Goal: Contribute content

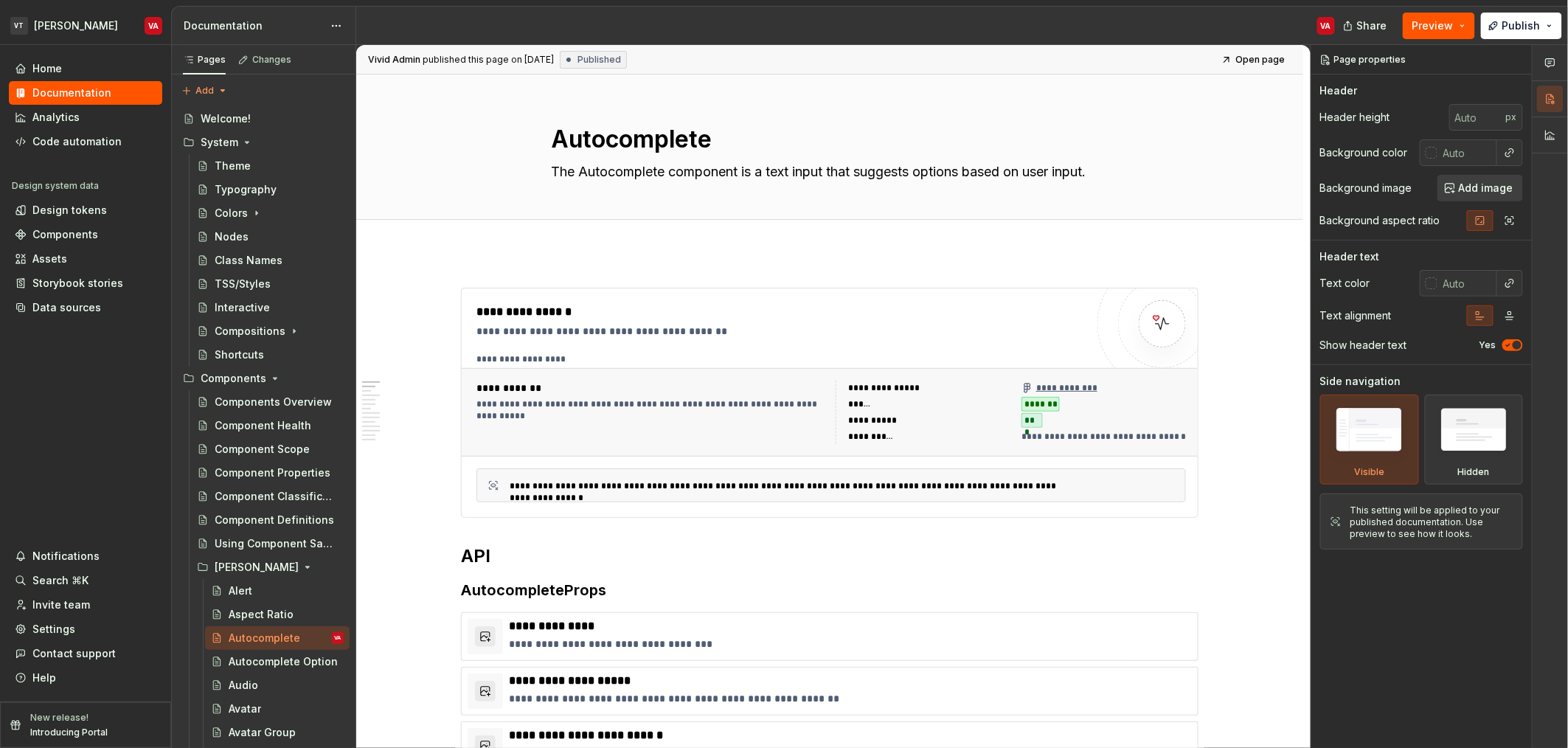
scroll to position [2064, 0]
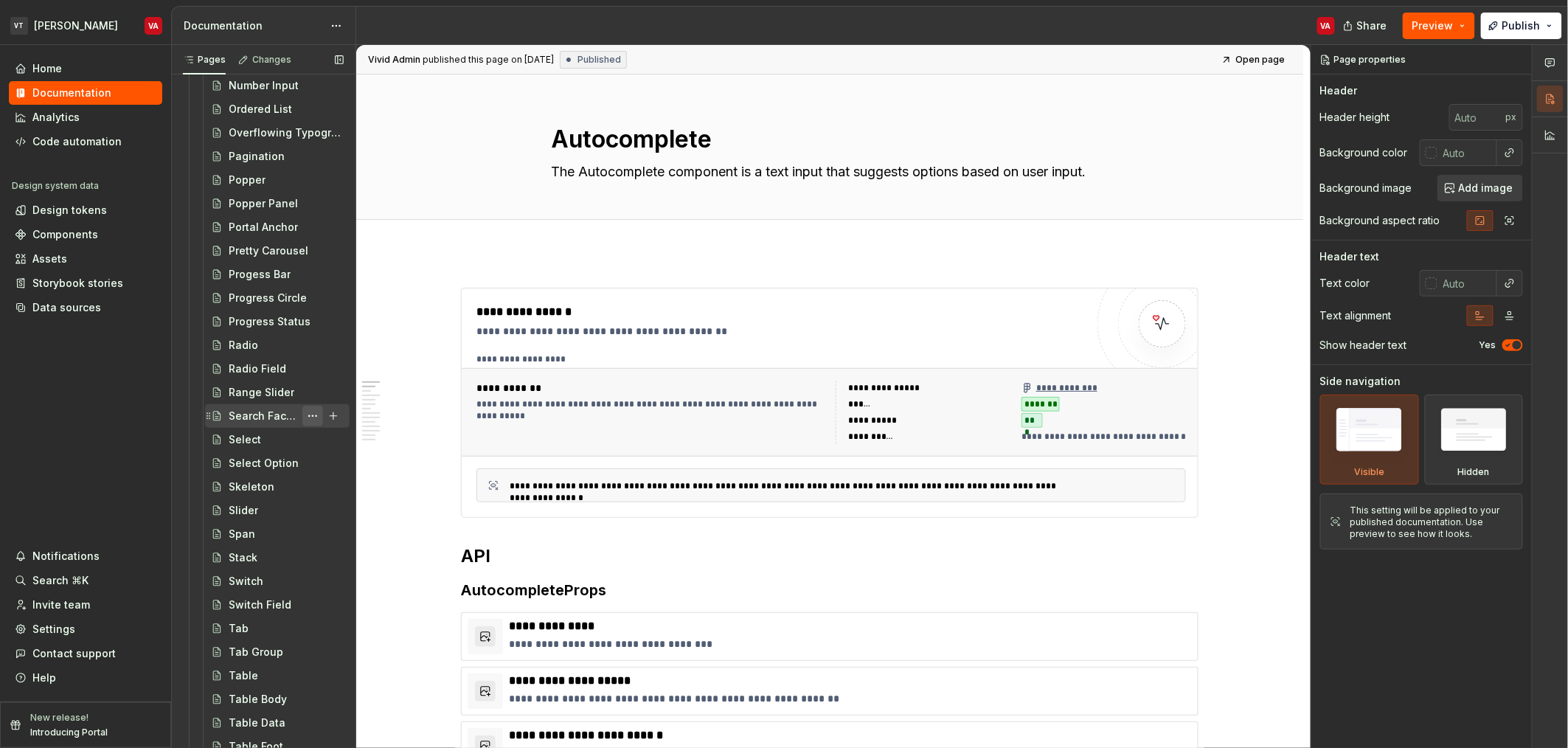
click at [305, 406] on button "Page tree" at bounding box center [312, 416] width 20 height 20
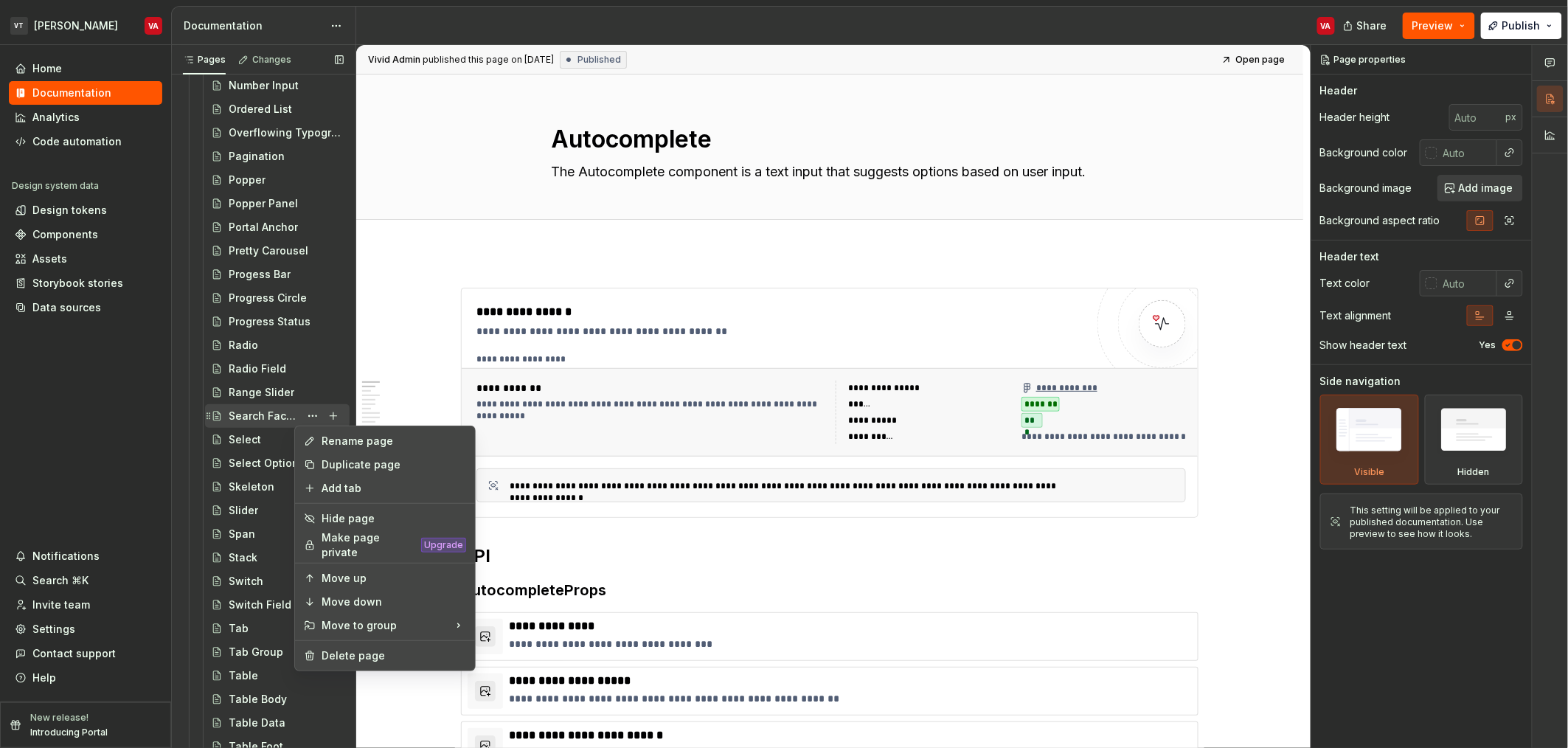
click at [252, 415] on div "Pages Changes Add Accessibility guide for tree Page tree. Navigate the tree wit…" at bounding box center [263, 400] width 184 height 710
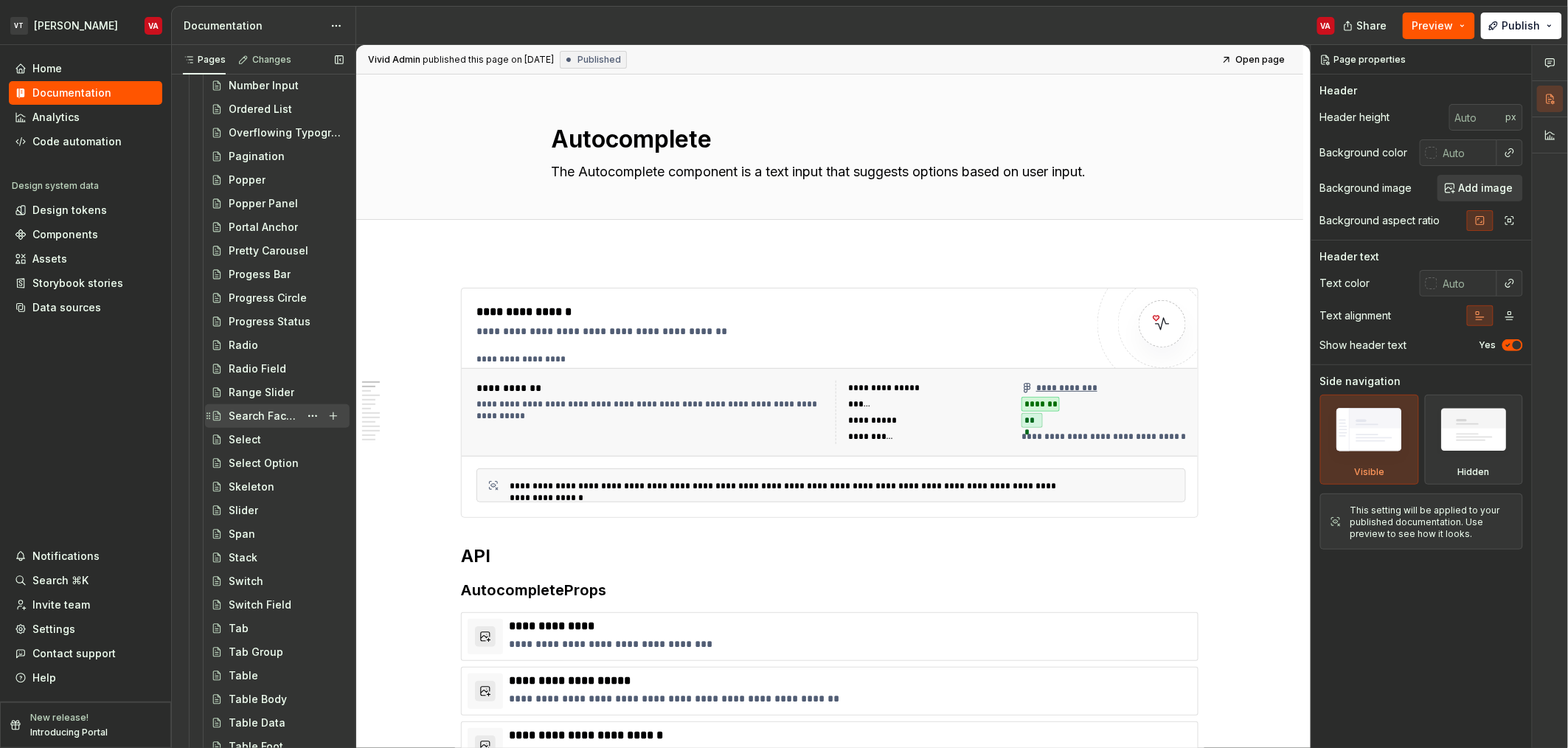
click at [265, 414] on div "Search Facade" at bounding box center [264, 416] width 71 height 15
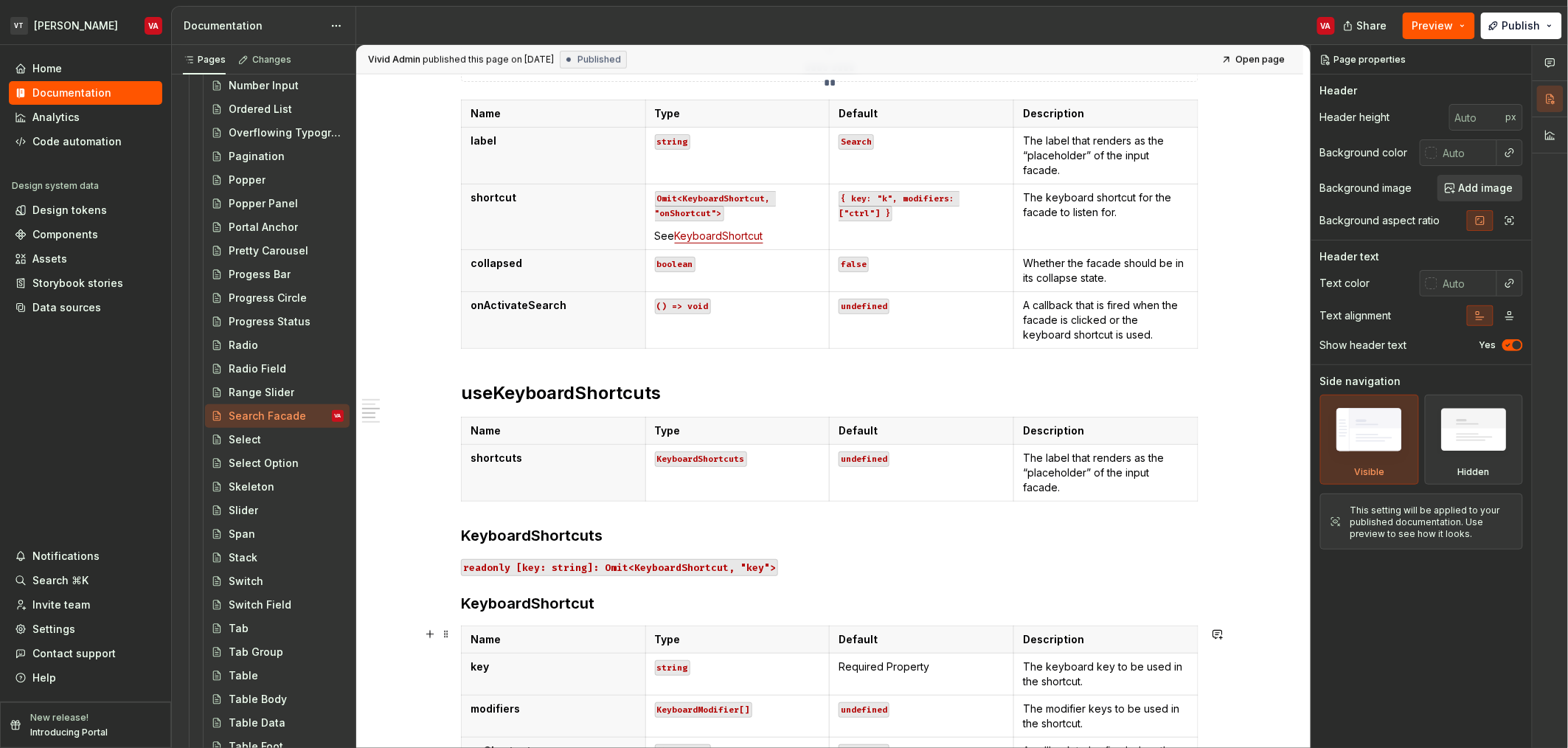
scroll to position [615, 0]
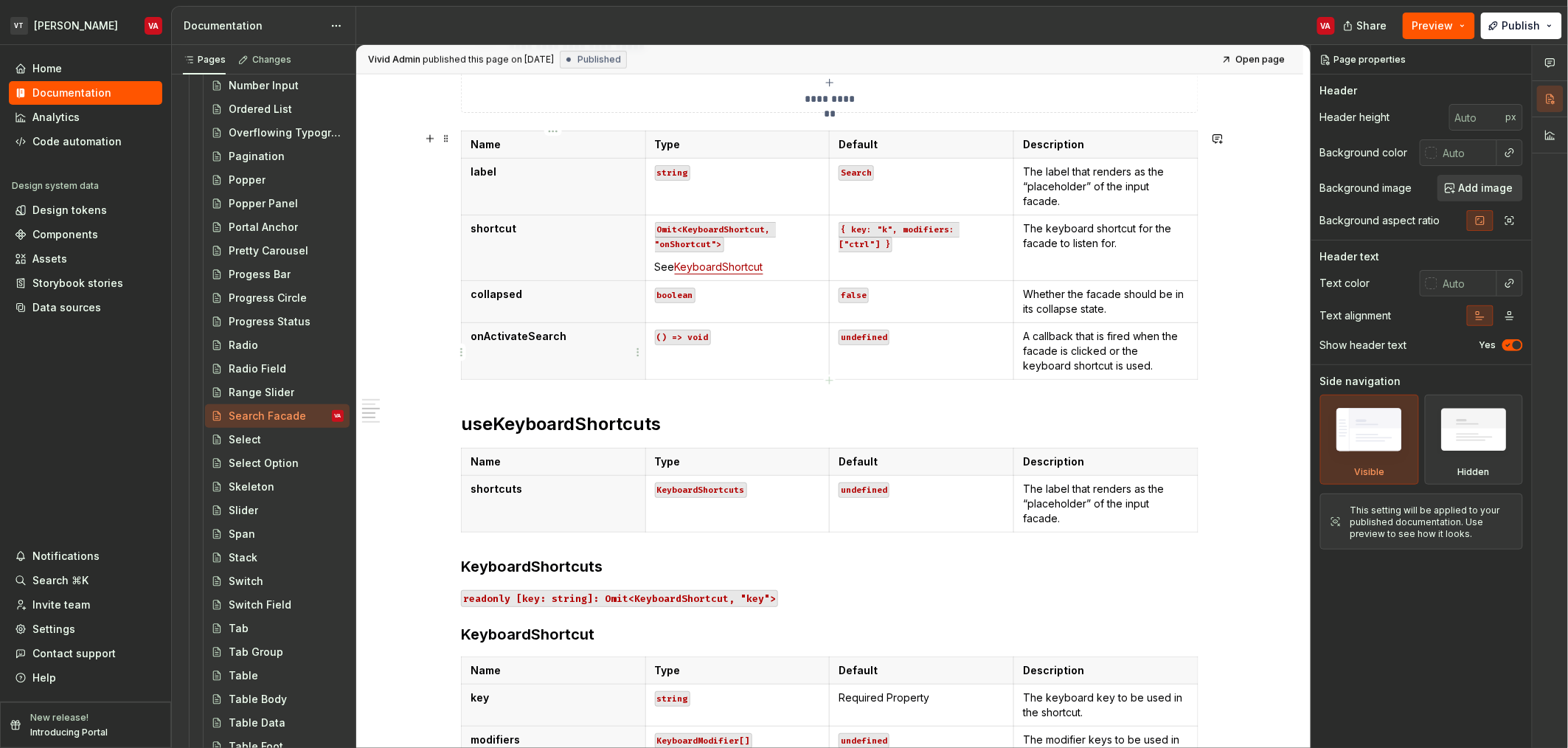
click at [513, 335] on p "onActivateSearch" at bounding box center [554, 336] width 166 height 15
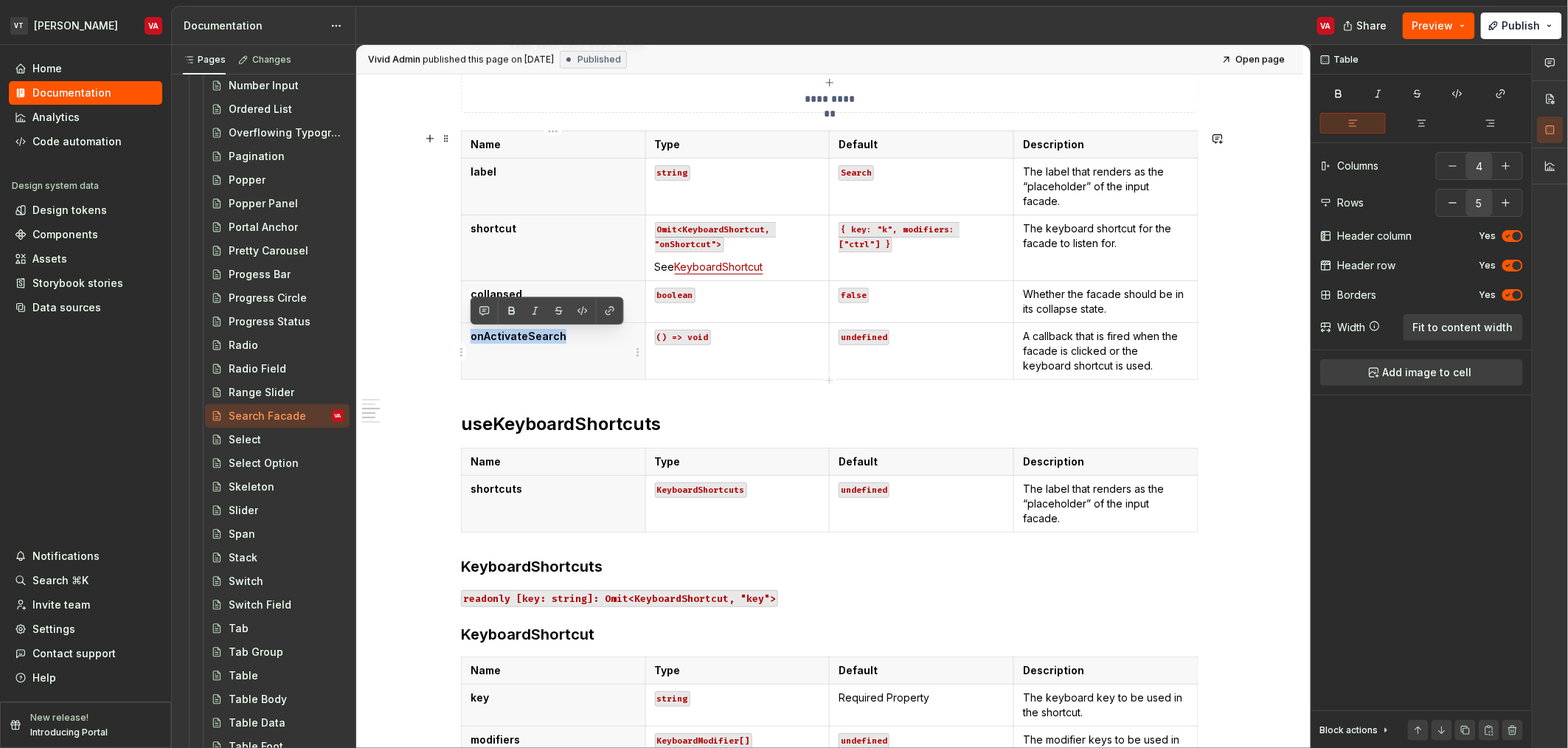
click at [513, 335] on p "onActivateSearch" at bounding box center [554, 336] width 166 height 15
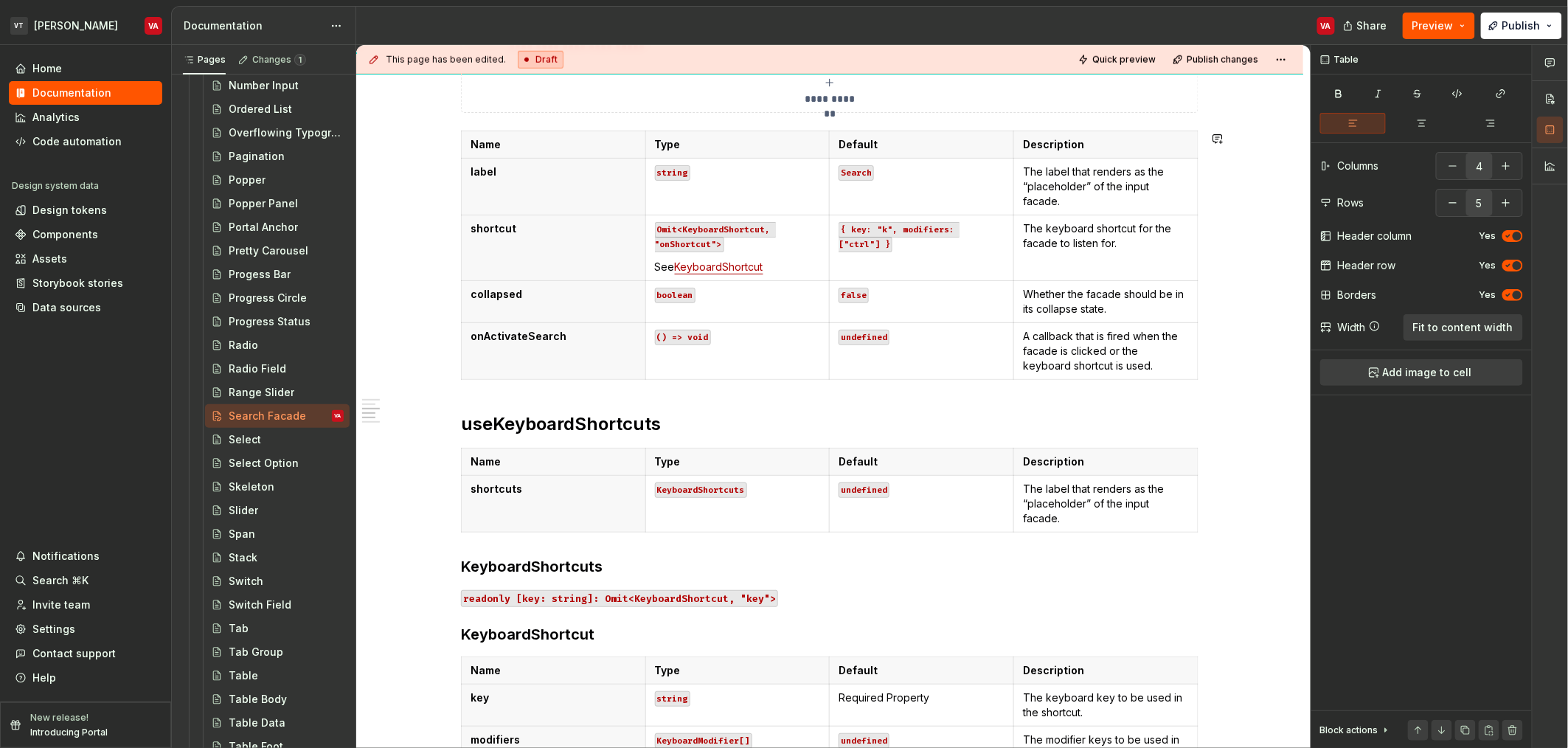
type textarea "*"
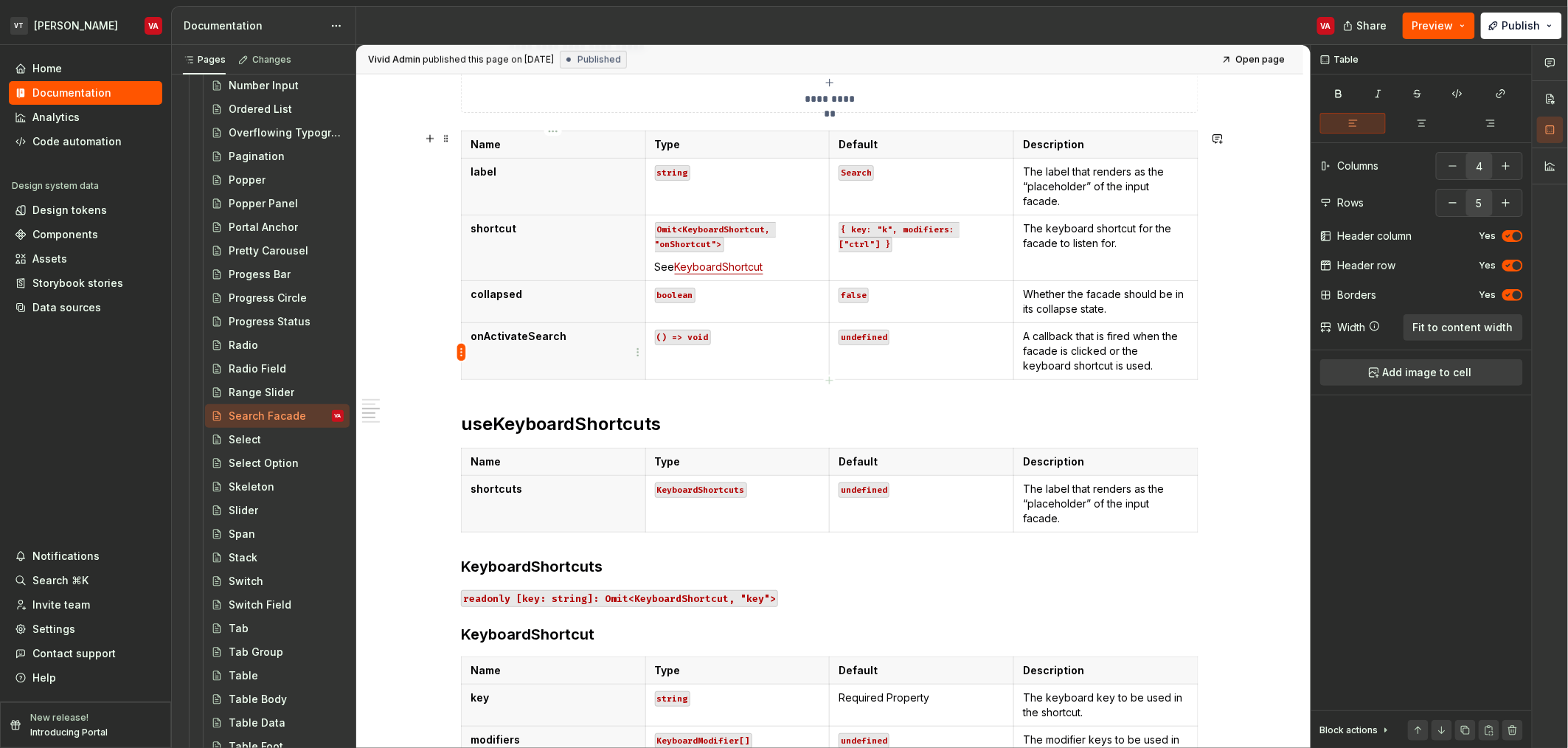
click at [460, 355] on html "VT [PERSON_NAME] VA Home Documentation Analytics Code automation Design system …" at bounding box center [784, 374] width 1568 height 748
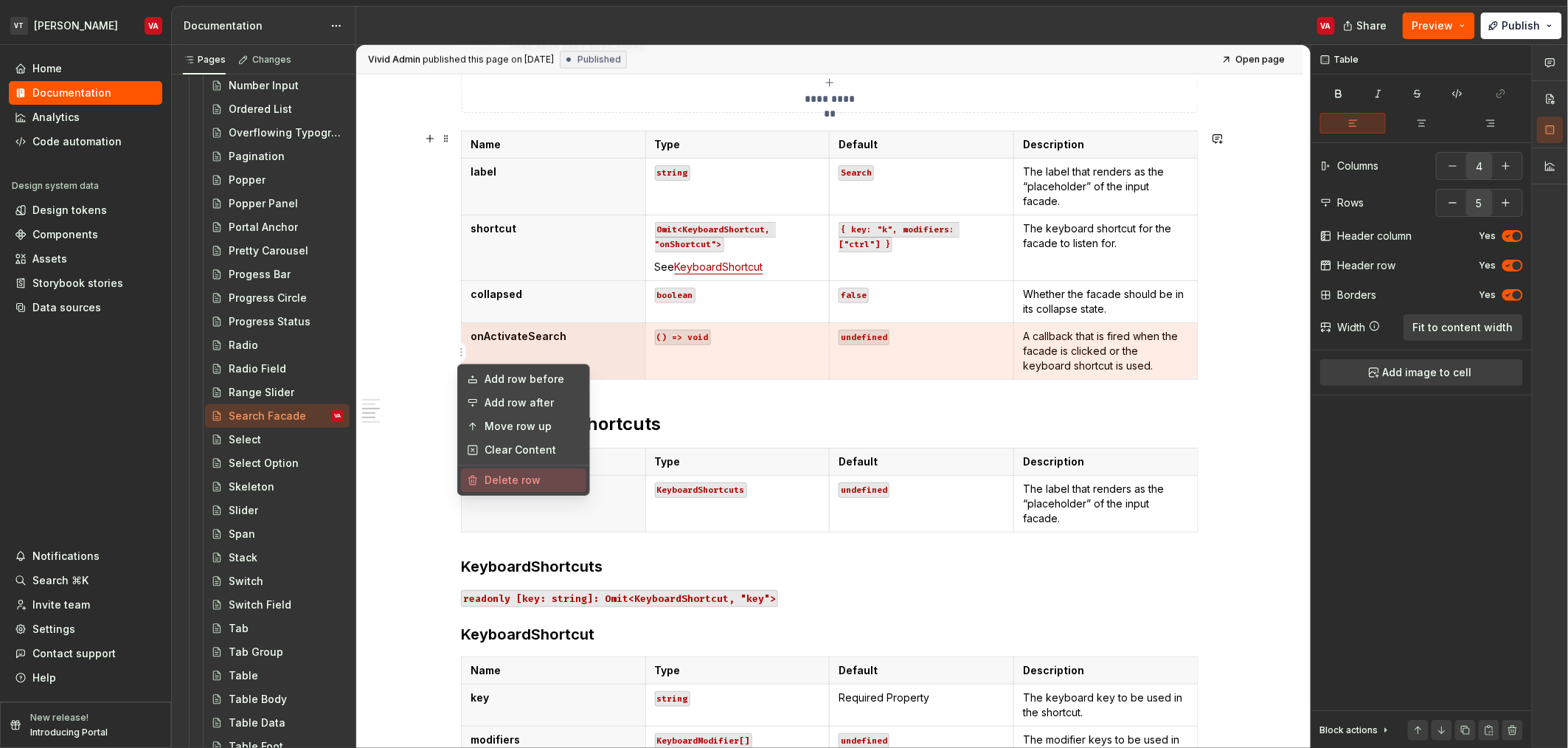
click at [509, 484] on div "Delete row" at bounding box center [533, 480] width 96 height 15
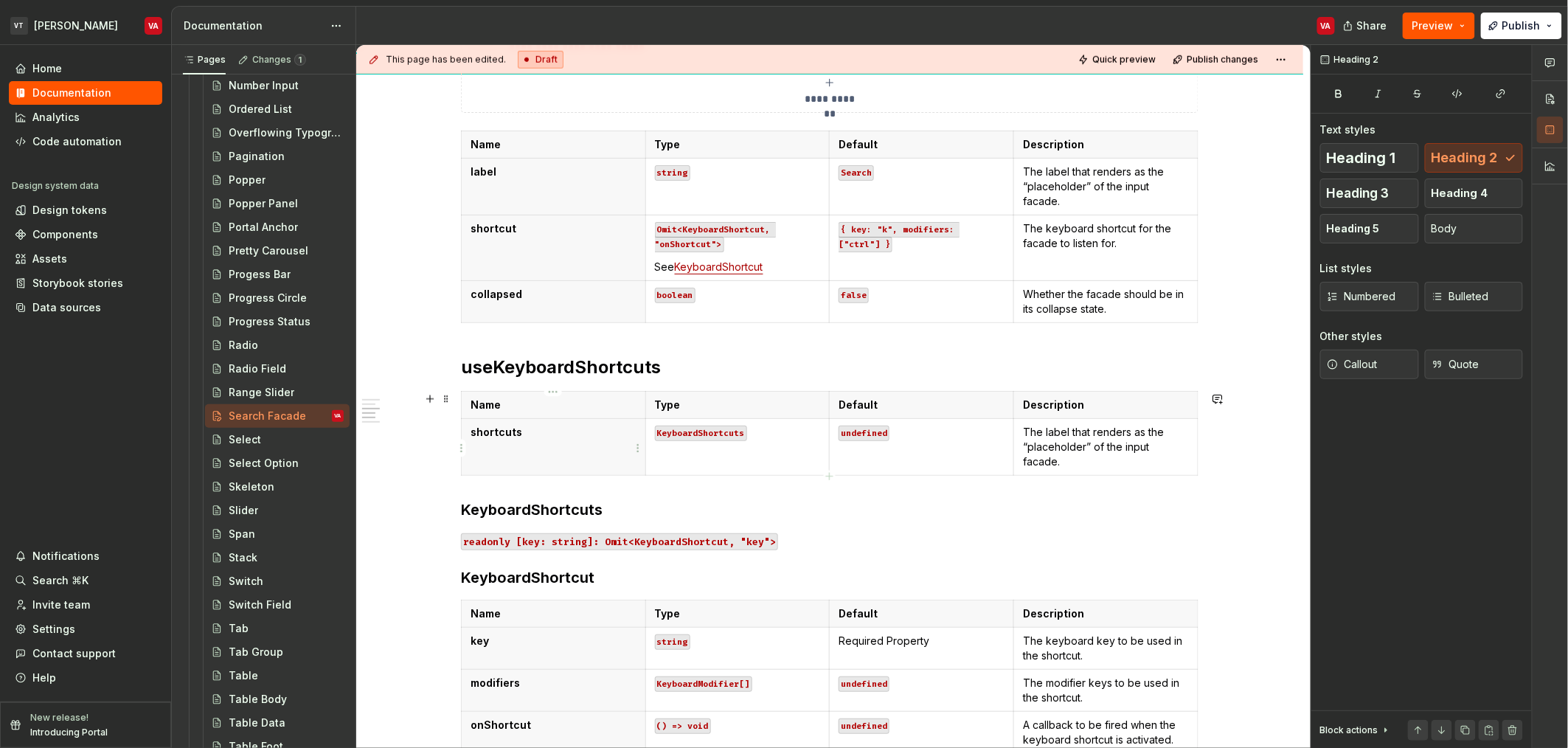
click at [602, 438] on p "shortcuts" at bounding box center [554, 432] width 166 height 15
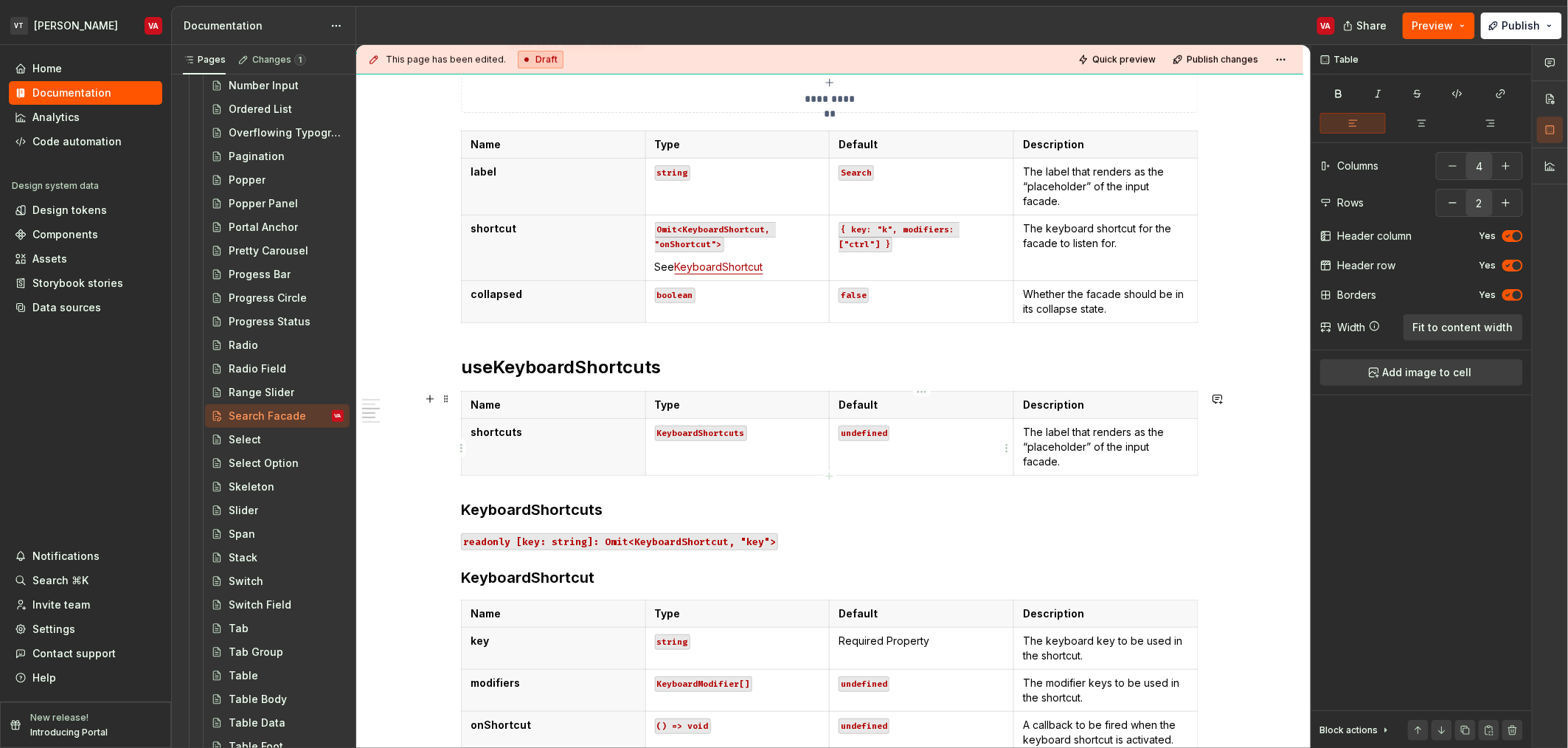
click at [965, 444] on td "undefined" at bounding box center [922, 447] width 184 height 57
click at [1107, 438] on p "The label that renders as the “placeholder” of the input facade." at bounding box center [1106, 447] width 166 height 45
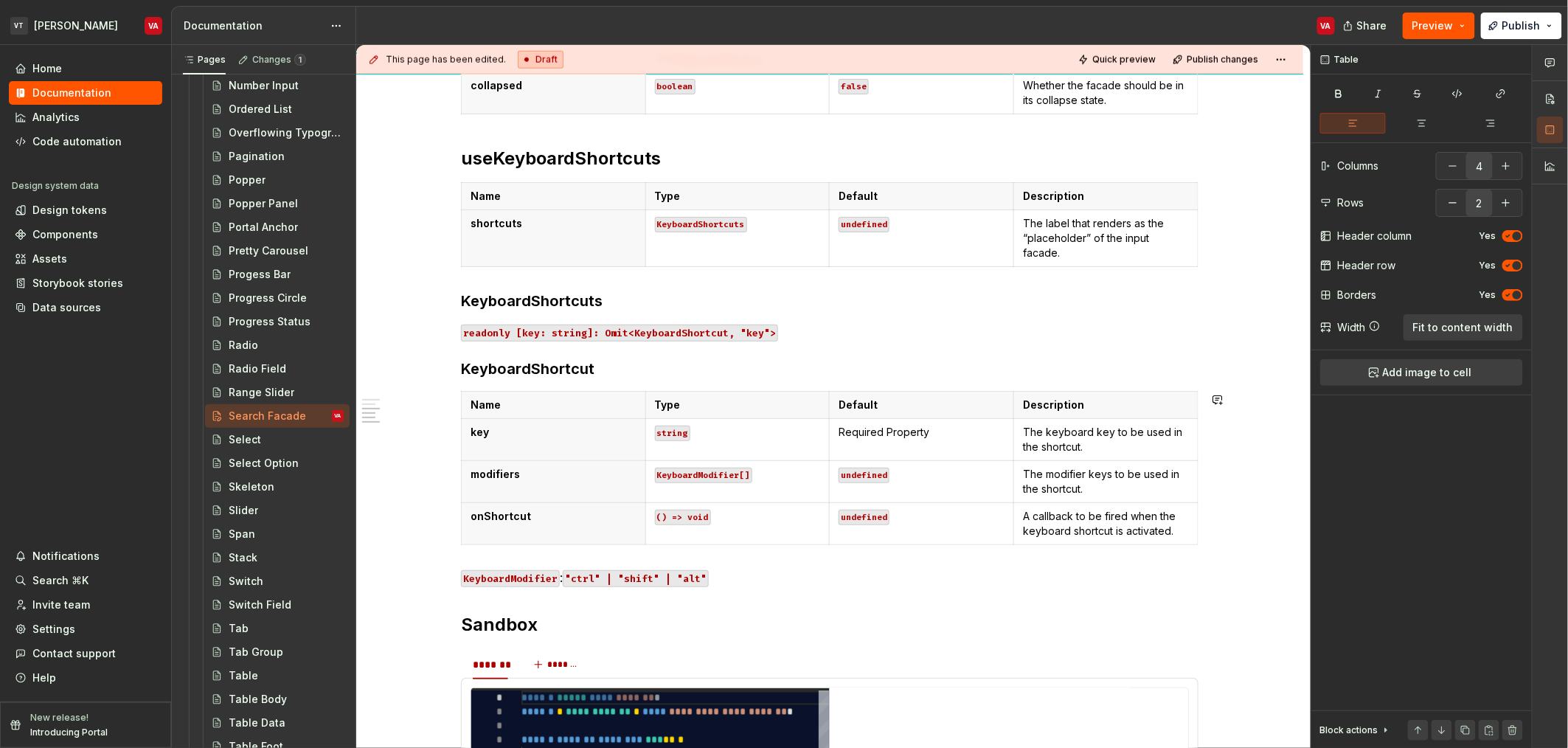
scroll to position [836, 0]
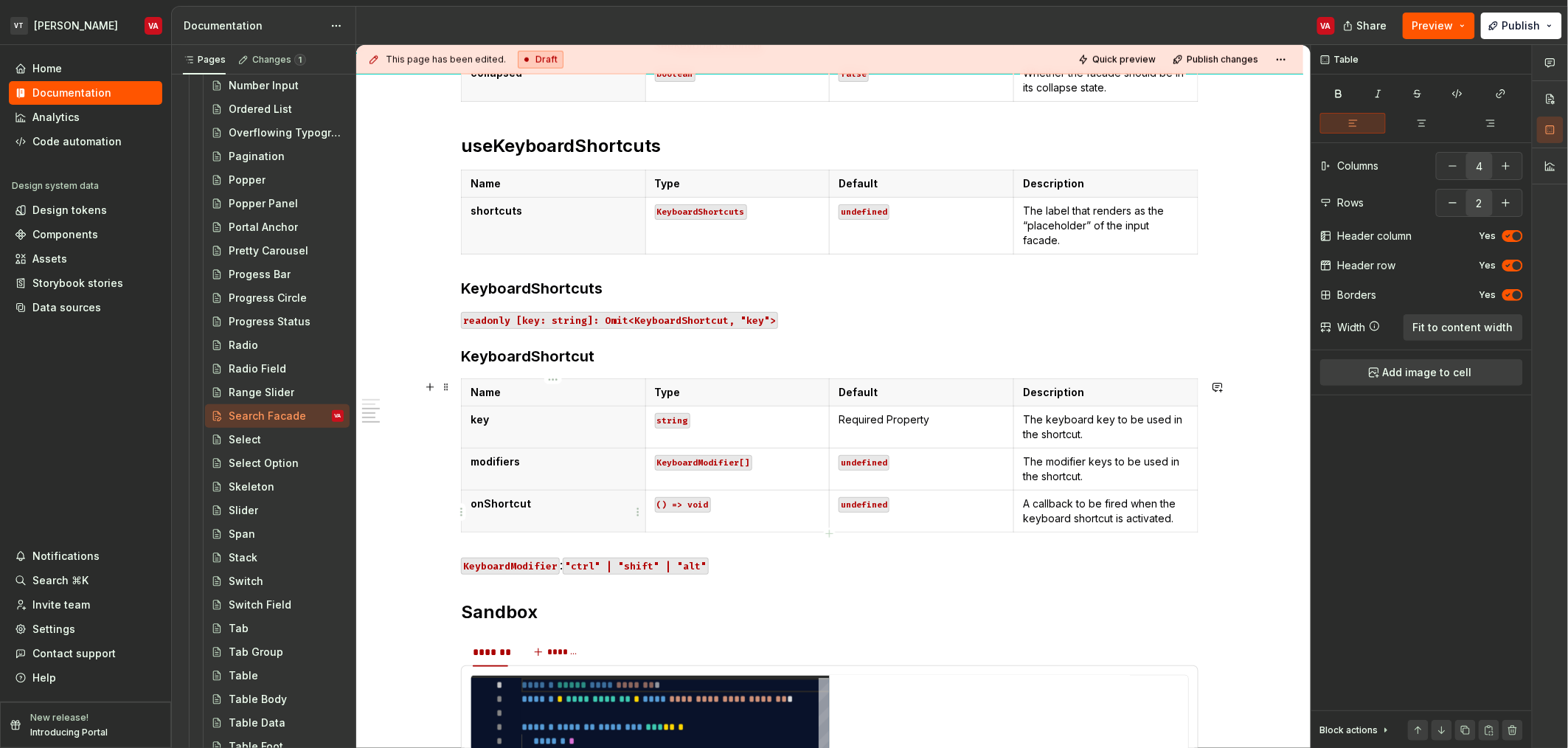
type input "4"
click at [567, 508] on p "onShortcut" at bounding box center [554, 504] width 166 height 15
click at [543, 511] on p "onShortcut" at bounding box center [554, 504] width 166 height 15
click at [736, 512] on p "() => void" at bounding box center [738, 504] width 166 height 15
click at [926, 509] on p "undefined" at bounding box center [922, 504] width 166 height 15
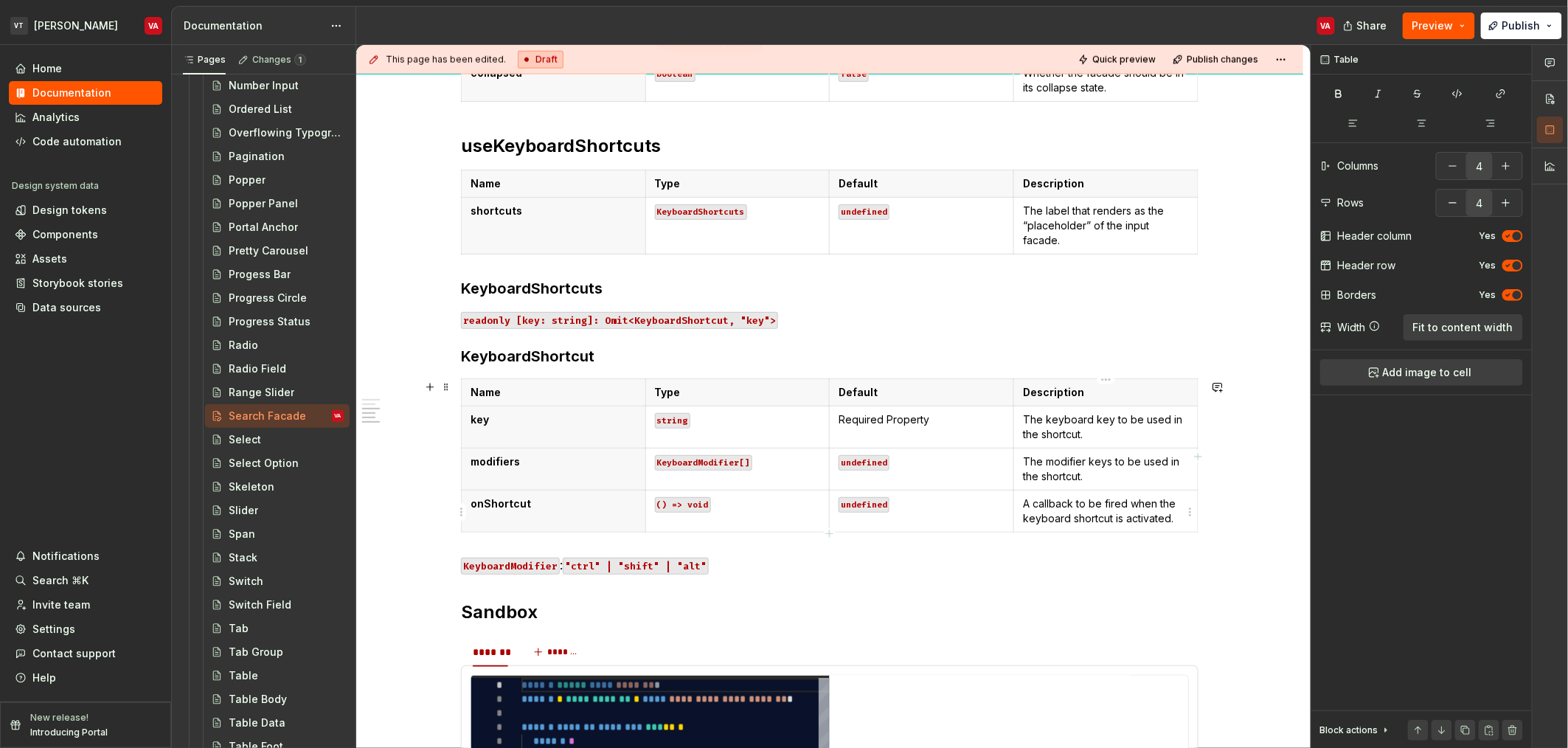
click at [1067, 511] on p "A callback to be fired when the keyboard shortcut is activated." at bounding box center [1106, 511] width 166 height 29
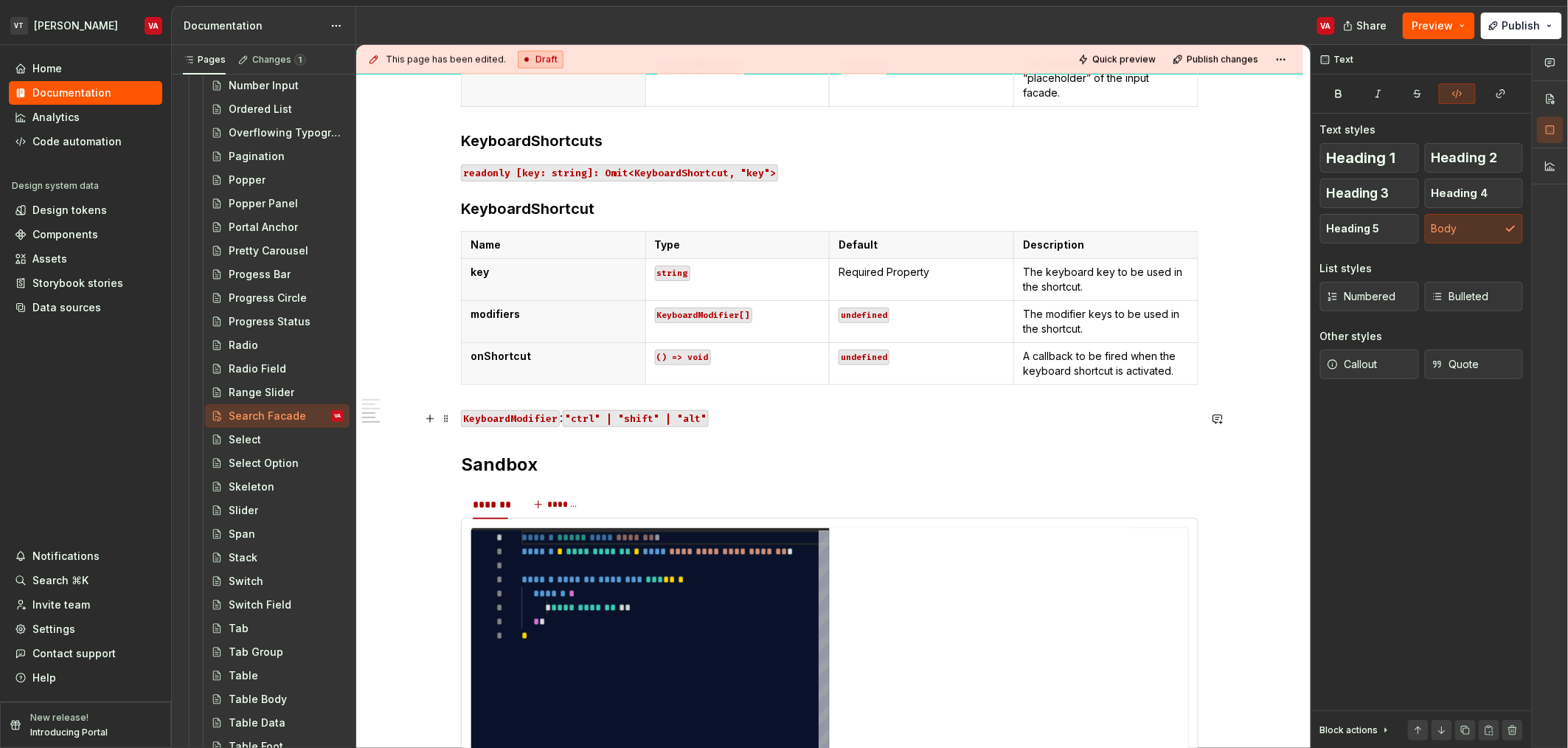
click at [772, 416] on p "KeyboardModifier : "ctrl" | "shift" | "alt"" at bounding box center [830, 417] width 737 height 18
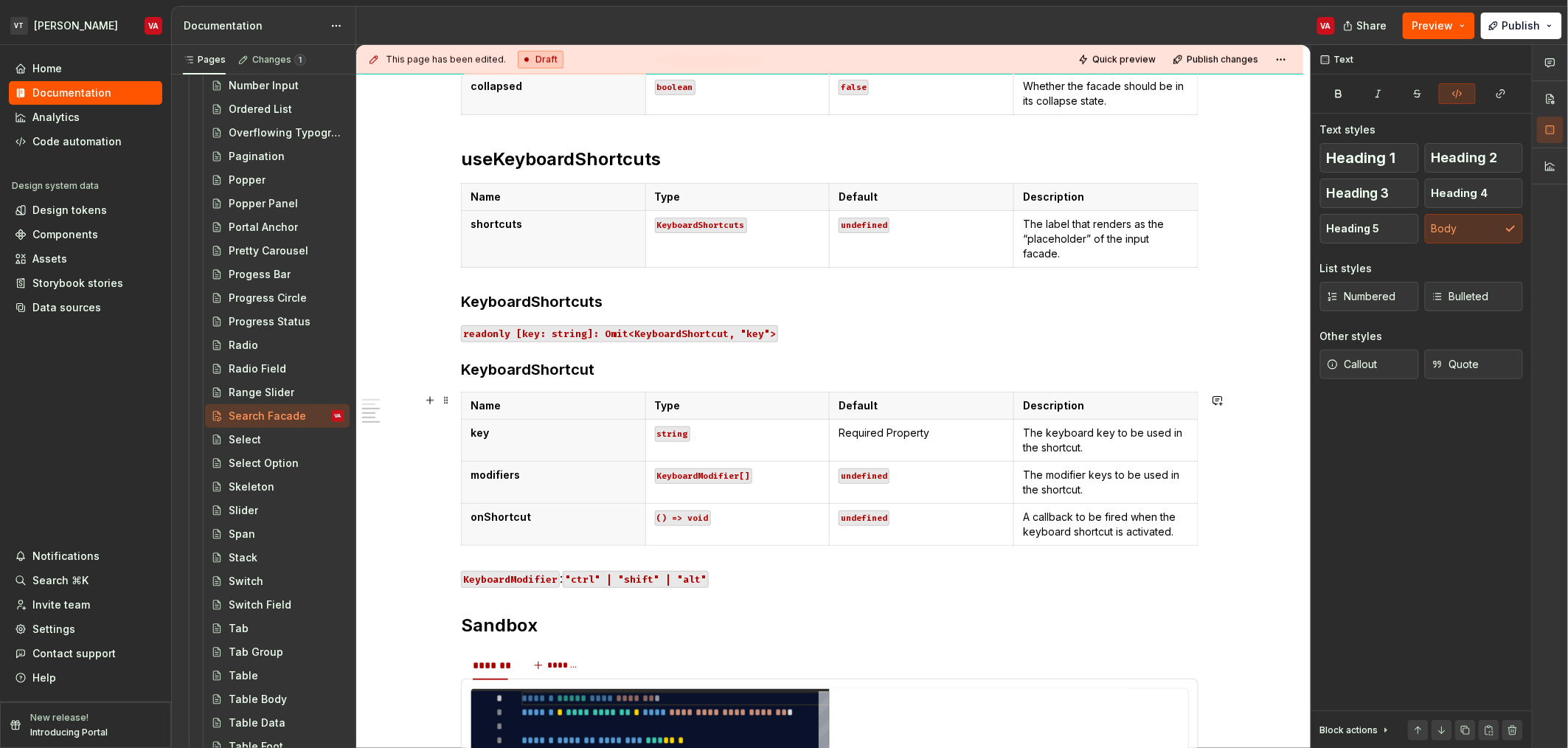
scroll to position [885, 0]
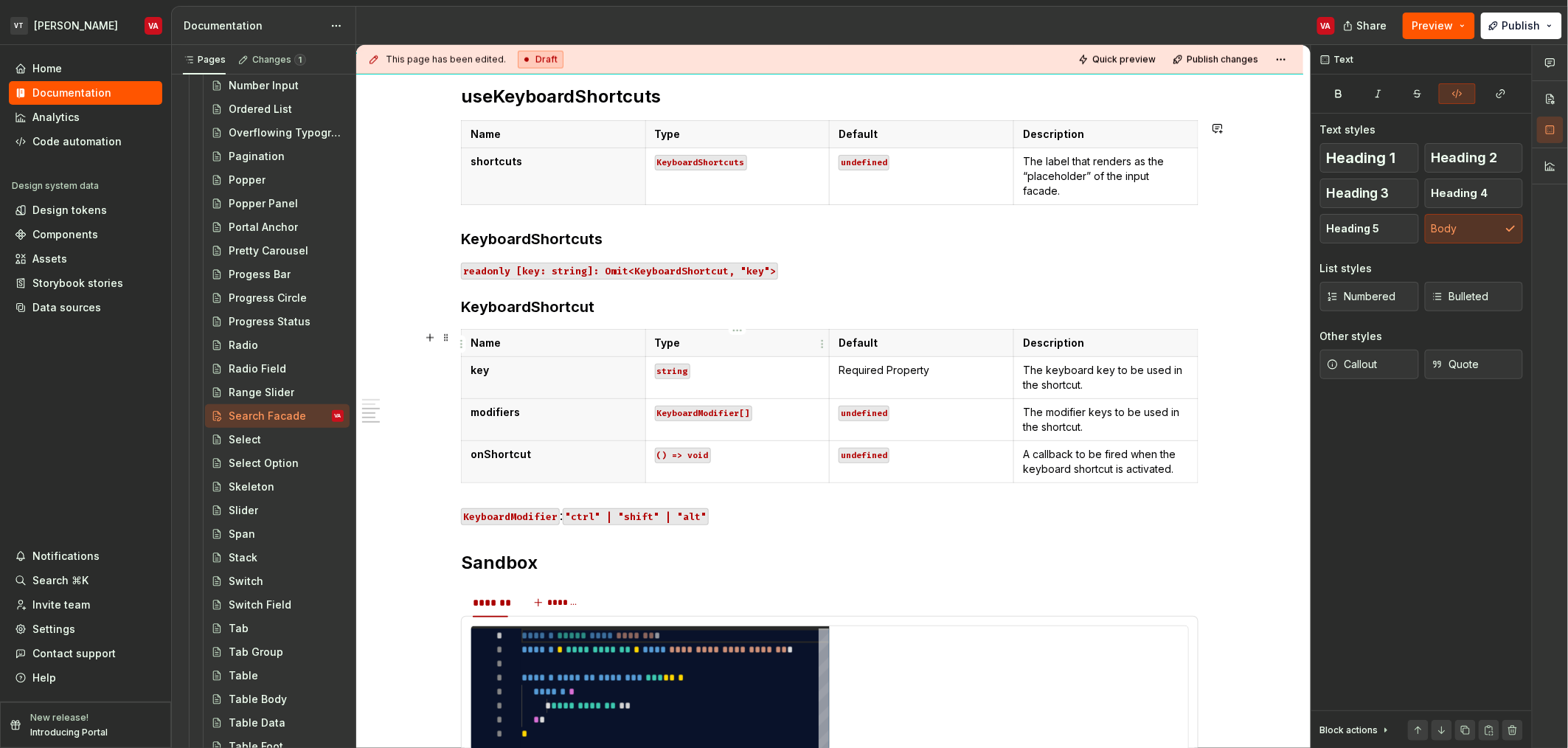
type textarea "*"
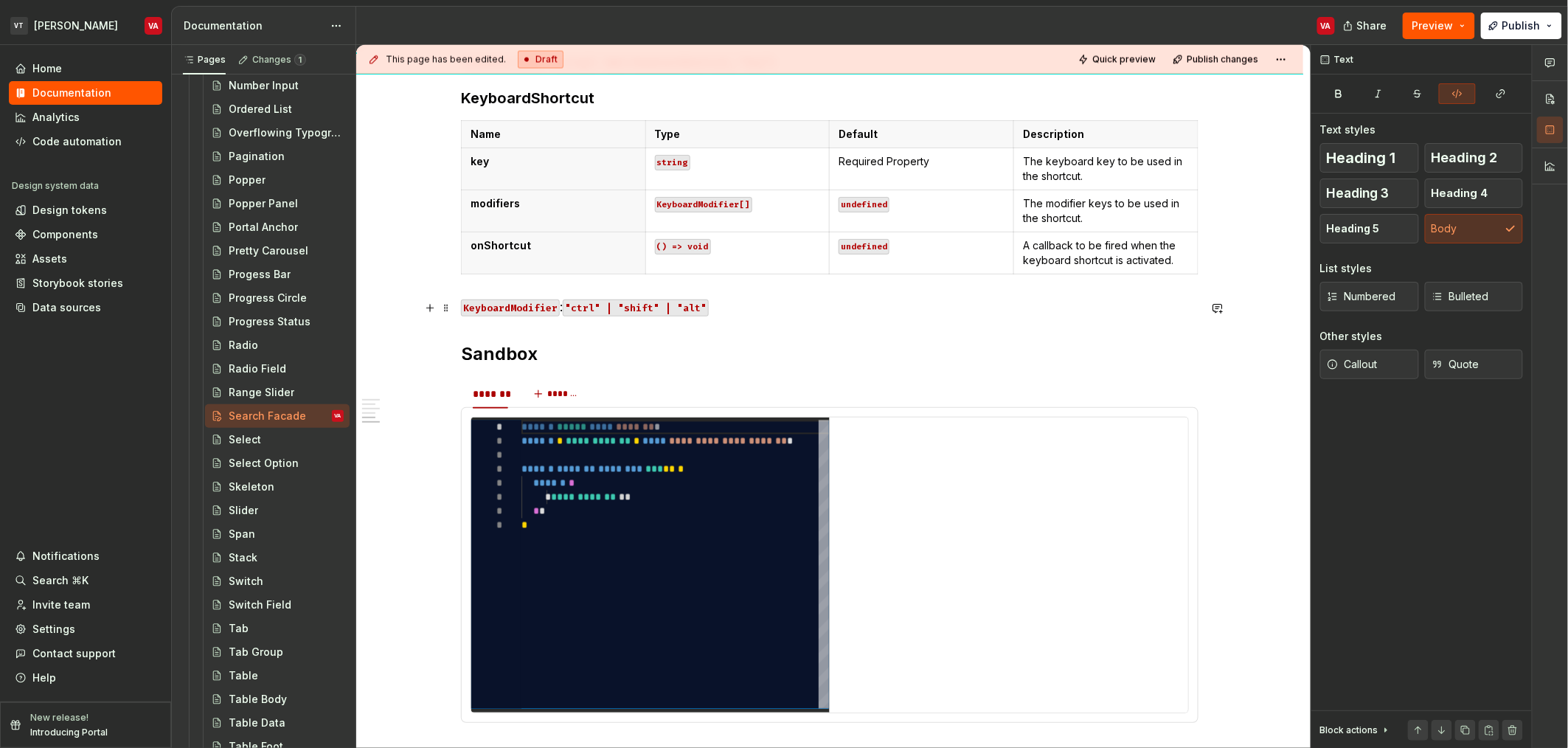
click at [752, 300] on p "KeyboardModifier : "ctrl" | "shift" | "alt"" at bounding box center [830, 307] width 737 height 18
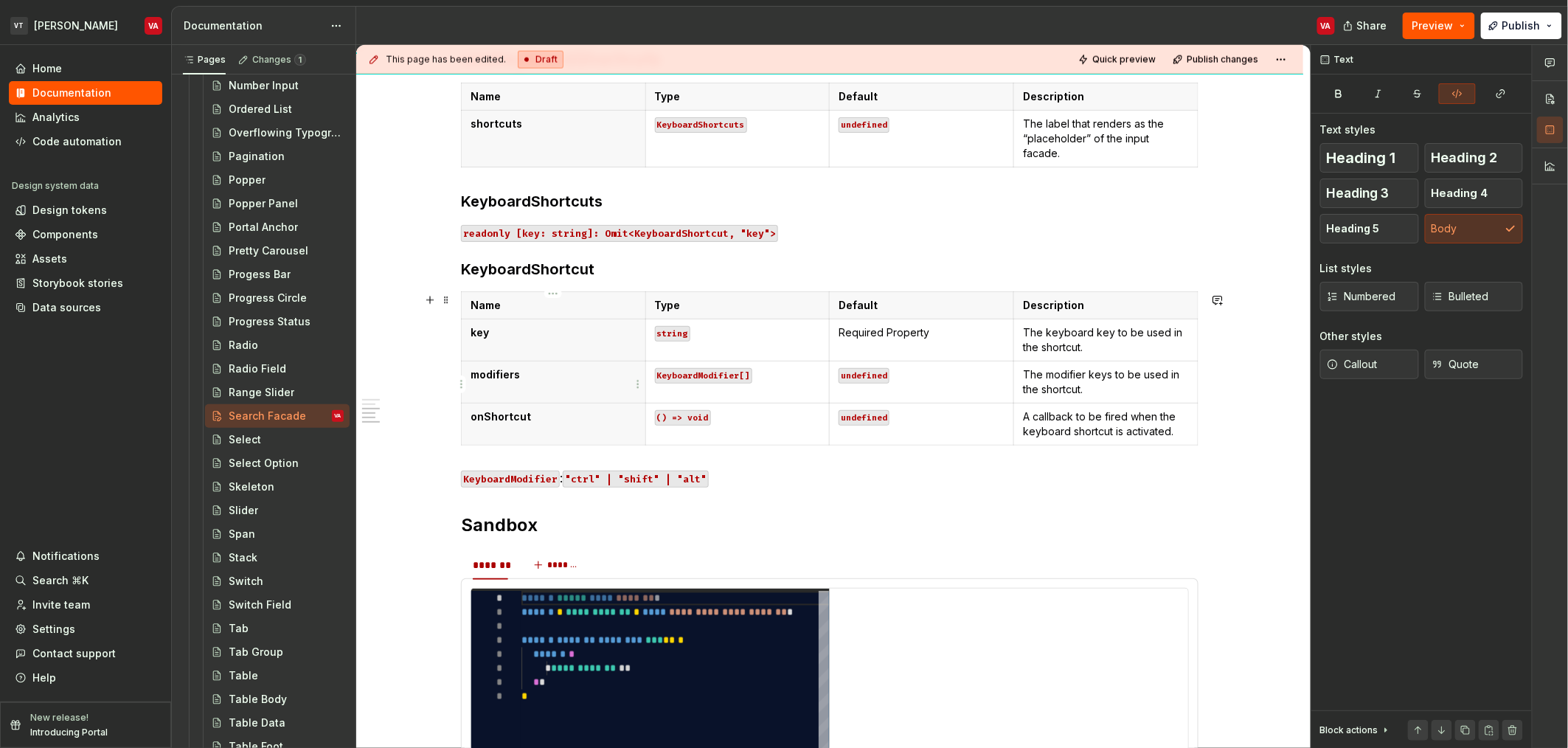
scroll to position [922, 0]
click at [551, 417] on p "onShortcut" at bounding box center [554, 417] width 166 height 15
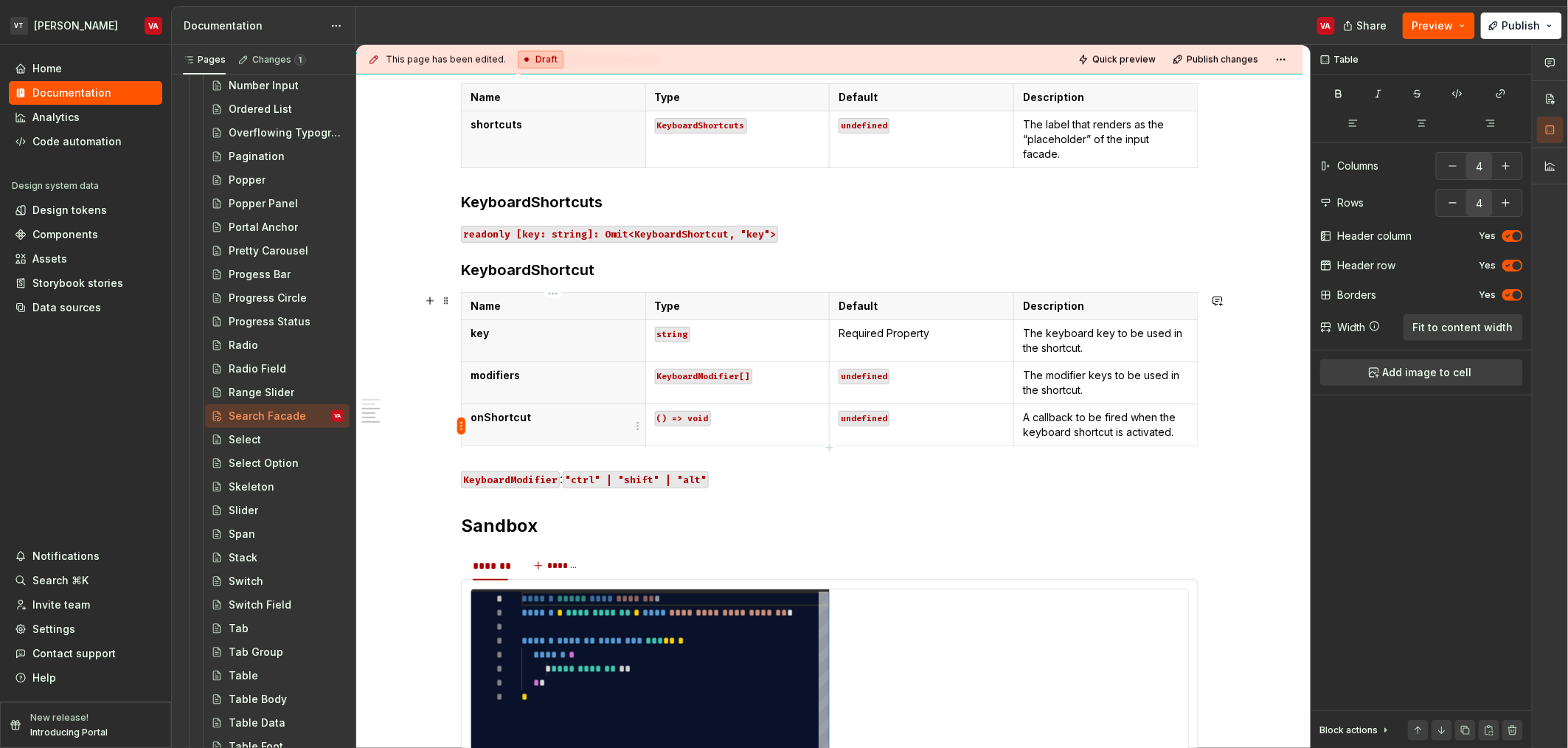
click at [460, 426] on html "VT [PERSON_NAME] VA Home Documentation Analytics Code automation Design system …" at bounding box center [784, 374] width 1568 height 748
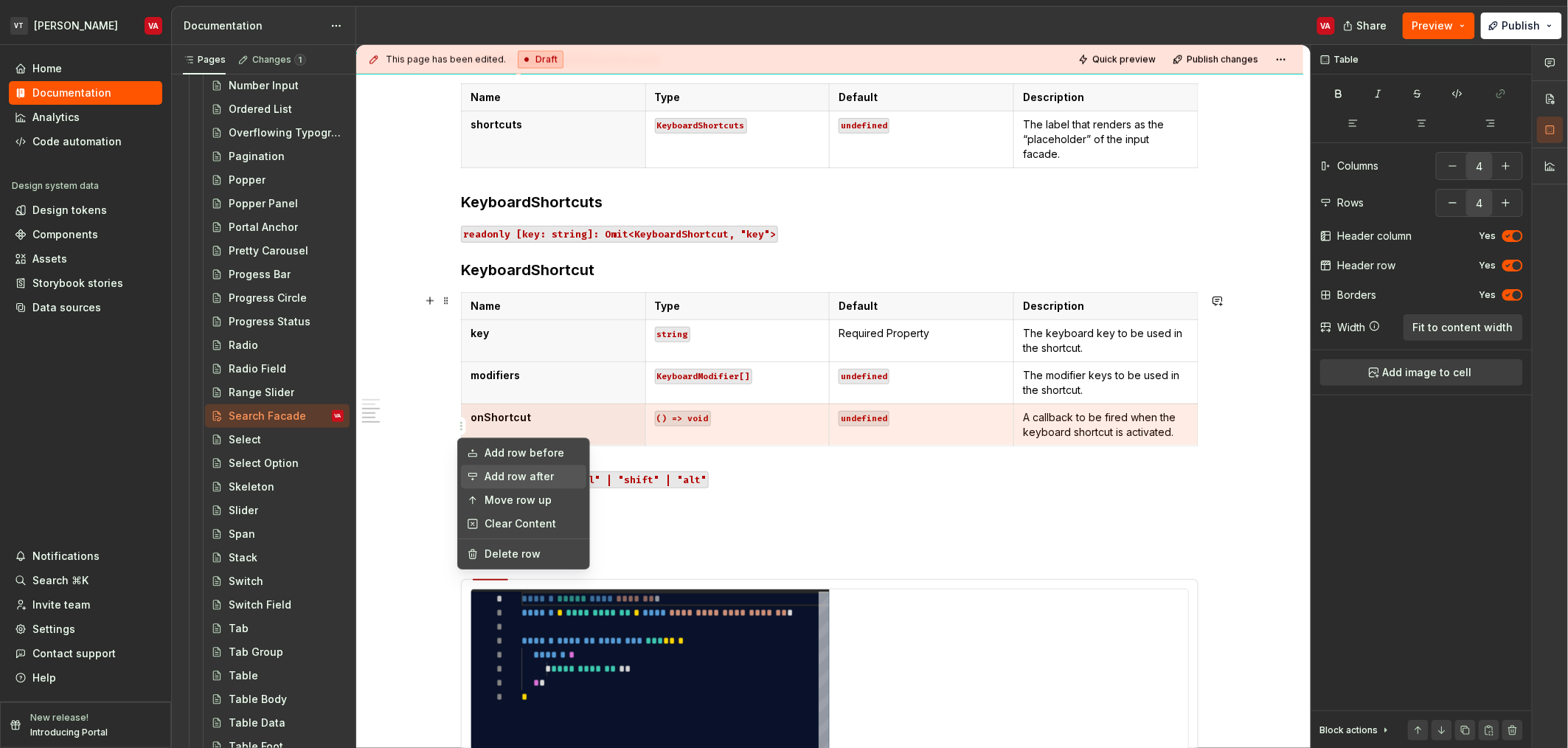
click at [520, 478] on div "Add row after" at bounding box center [533, 477] width 96 height 15
type input "5"
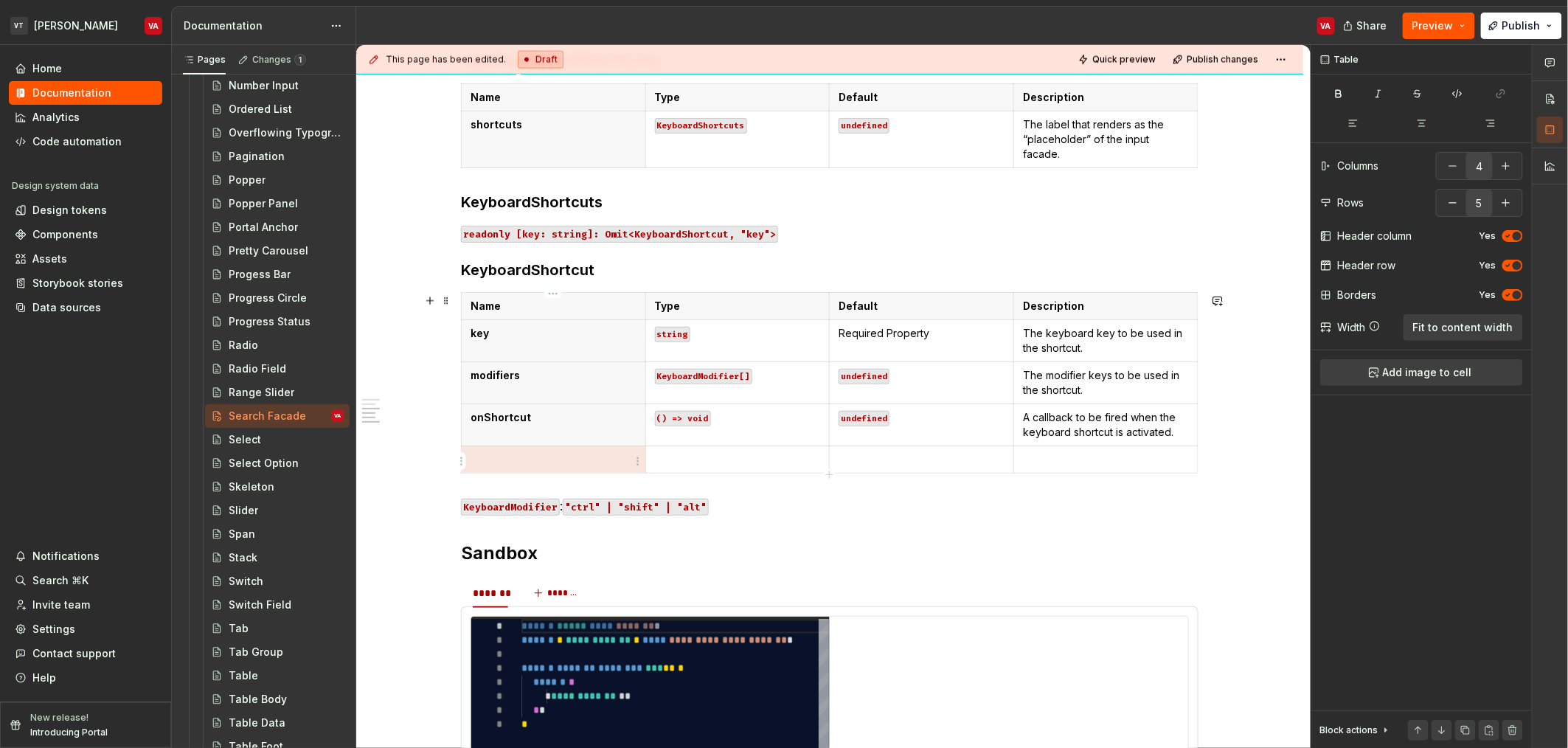
click at [521, 460] on p at bounding box center [554, 460] width 166 height 15
click at [721, 463] on p "See Configuration" at bounding box center [738, 460] width 166 height 15
copy p "Configuration"
click at [740, 519] on div "**********" at bounding box center [830, 171] width 737 height 1574
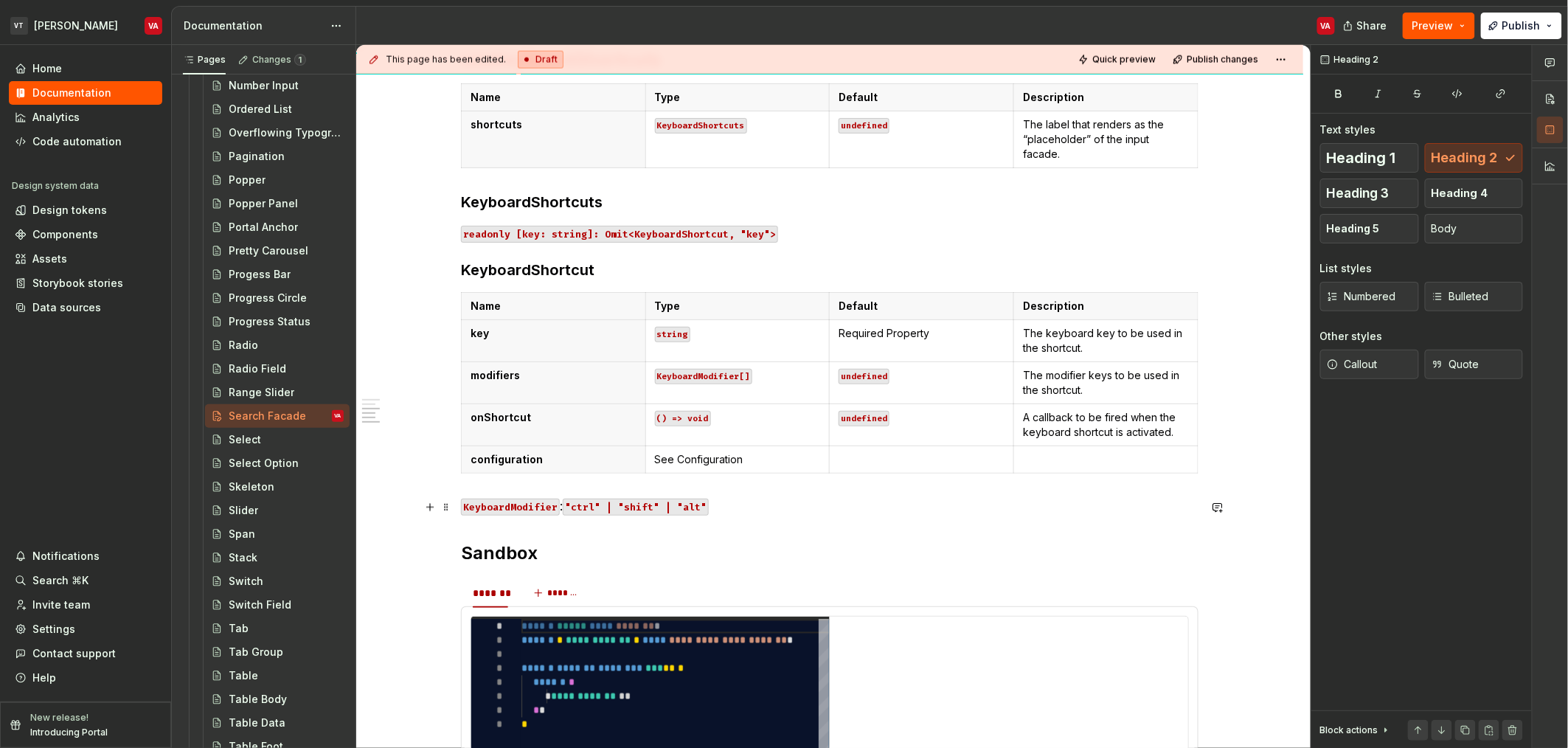
click at [740, 511] on p "KeyboardModifier : "ctrl" | "shift" | "alt"" at bounding box center [830, 506] width 737 height 18
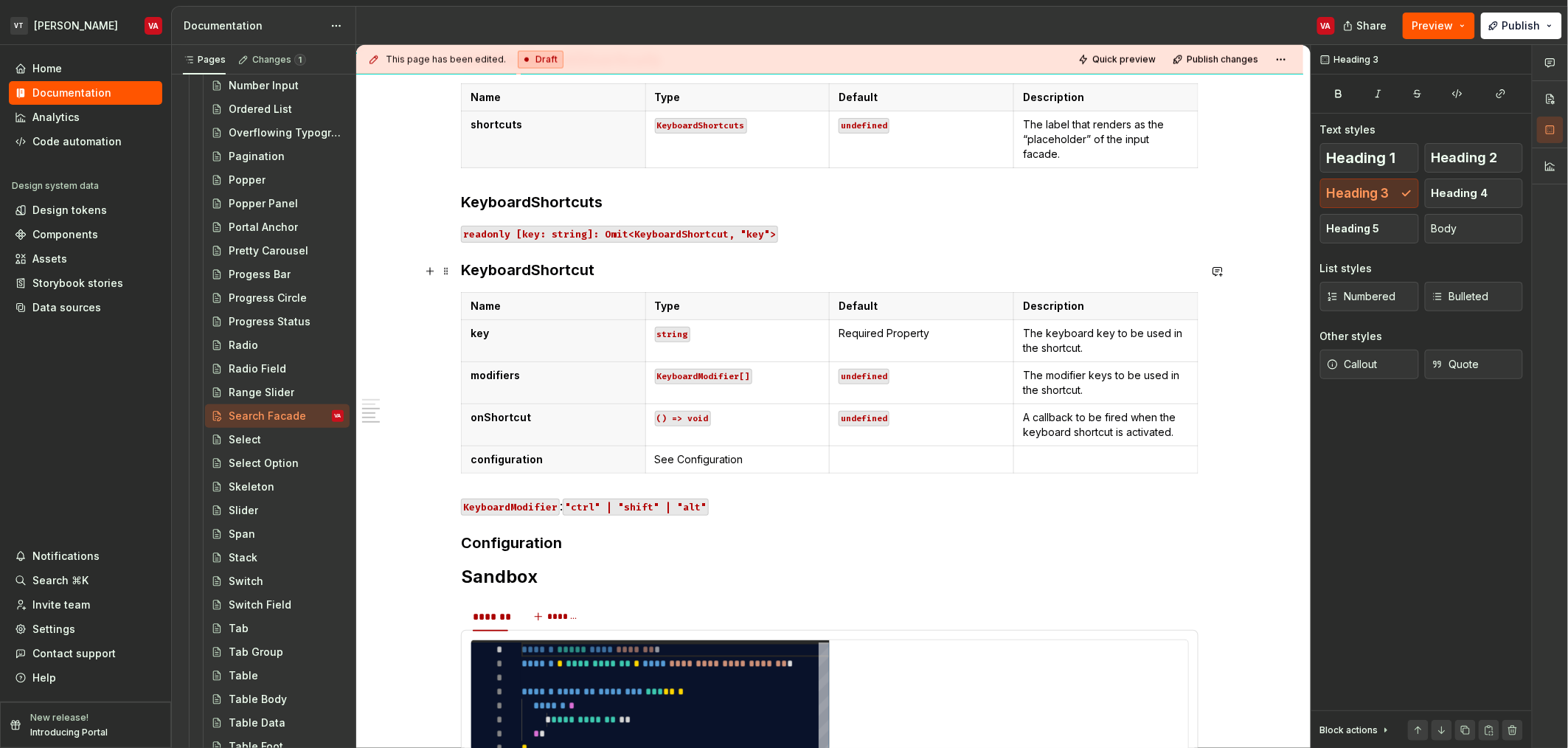
click at [520, 269] on h3 "KeyboardShortcut" at bounding box center [830, 270] width 737 height 20
click at [527, 544] on h3 "Configuration" at bounding box center [830, 543] width 737 height 20
click at [1470, 198] on span "Heading 4" at bounding box center [1460, 193] width 57 height 15
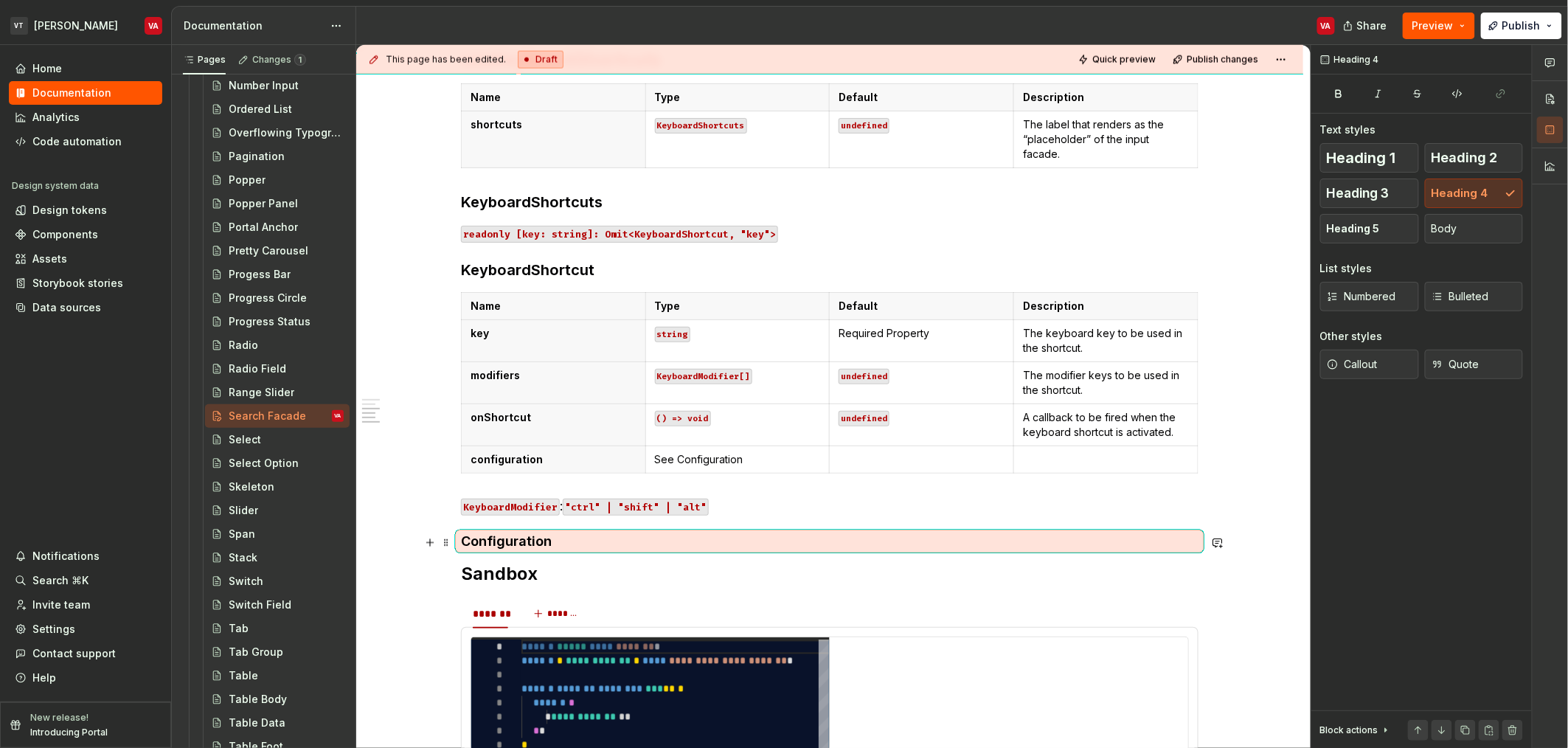
click at [571, 535] on h4 "Configuration" at bounding box center [830, 542] width 737 height 18
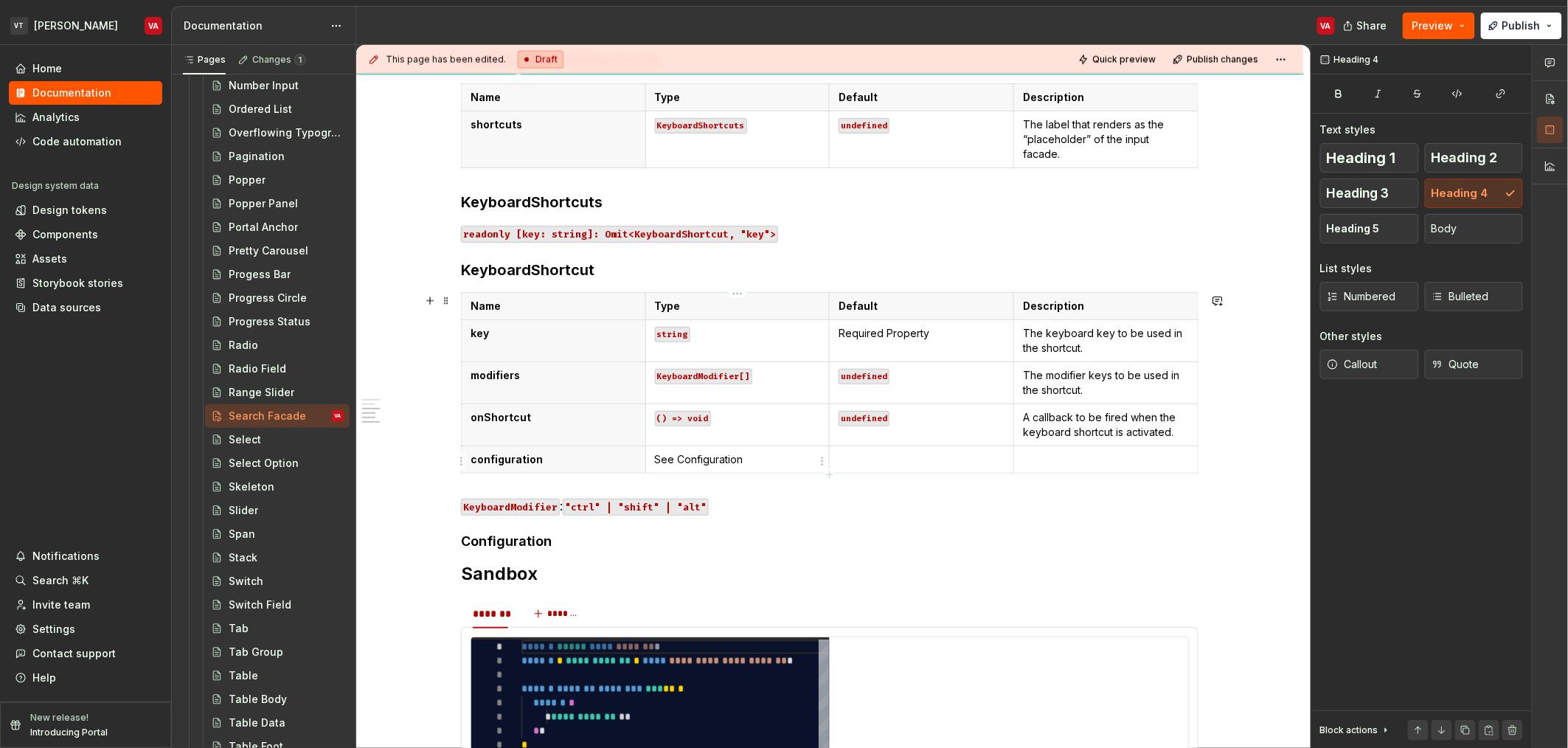
click at [754, 457] on p "See Configuration" at bounding box center [738, 460] width 166 height 15
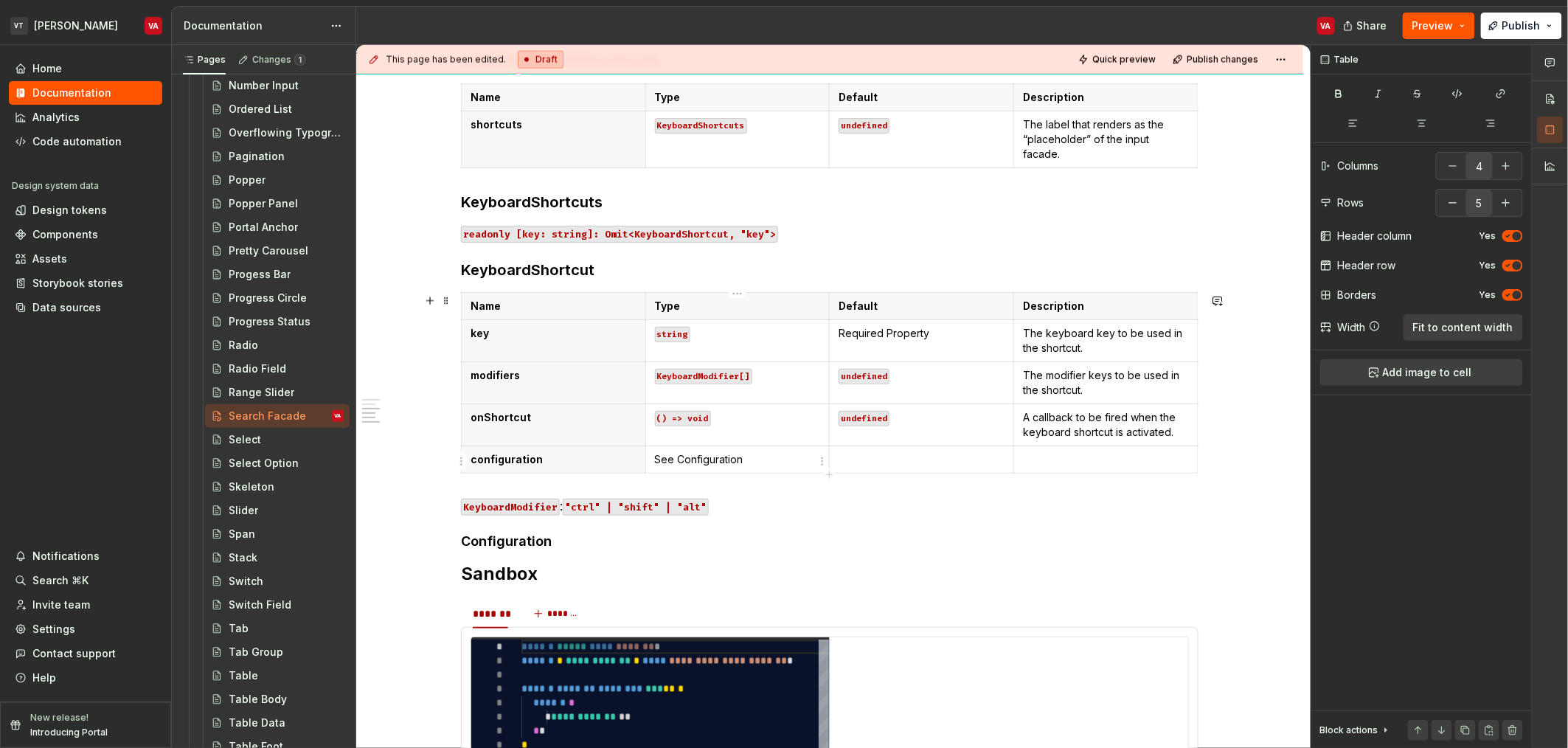
click at [706, 458] on p "See Configuration" at bounding box center [738, 460] width 166 height 15
click at [814, 430] on button "button" at bounding box center [815, 434] width 20 height 20
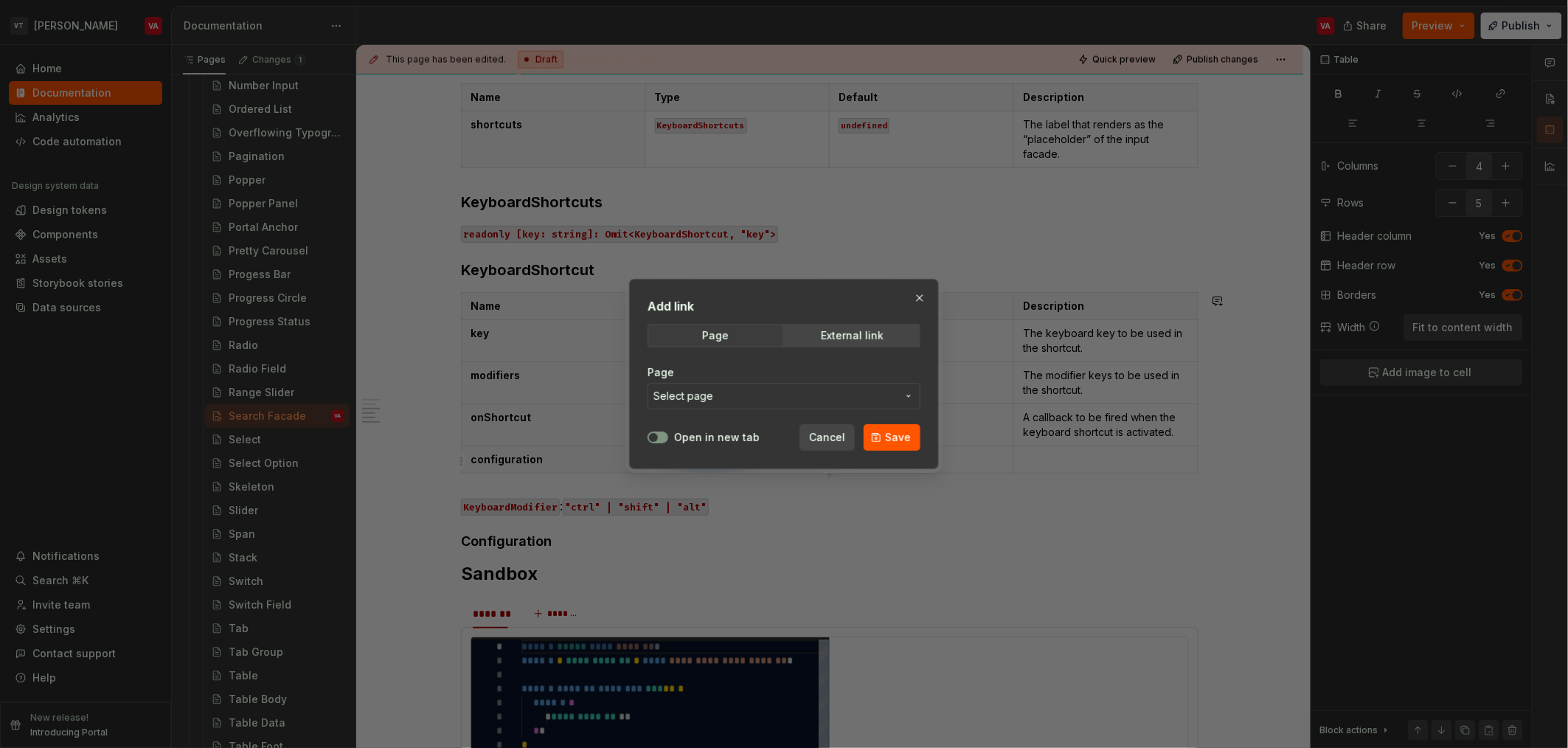
click at [726, 391] on span "Select page" at bounding box center [775, 396] width 244 height 15
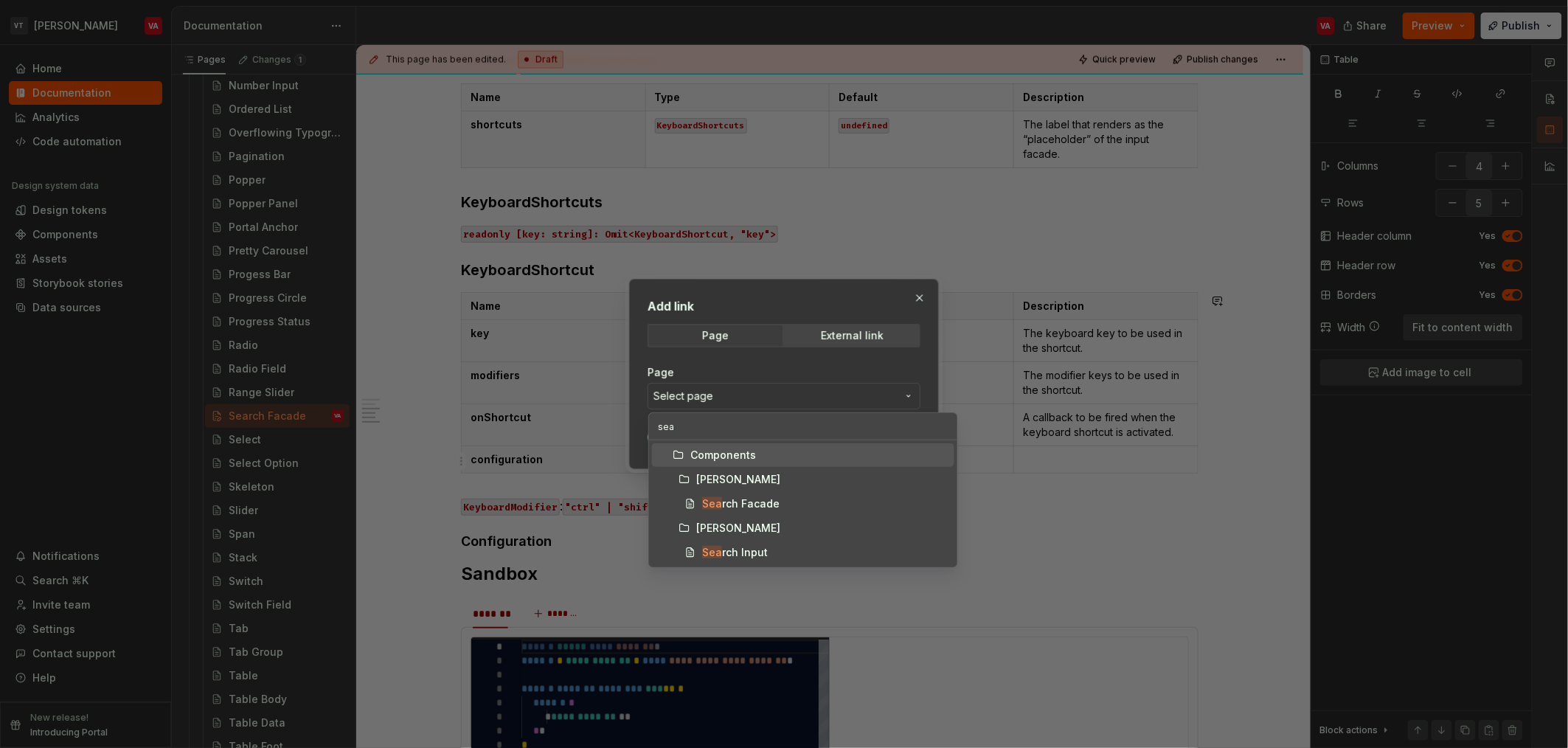
type input "sear"
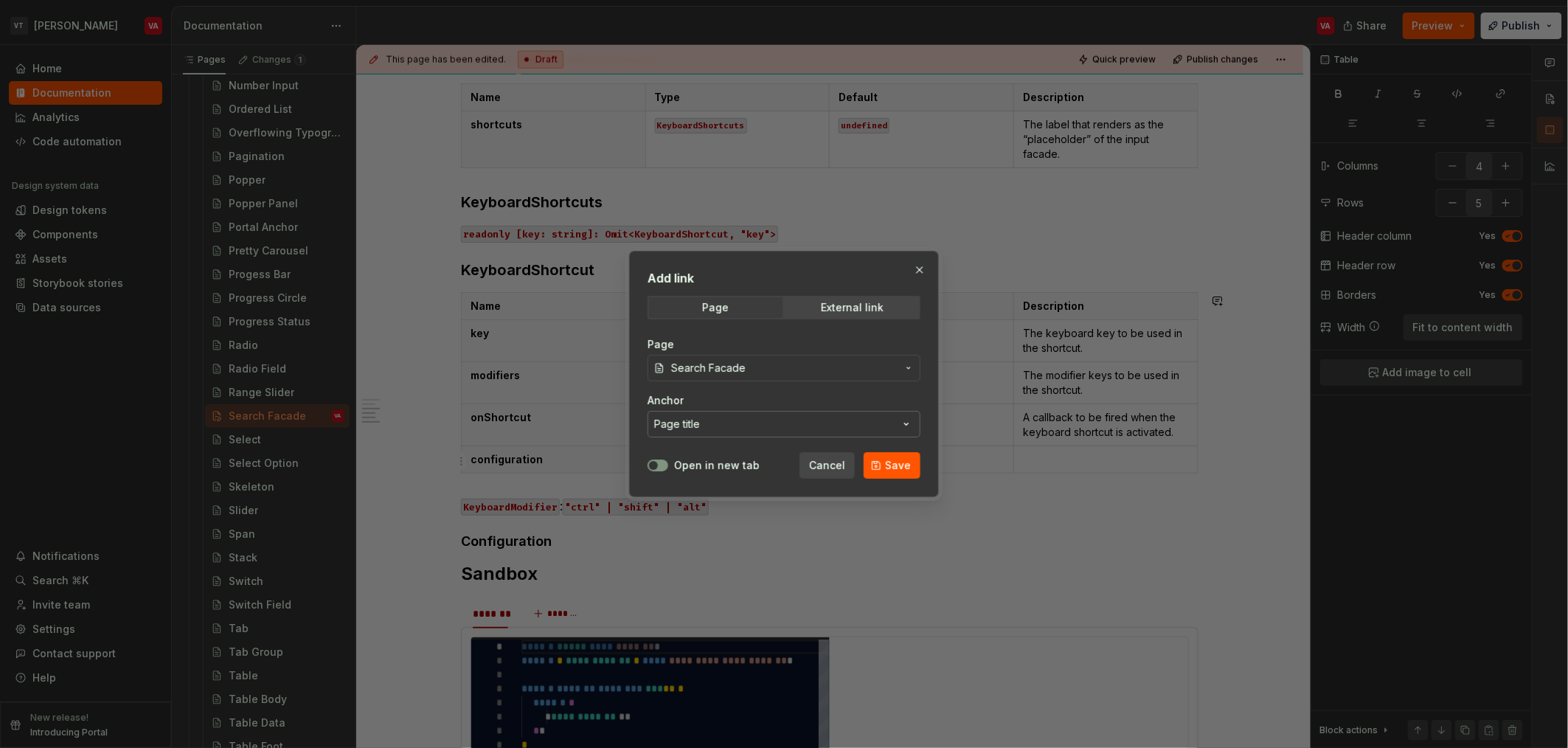
click at [727, 434] on button "Page title" at bounding box center [784, 424] width 273 height 27
click at [740, 396] on div "Add link Page External link Page Search Facade Anchor Page title Open in new ta…" at bounding box center [784, 374] width 1568 height 748
click at [894, 465] on span "Save" at bounding box center [898, 465] width 26 height 15
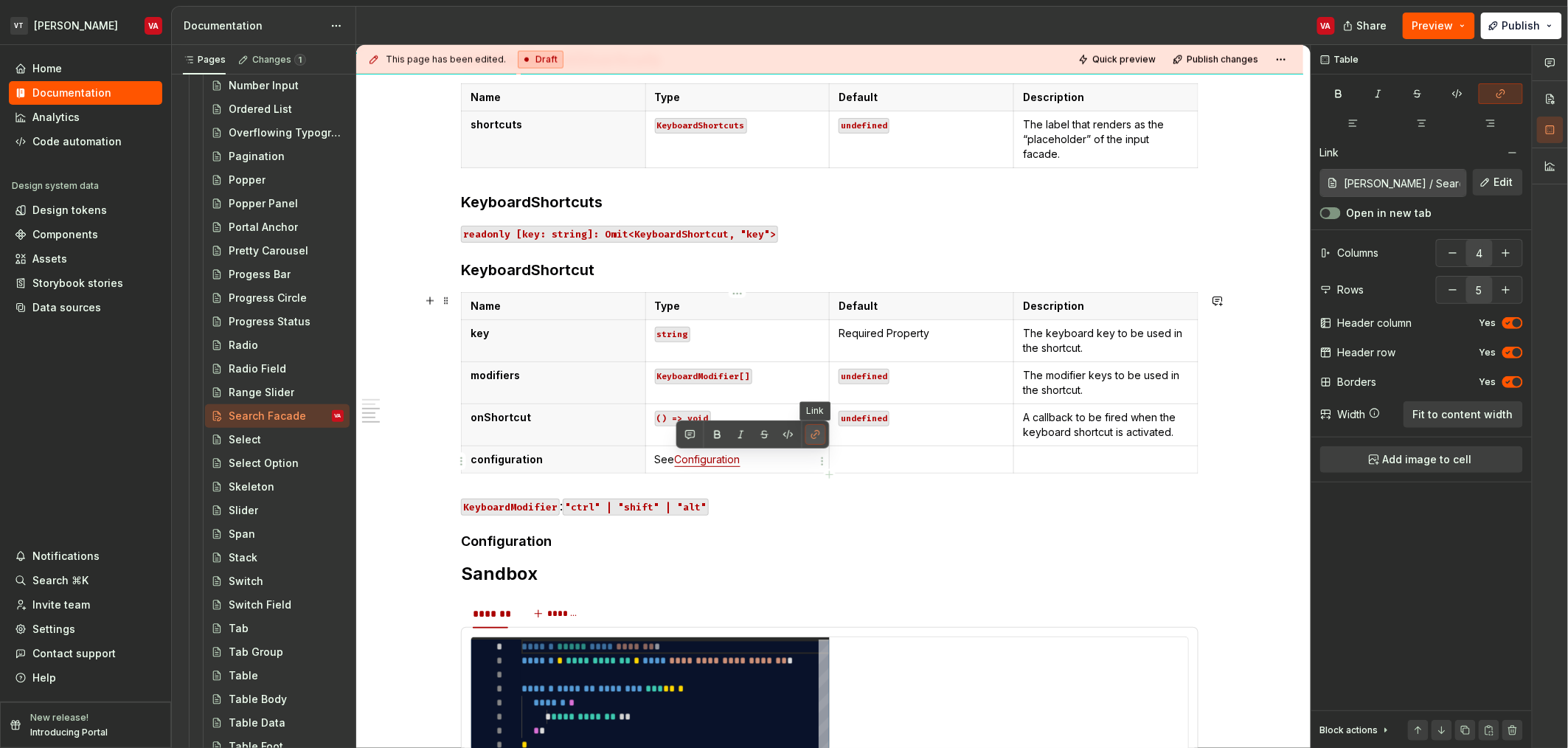
click at [819, 438] on button "button" at bounding box center [815, 434] width 20 height 20
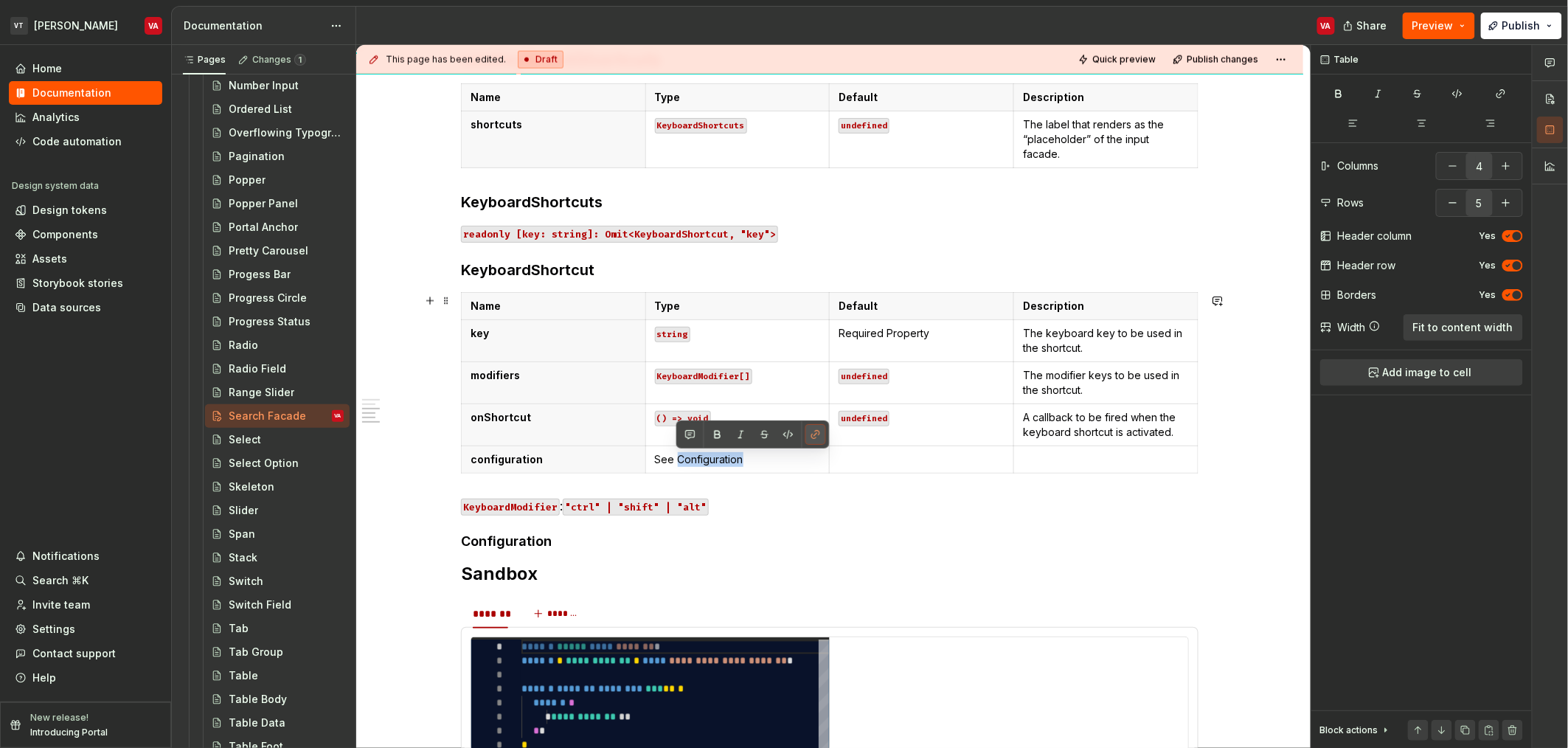
click at [819, 438] on button "button" at bounding box center [815, 434] width 20 height 20
click at [817, 435] on button "button" at bounding box center [815, 434] width 20 height 20
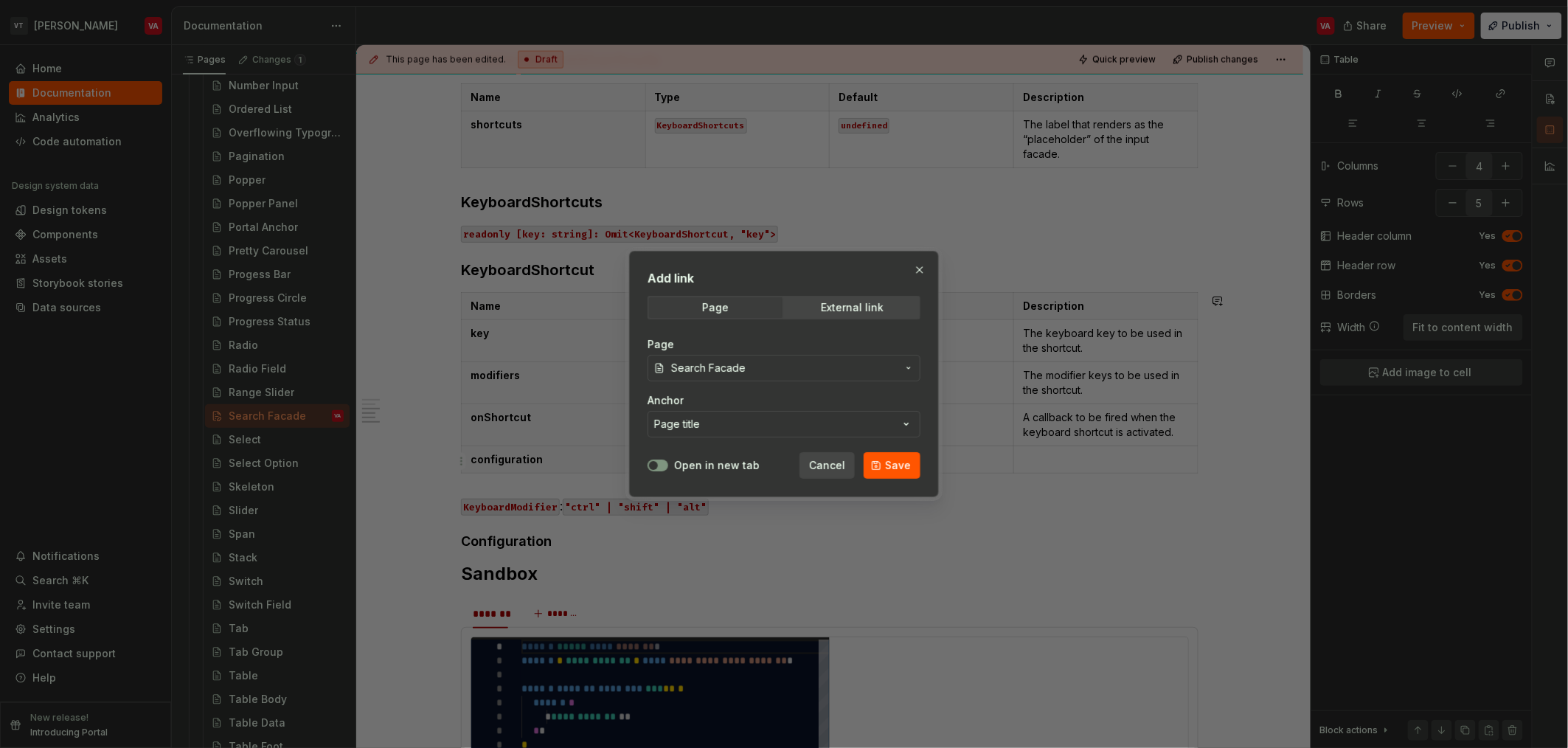
click at [817, 367] on span "Search Facade" at bounding box center [784, 368] width 226 height 15
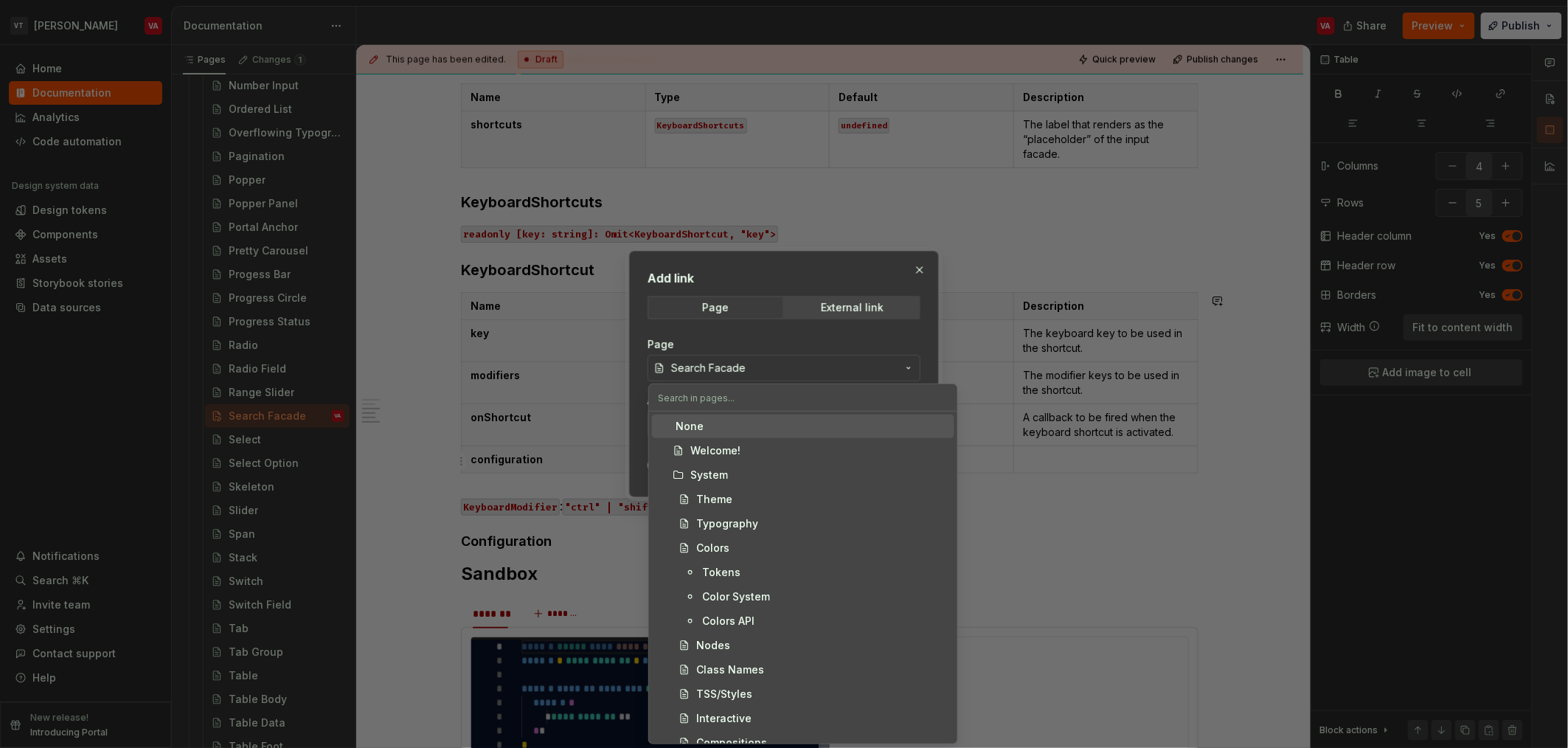
click at [806, 342] on div "Add link Page External link Page Search Facade Anchor Page title Open in new ta…" at bounding box center [784, 374] width 1568 height 748
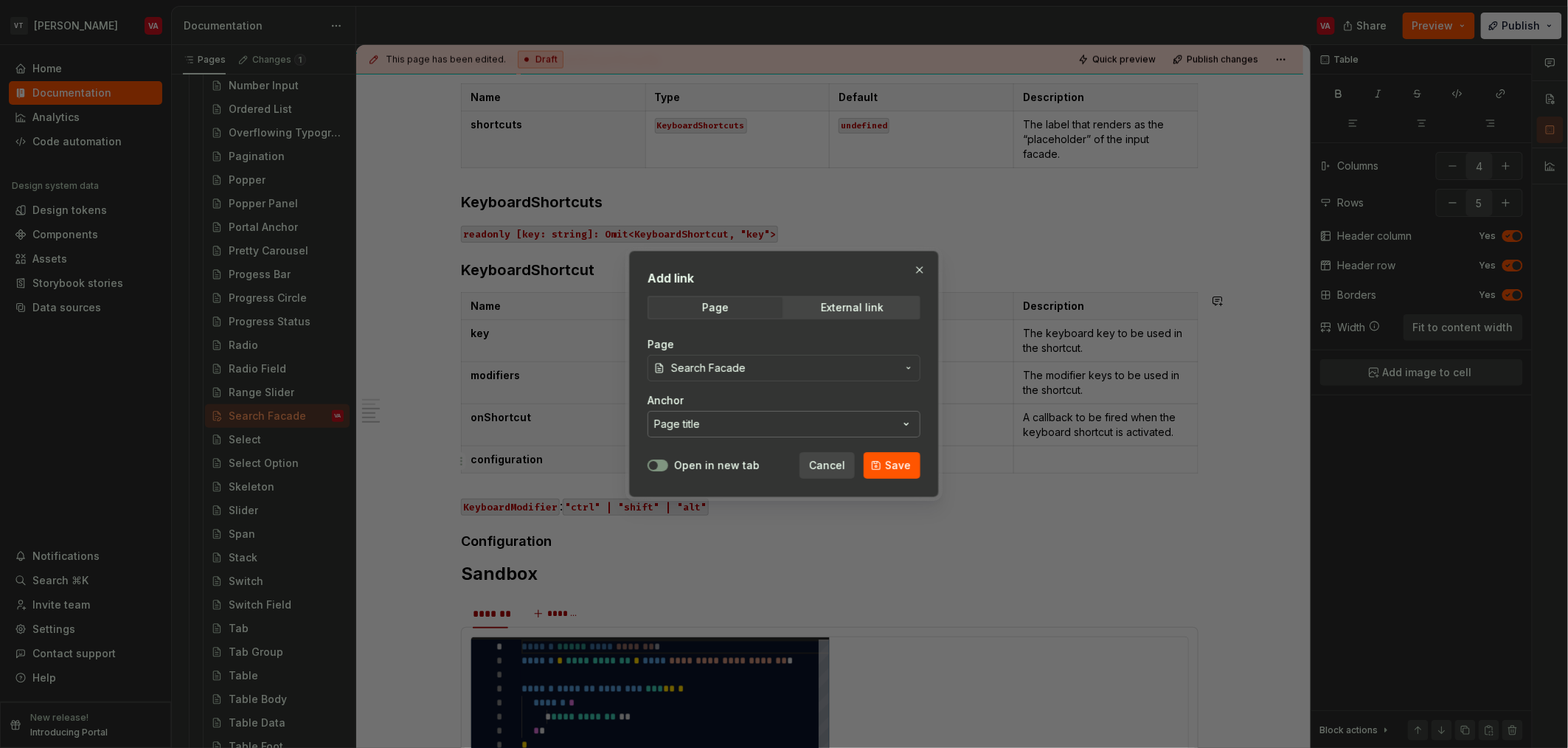
click at [758, 428] on button "Page title" at bounding box center [784, 424] width 273 height 27
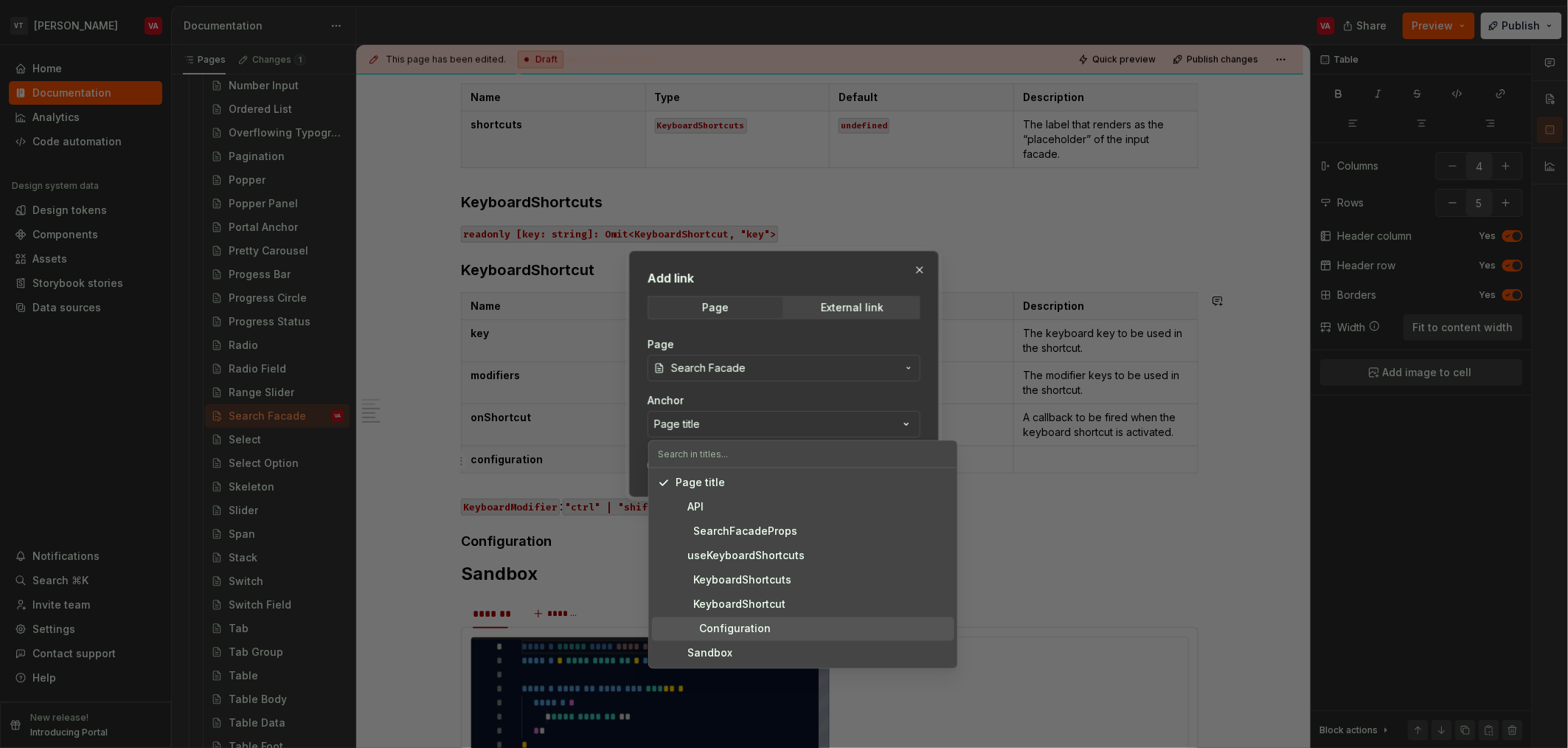
click at [745, 629] on div "Configuration" at bounding box center [723, 629] width 95 height 15
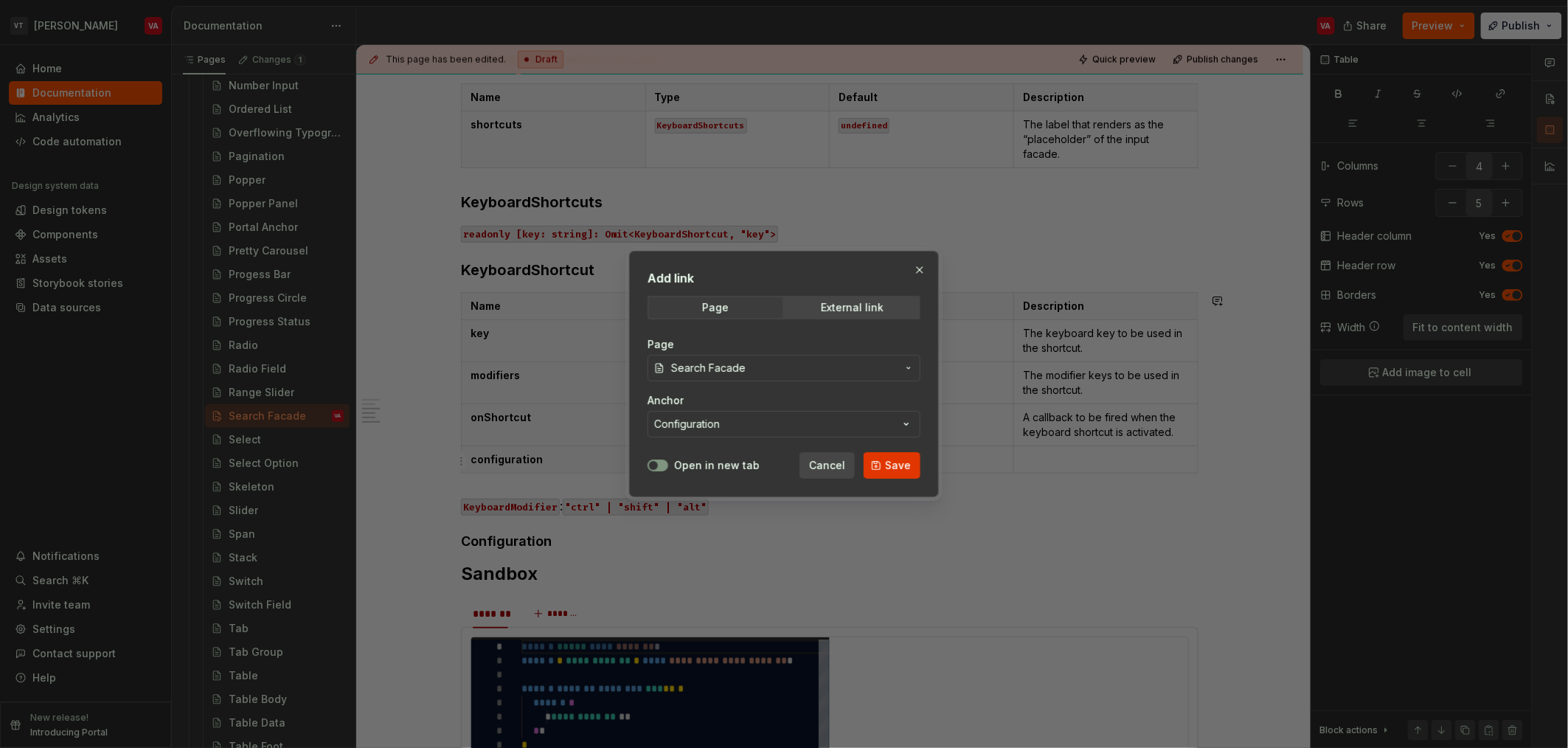
click at [908, 458] on span "Save" at bounding box center [898, 465] width 26 height 15
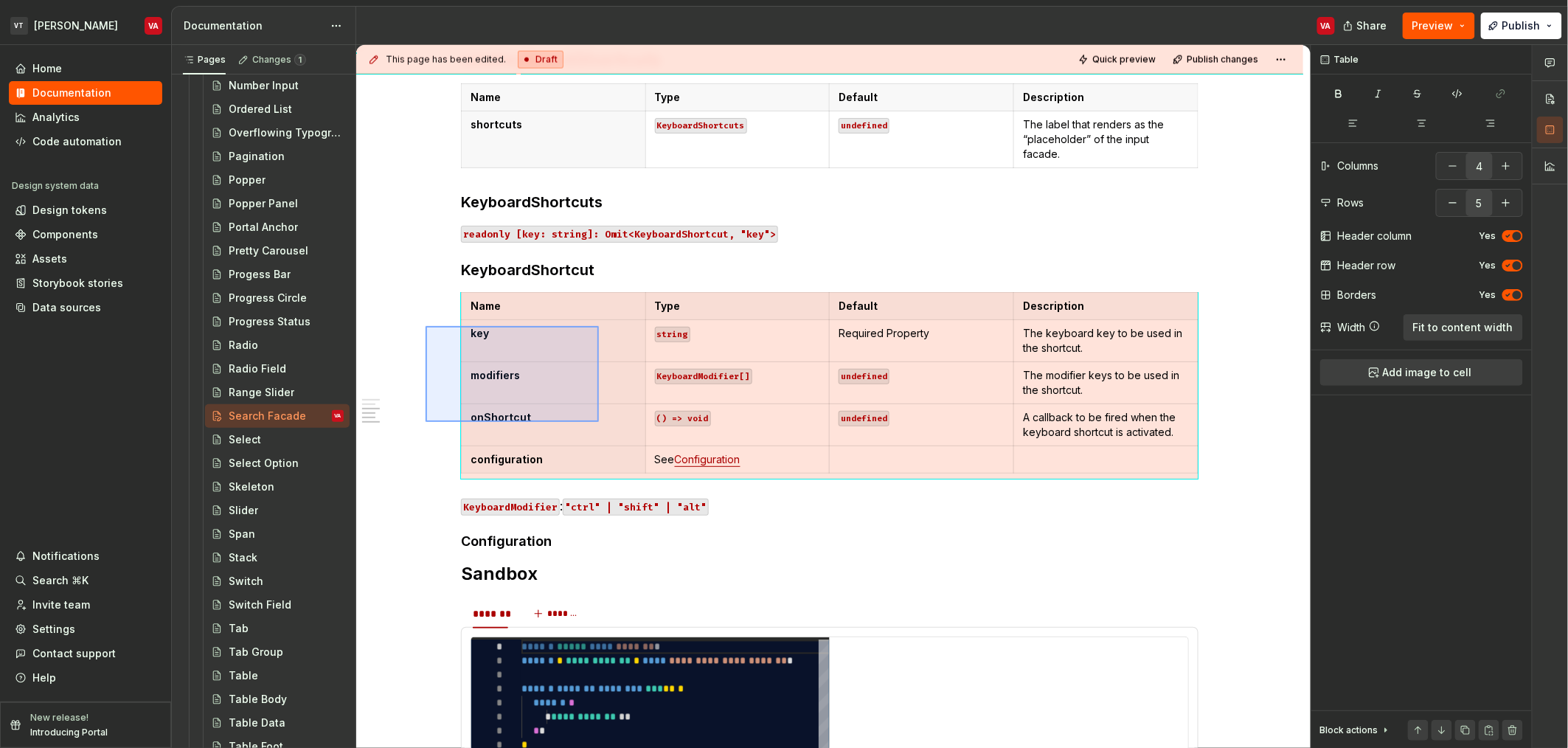
drag, startPoint x: 425, startPoint y: 326, endPoint x: 600, endPoint y: 423, distance: 200.1
click at [600, 423] on div "**********" at bounding box center [833, 396] width 954 height 704
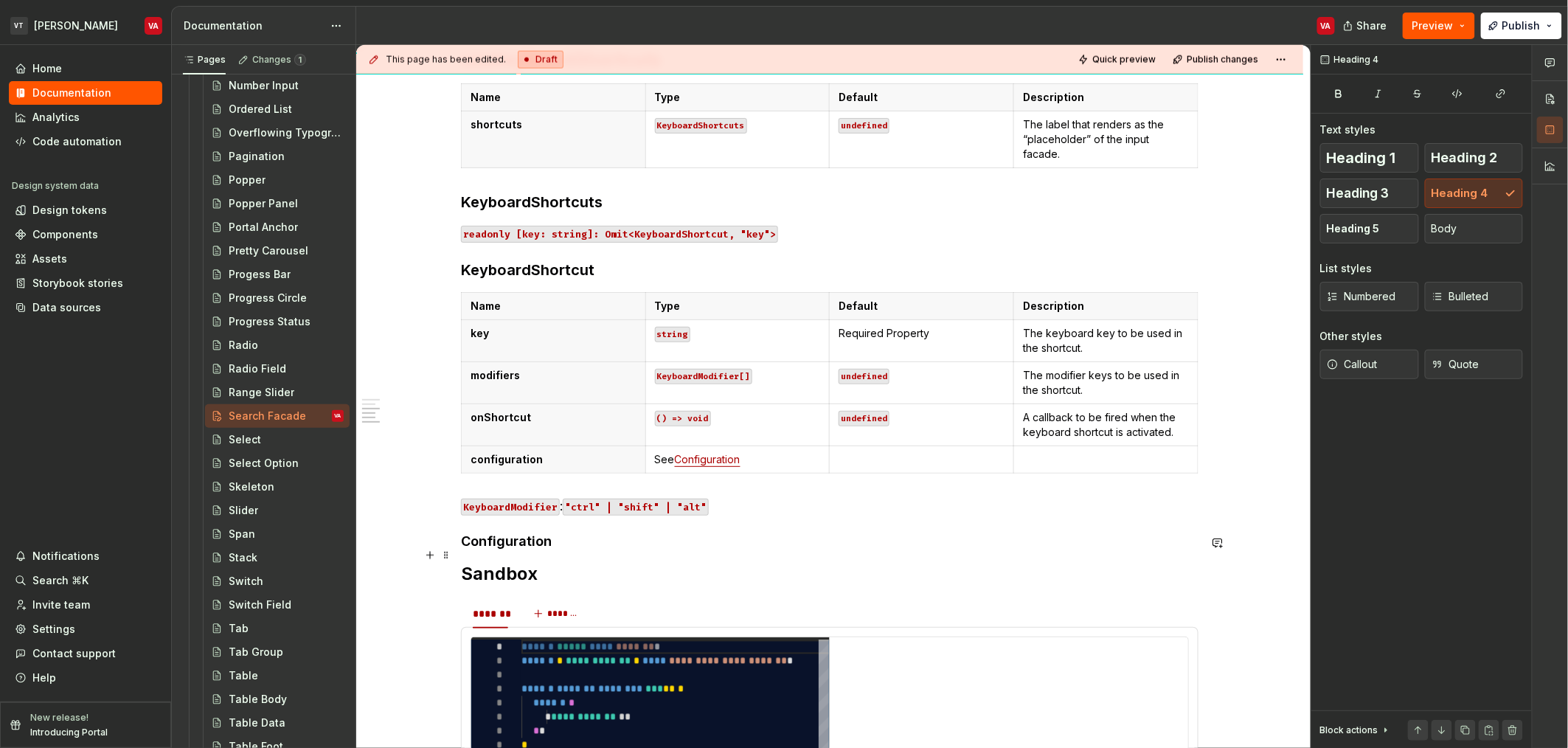
click at [572, 554] on div "**********" at bounding box center [830, 181] width 737 height 1595
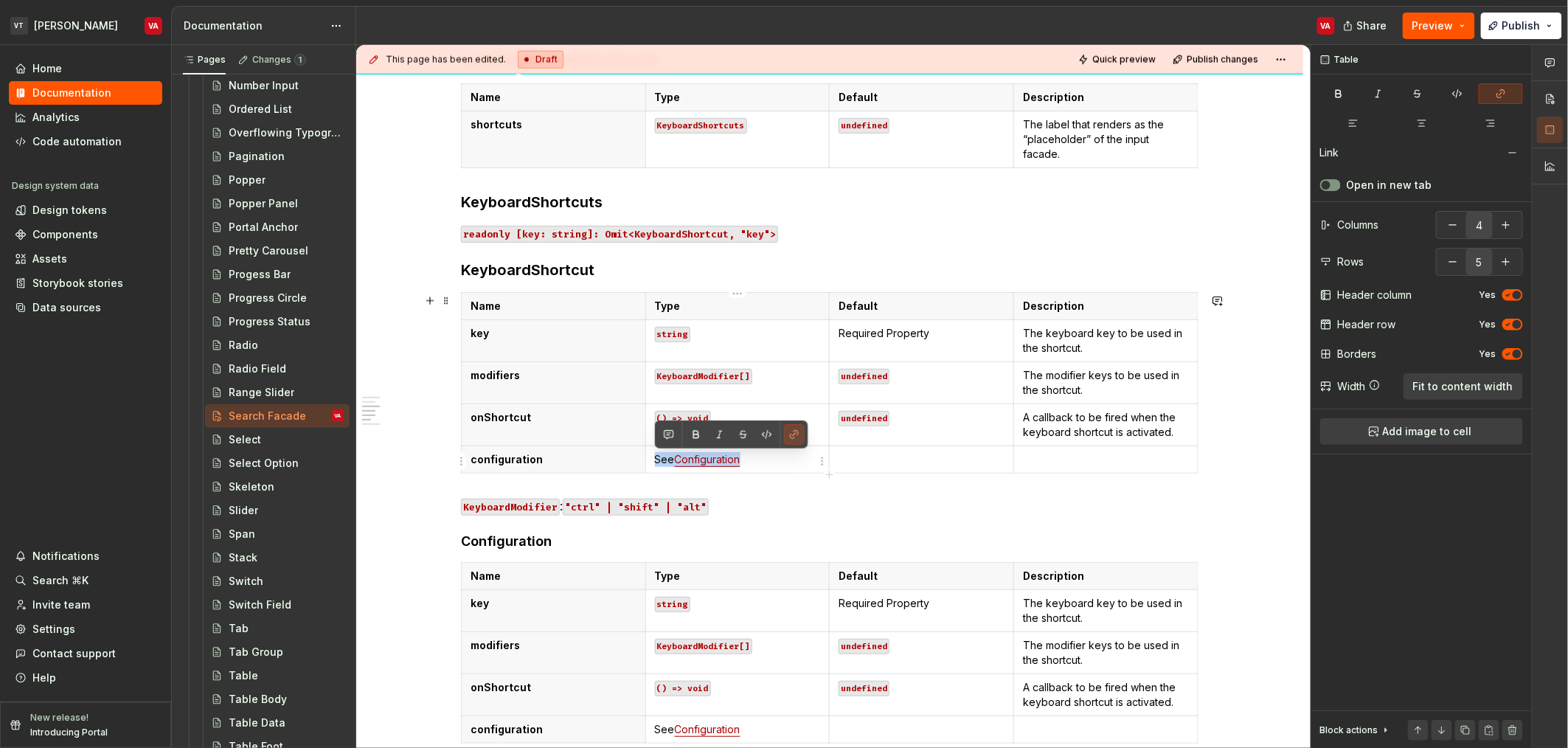
drag, startPoint x: 741, startPoint y: 459, endPoint x: 657, endPoint y: 453, distance: 84.2
click at [657, 453] on p "See Configuration" at bounding box center [738, 460] width 166 height 15
copy p "See Configuration"
click at [891, 459] on p at bounding box center [922, 460] width 166 height 15
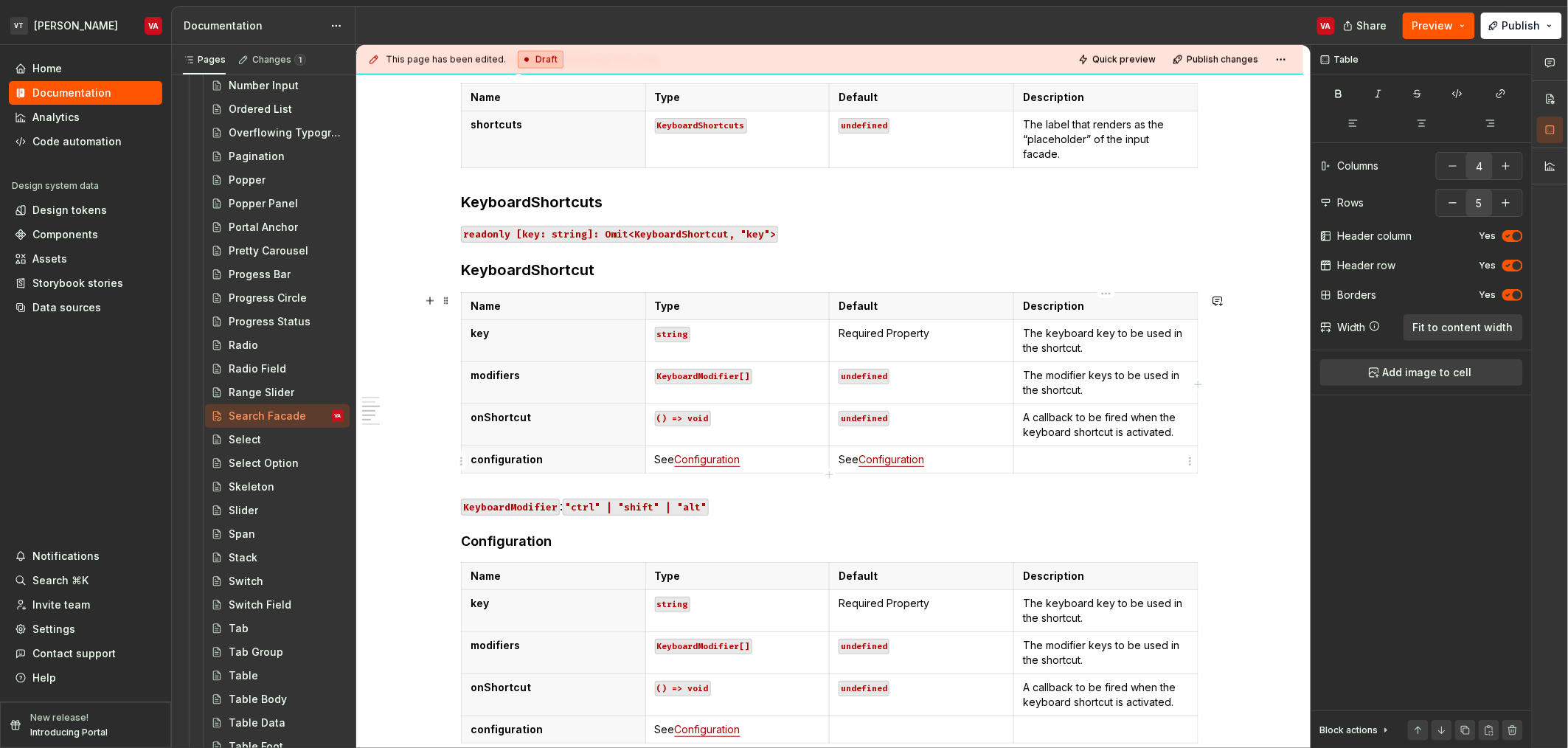
click at [1041, 467] on p at bounding box center [1106, 460] width 166 height 15
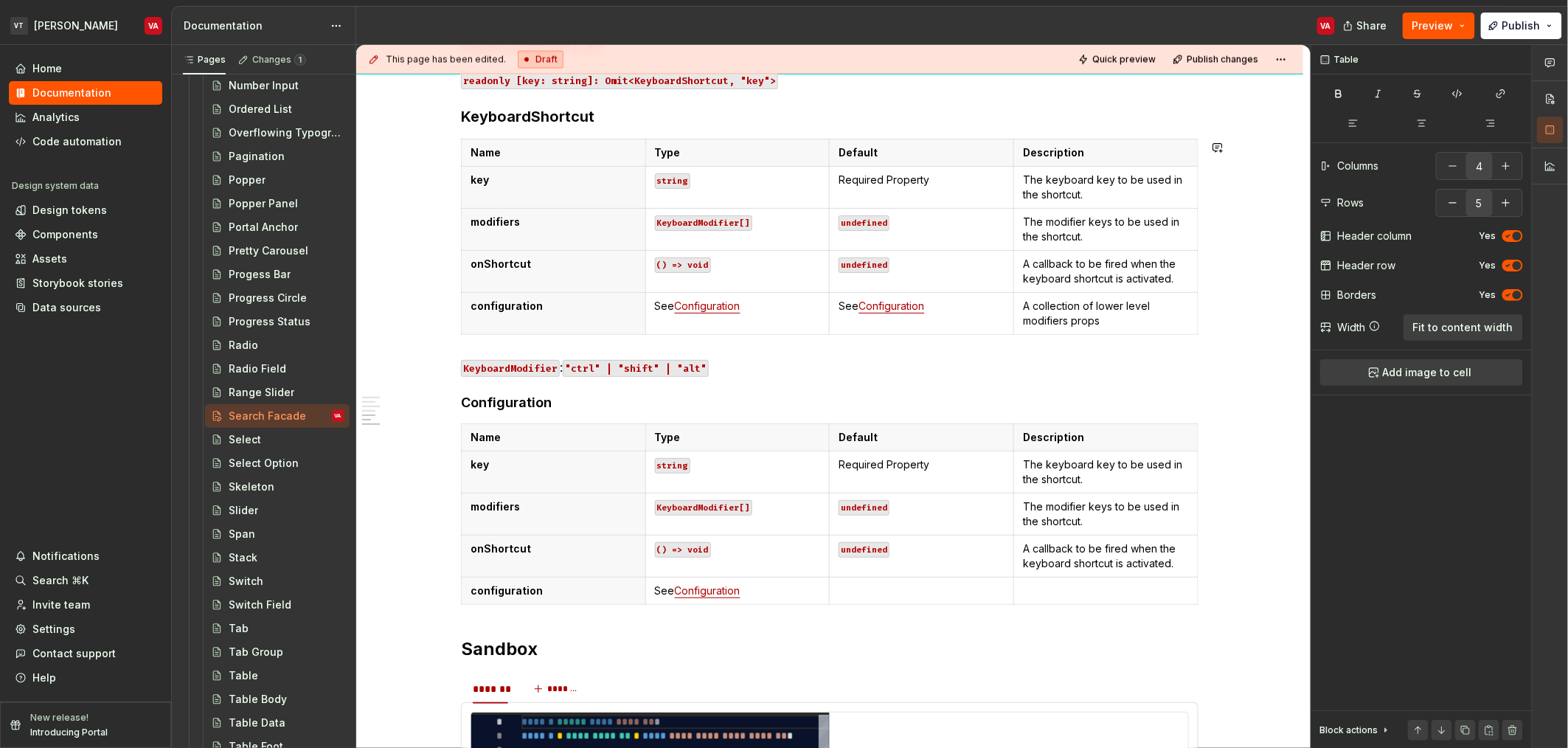
scroll to position [1118, 0]
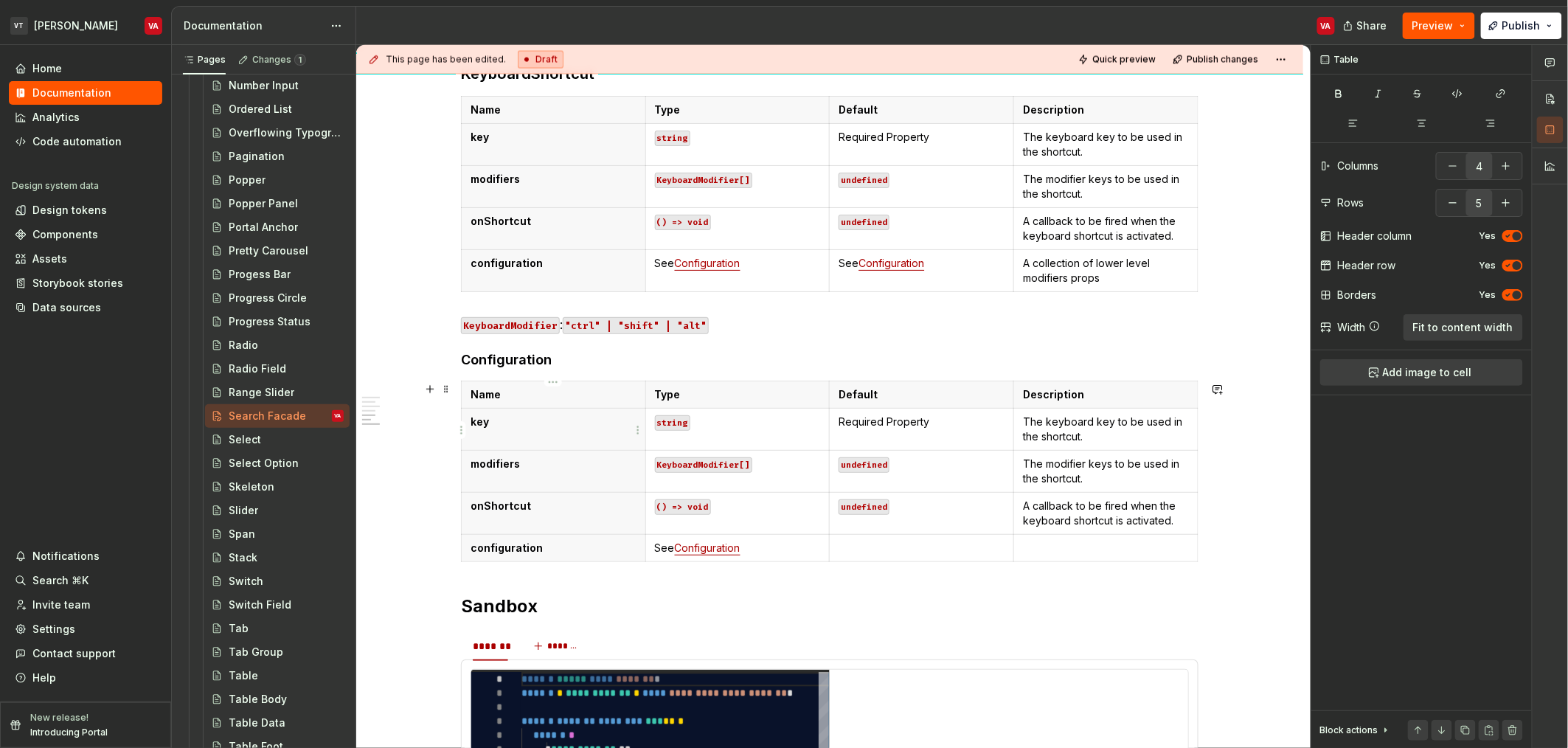
click at [501, 423] on p "key" at bounding box center [554, 422] width 166 height 15
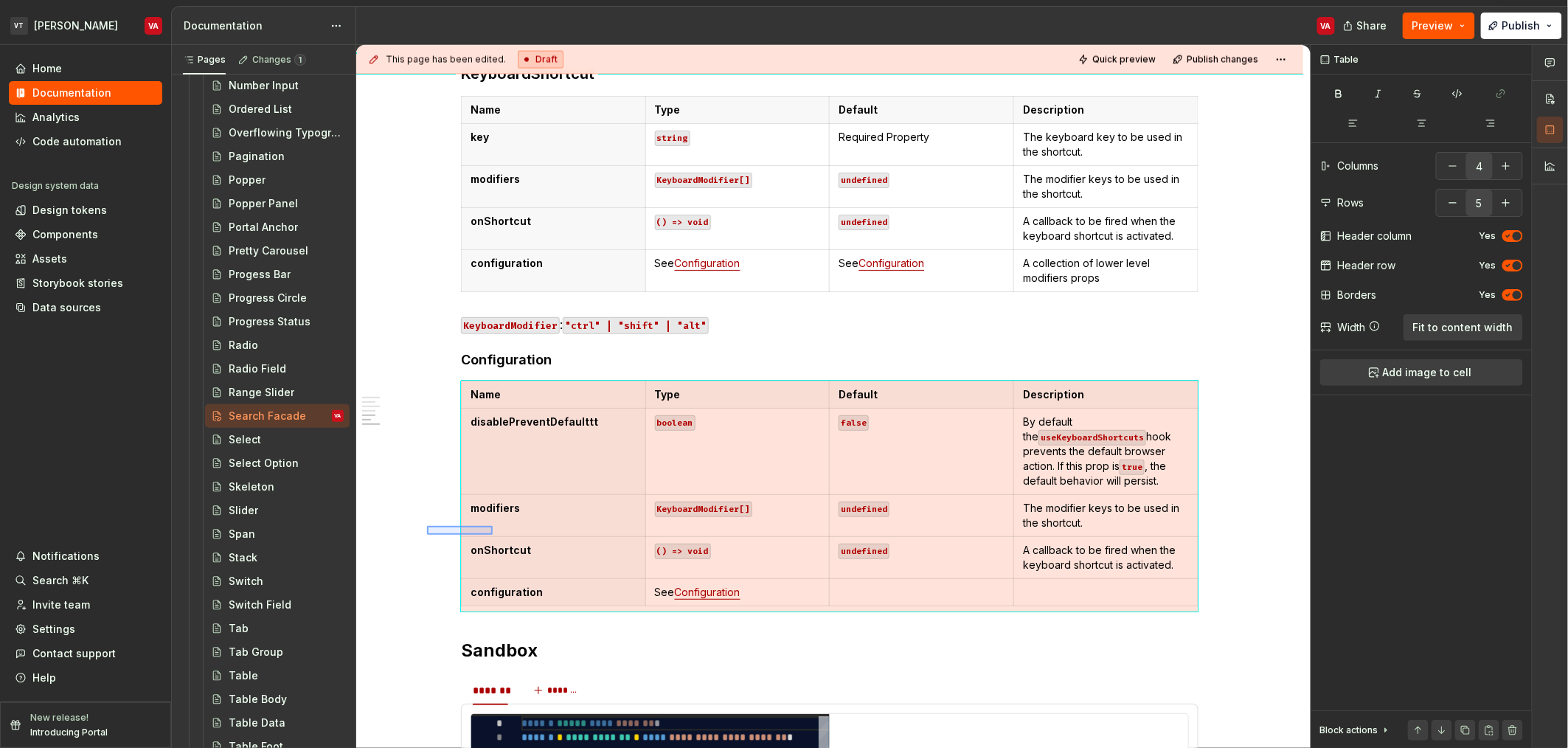
click at [493, 535] on div "**********" at bounding box center [833, 396] width 954 height 704
click at [526, 522] on th "modifiers" at bounding box center [554, 516] width 184 height 42
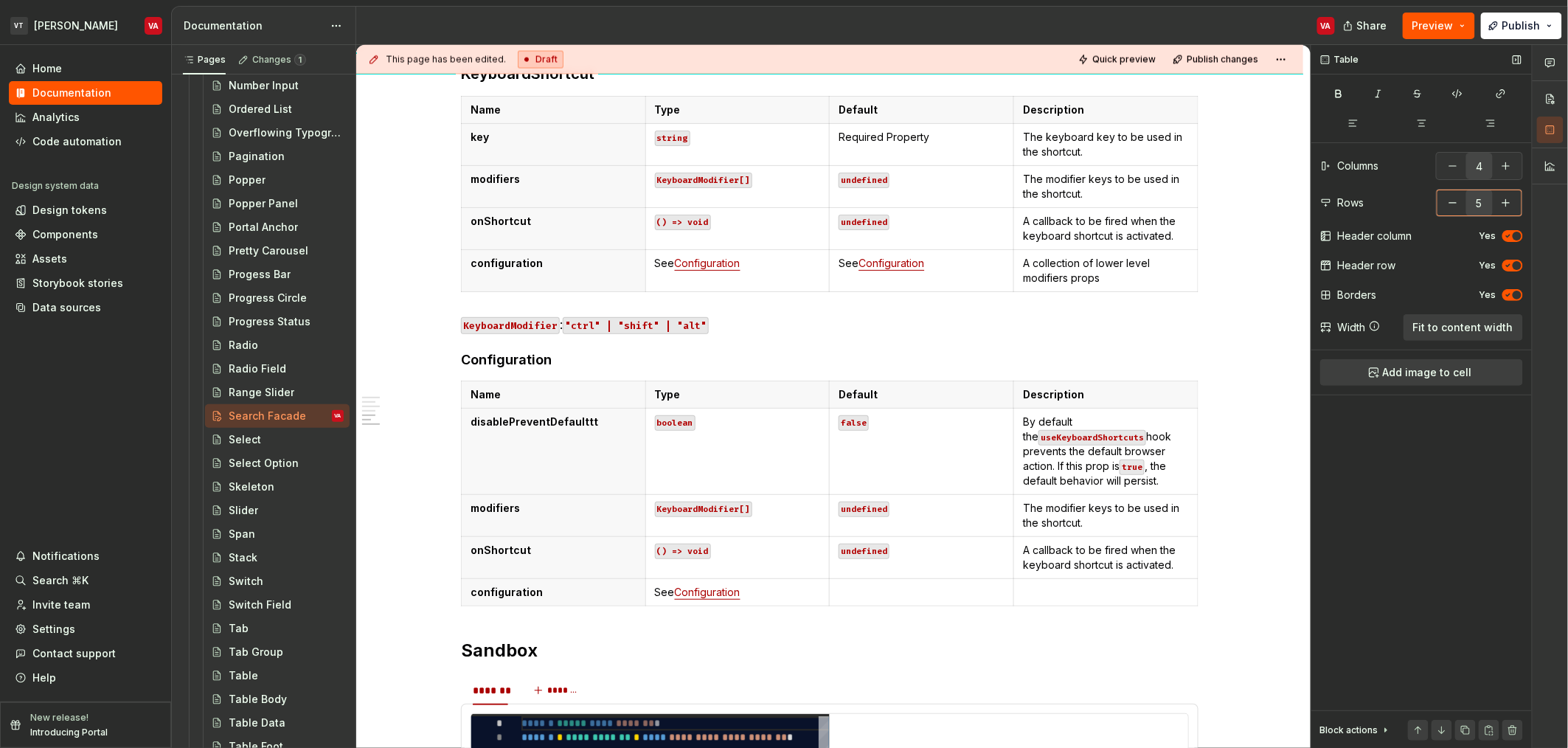
click at [1455, 210] on button "button" at bounding box center [1453, 202] width 27 height 27
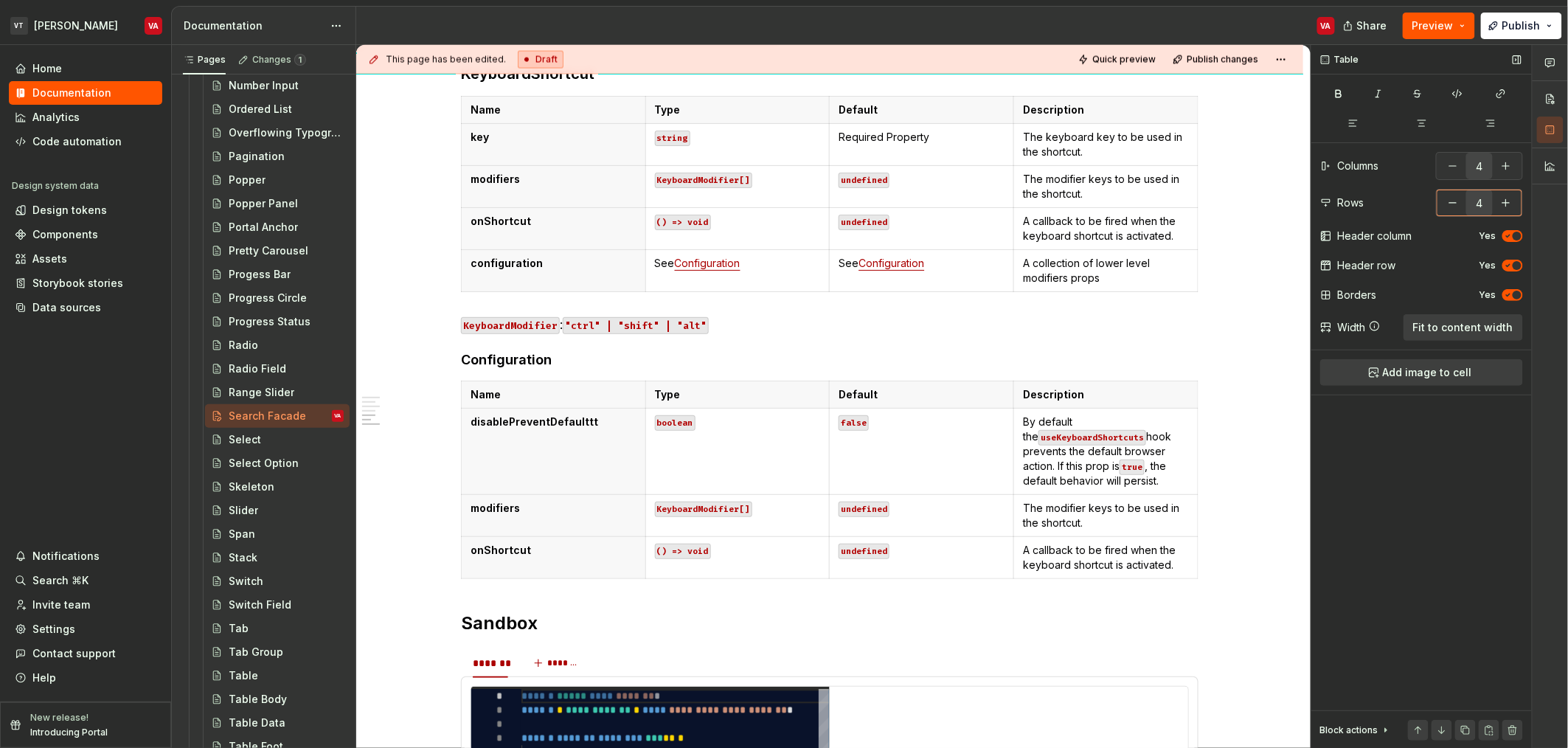
click at [1455, 210] on button "button" at bounding box center [1453, 202] width 27 height 27
type input "3"
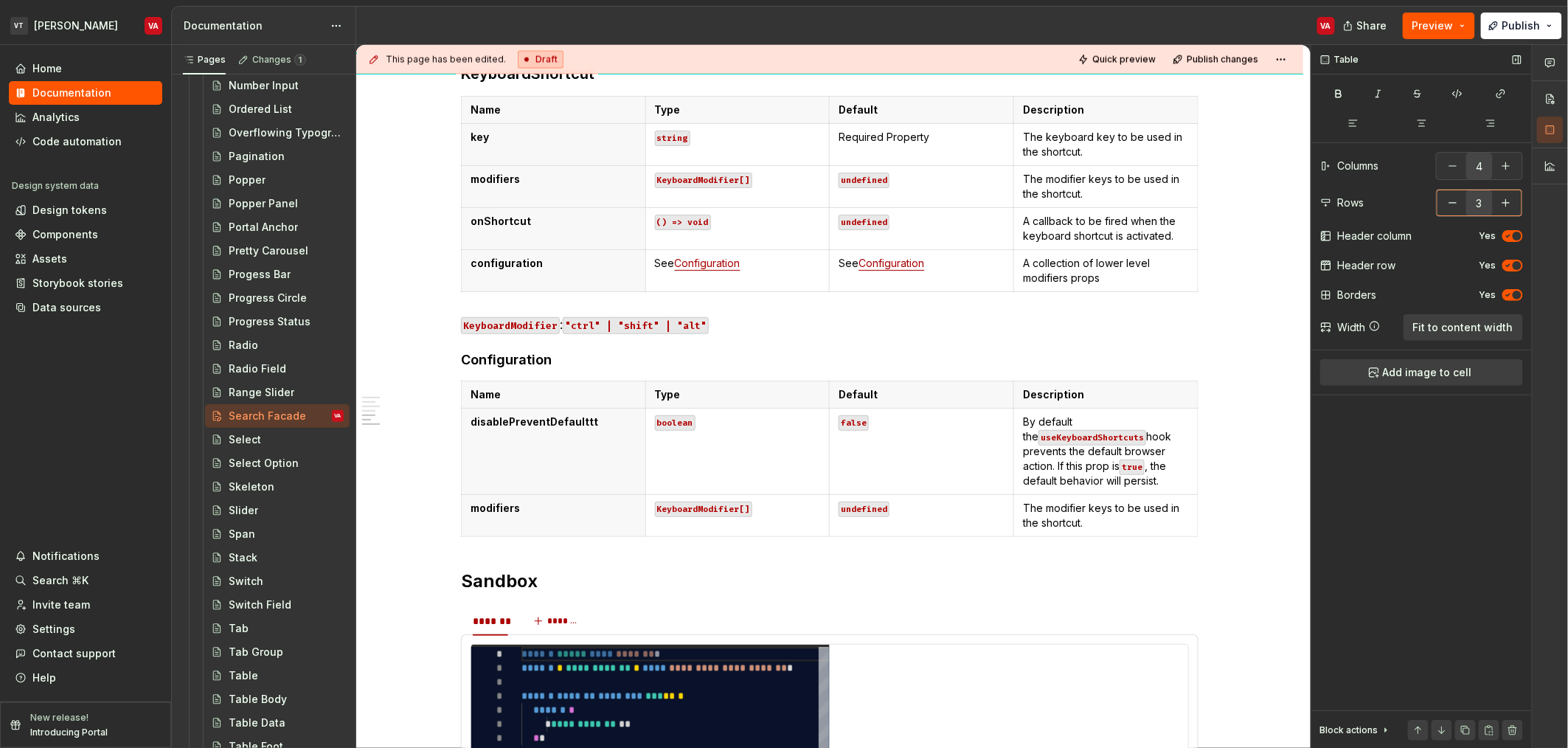
click at [1455, 210] on button "button" at bounding box center [1453, 202] width 27 height 27
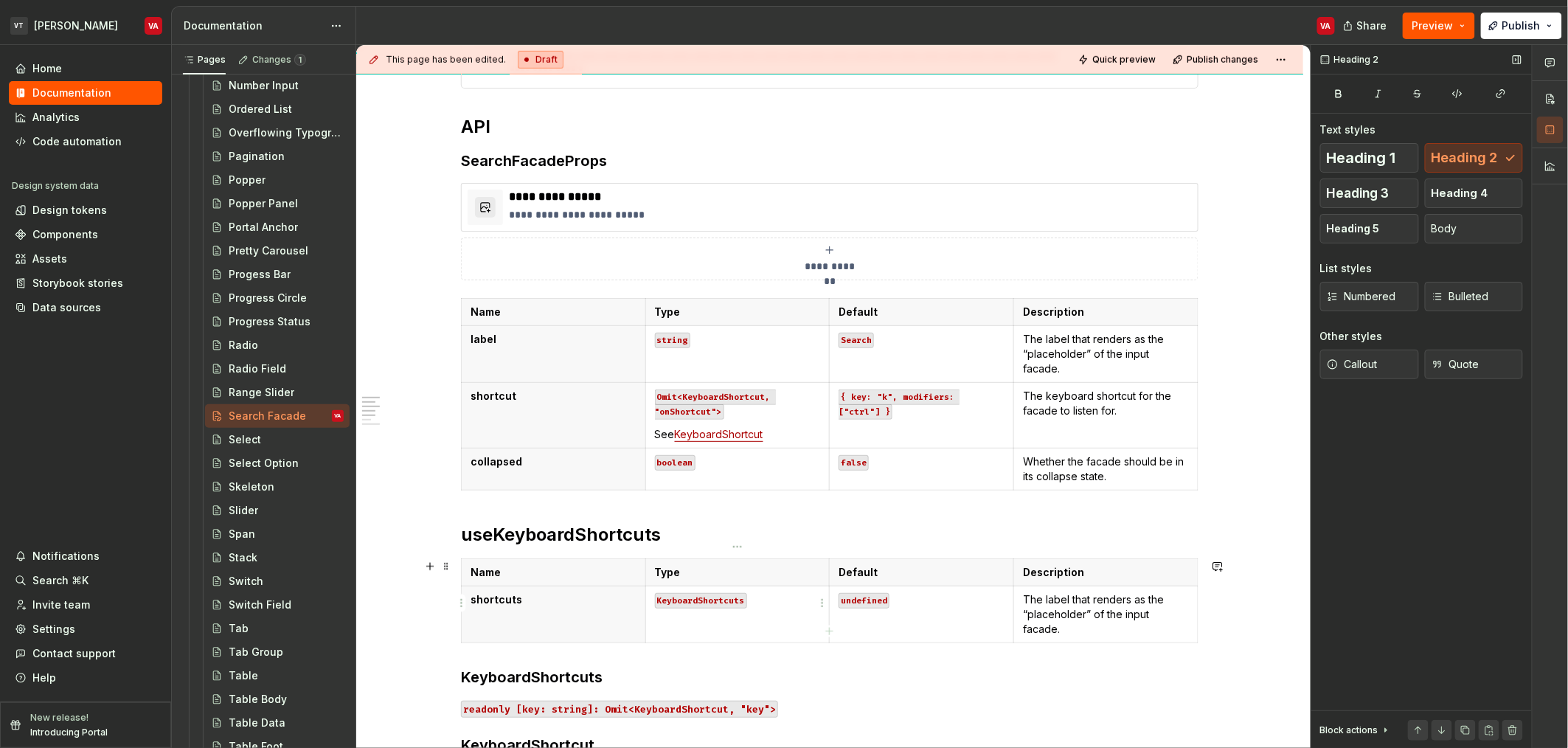
scroll to position [430, 0]
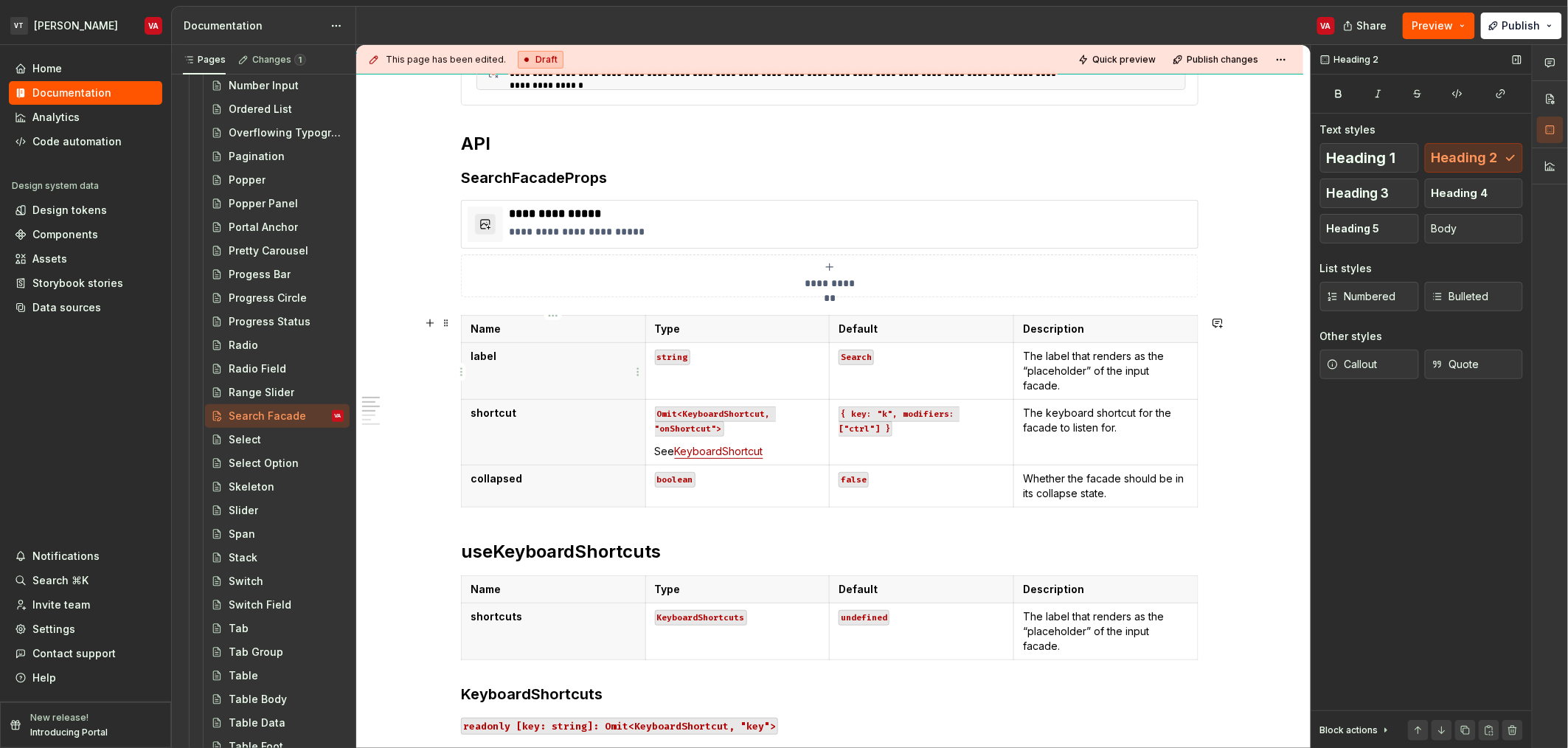
click at [551, 366] on th "label" at bounding box center [554, 370] width 184 height 57
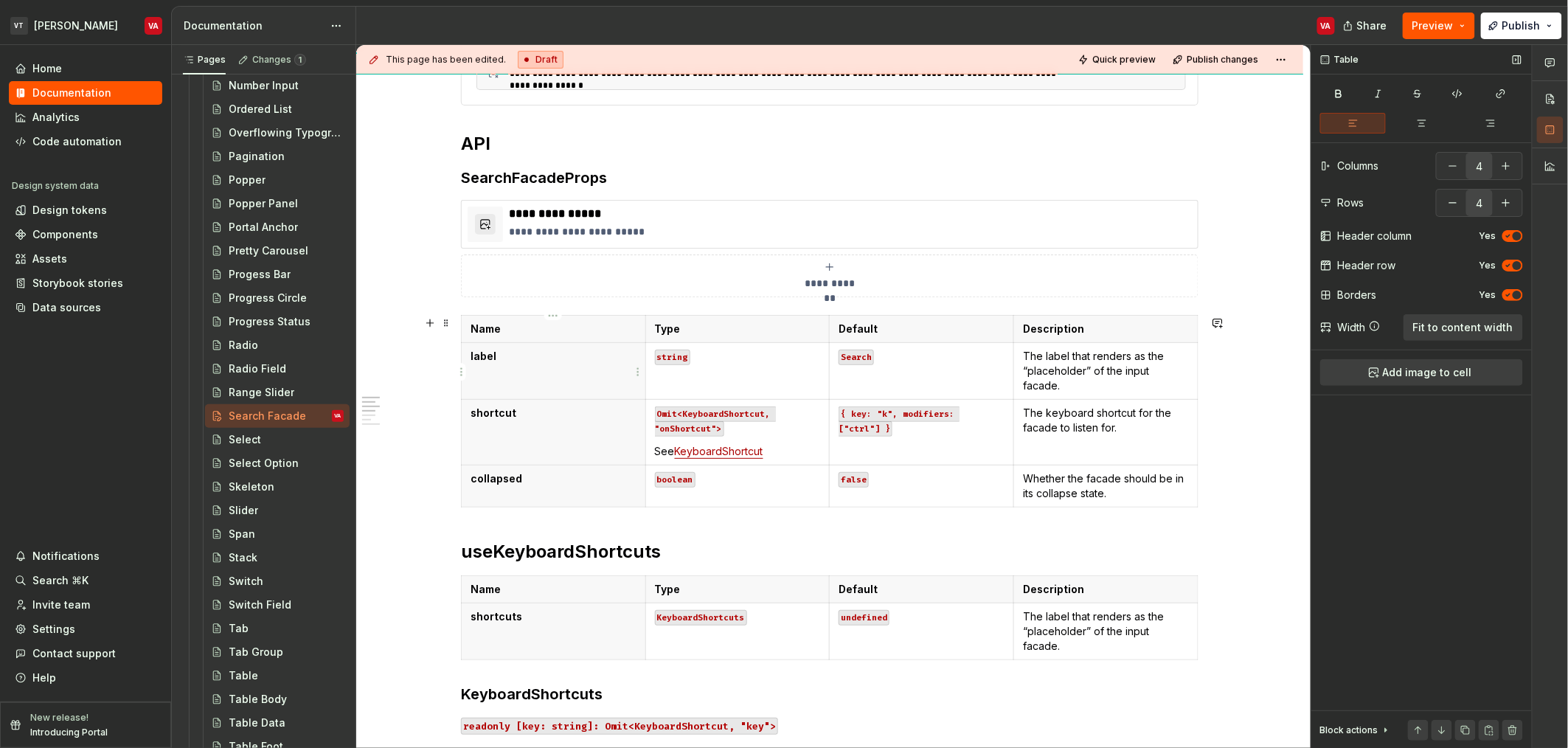
click at [464, 374] on html "VT [PERSON_NAME] VA Home Documentation Analytics Code automation Design system …" at bounding box center [784, 374] width 1568 height 748
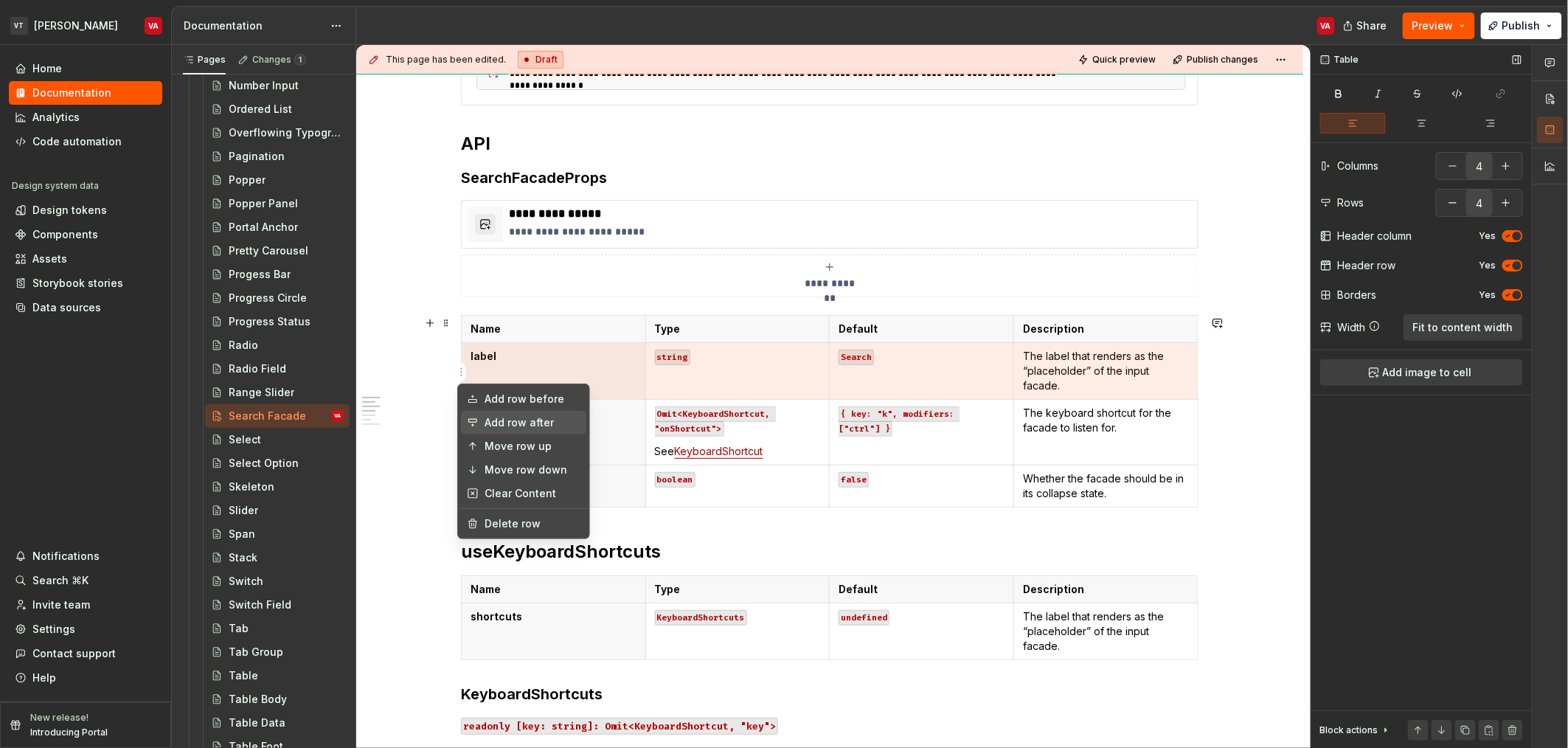
click at [514, 426] on div "Add row after" at bounding box center [533, 422] width 96 height 15
type input "5"
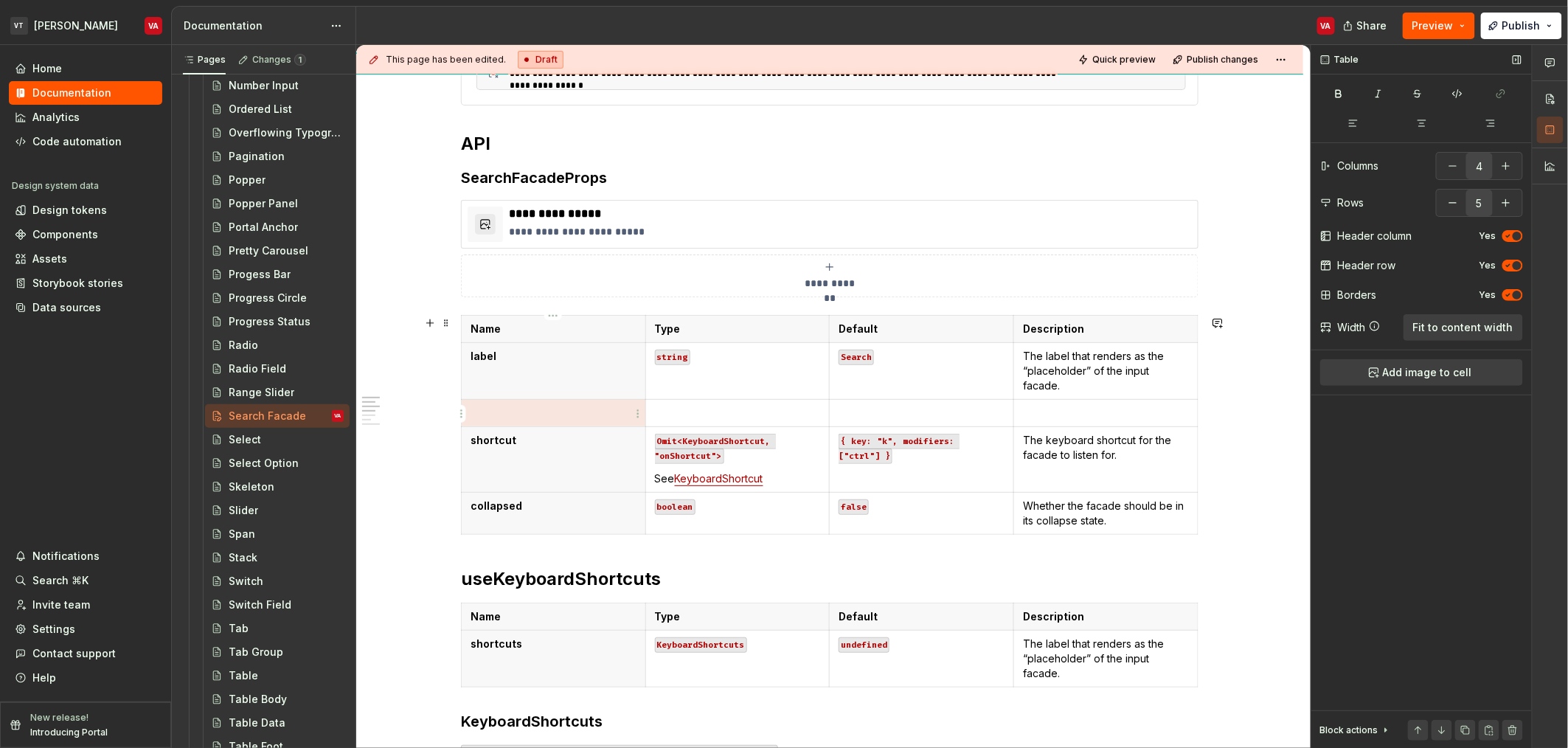
click at [520, 415] on p at bounding box center [554, 413] width 166 height 15
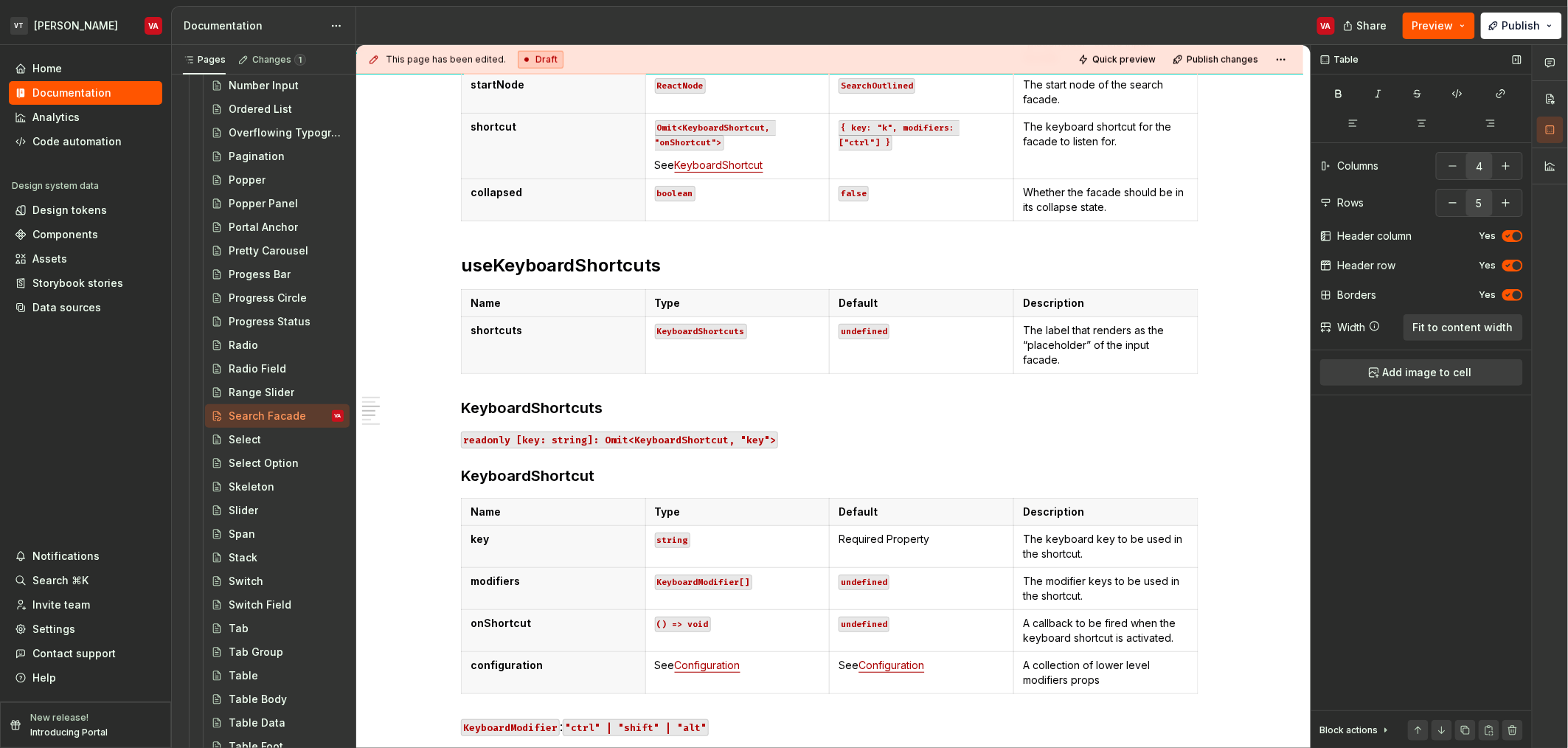
scroll to position [762, 0]
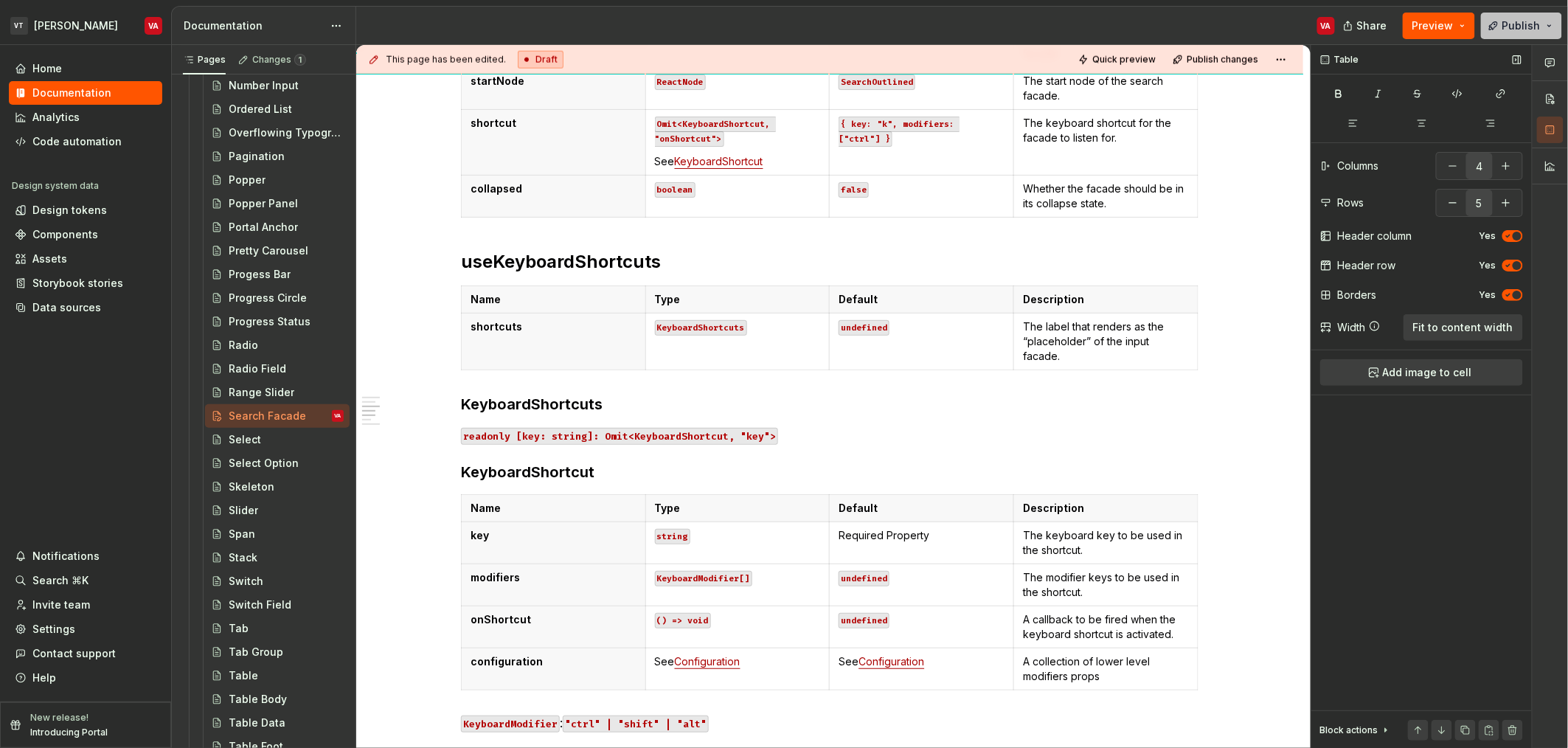
click at [1536, 32] on span "Publish" at bounding box center [1521, 26] width 38 height 15
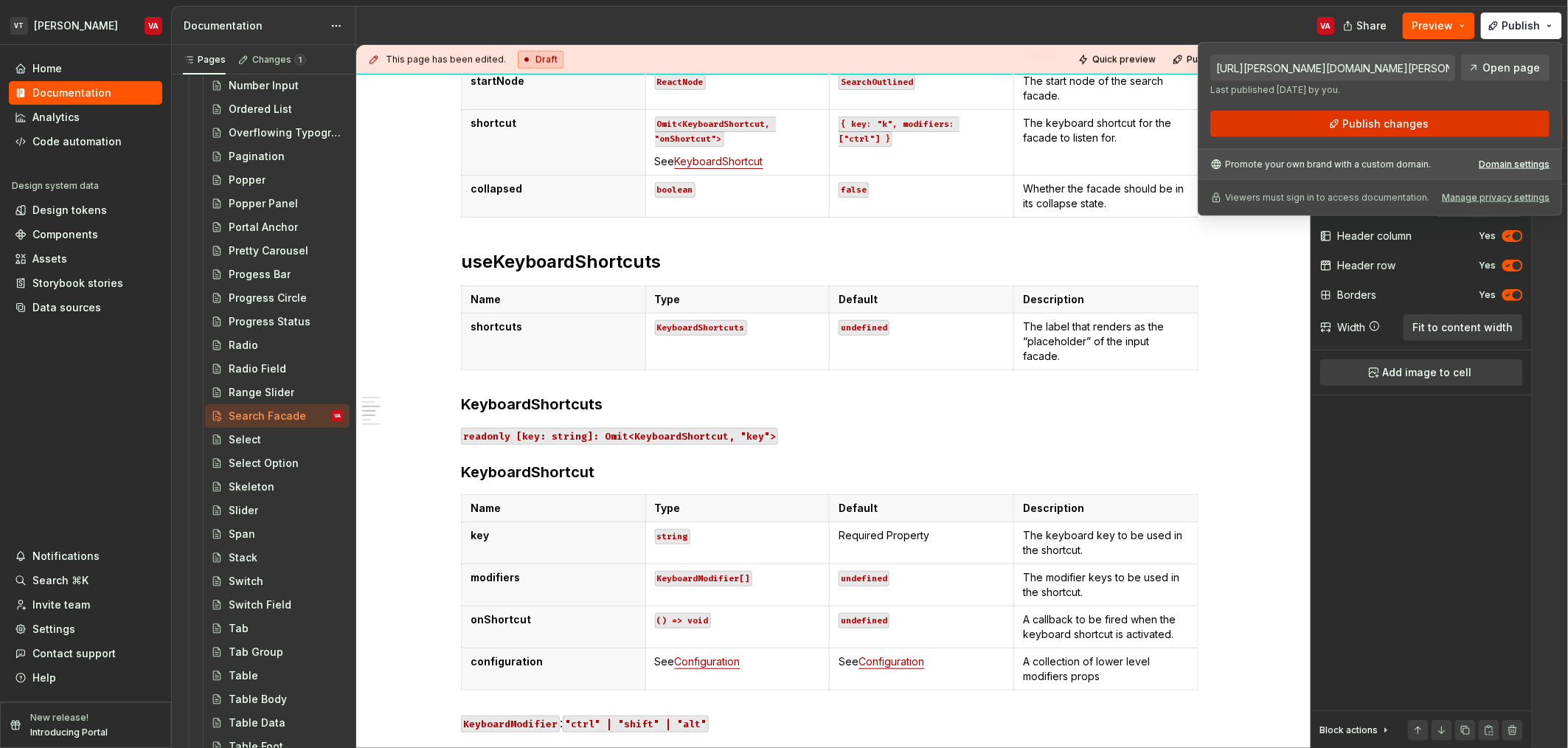
click at [1341, 132] on button "Publish changes" at bounding box center [1380, 123] width 339 height 27
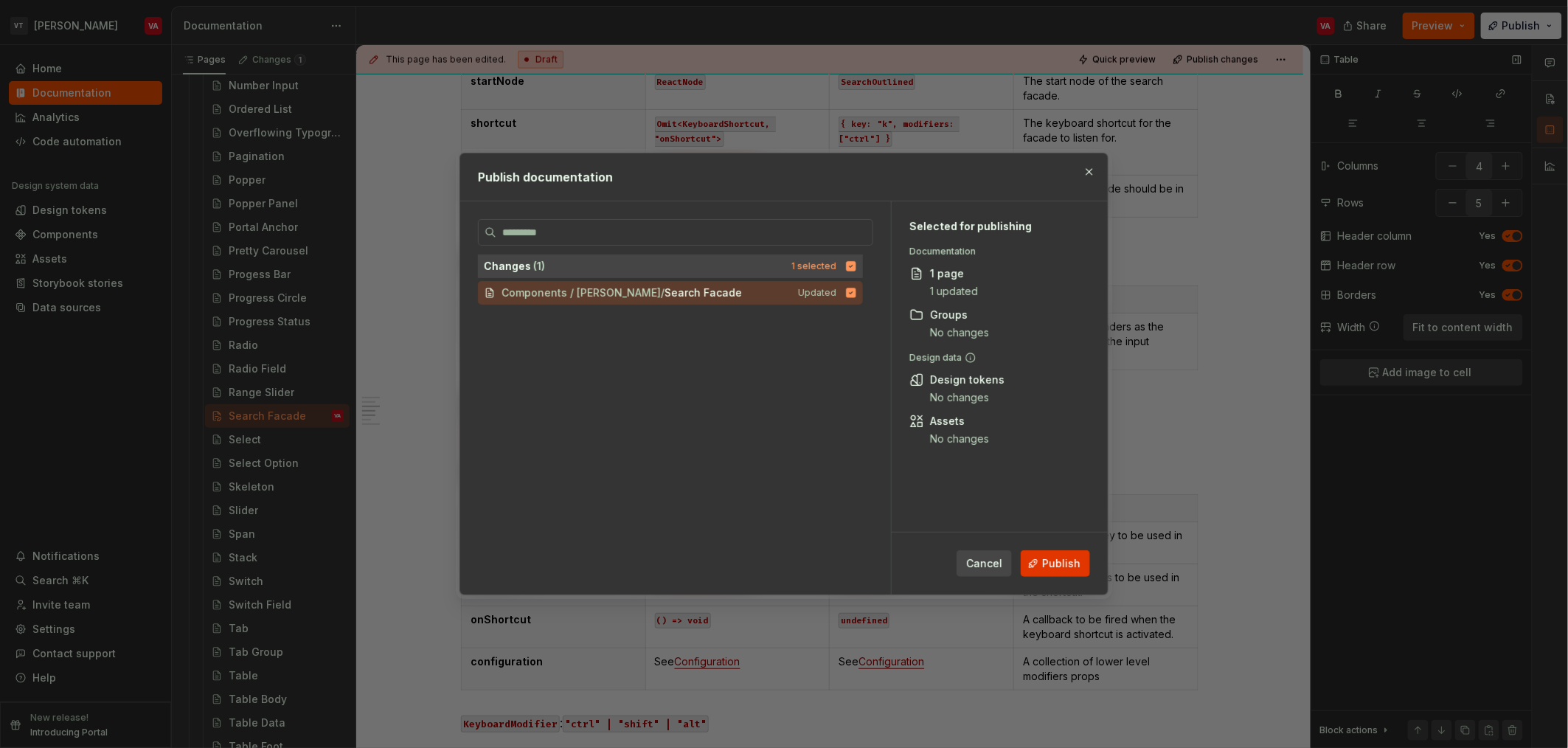
click at [1059, 566] on span "Publish" at bounding box center [1061, 564] width 38 height 15
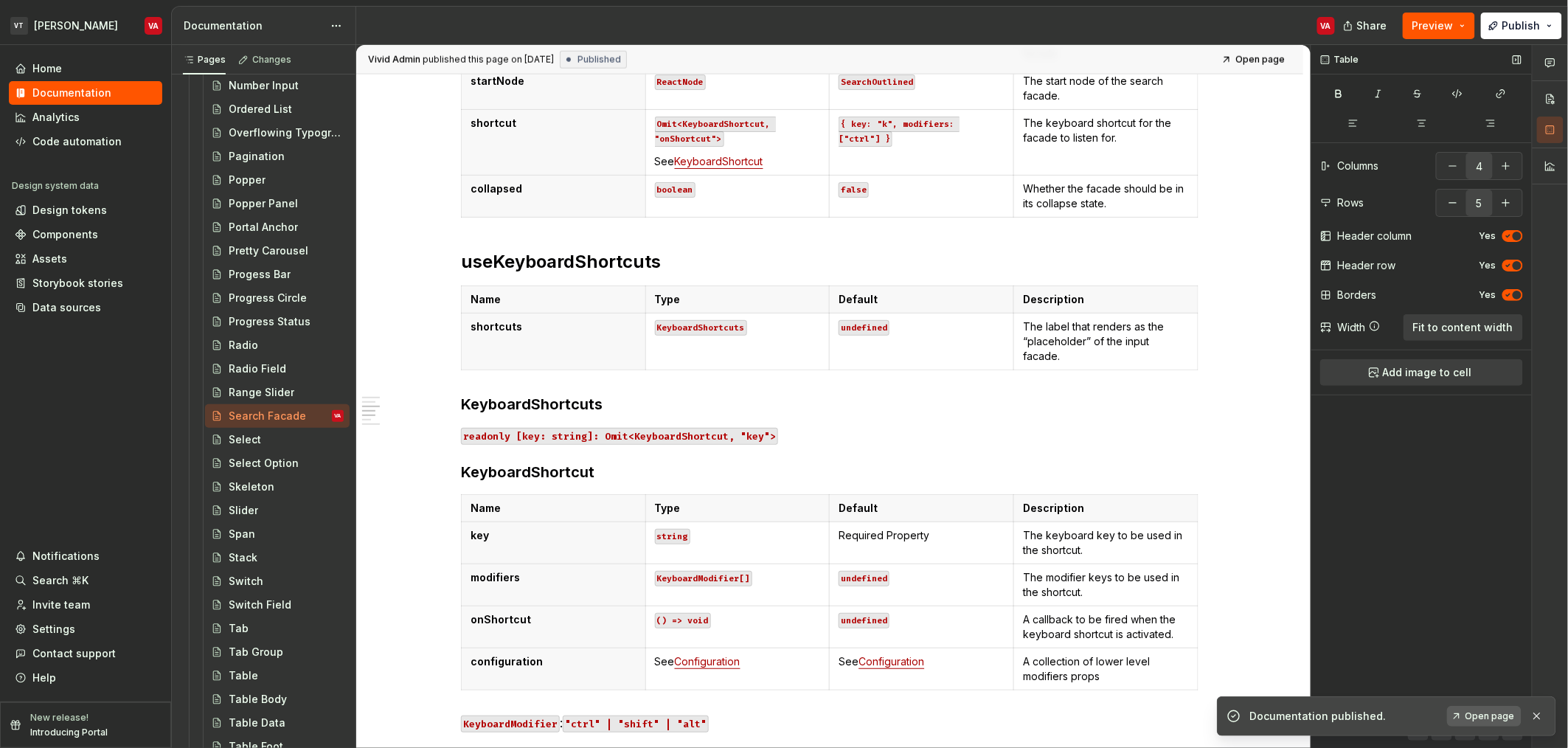
click at [1497, 726] on link "Open page" at bounding box center [1484, 716] width 75 height 20
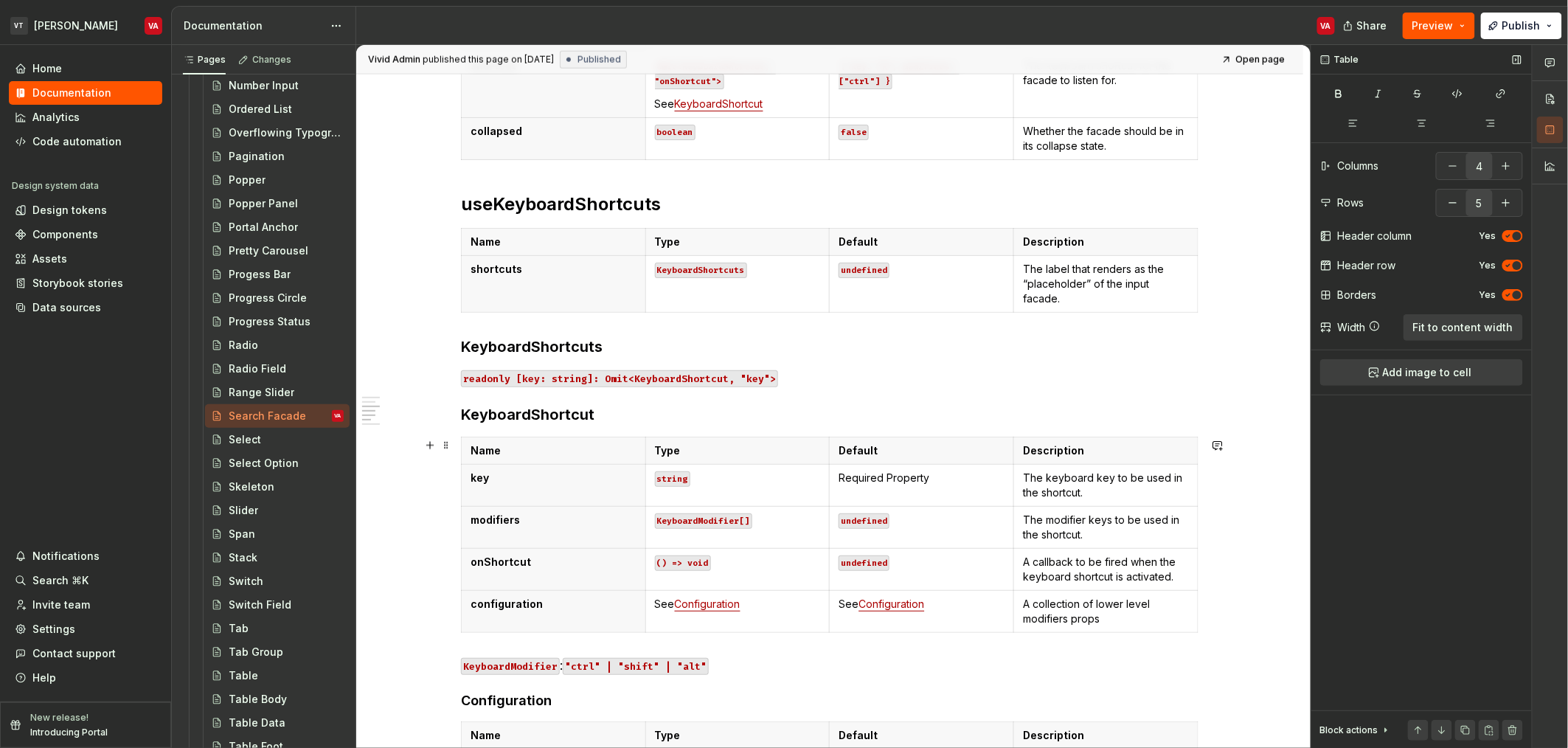
scroll to position [799, 0]
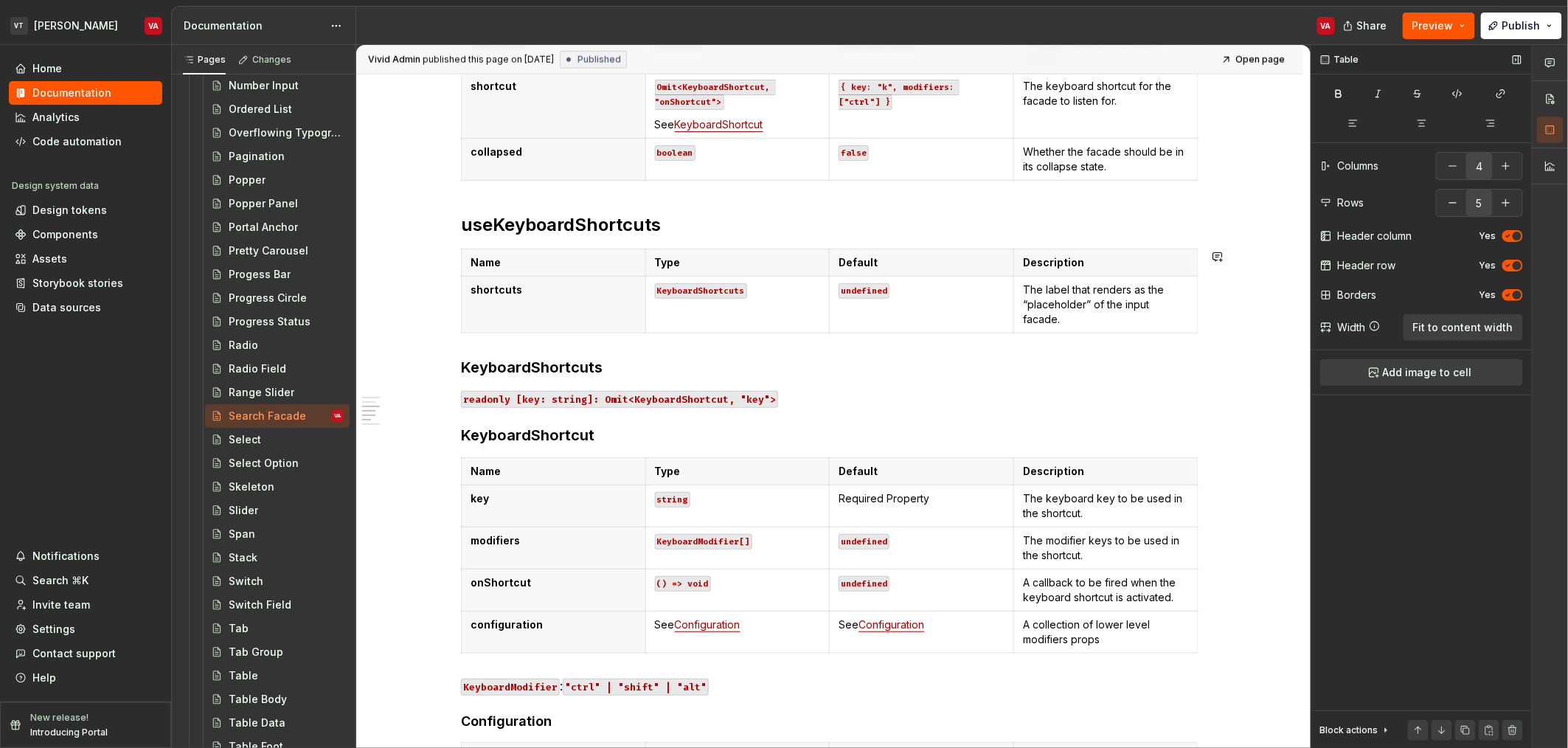
click at [580, 222] on h2 "useKeyboardShortcuts" at bounding box center [830, 225] width 737 height 24
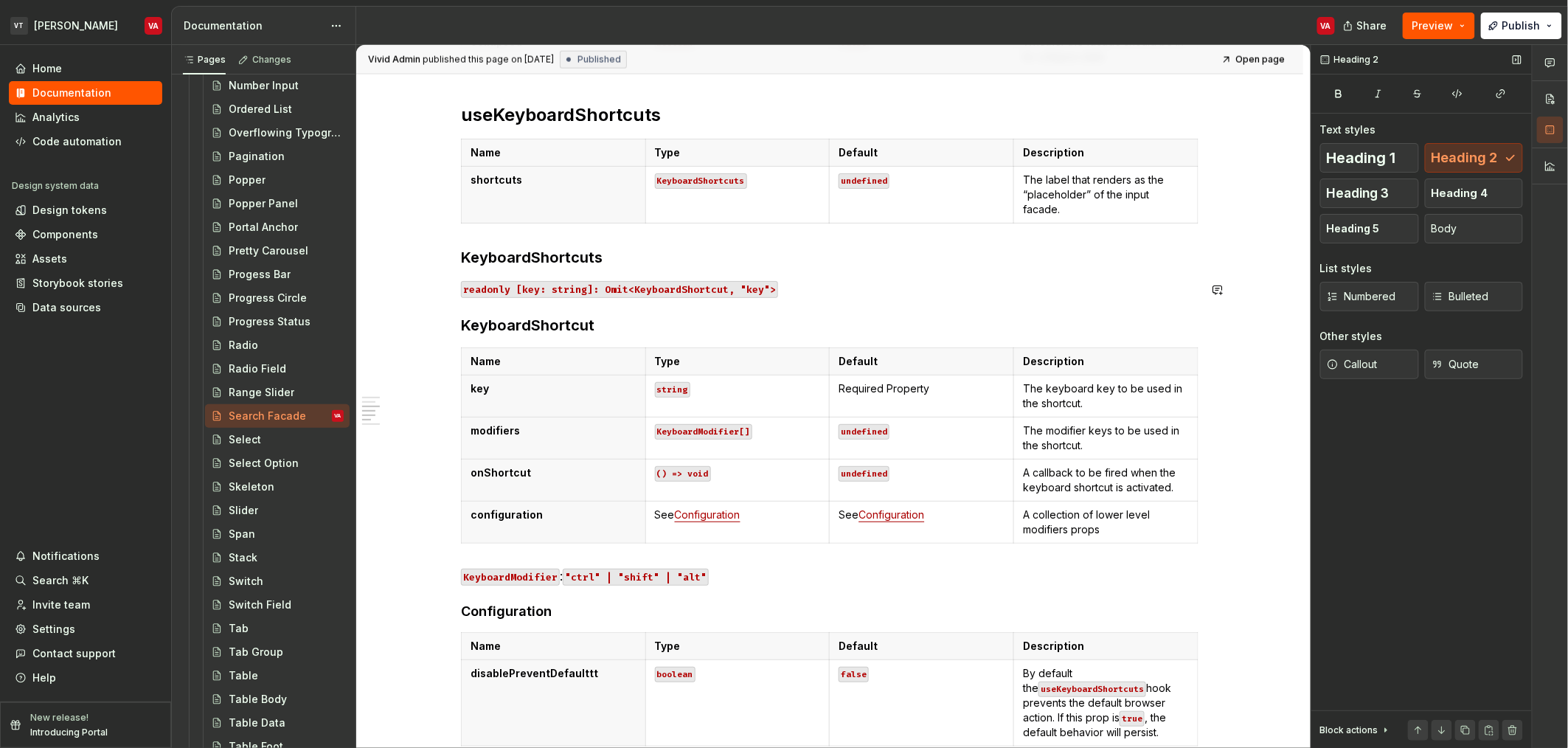
scroll to position [910, 0]
click at [680, 115] on h2 "useKeyboardShortcuts" at bounding box center [830, 114] width 737 height 24
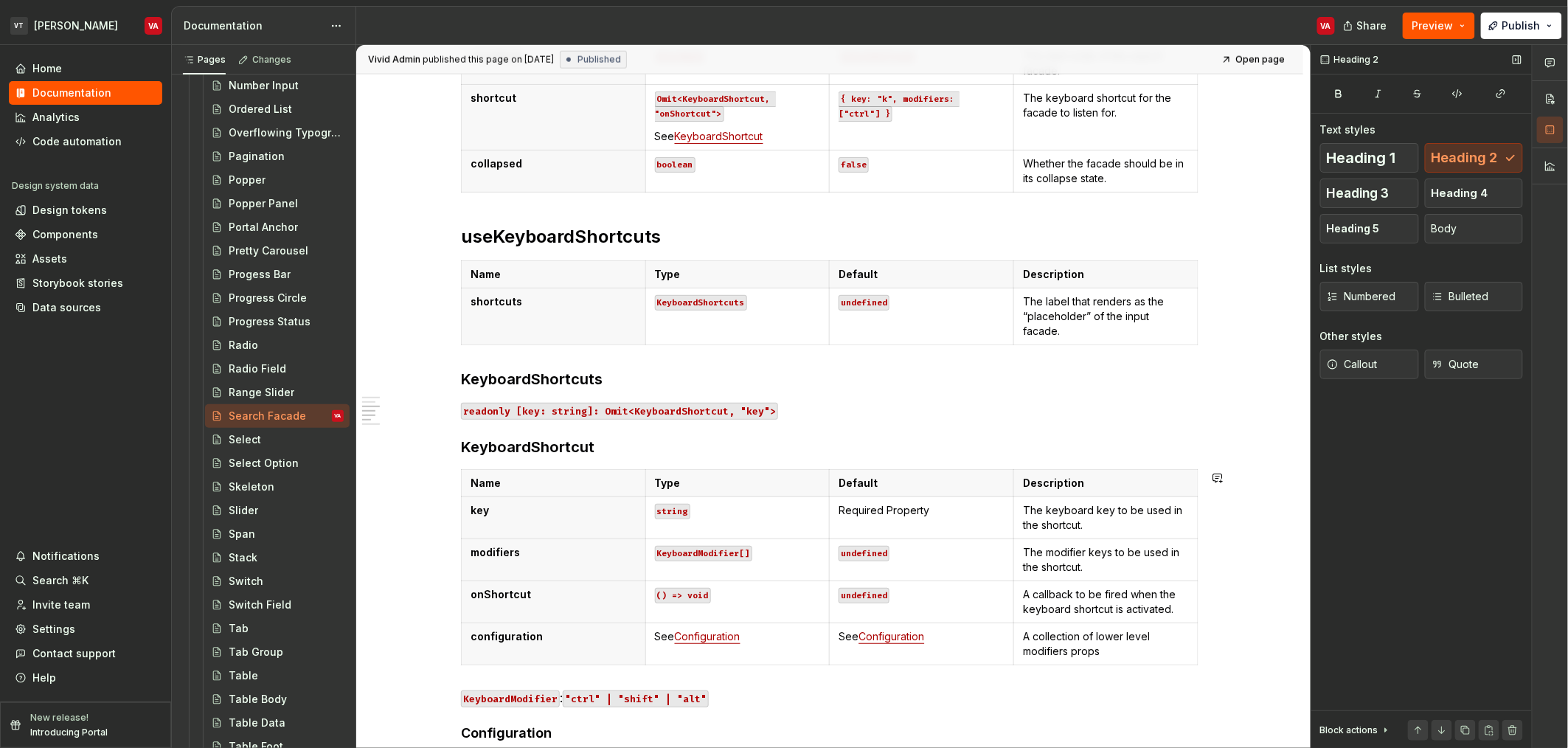
scroll to position [786, 0]
click at [689, 240] on h2 "useKeyboardShortcuts" at bounding box center [830, 237] width 737 height 24
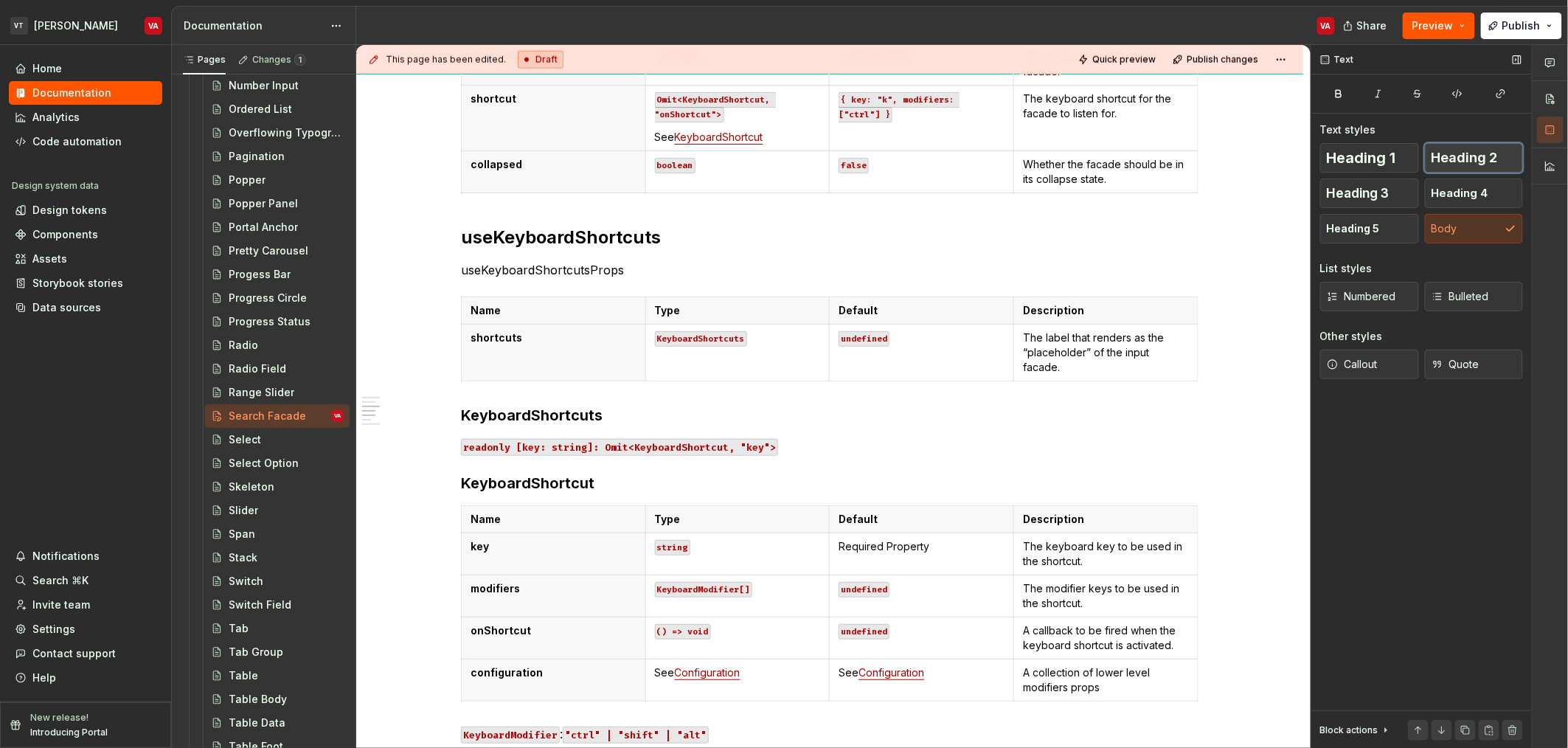
click at [1491, 165] on span "Heading 2" at bounding box center [1465, 158] width 67 height 15
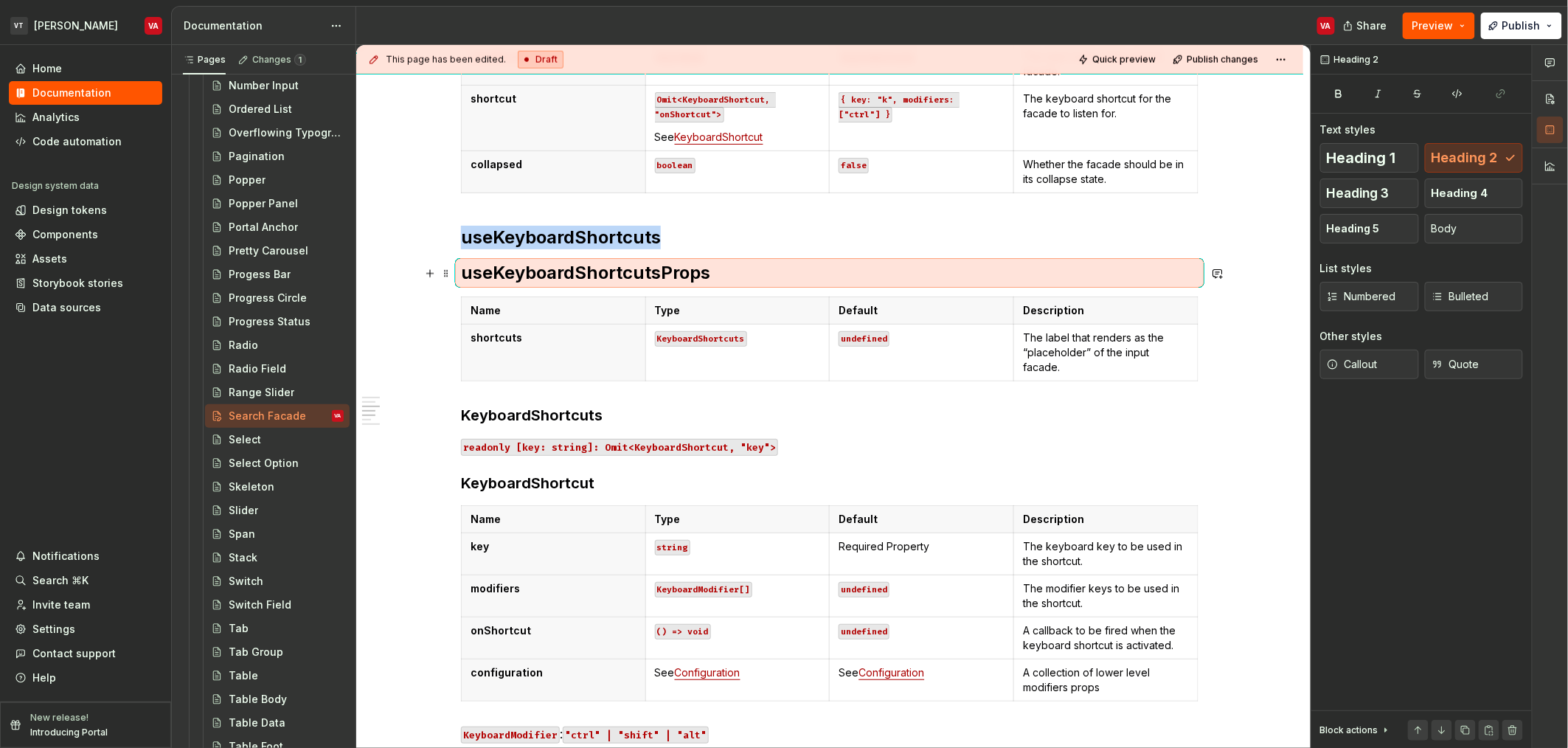
click at [549, 278] on h2 "useKeyboardShortcutsProps" at bounding box center [830, 273] width 737 height 24
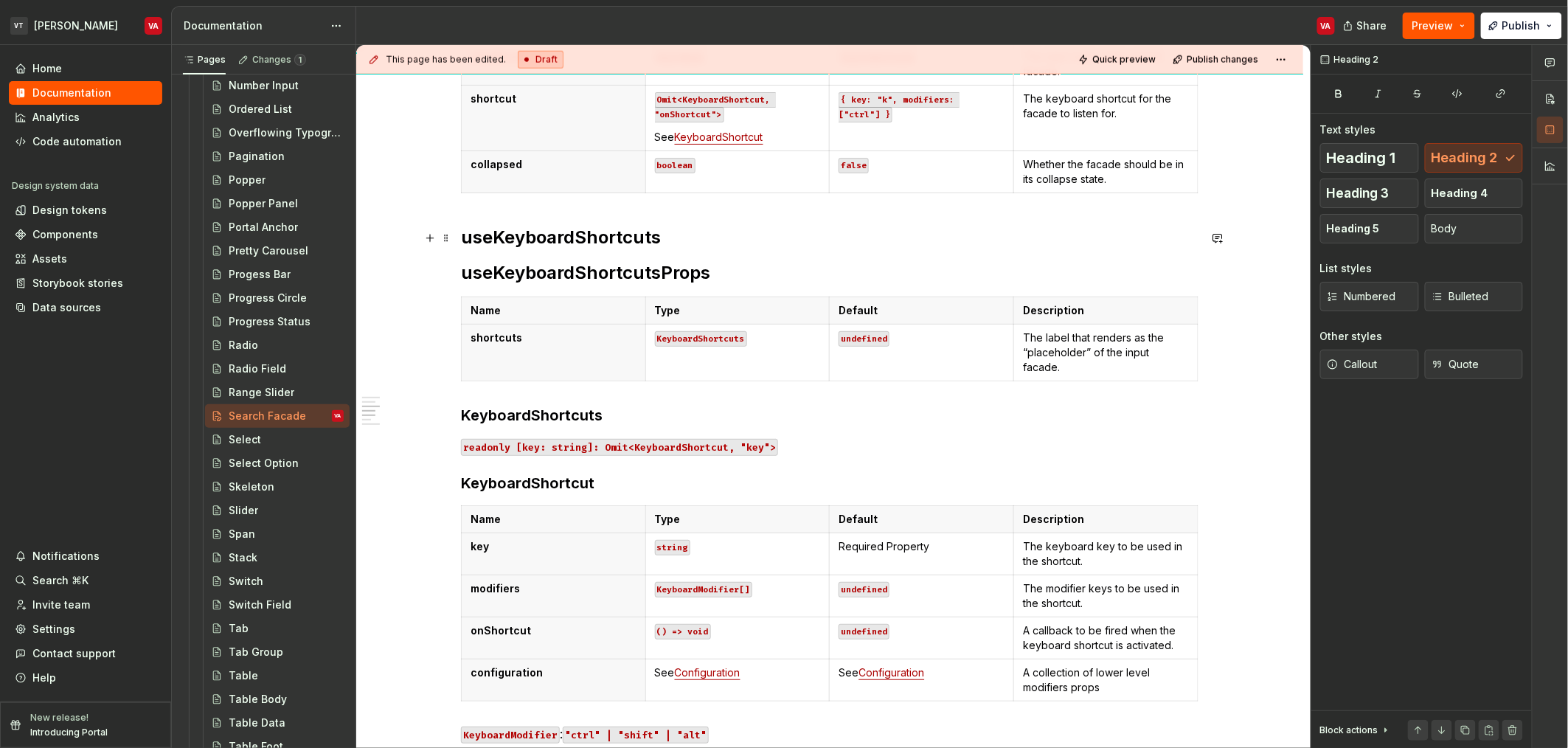
click at [548, 230] on h2 "useKeyboardShortcuts" at bounding box center [830, 237] width 737 height 24
click at [542, 257] on div "**********" at bounding box center [830, 436] width 737 height 1834
click at [1382, 186] on span "Heading 3" at bounding box center [1358, 193] width 63 height 15
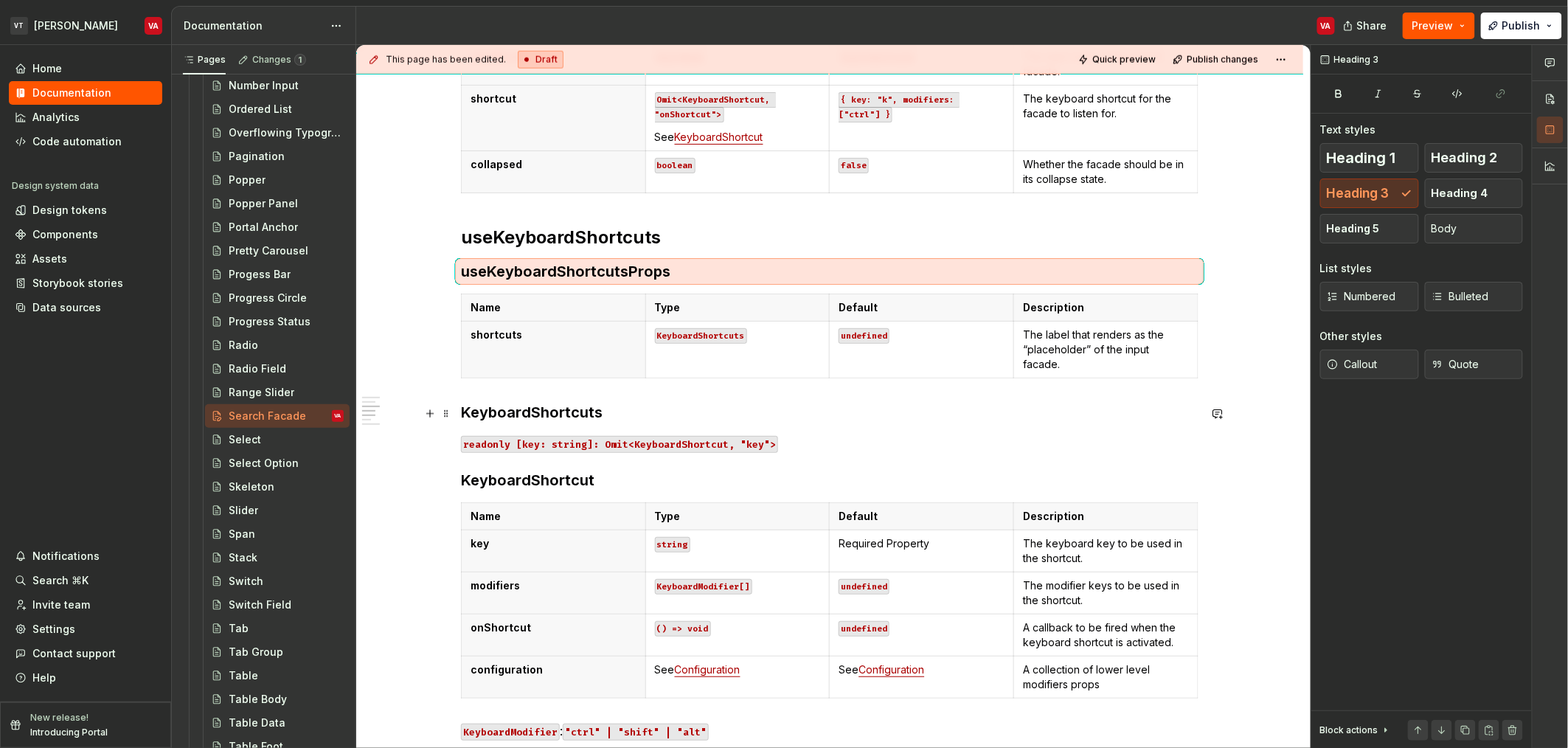
click at [511, 419] on h3 "KeyboardShortcuts" at bounding box center [830, 412] width 737 height 20
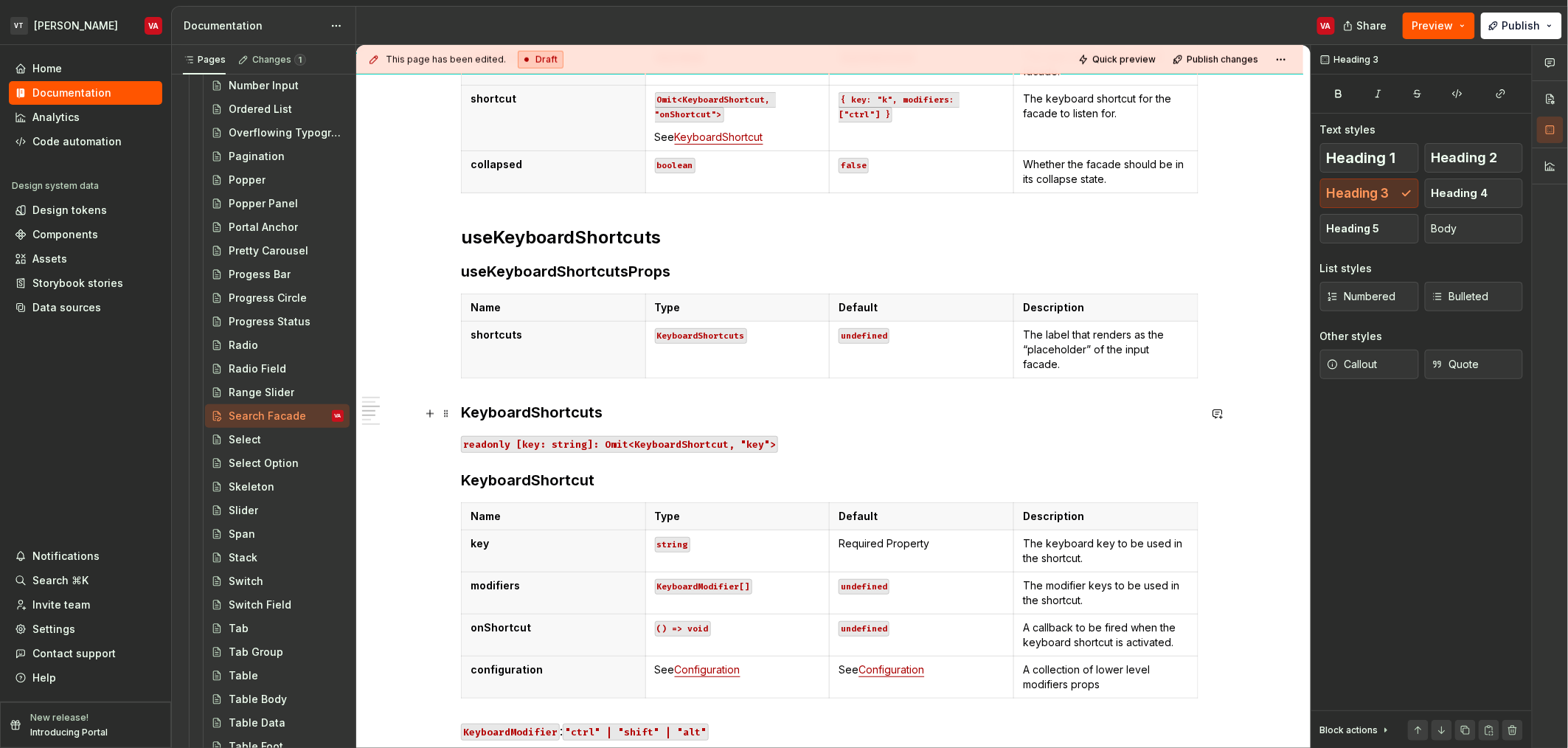
click at [484, 410] on h3 "KeyboardShortcuts" at bounding box center [830, 412] width 737 height 20
click at [762, 278] on h3 "useKeyboardShortcutsProps" at bounding box center [830, 271] width 737 height 20
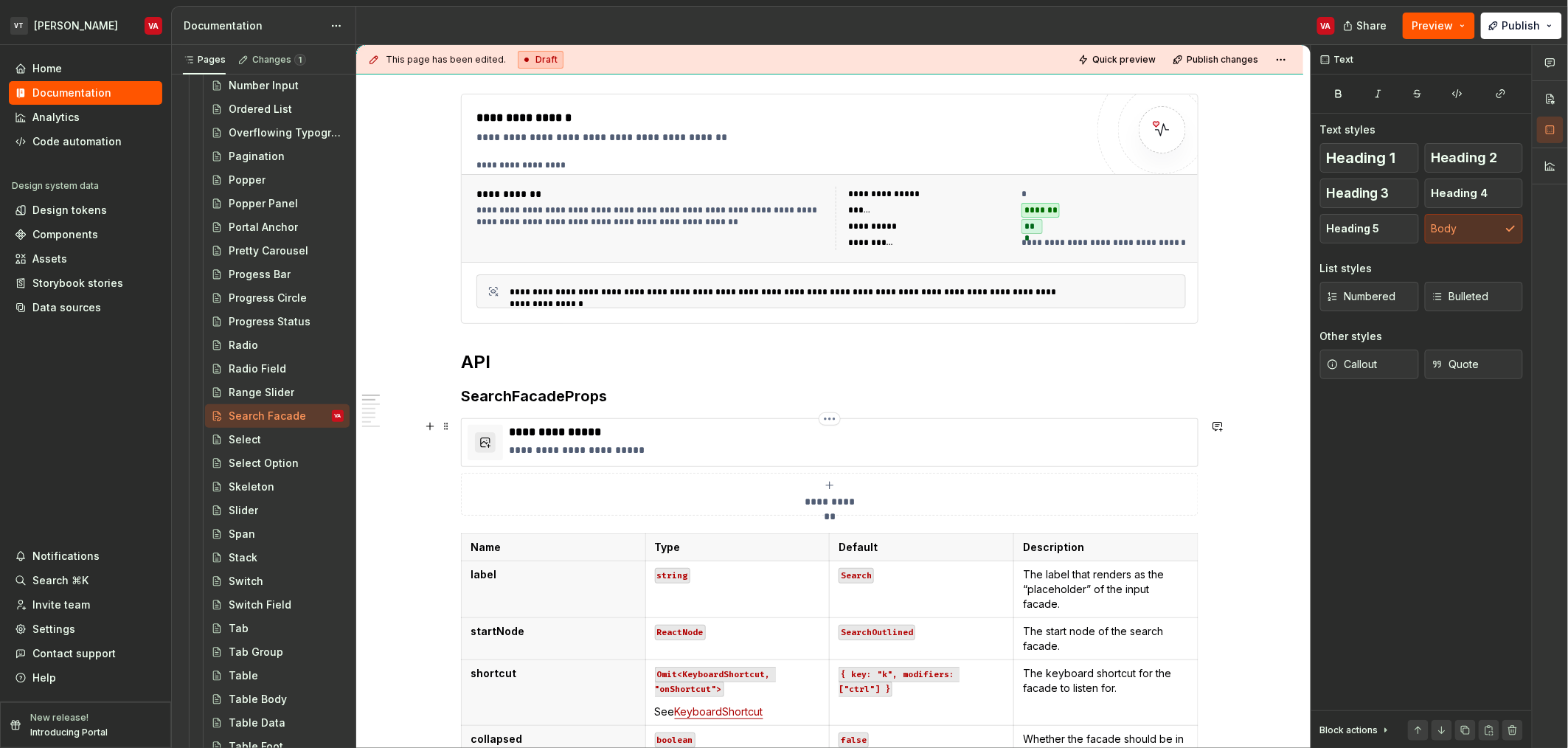
scroll to position [222, 0]
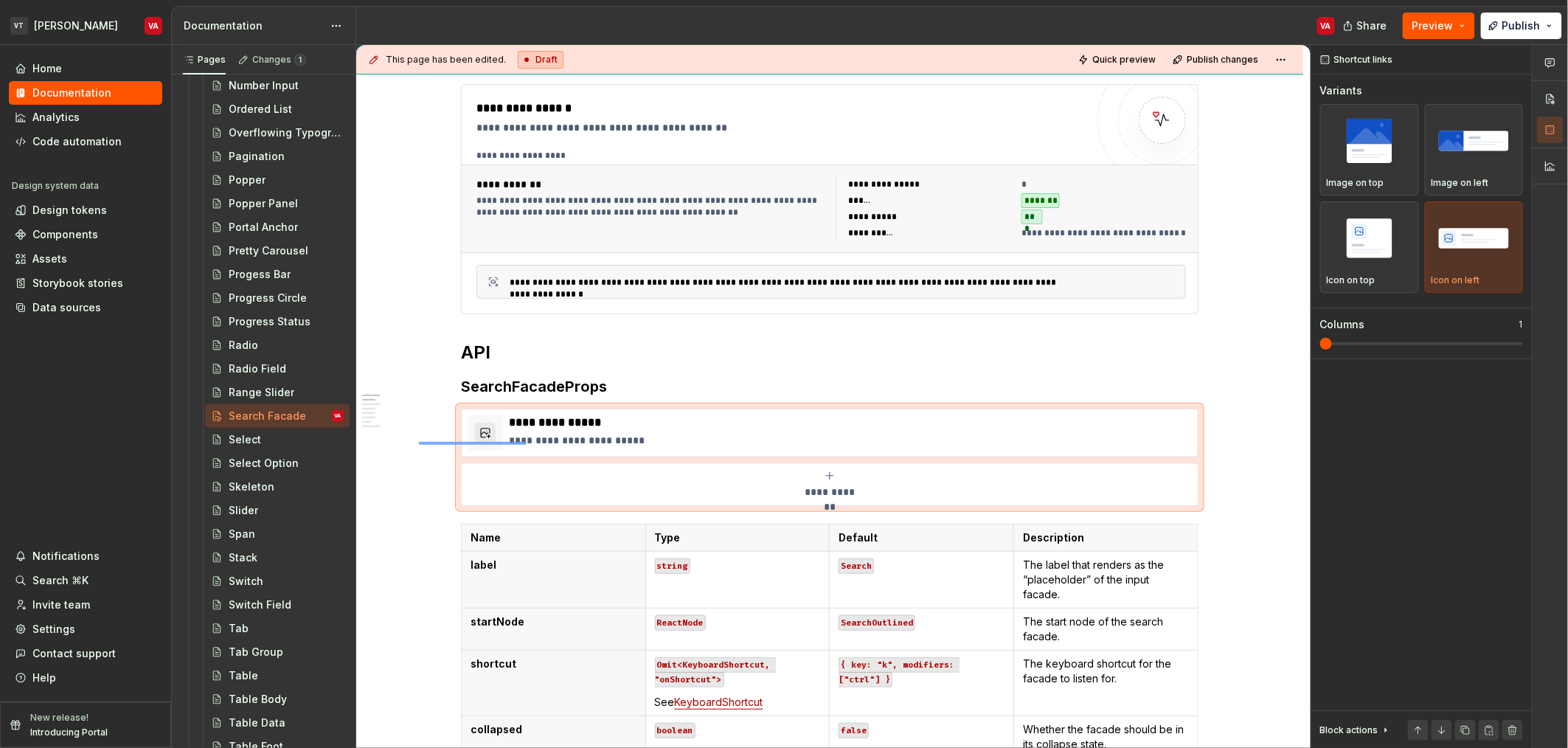
drag, startPoint x: 514, startPoint y: 439, endPoint x: 527, endPoint y: 442, distance: 13.3
click at [527, 442] on div "**********" at bounding box center [833, 396] width 954 height 704
copy h3 "SearchFacadeProps"
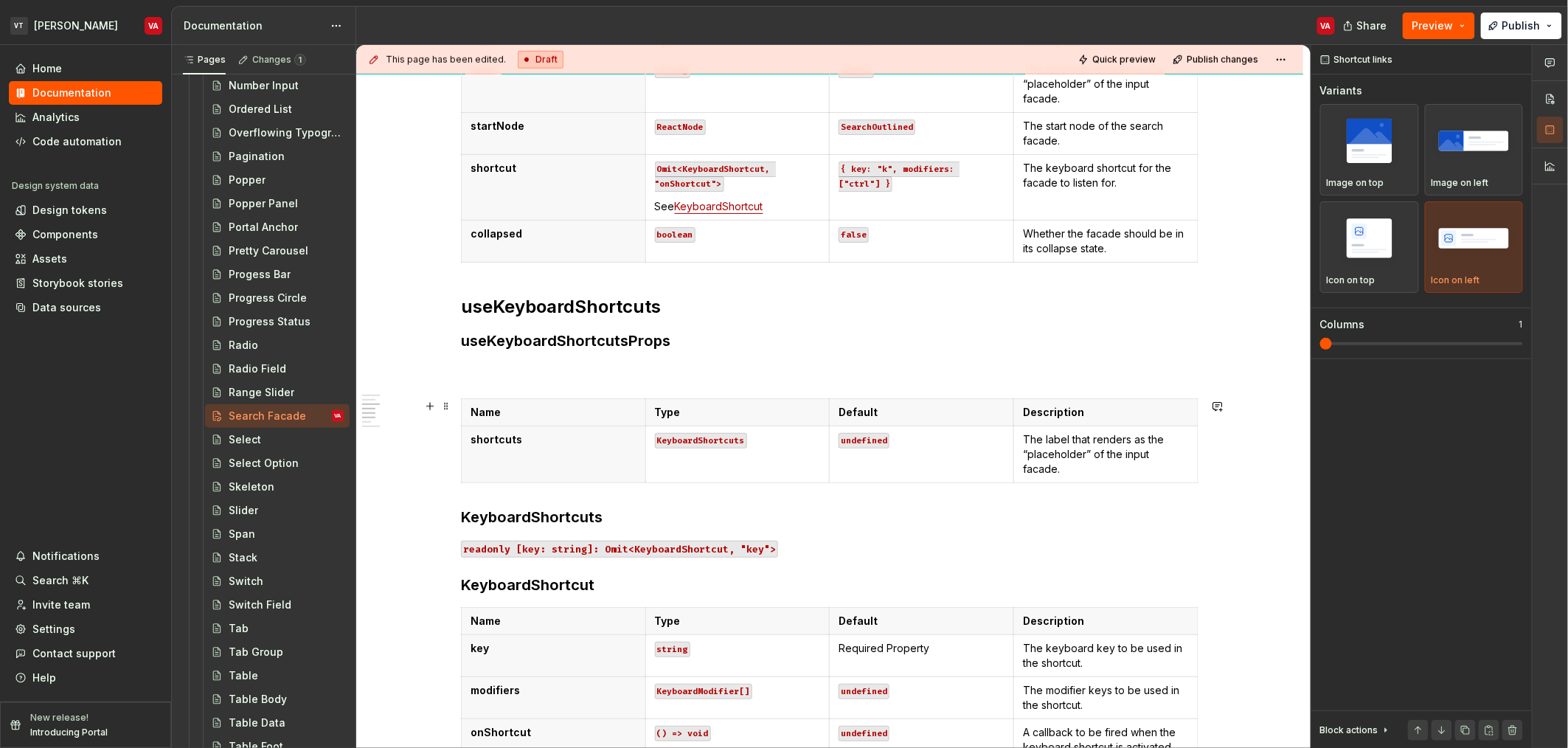
scroll to position [725, 0]
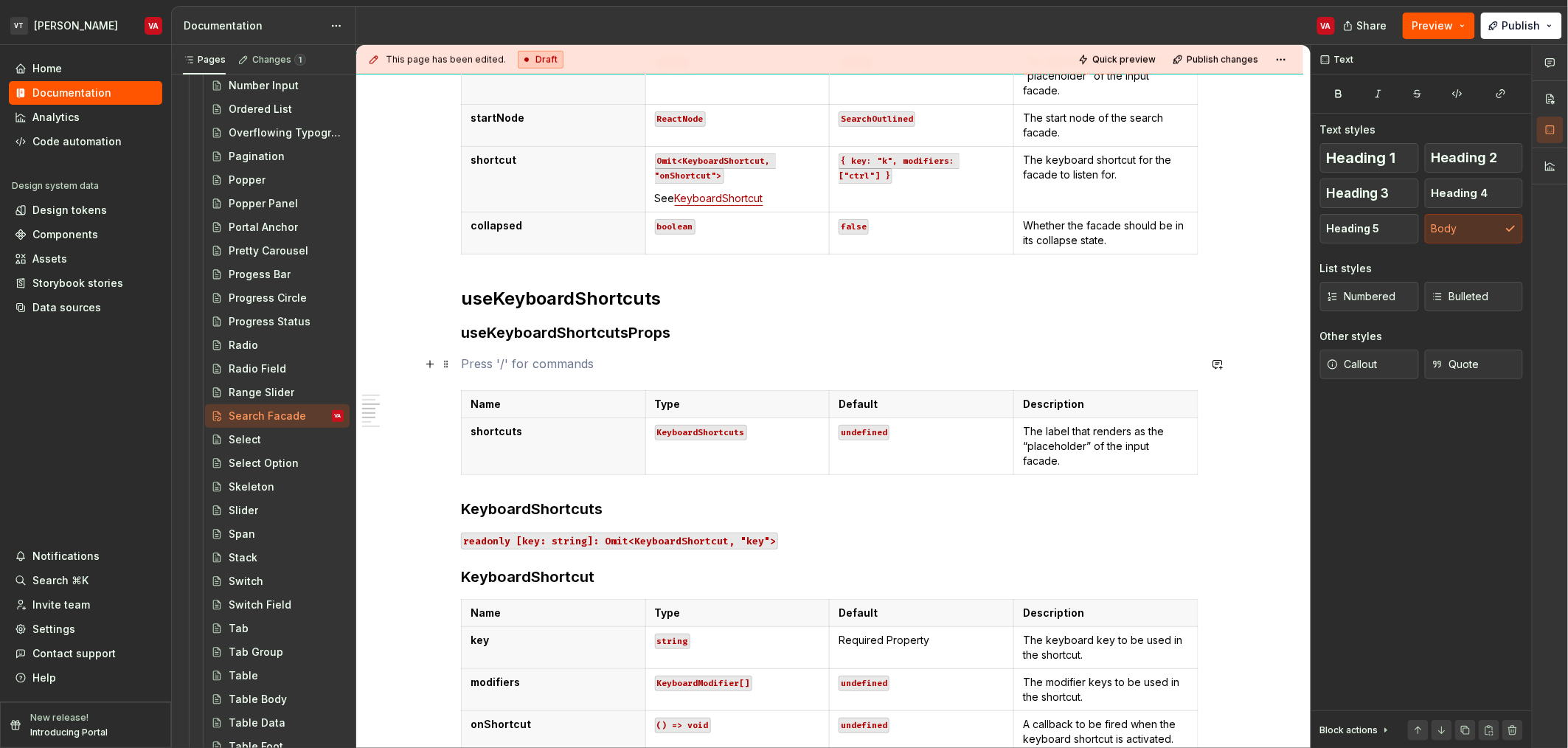
click at [577, 362] on p at bounding box center [830, 364] width 737 height 18
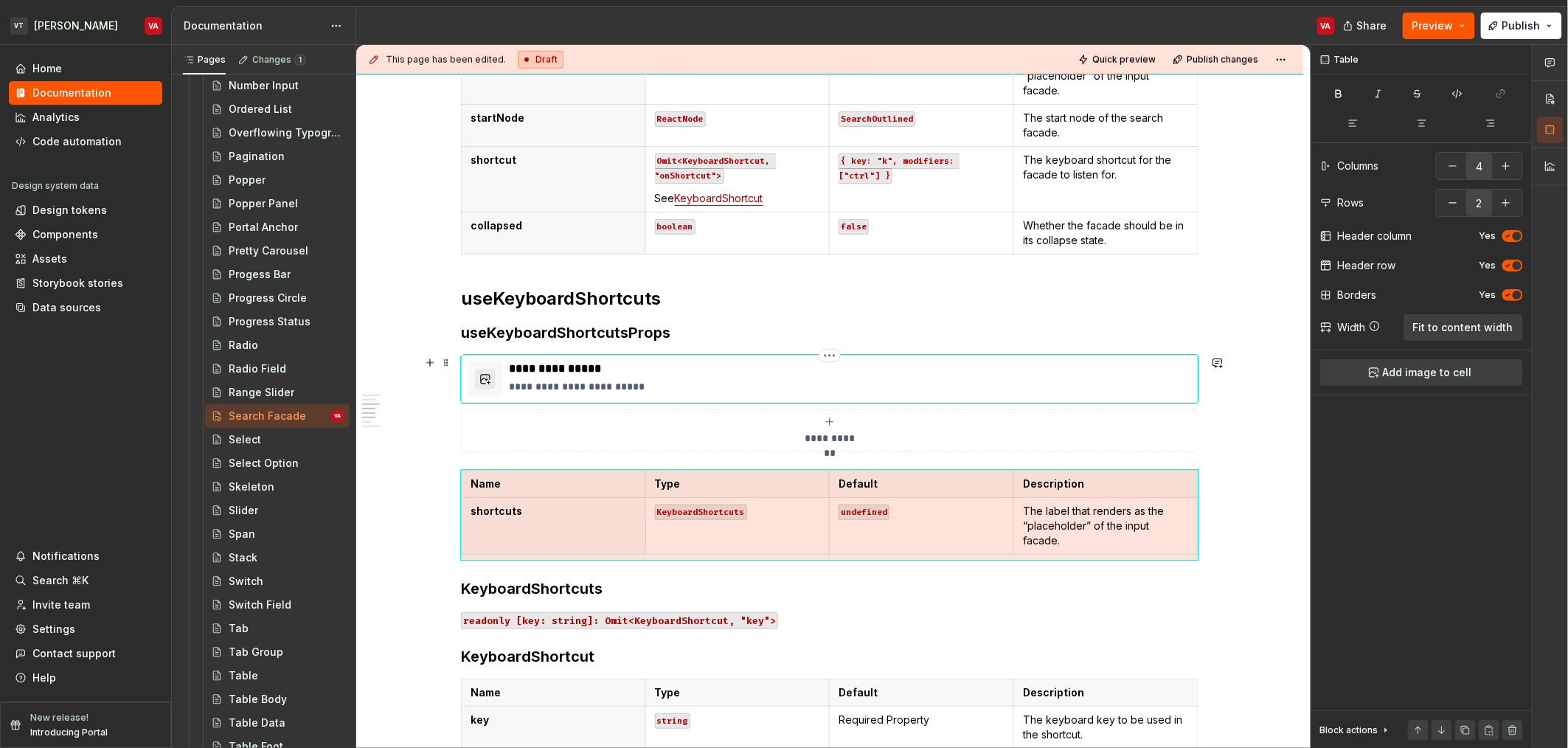
click at [571, 373] on p "**********" at bounding box center [850, 369] width 683 height 15
type textarea "*"
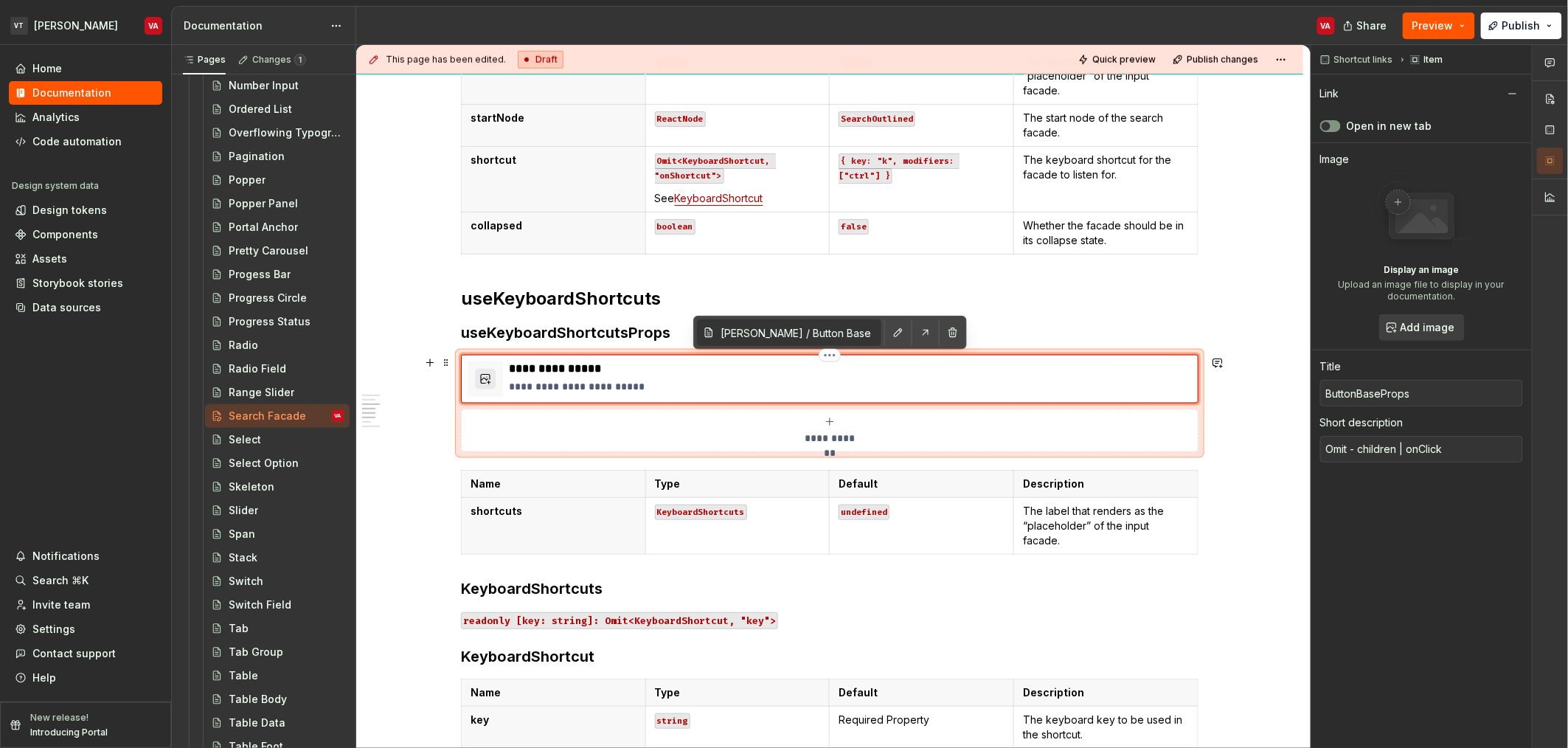
click at [555, 365] on p "**********" at bounding box center [850, 369] width 683 height 15
type input "[PERSON_NAME] / Button Base/ API"
type textarea "*"
type input "K"
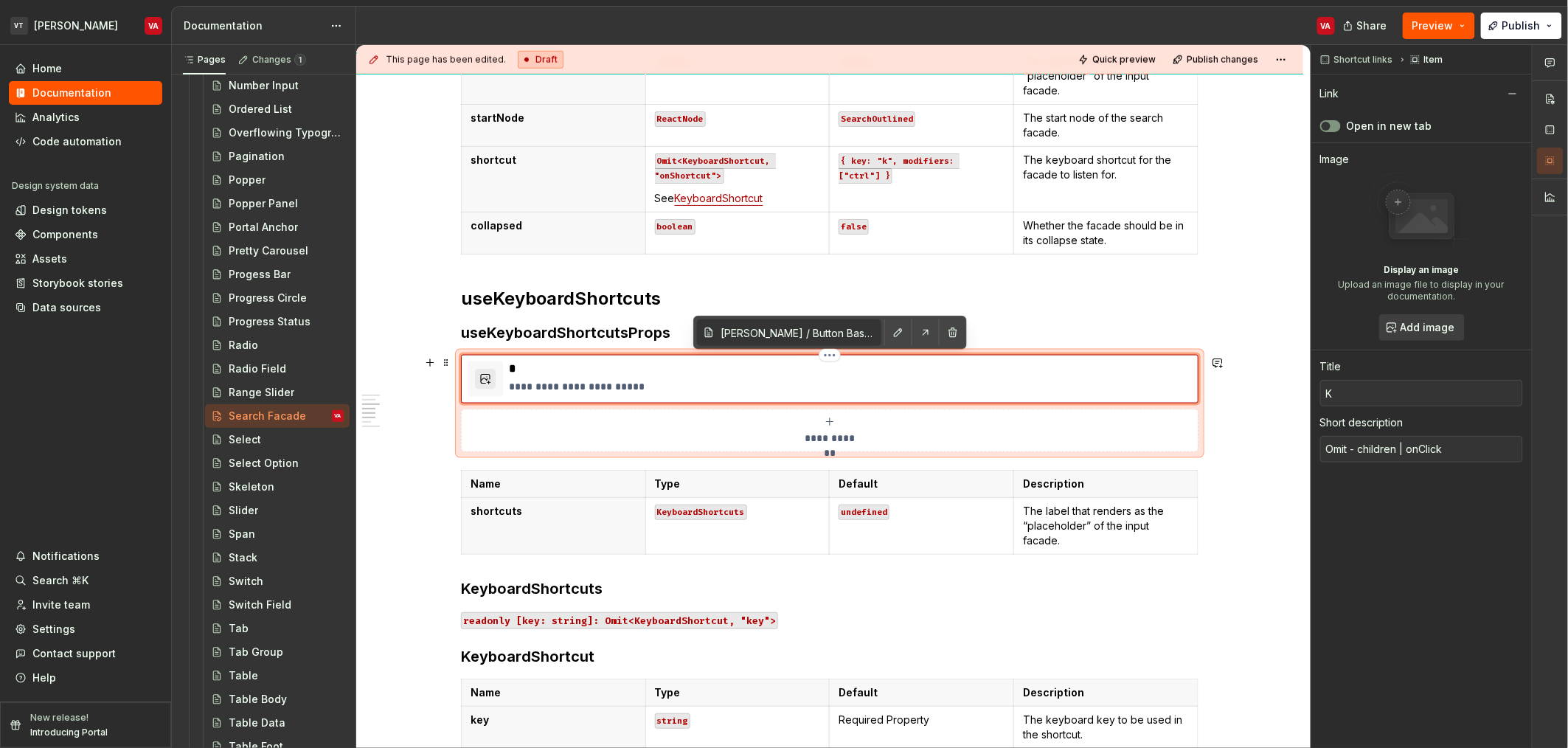
type textarea "*"
type input "Ke"
type textarea "*"
type input "Key"
type textarea "*"
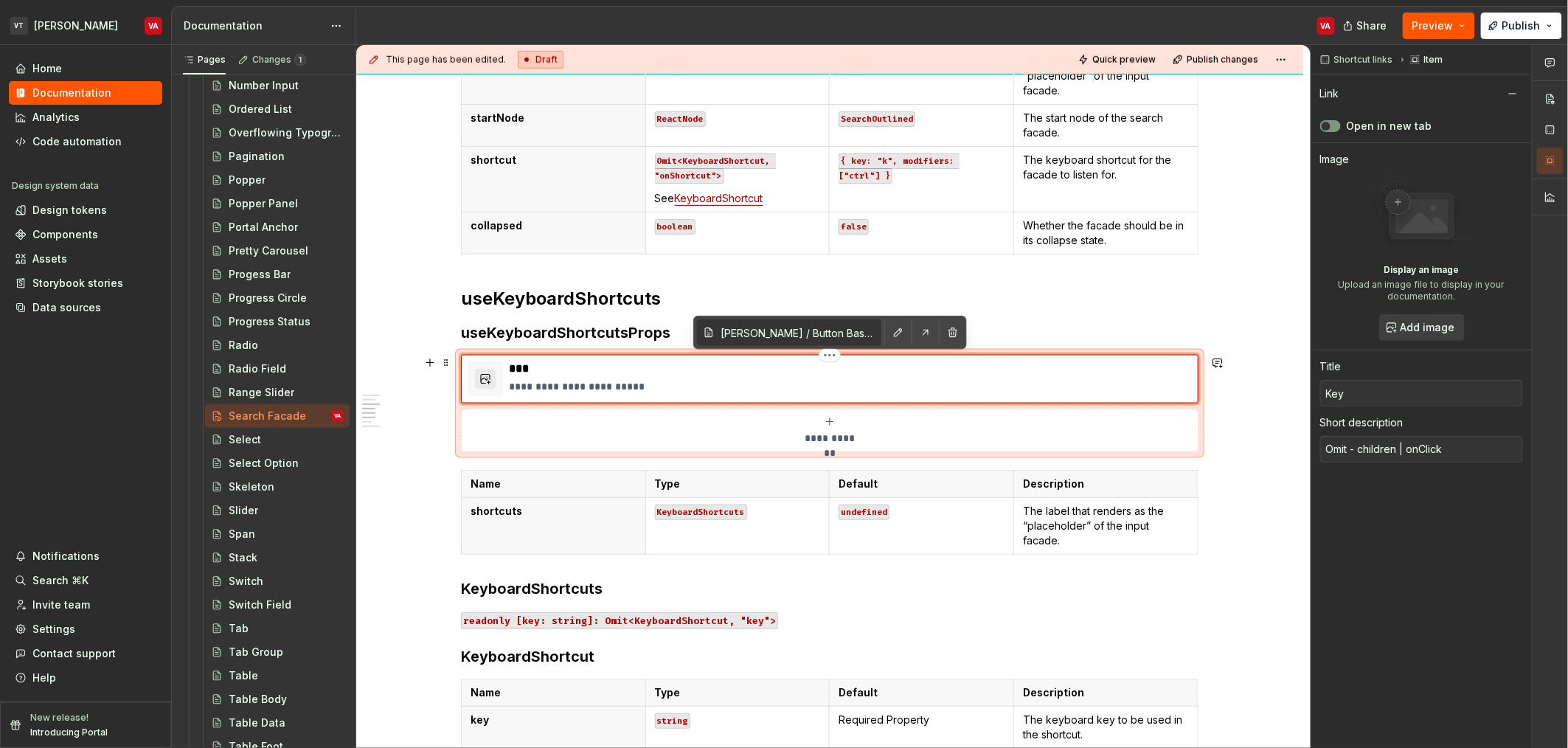
type input "KeyB"
type textarea "*"
type input "KeyBo"
type textarea "*"
type input "KeyBoa"
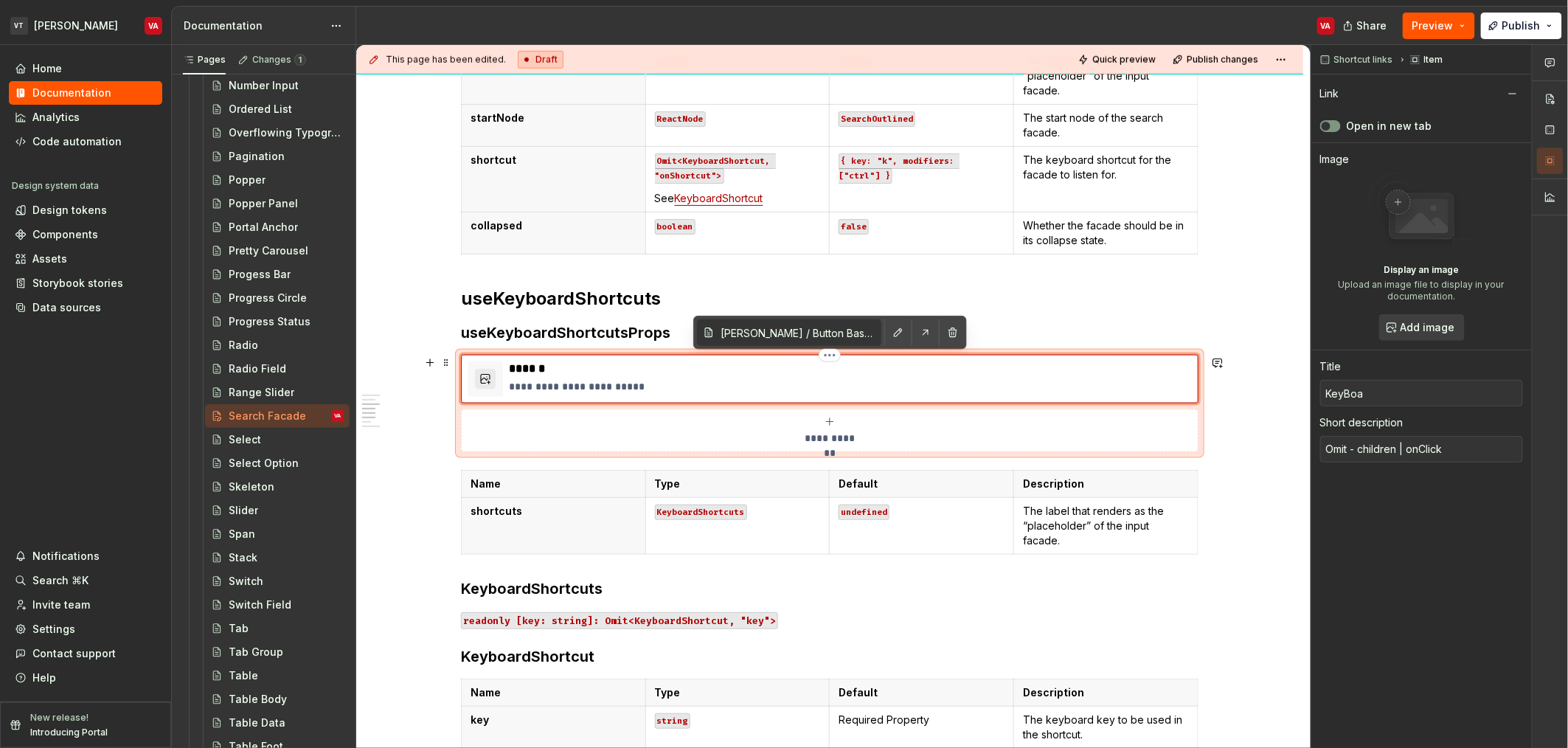
type textarea "*"
type input "KeyBoar"
type textarea "*"
type input "KeyBoard"
type textarea "*"
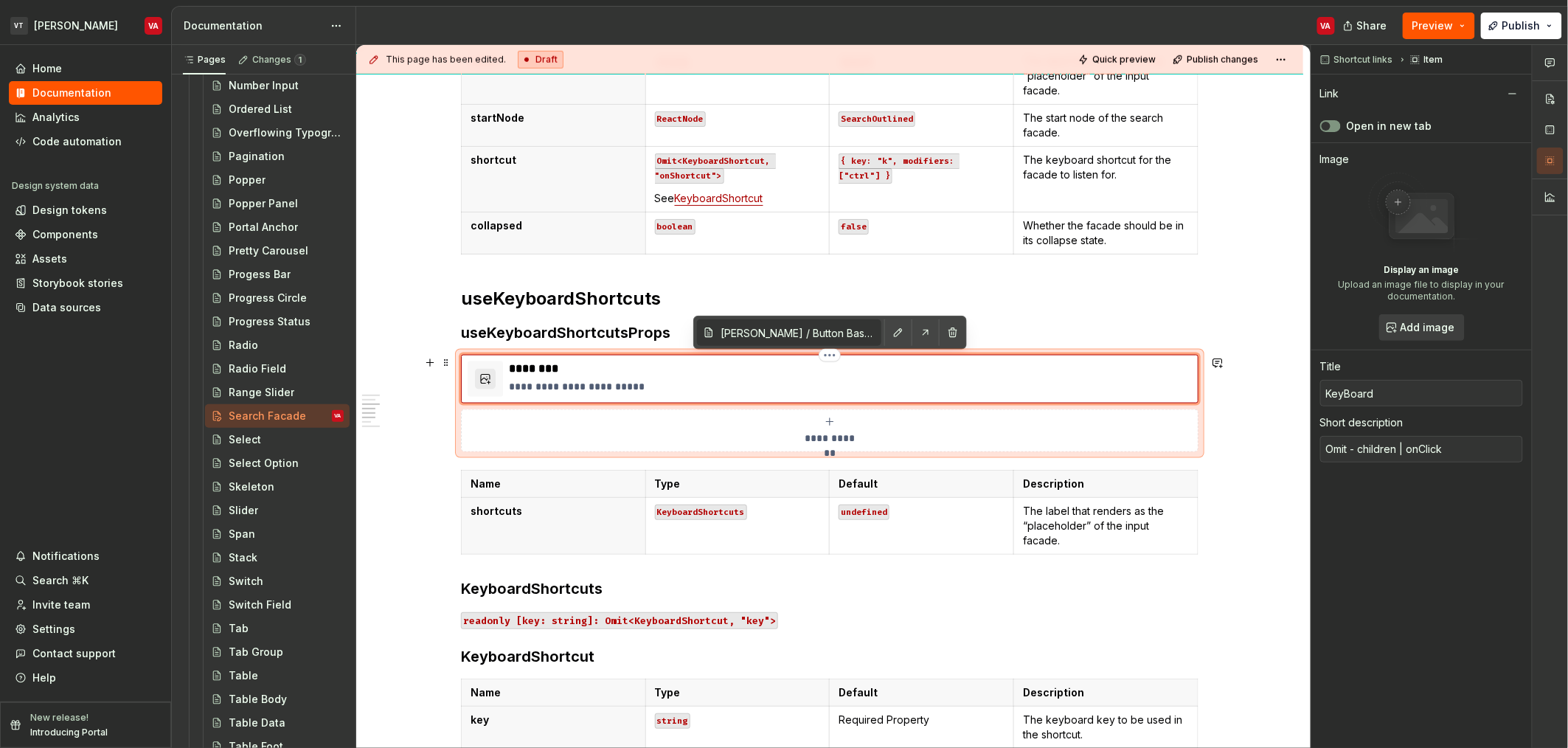
type input "KeyBoardS"
type textarea "*"
type input "KeyBoardSh"
type textarea "*"
type input "KeyBoardSho"
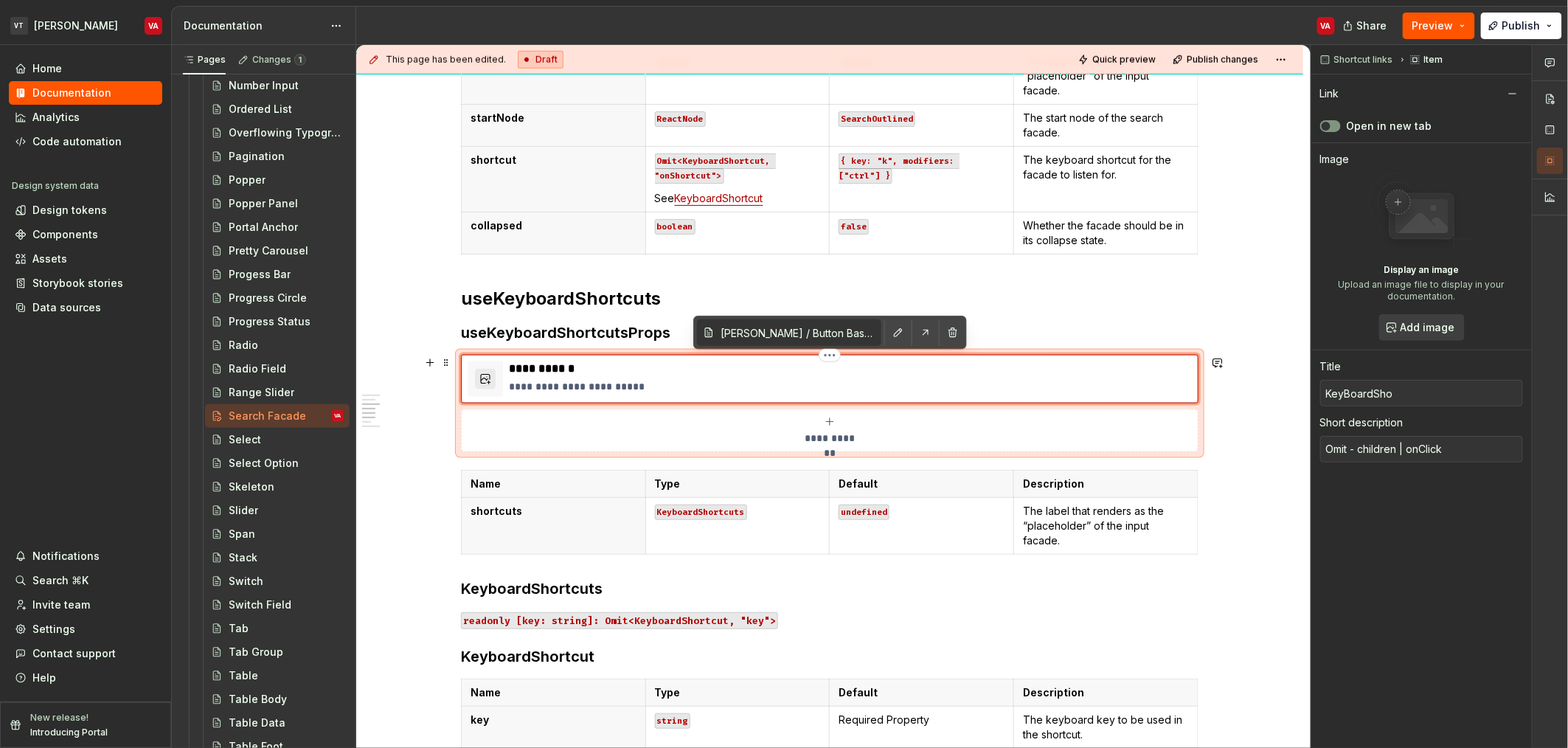
type textarea "*"
type input "KeyoardSho"
type textarea "*"
type input "KeyboardSho"
type textarea "*"
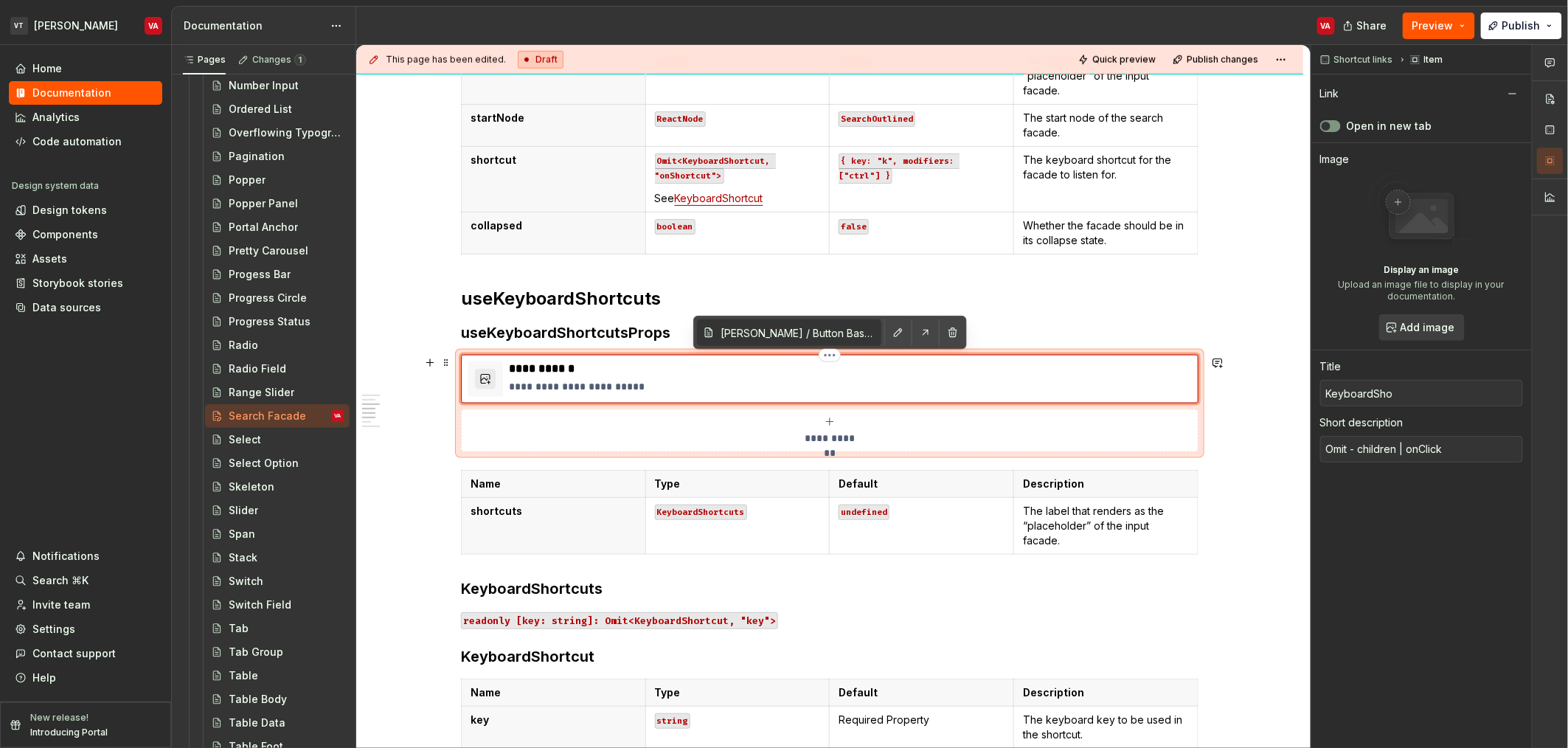
type input "KeyboardShor"
type textarea "*"
type input "KeyboardShort"
type textarea "*"
type input "KeyboardShortb"
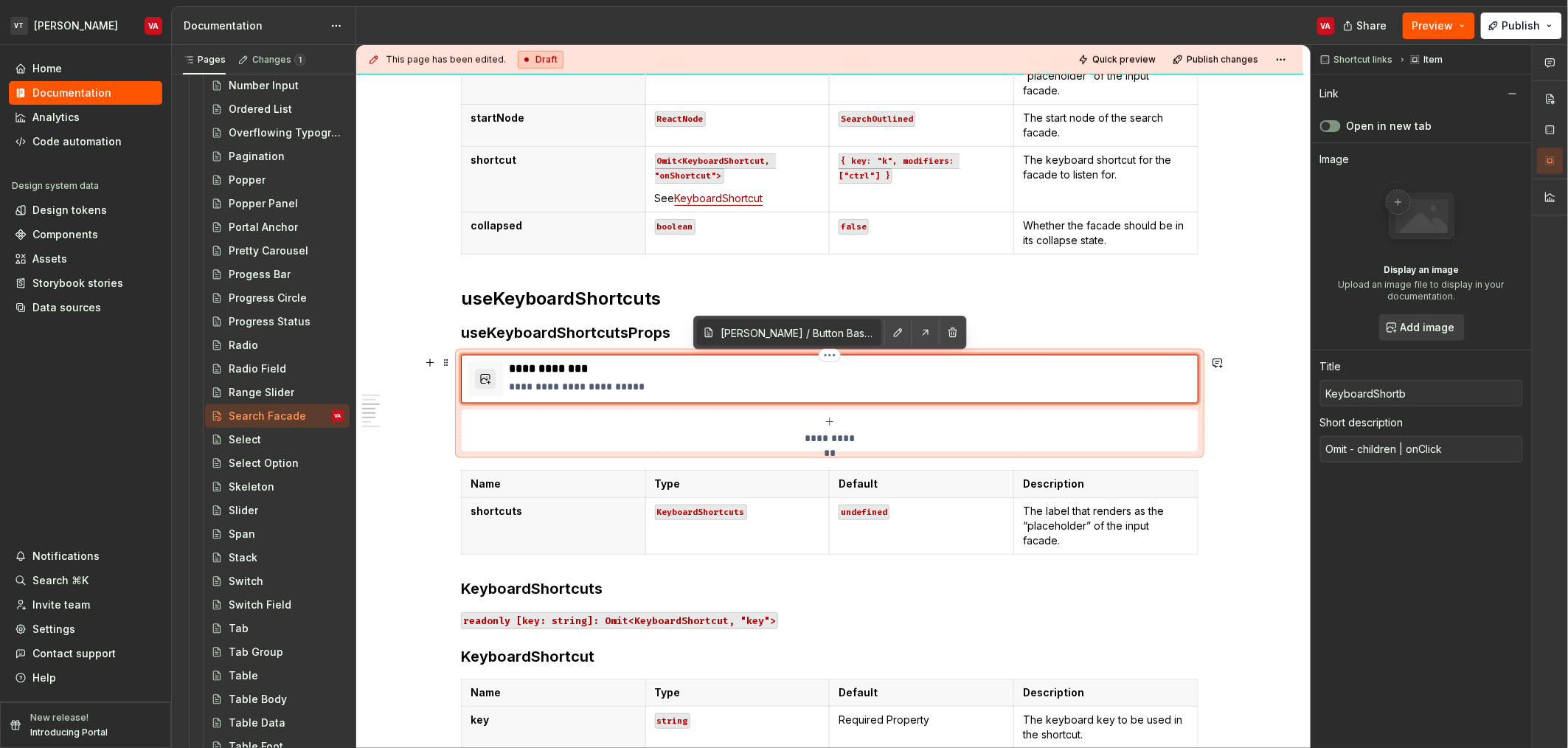
type textarea "*"
type input "KeyboardShortbu"
type textarea "*"
type input "KeyboardShortb"
type textarea "*"
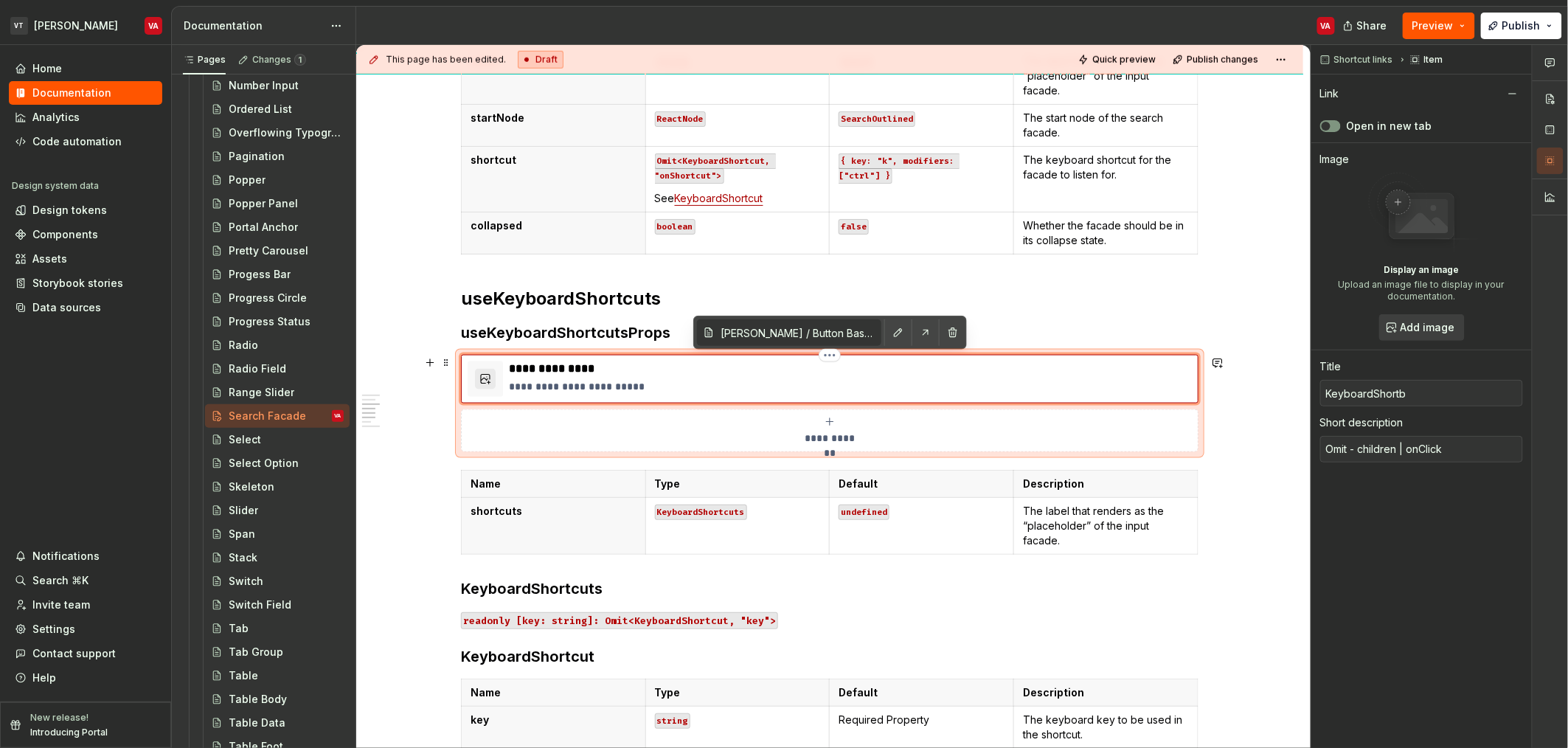
type input "KeyboardShort"
type textarea "*"
type input "KeyboardShortb"
type textarea "*"
type input "KeyboardShort"
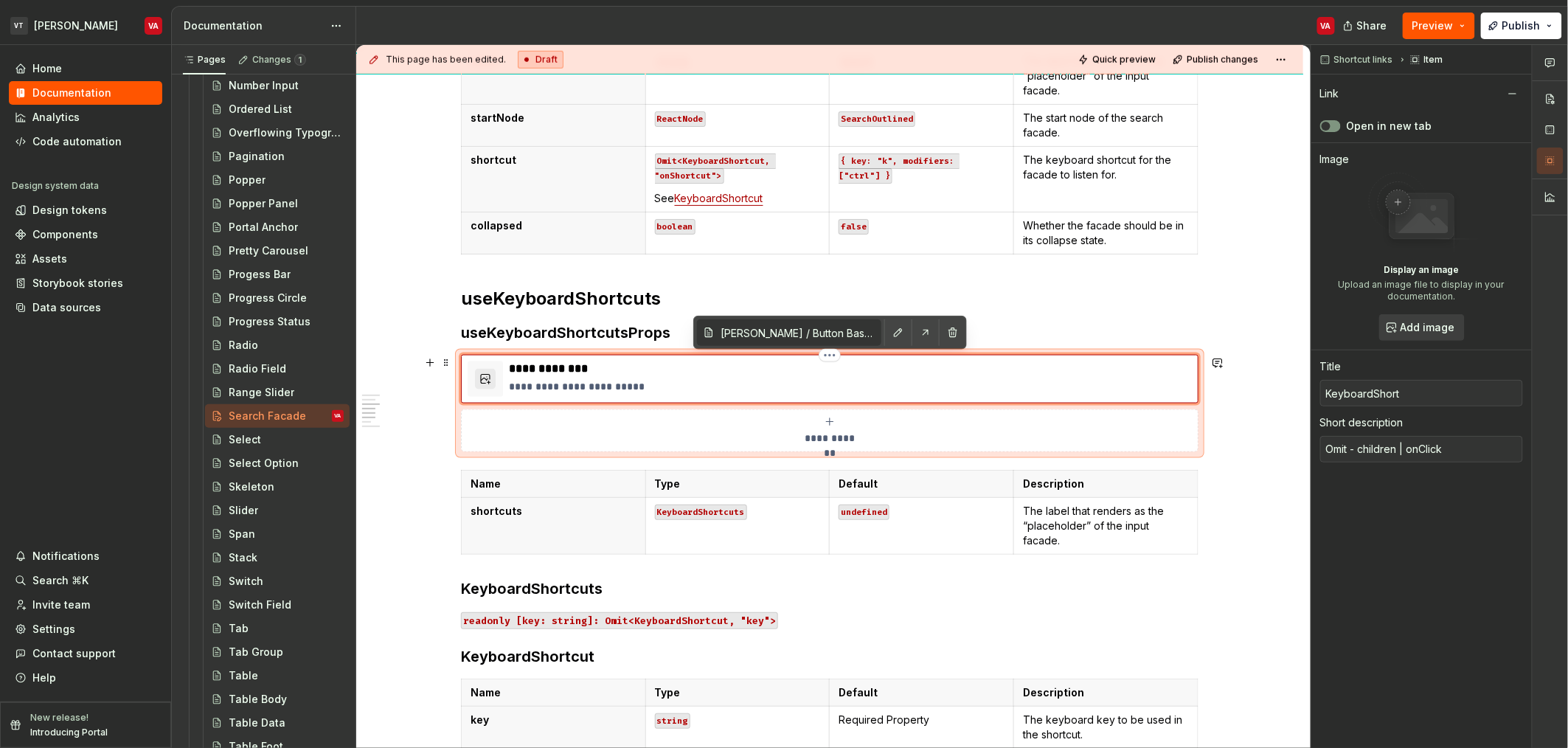
type textarea "*"
type input "KeyboardShortv"
type textarea "*"
type input "KeyboardShortvy"
type textarea "*"
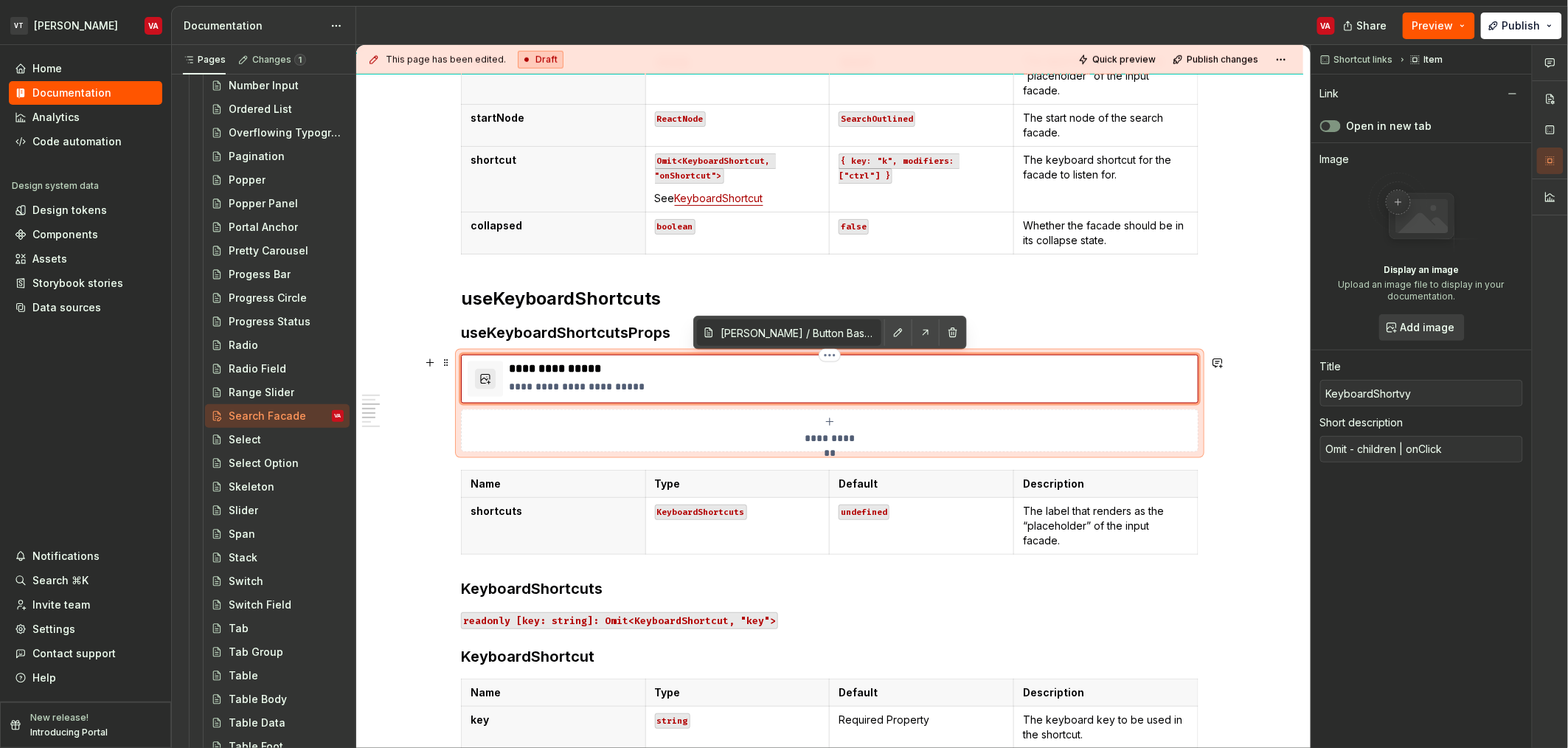
type input "KeyboardShortv"
type textarea "*"
type input "KeyboardShort"
type textarea "*"
type input "KeyboardShortc"
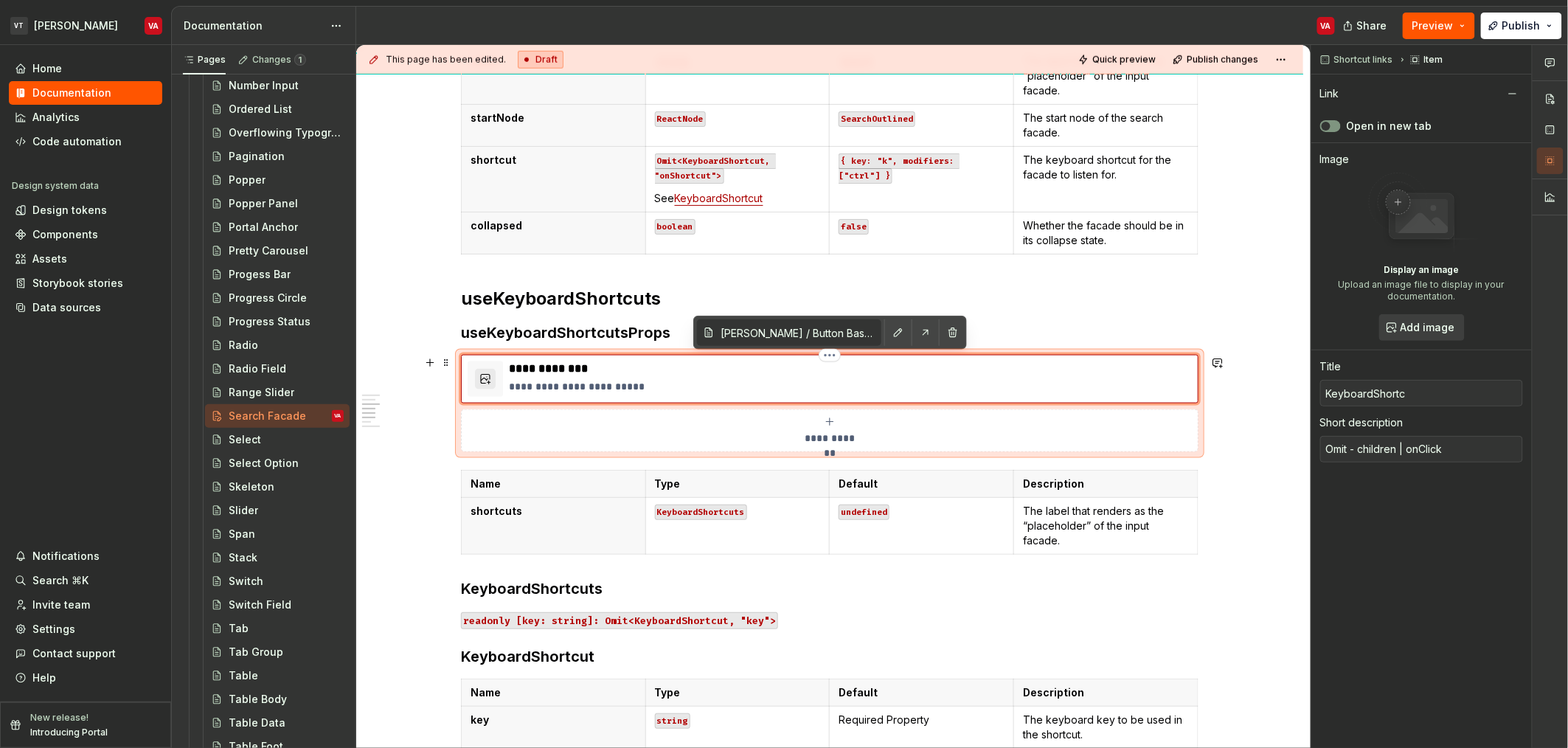
type textarea "*"
type input "KeyboardShortcu"
type textarea "*"
type input "KeyboardShortcut"
type textarea "*"
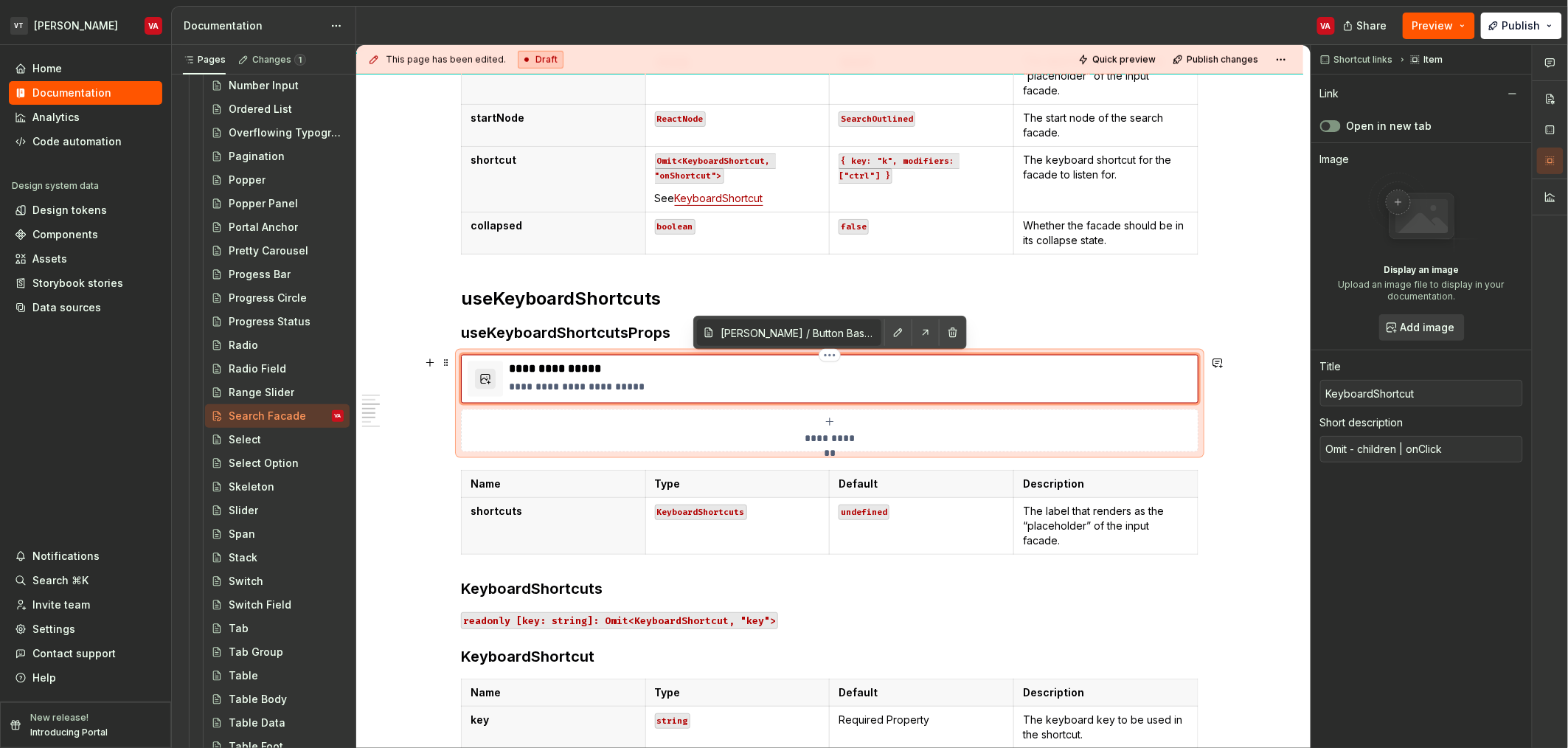
type input "KeyboardShortcutt"
type textarea "*"
type input "KeyboardShortcutts"
type textarea "*"
type input "KeyboardShortcutt"
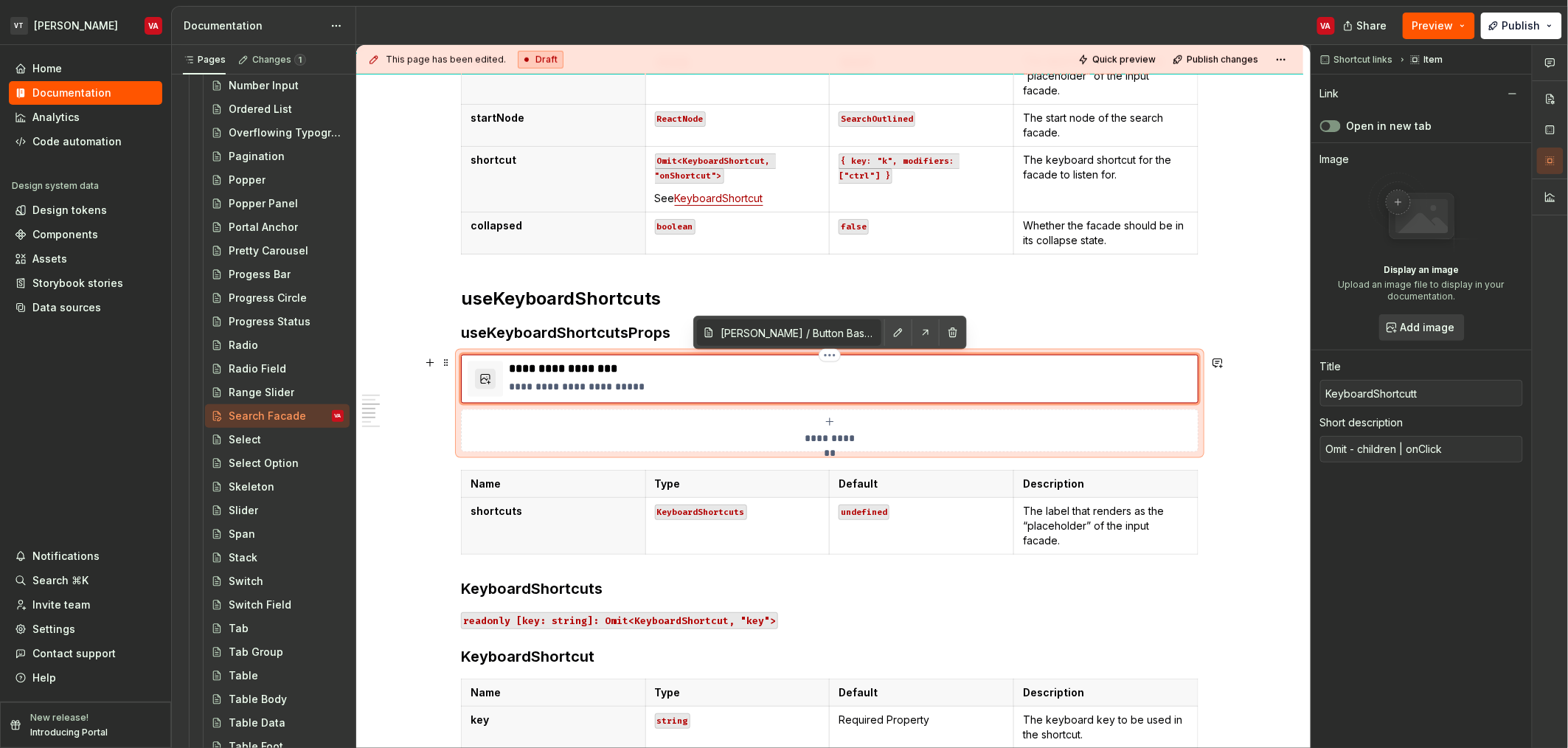
type textarea "*"
type input "KeyboardShortcut"
type textarea "*"
type input "KeyboardShortcuts"
click at [660, 385] on p "**********" at bounding box center [850, 387] width 683 height 15
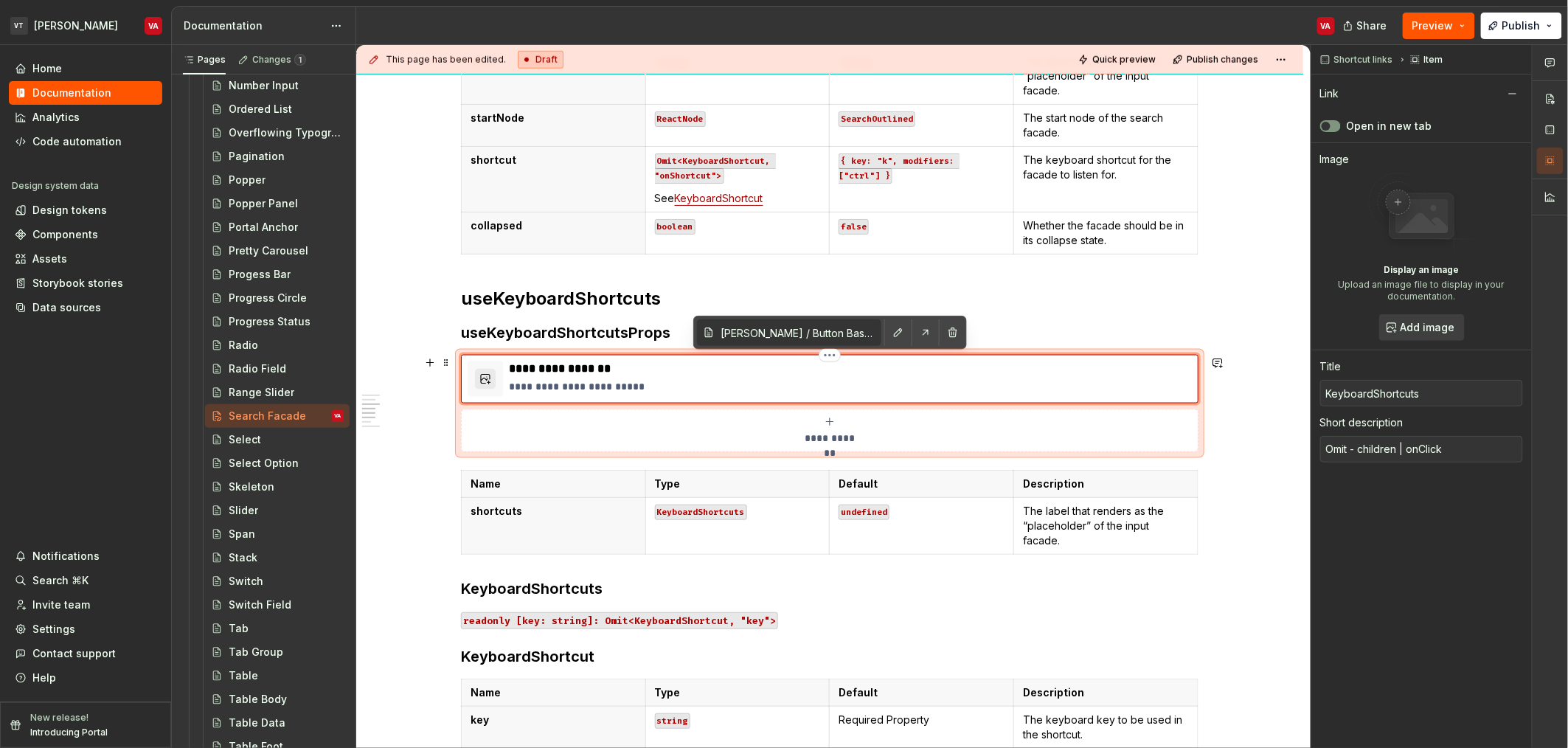
type textarea "*"
click at [813, 335] on input "[PERSON_NAME] / Button Base/ API" at bounding box center [797, 332] width 166 height 27
click at [893, 339] on button "button" at bounding box center [898, 332] width 20 height 20
type textarea "*"
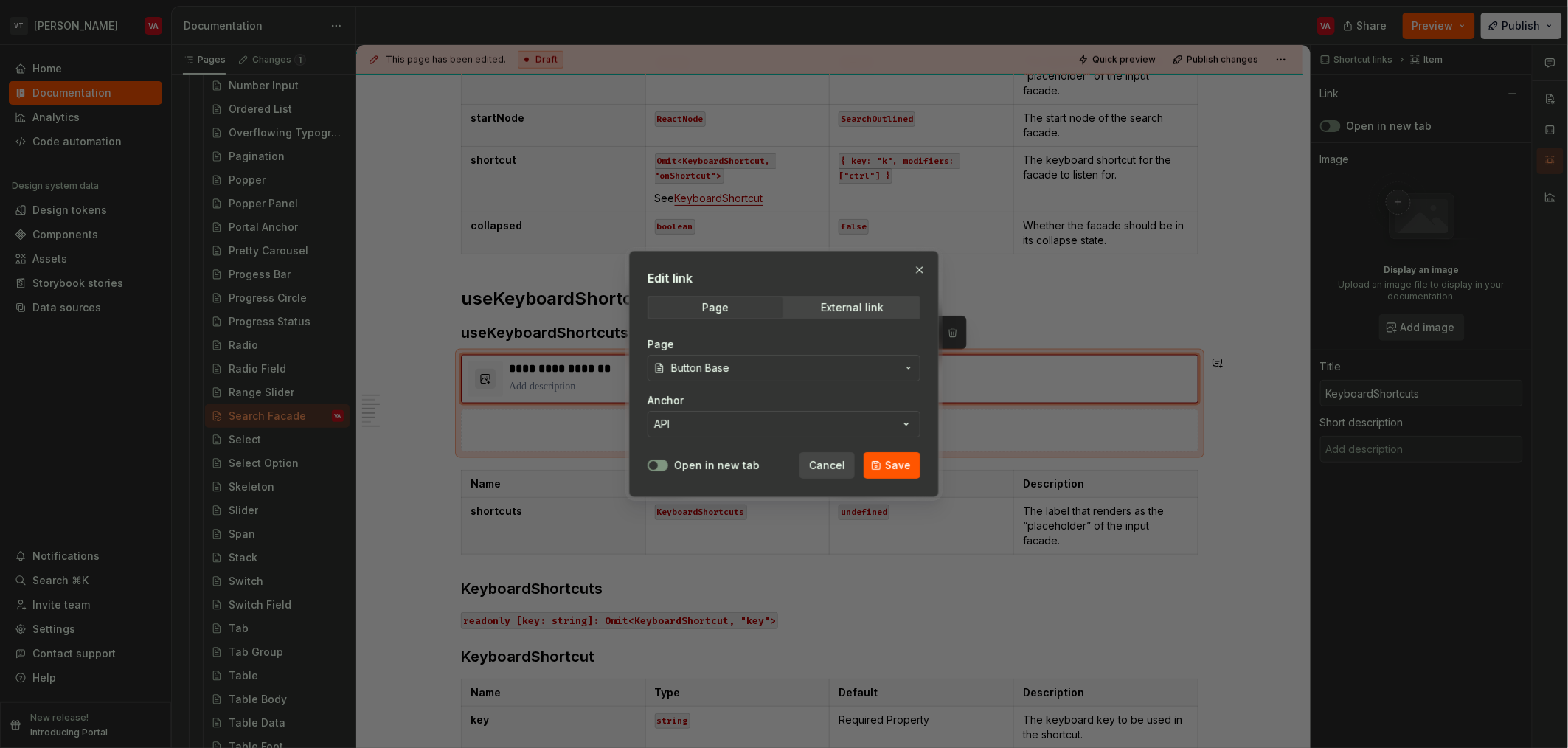
click at [756, 368] on span "Button Base" at bounding box center [784, 368] width 226 height 15
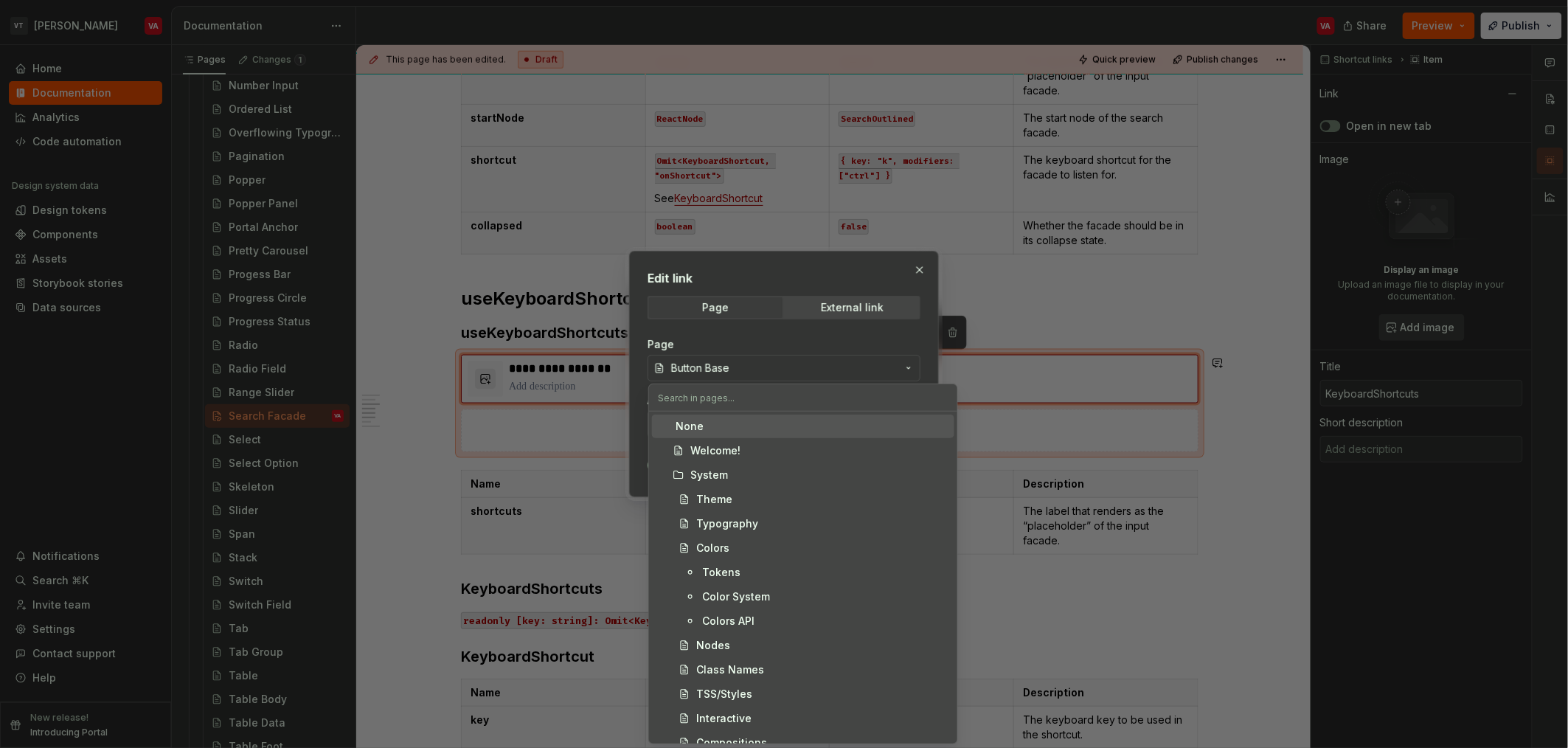
type input "s"
type textarea "*"
type input "sea"
type textarea "*"
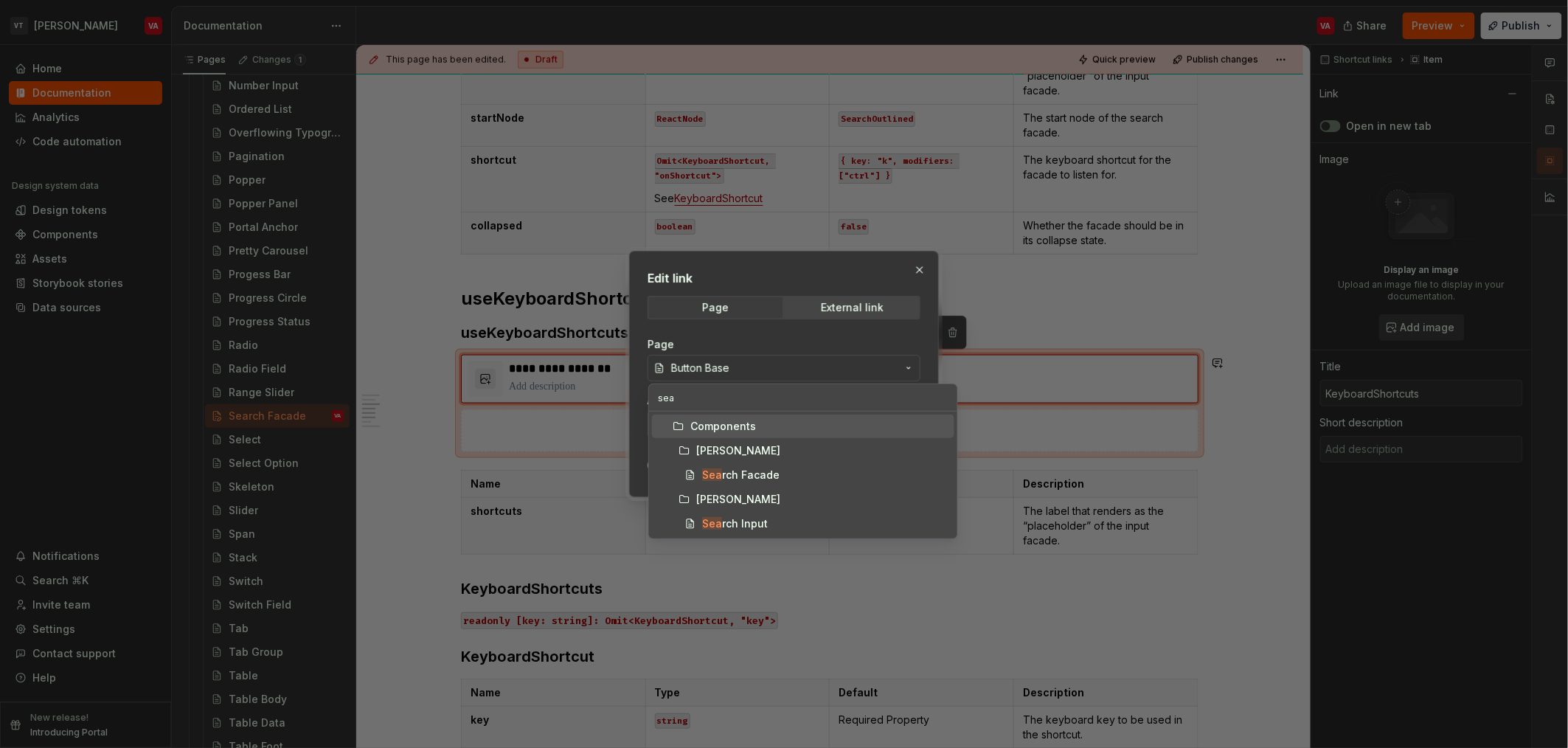
type input "sear"
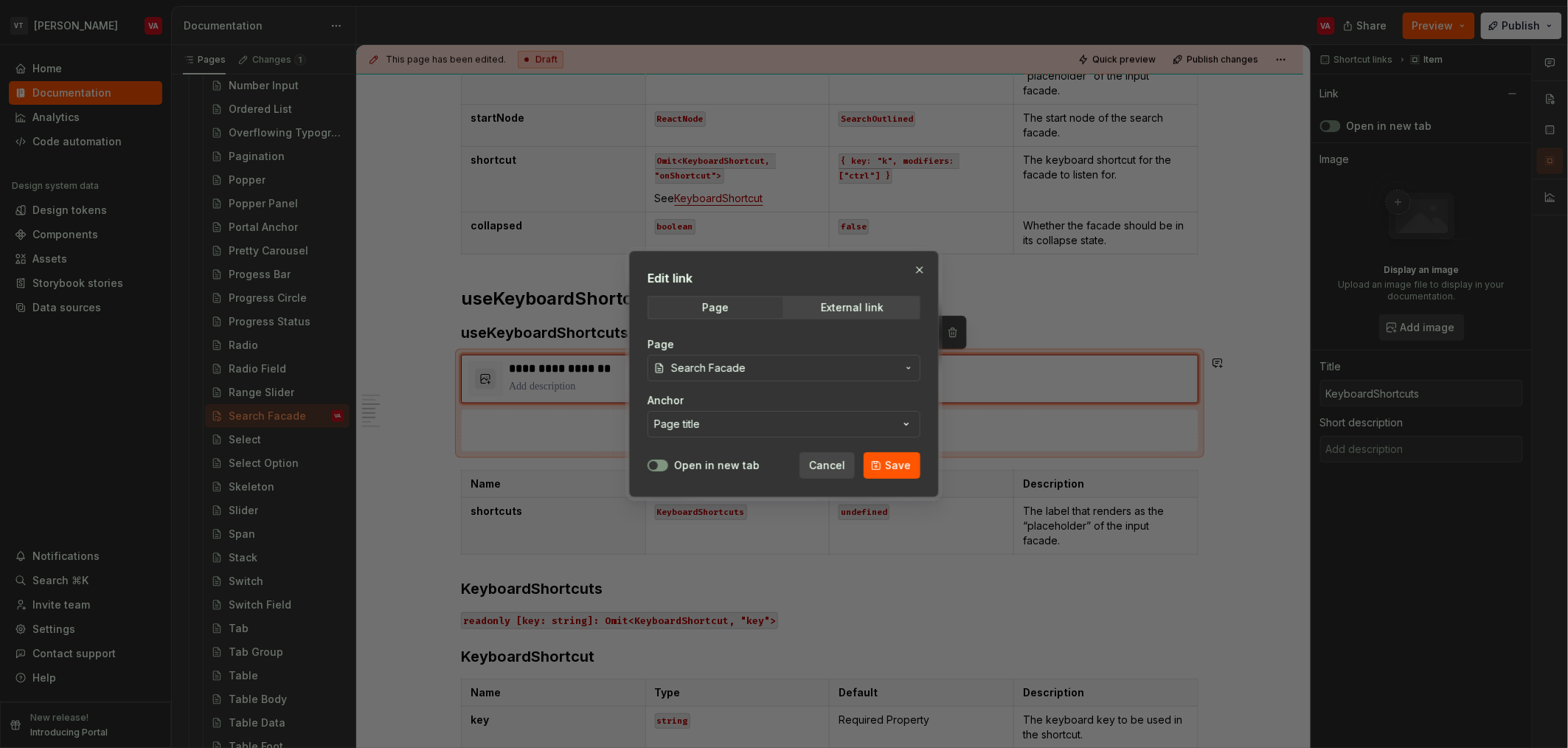
click at [723, 438] on div "Page Search Facade Anchor Page title" at bounding box center [784, 387] width 273 height 118
click at [730, 426] on button "Page title" at bounding box center [784, 424] width 273 height 27
click at [914, 407] on div "Edit link Page External link Page Search Facade Anchor Page title Open in new t…" at bounding box center [784, 374] width 1568 height 748
click at [906, 463] on span "Save" at bounding box center [898, 465] width 26 height 15
type textarea "*"
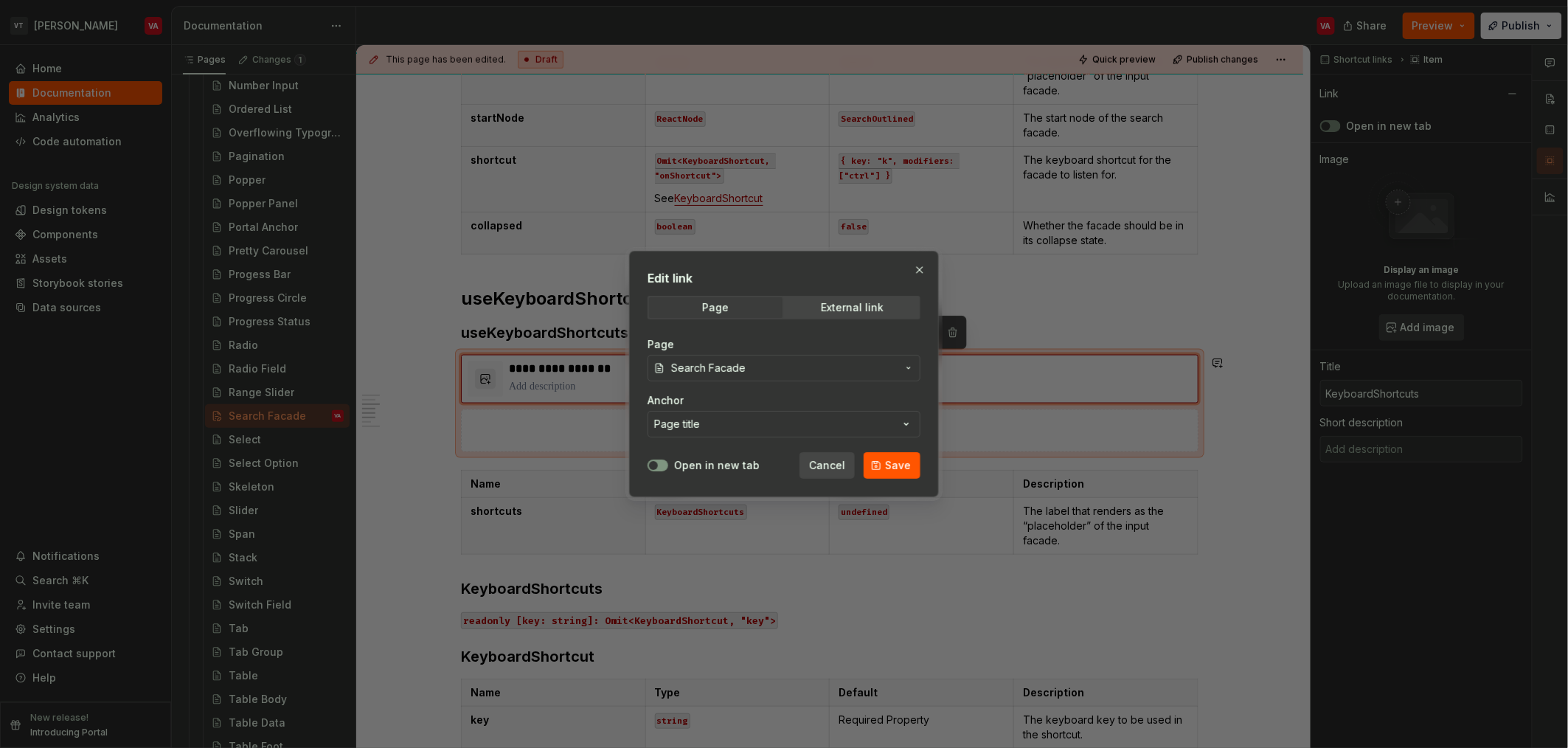
type input "[PERSON_NAME] / Search Facade"
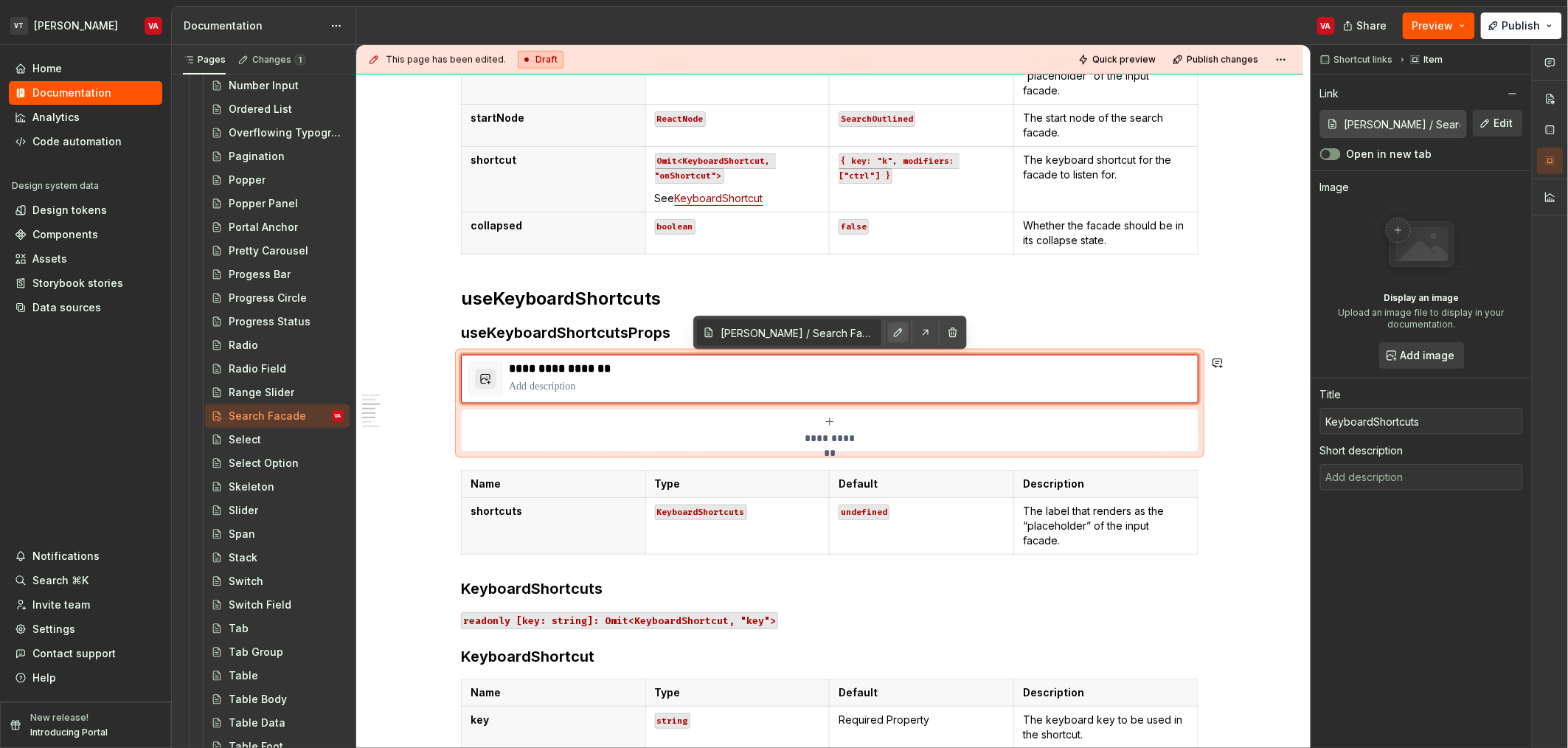
click at [899, 334] on button "button" at bounding box center [898, 332] width 20 height 20
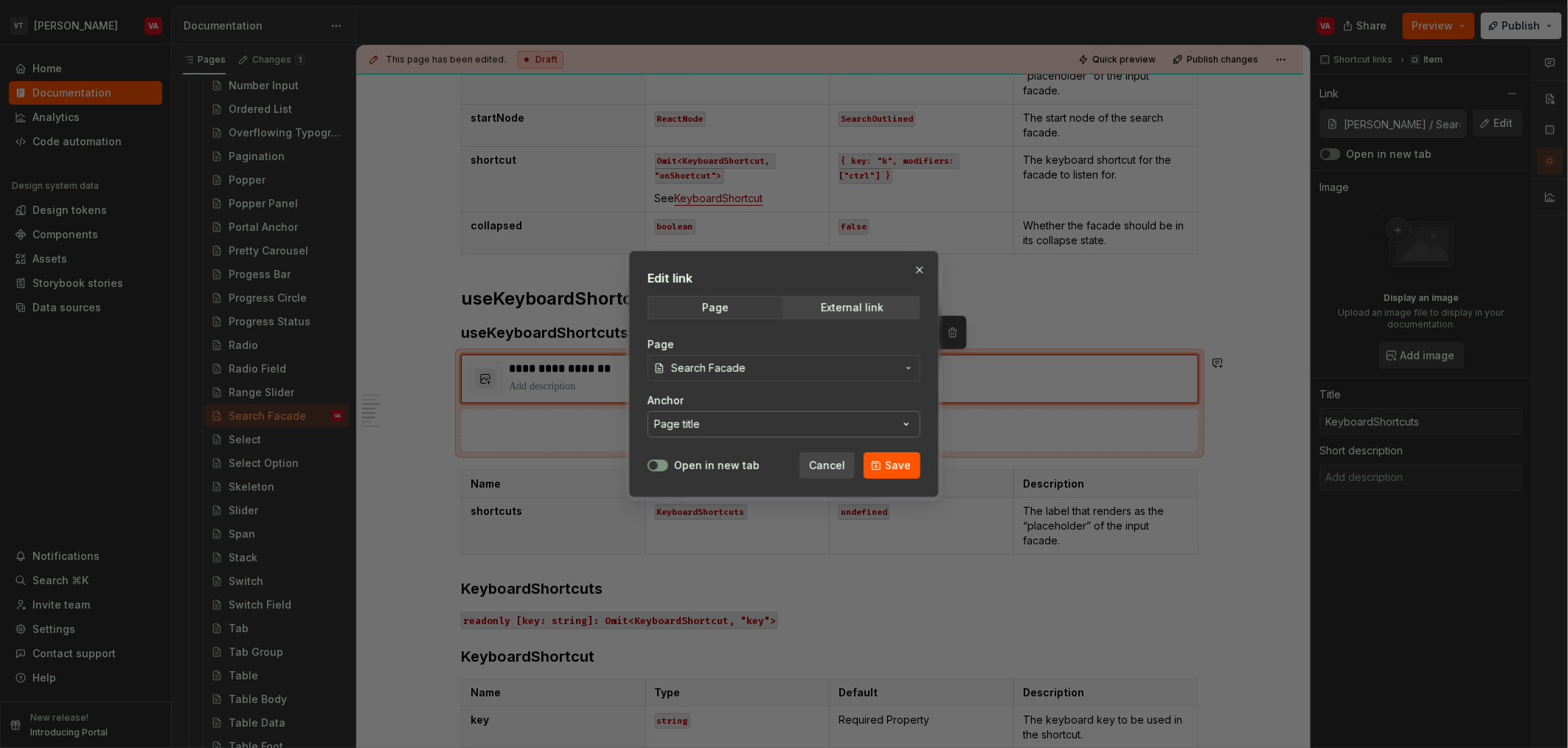
click at [774, 423] on button "Page title" at bounding box center [784, 424] width 273 height 27
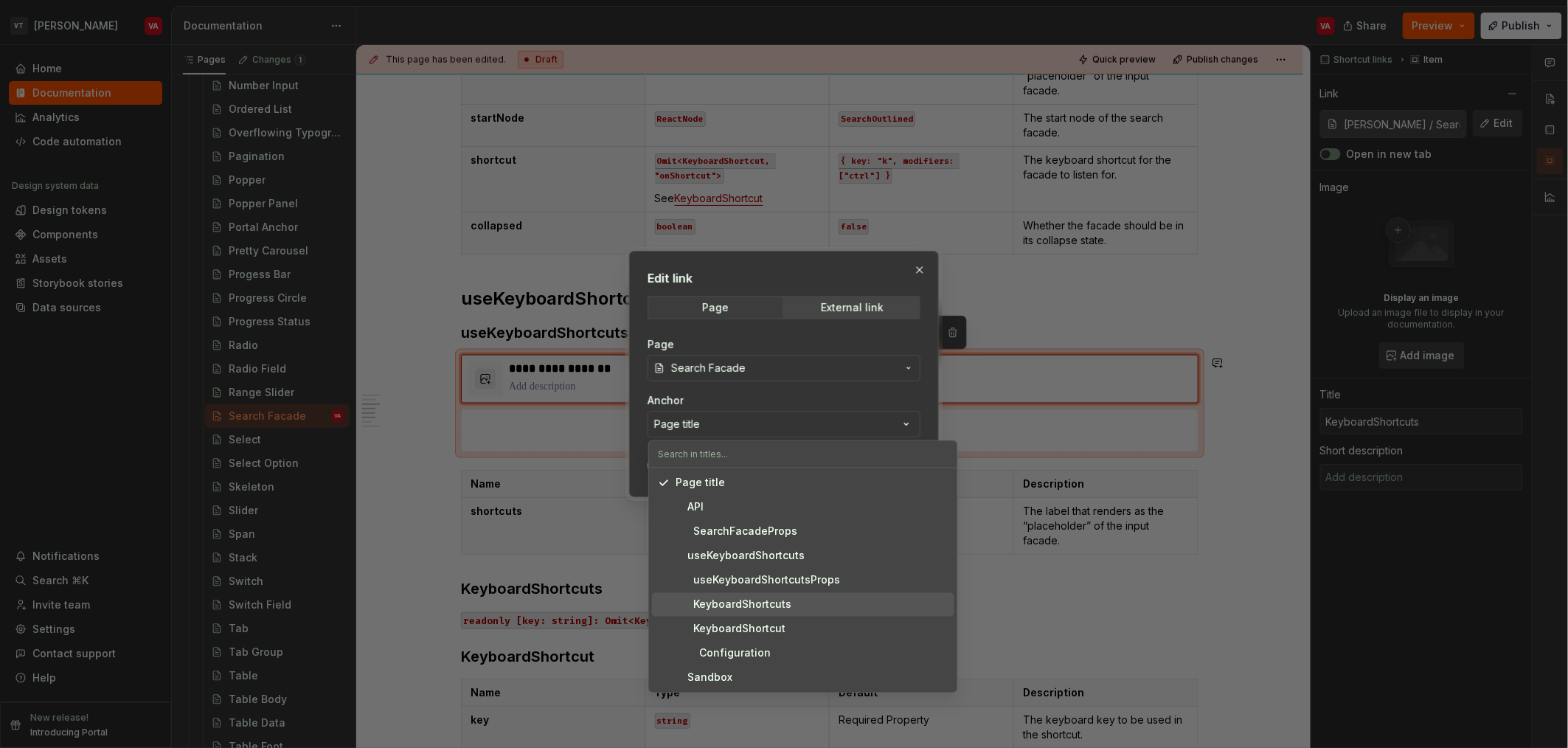
click at [764, 603] on div "KeyboardShortcuts" at bounding box center [733, 605] width 116 height 15
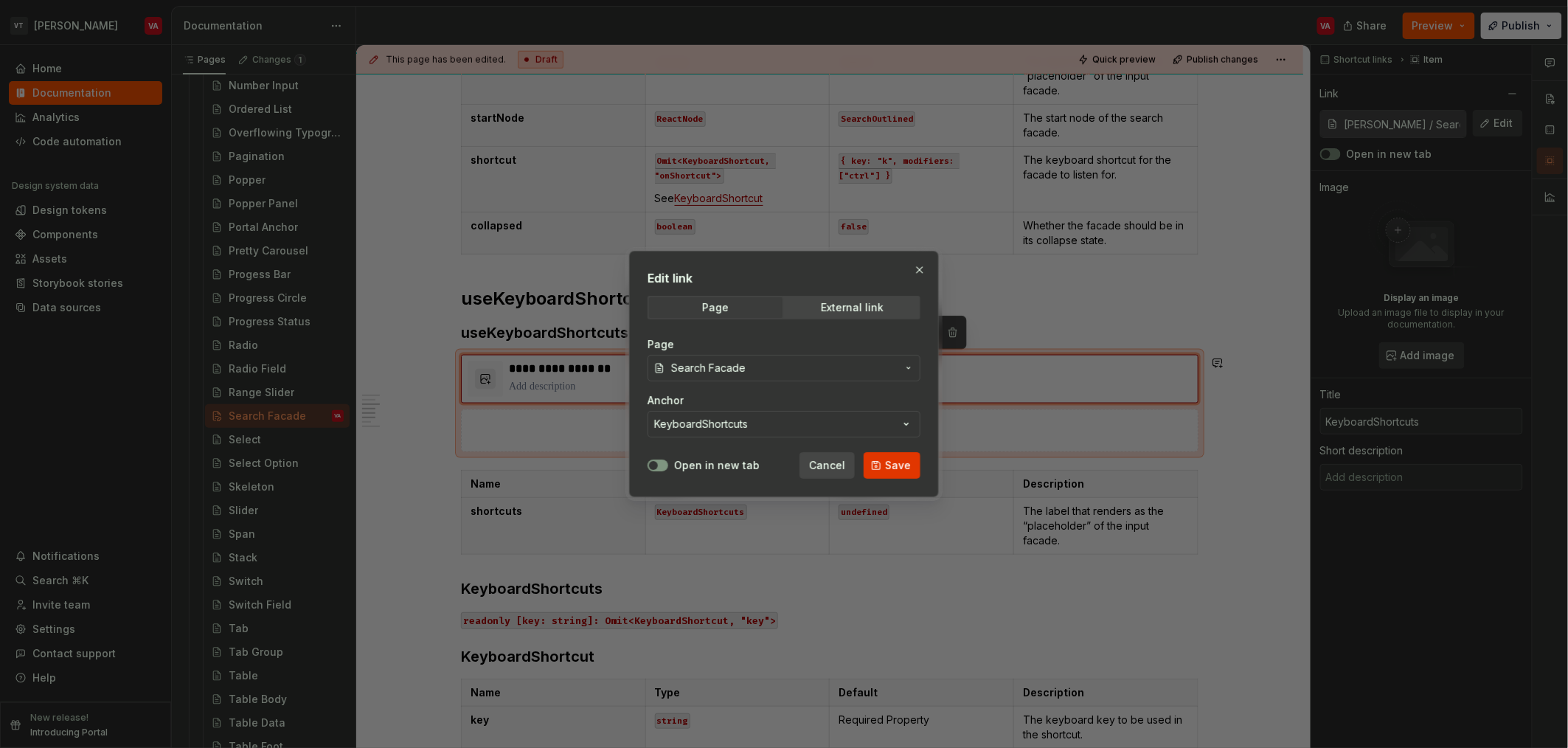
click at [892, 461] on span "Save" at bounding box center [898, 465] width 26 height 15
type textarea "*"
type input "[PERSON_NAME] / Search Facade/ KeyboardShortcuts"
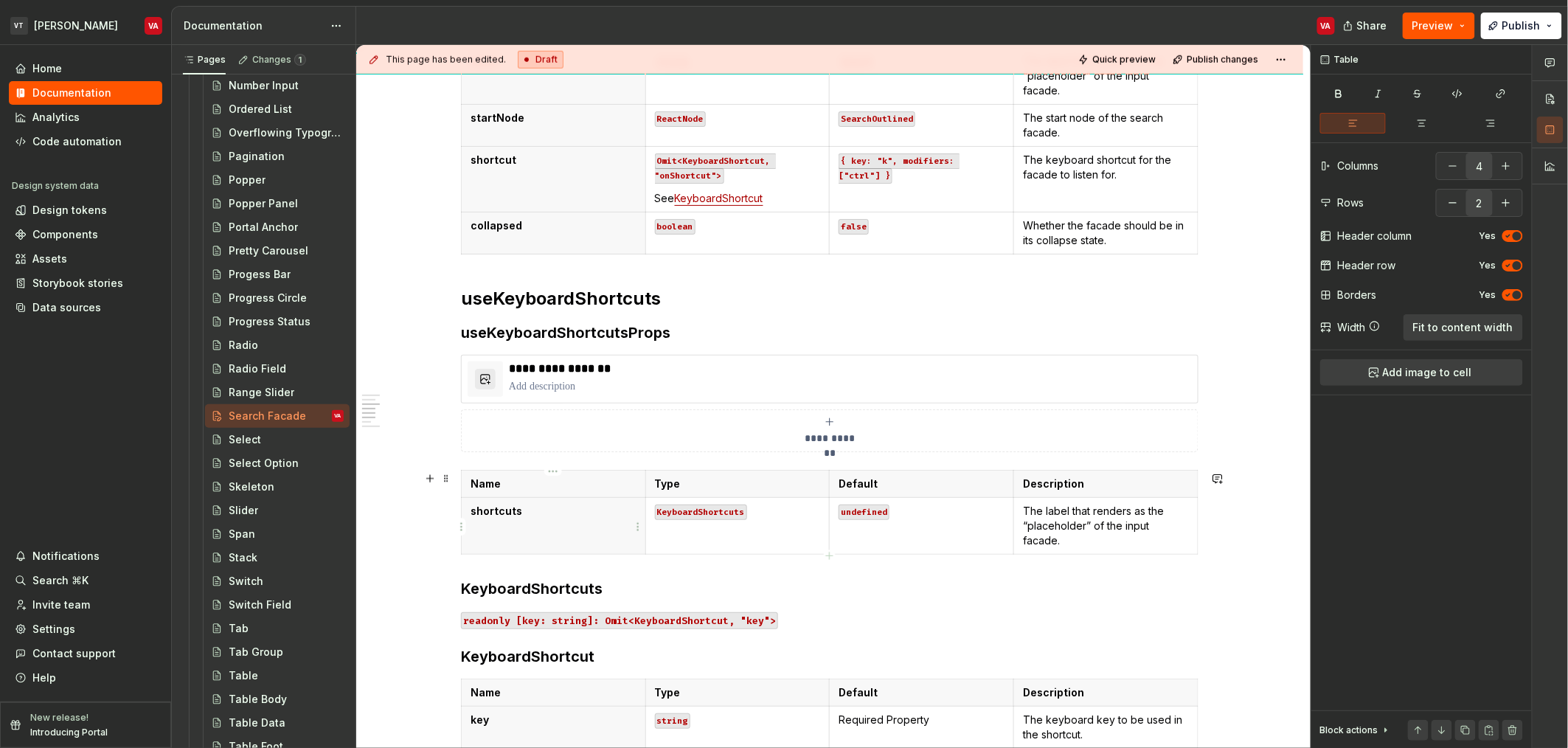
click at [543, 521] on th "shortcuts" at bounding box center [554, 525] width 184 height 57
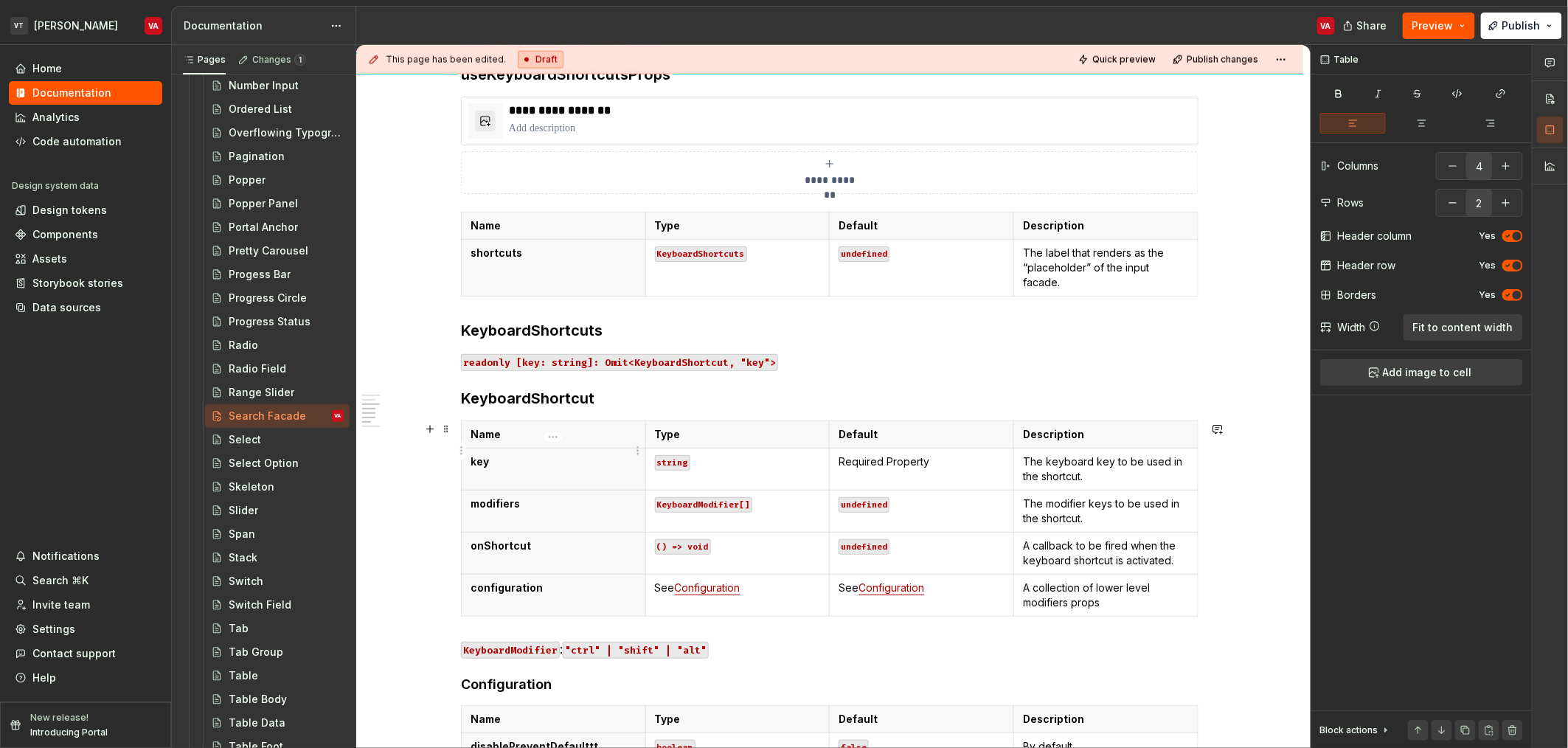
scroll to position [996, 0]
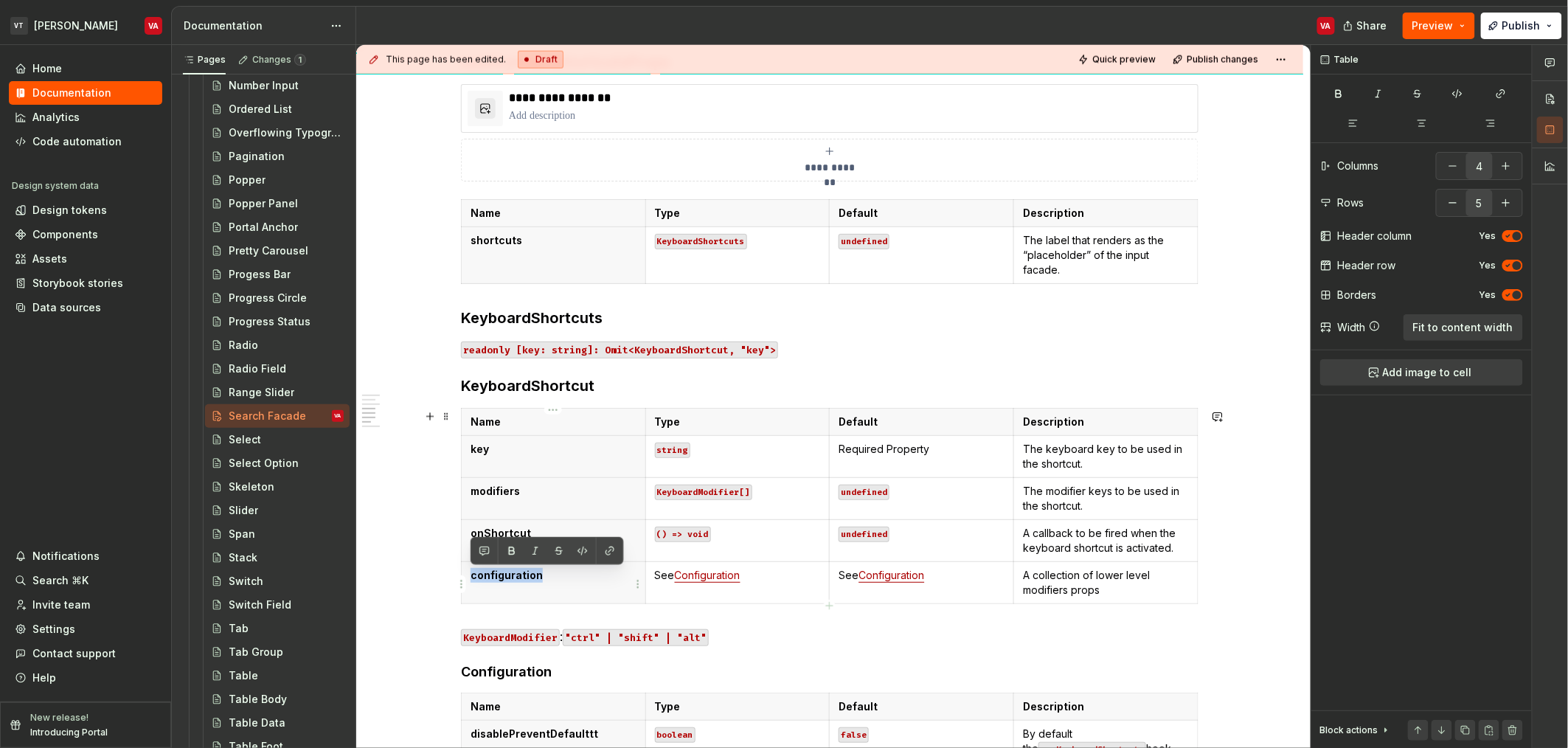
drag, startPoint x: 471, startPoint y: 579, endPoint x: 555, endPoint y: 574, distance: 84.1
click at [555, 574] on p "configuration" at bounding box center [554, 575] width 166 height 15
click at [544, 234] on p "shortcuts" at bounding box center [554, 240] width 166 height 15
click at [466, 253] on th "shortcuts" at bounding box center [554, 255] width 184 height 57
click at [464, 256] on html "VT [PERSON_NAME] VA Home Documentation Analytics Code automation Design system …" at bounding box center [784, 374] width 1568 height 748
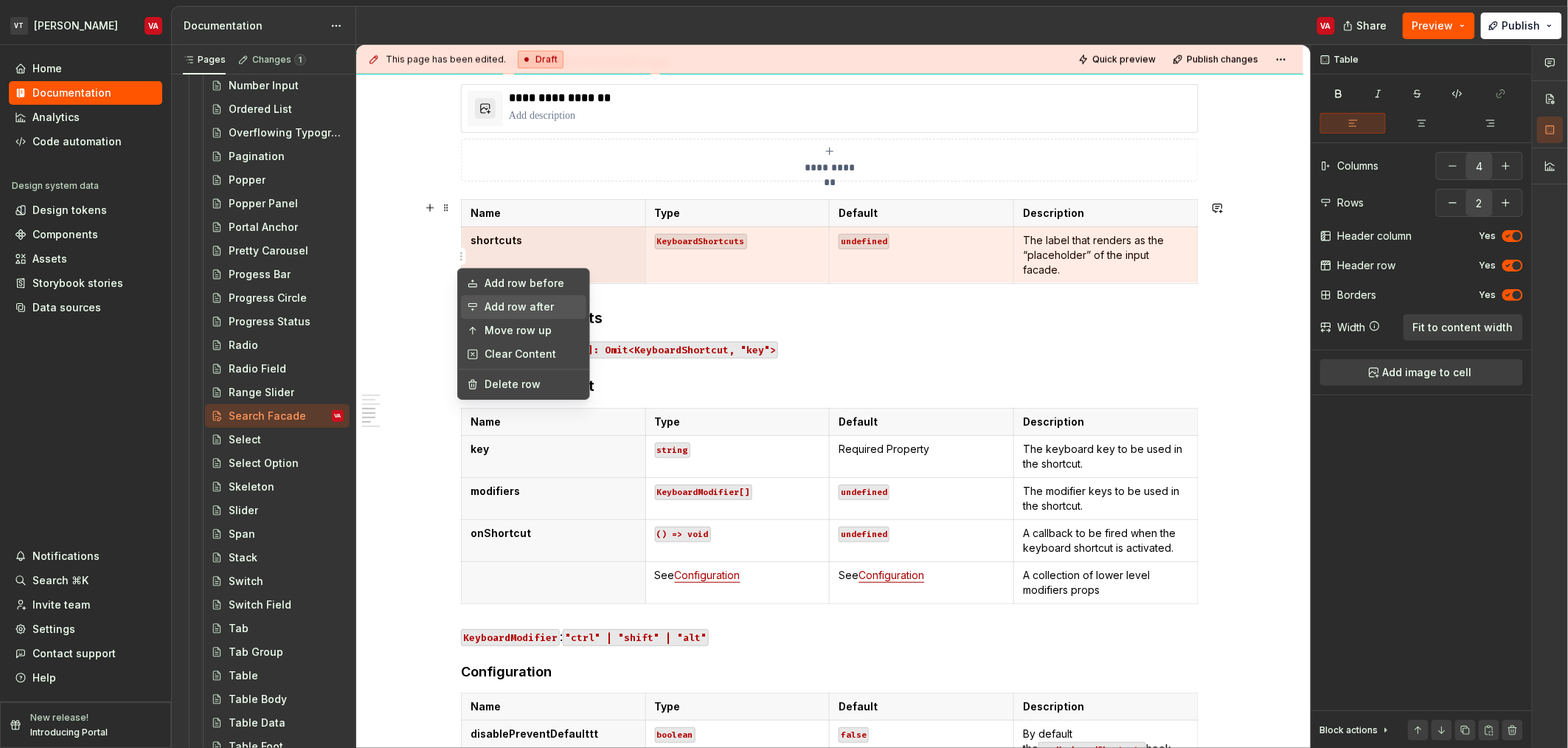
click at [513, 307] on div "Add row after" at bounding box center [533, 307] width 96 height 15
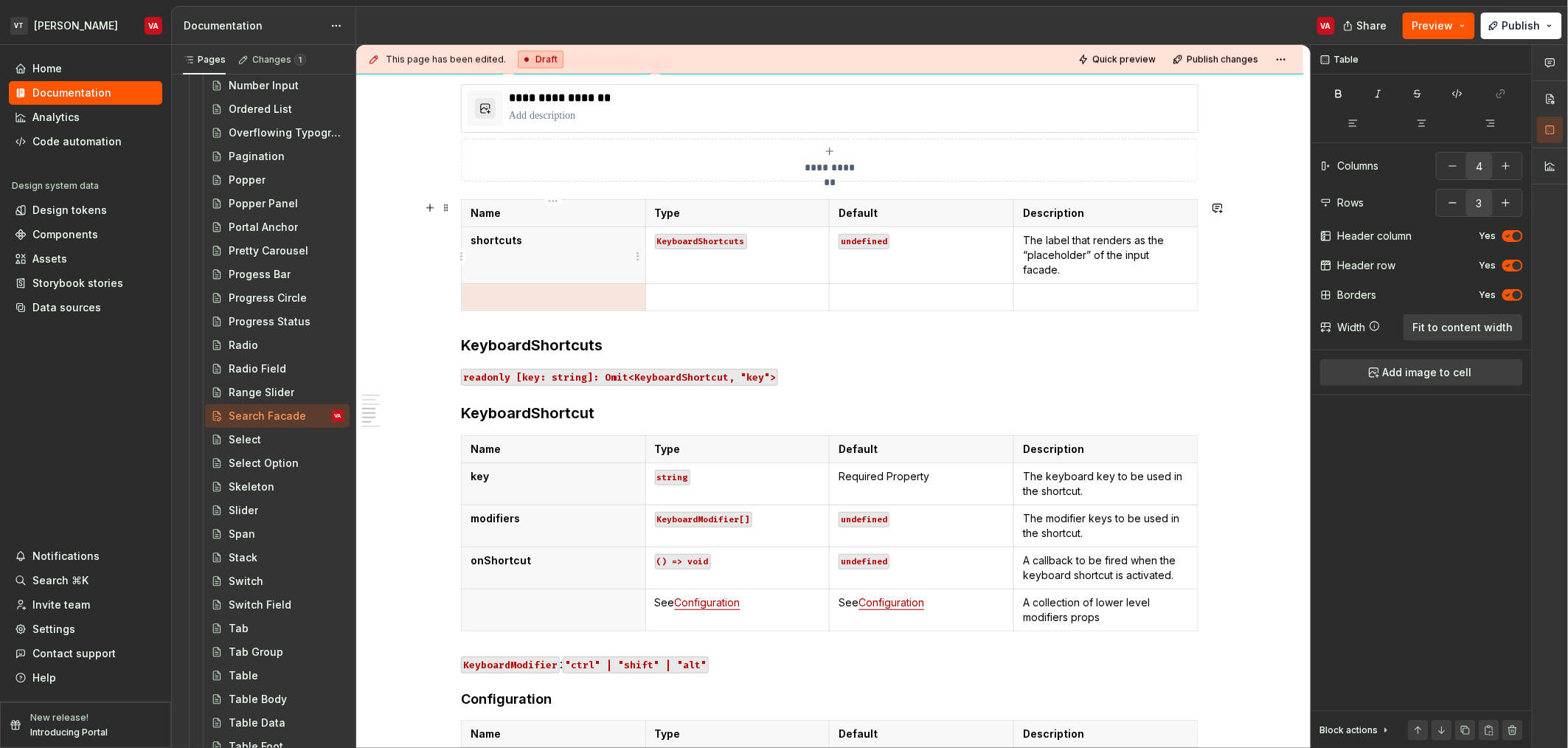
click at [544, 284] on th at bounding box center [554, 297] width 184 height 28
click at [545, 296] on p at bounding box center [554, 297] width 166 height 15
click at [539, 240] on p "shortcuts" at bounding box center [554, 240] width 166 height 15
click at [1445, 210] on button "button" at bounding box center [1453, 202] width 27 height 27
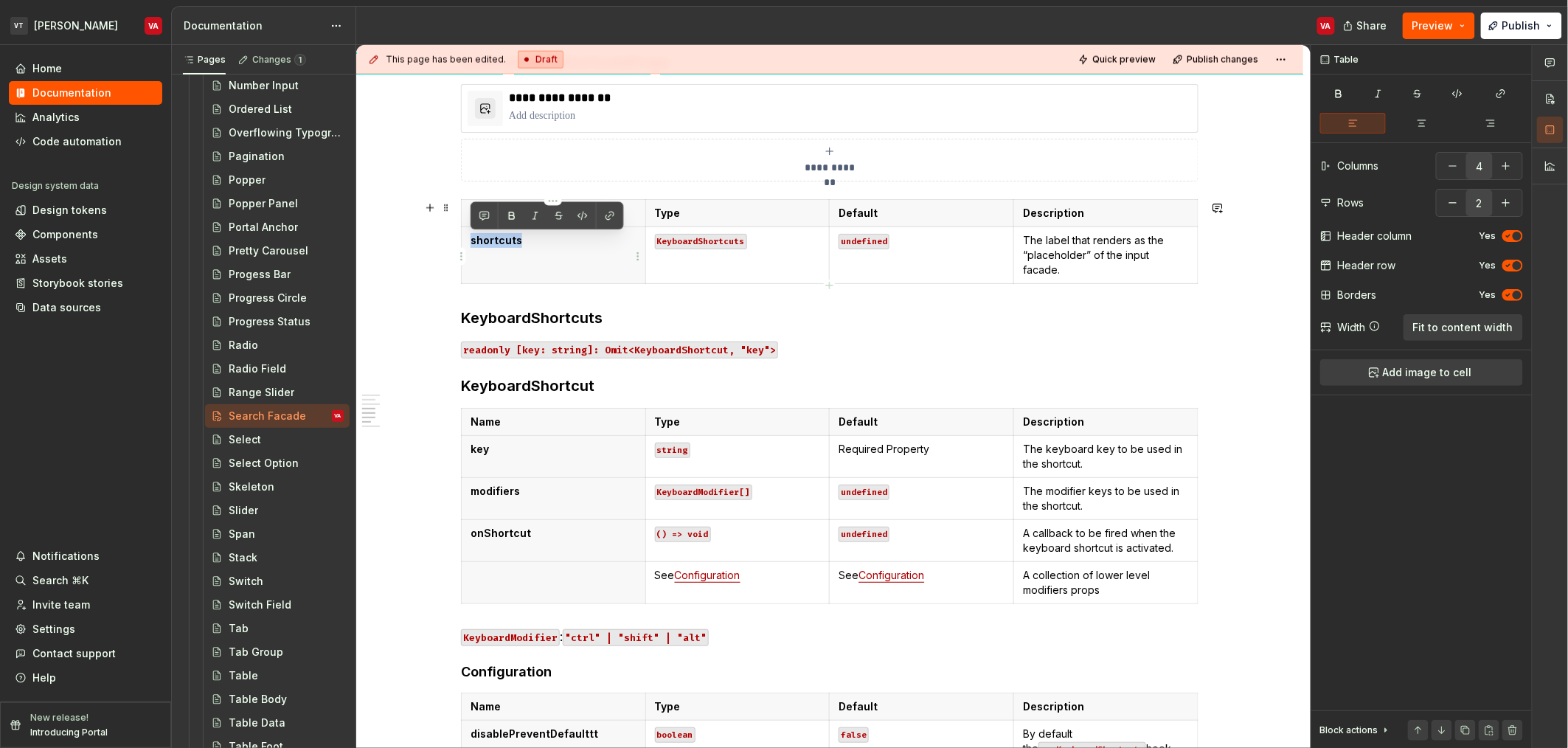
drag, startPoint x: 546, startPoint y: 243, endPoint x: 463, endPoint y: 244, distance: 83.0
click at [463, 244] on th "shortcuts" at bounding box center [554, 255] width 184 height 57
type input "5"
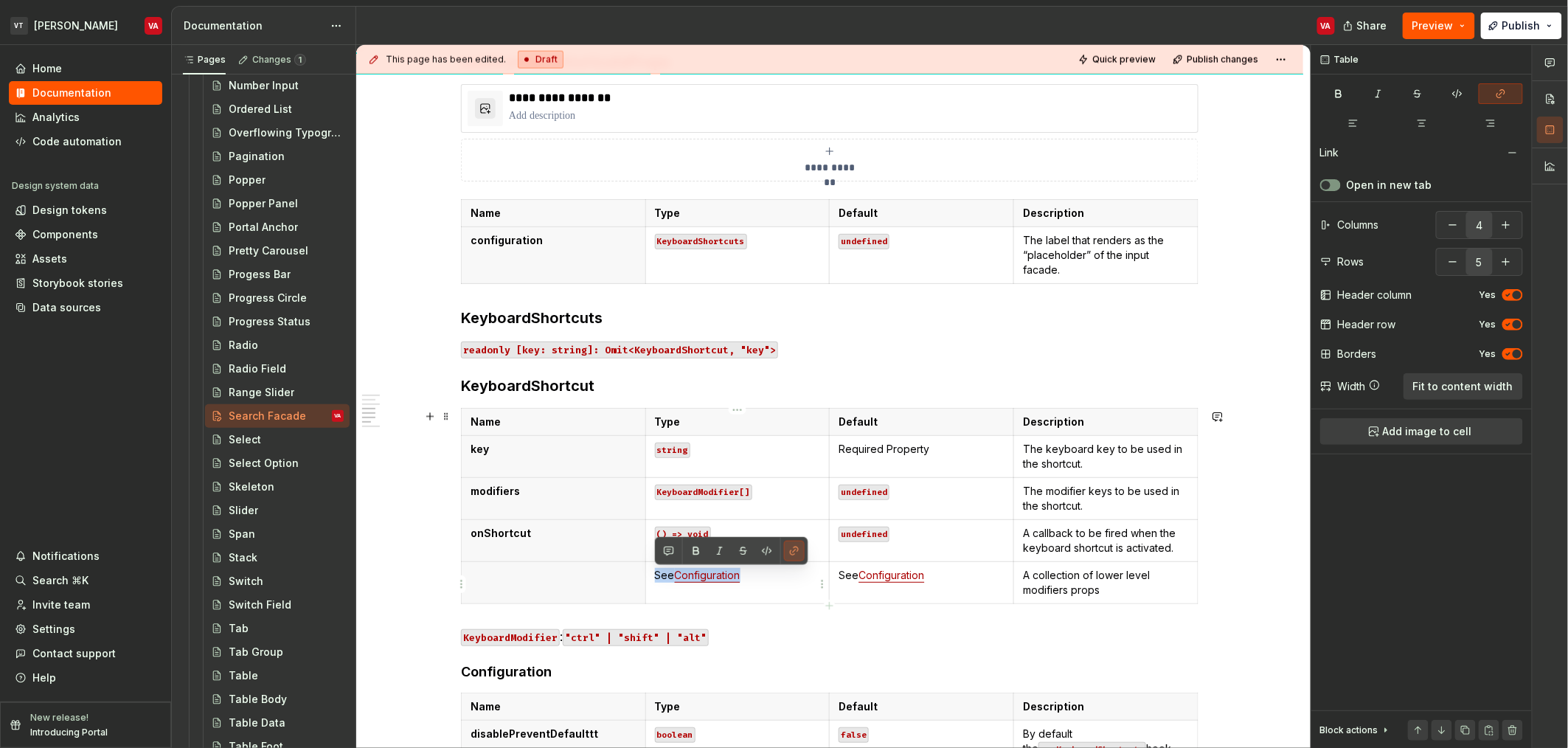
drag, startPoint x: 770, startPoint y: 576, endPoint x: 654, endPoint y: 569, distance: 116.2
click at [655, 569] on p "See Configuration" at bounding box center [738, 575] width 166 height 15
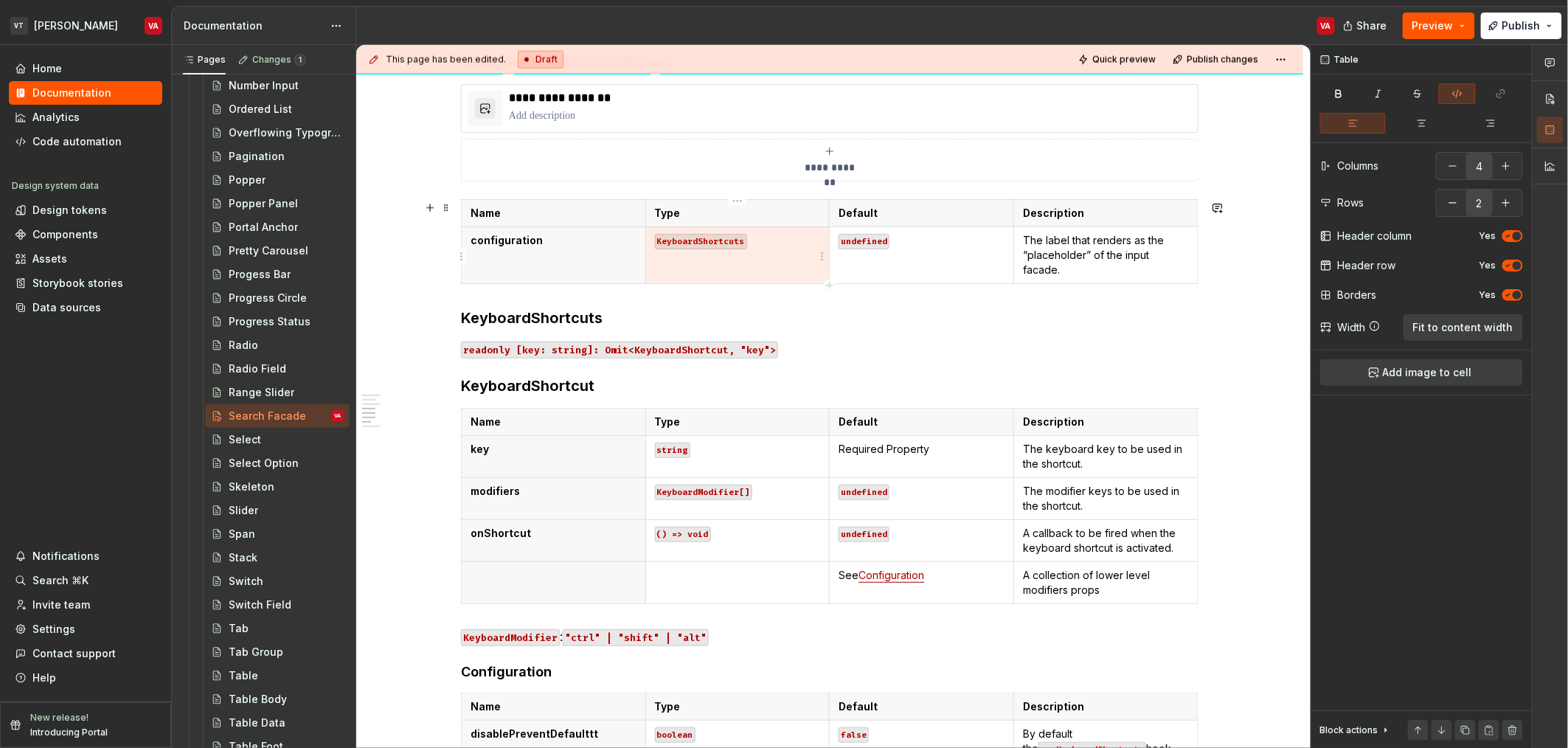
drag, startPoint x: 754, startPoint y: 245, endPoint x: 665, endPoint y: 232, distance: 89.9
click at [665, 232] on td "KeyboardShortcuts" at bounding box center [737, 255] width 184 height 57
type input "5"
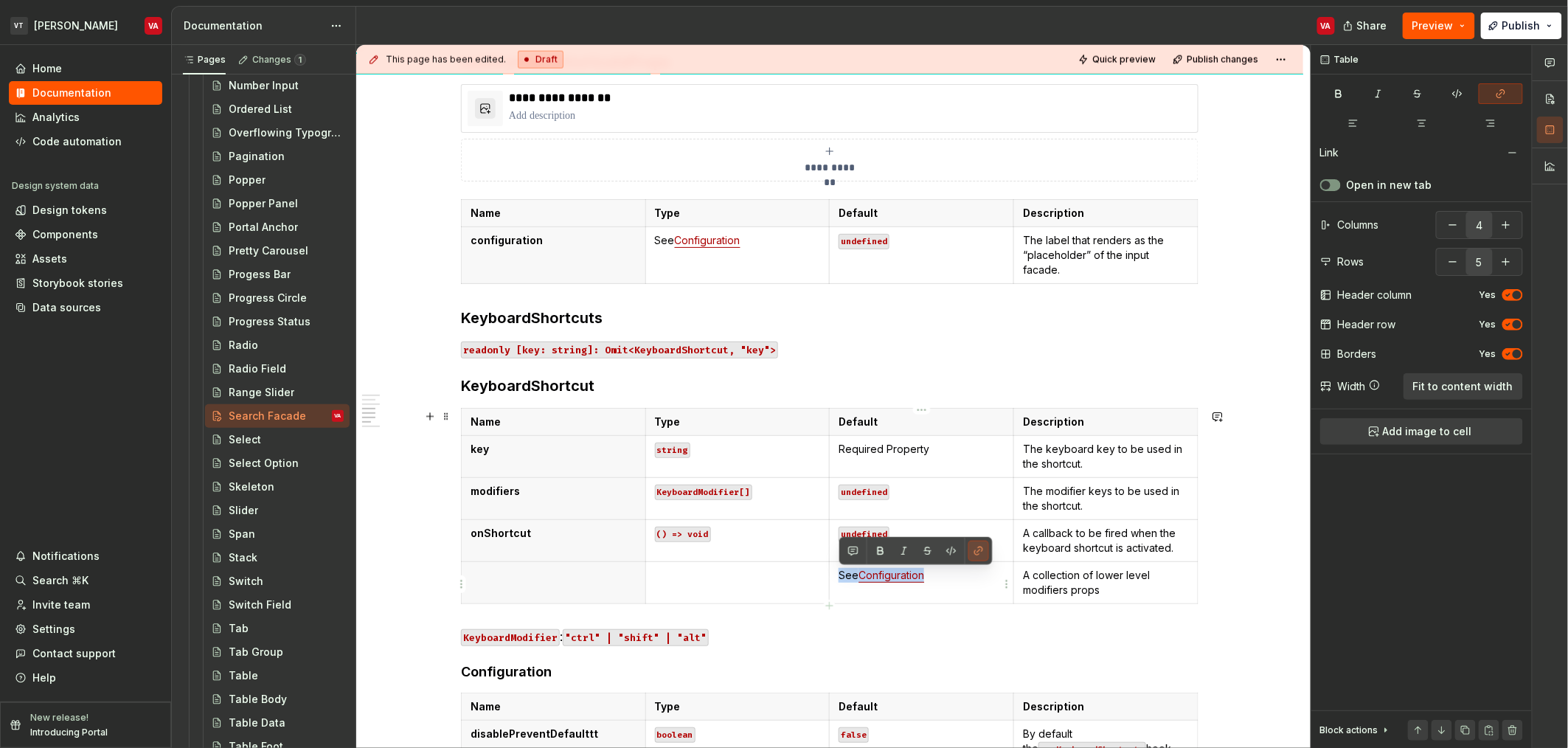
drag, startPoint x: 957, startPoint y: 579, endPoint x: 837, endPoint y: 575, distance: 120.1
click at [837, 575] on td "See Configuration" at bounding box center [922, 582] width 184 height 42
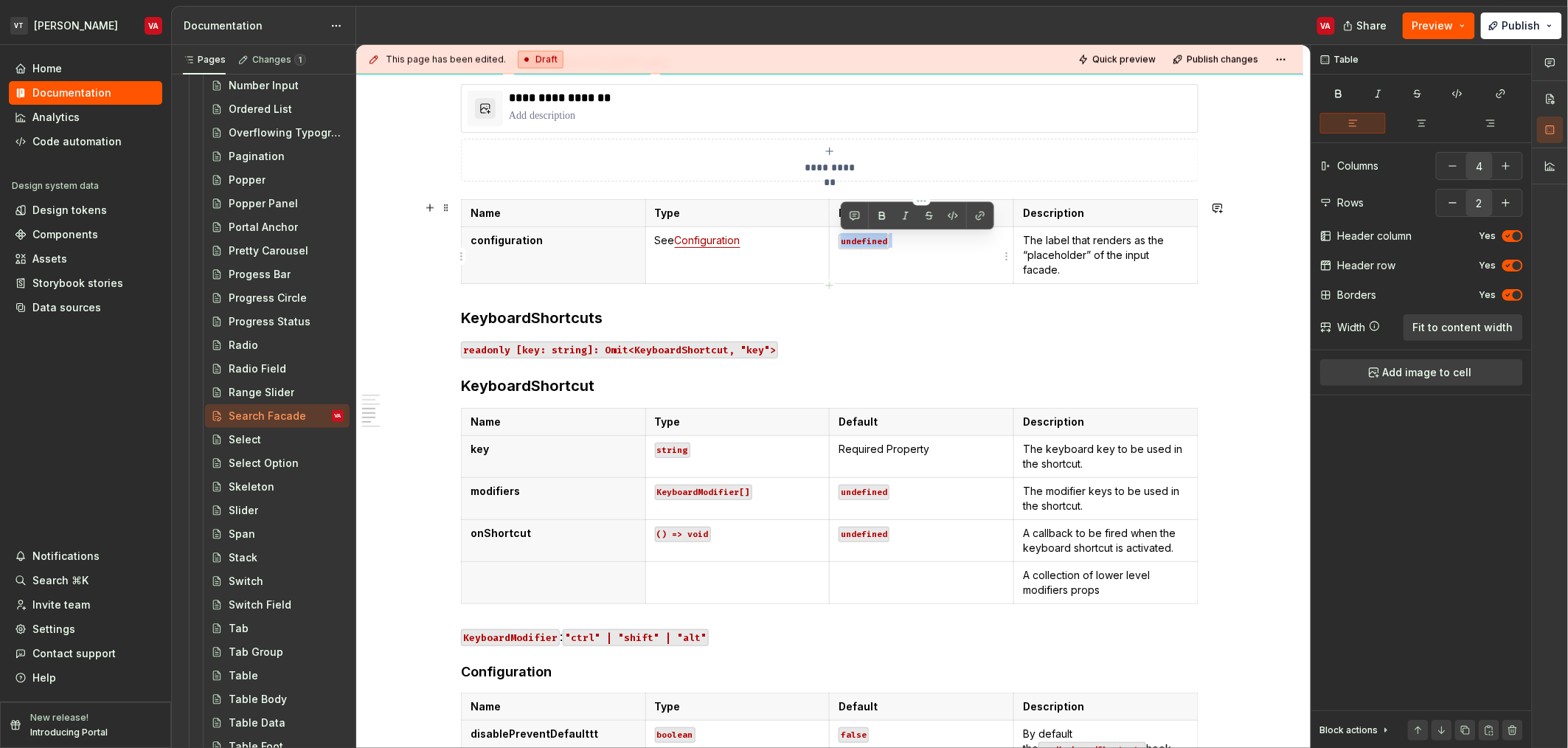
drag, startPoint x: 905, startPoint y: 241, endPoint x: 837, endPoint y: 242, distance: 68.0
click at [837, 242] on td "undefined" at bounding box center [922, 255] width 184 height 57
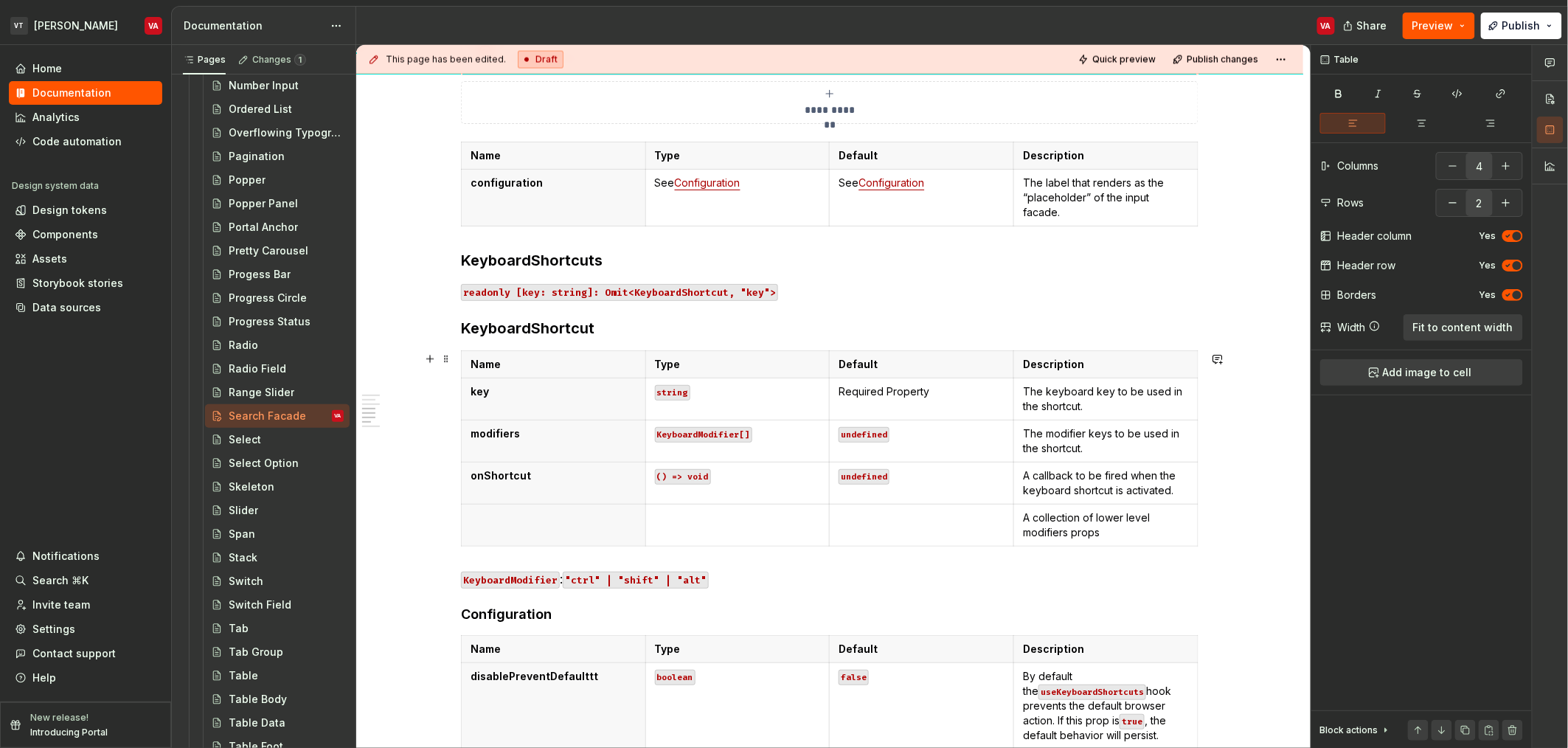
scroll to position [1057, 0]
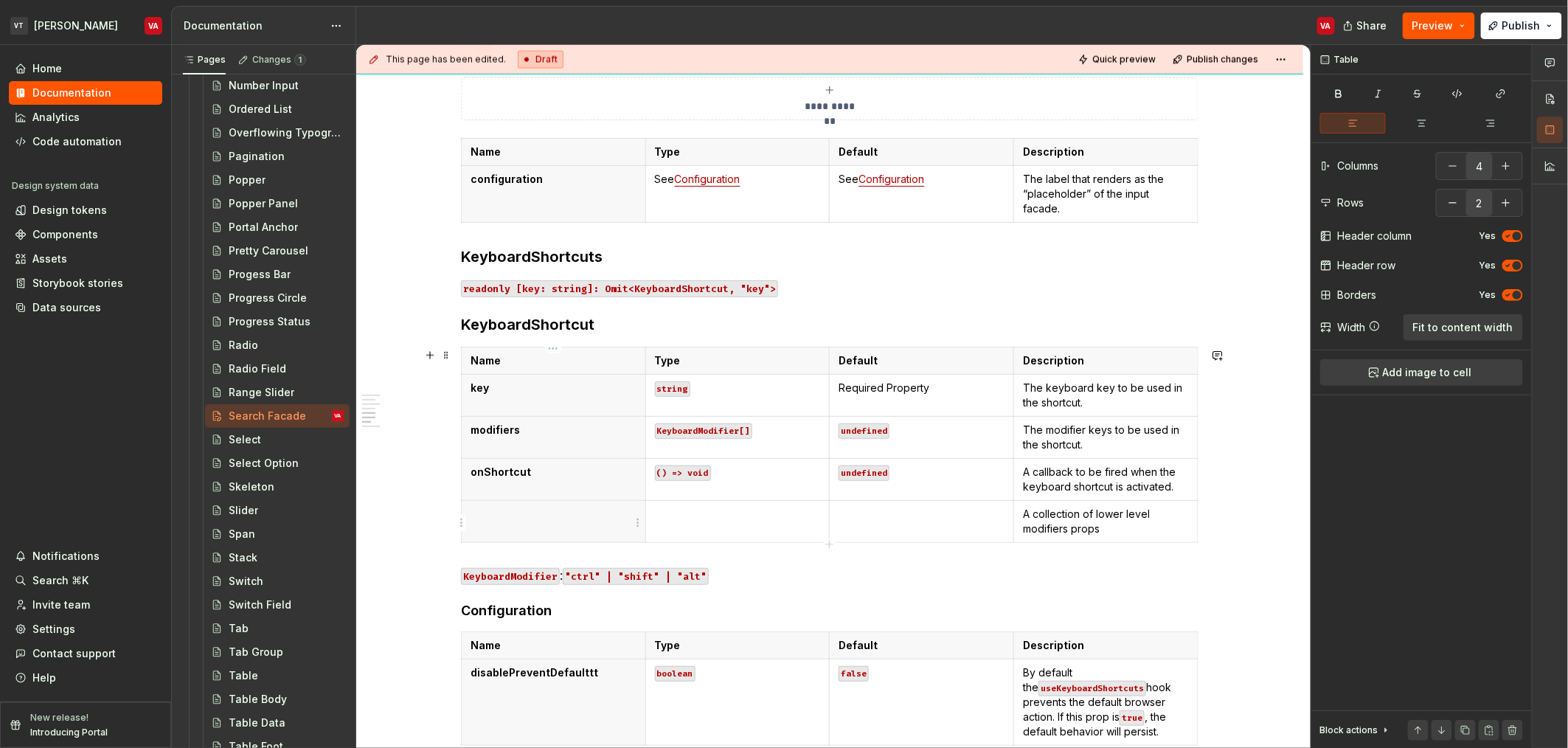
type input "5"
click at [520, 526] on th at bounding box center [554, 521] width 184 height 42
click at [1445, 201] on button "button" at bounding box center [1453, 202] width 27 height 27
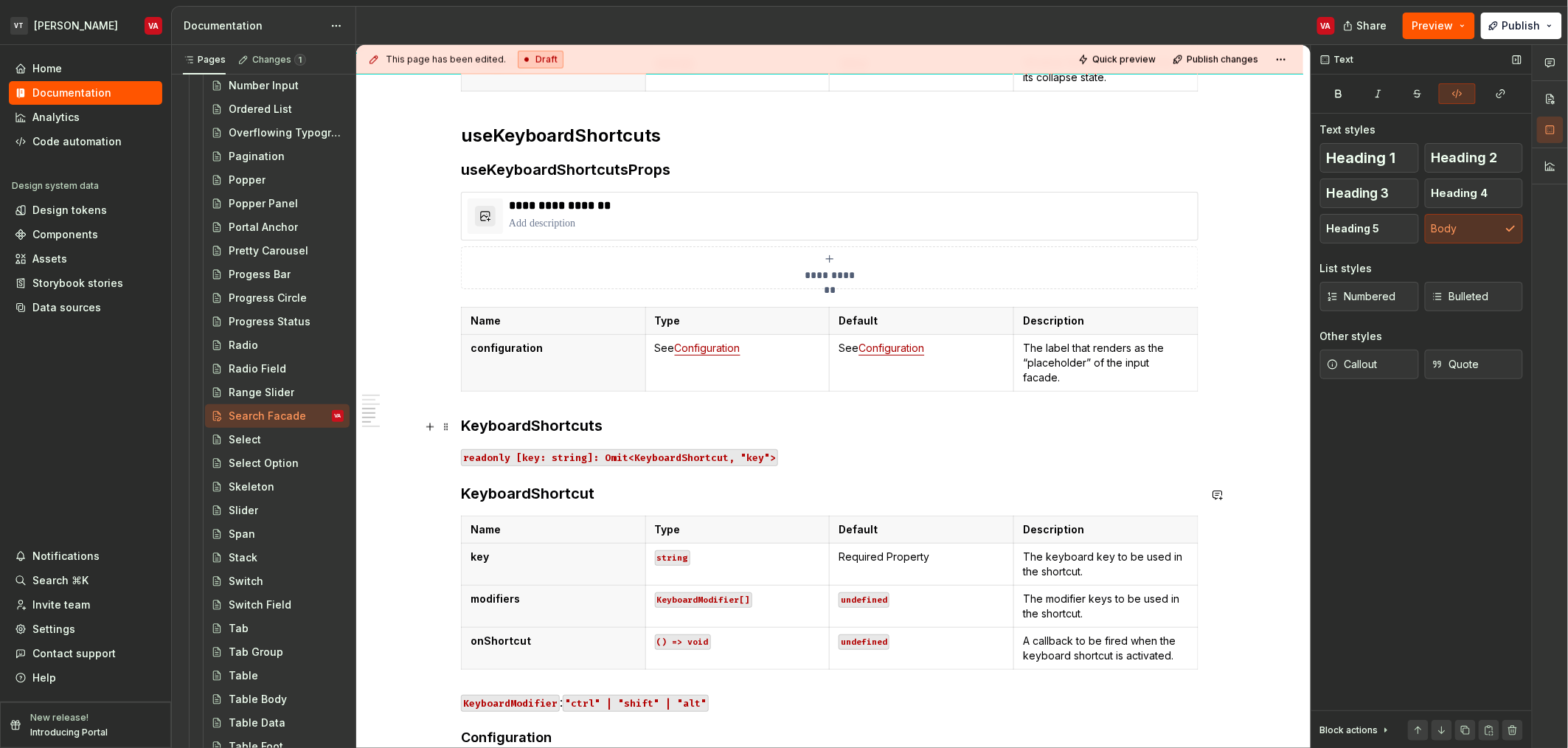
scroll to position [775, 0]
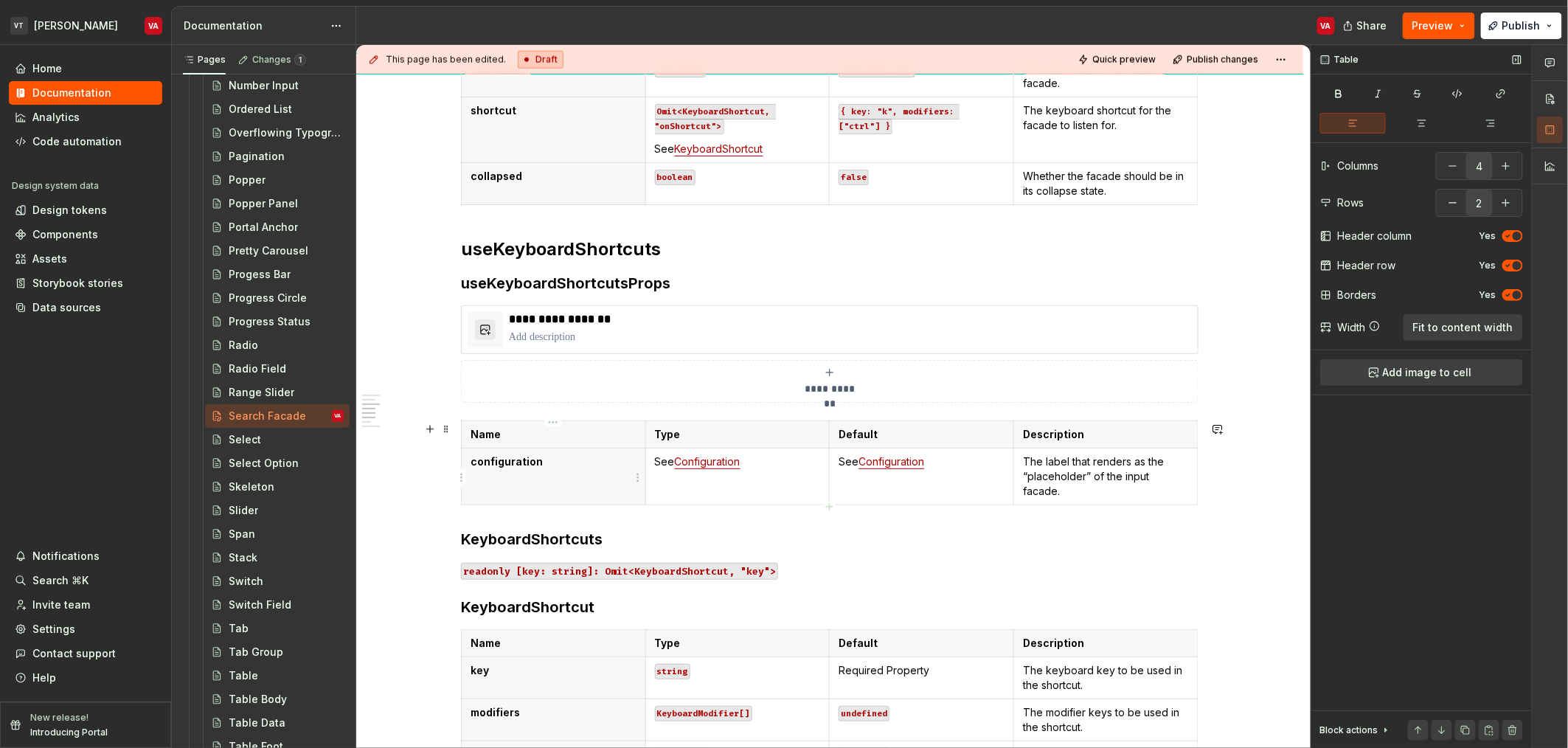
click at [603, 466] on p "configuration" at bounding box center [554, 462] width 166 height 15
click at [554, 279] on h3 "useKeyboardShortcutsProps" at bounding box center [830, 283] width 737 height 20
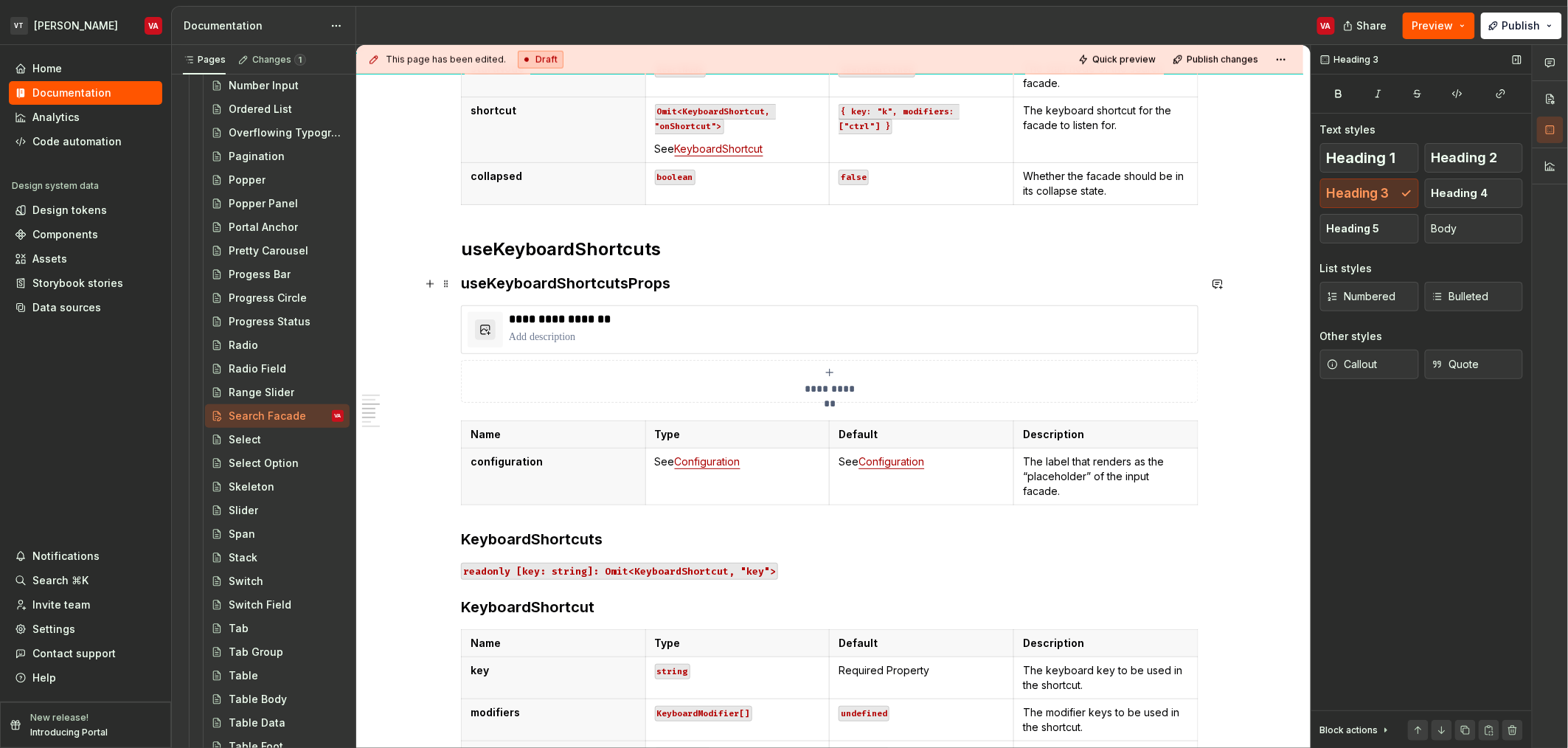
click at [600, 279] on h3 "useKeyboardShortcutsProps" at bounding box center [830, 283] width 737 height 20
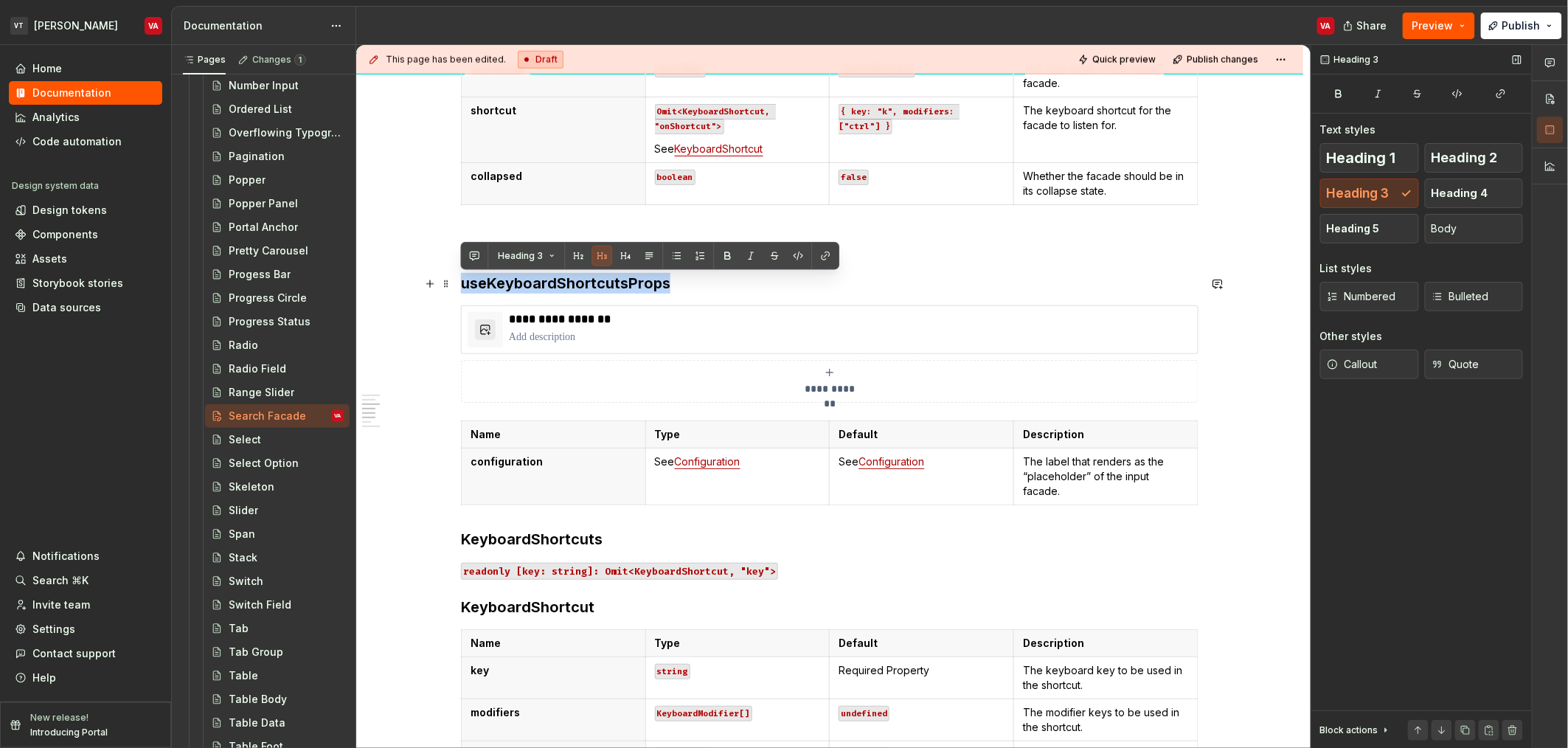
drag, startPoint x: 683, startPoint y: 283, endPoint x: 464, endPoint y: 283, distance: 219.0
click at [464, 283] on h3 "useKeyboardShortcutsProps" at bounding box center [830, 283] width 737 height 20
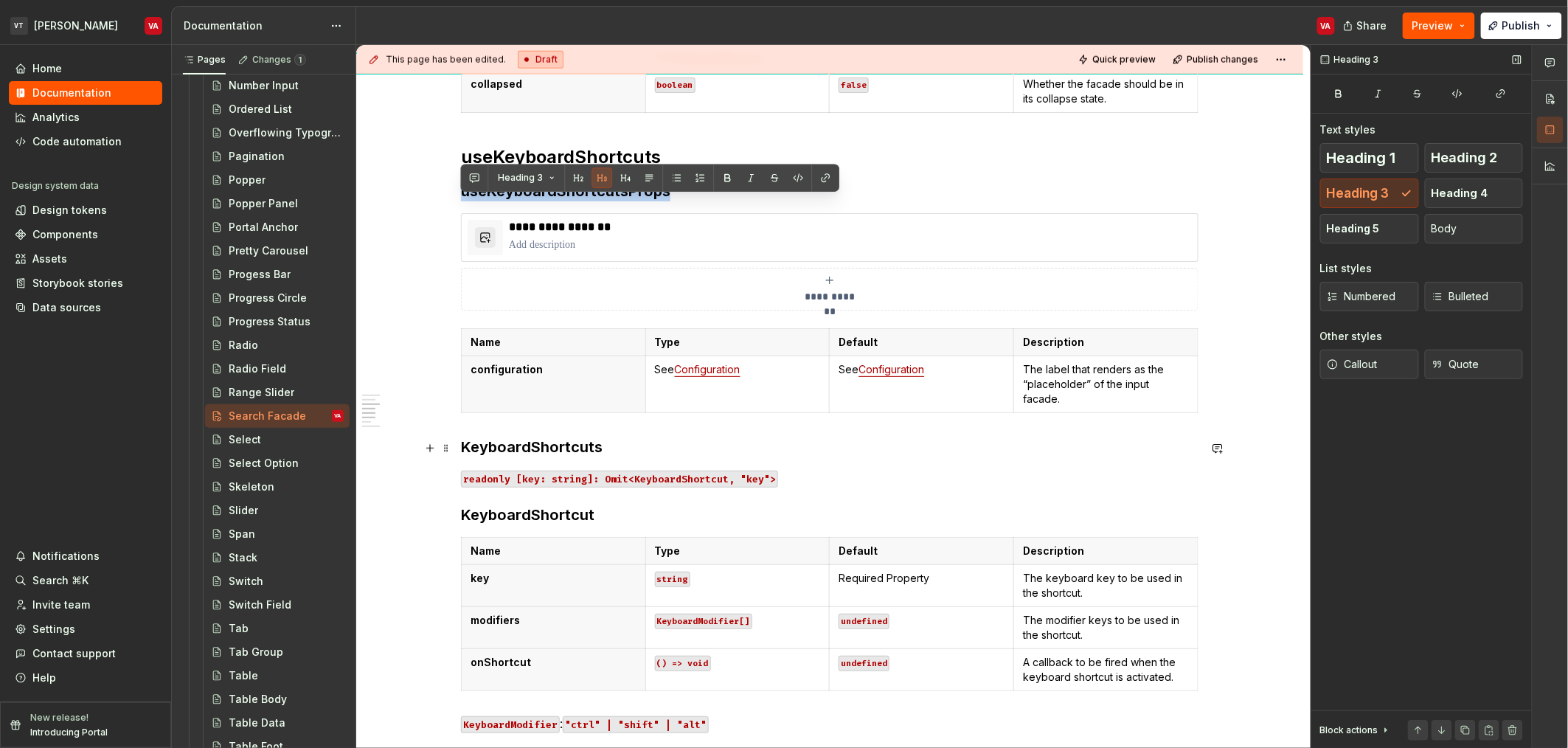
scroll to position [873, 0]
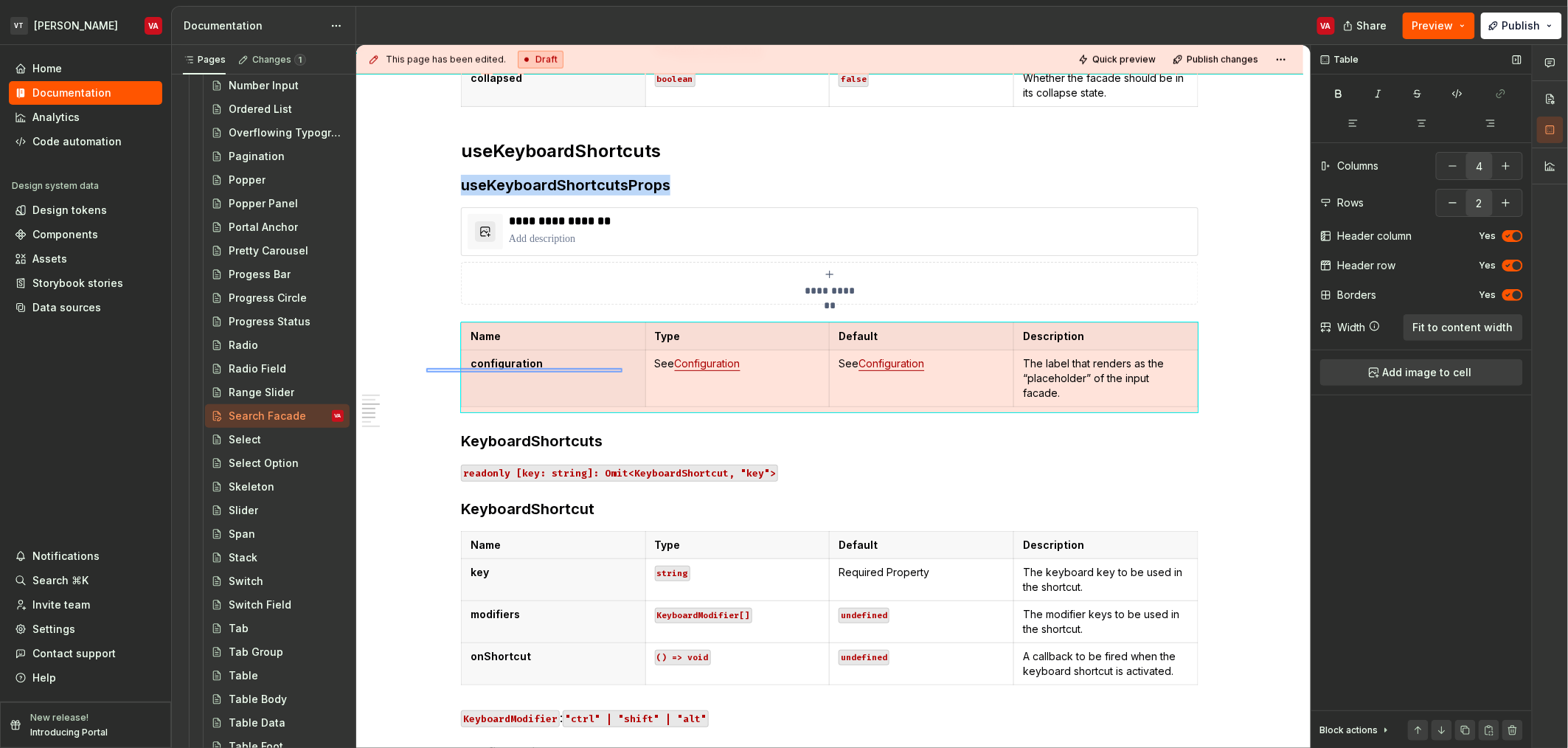
drag, startPoint x: 426, startPoint y: 373, endPoint x: 623, endPoint y: 368, distance: 197.1
click at [623, 368] on div "**********" at bounding box center [833, 396] width 954 height 704
drag, startPoint x: 406, startPoint y: 379, endPoint x: 621, endPoint y: 367, distance: 215.3
click at [621, 367] on div "**********" at bounding box center [833, 396] width 954 height 704
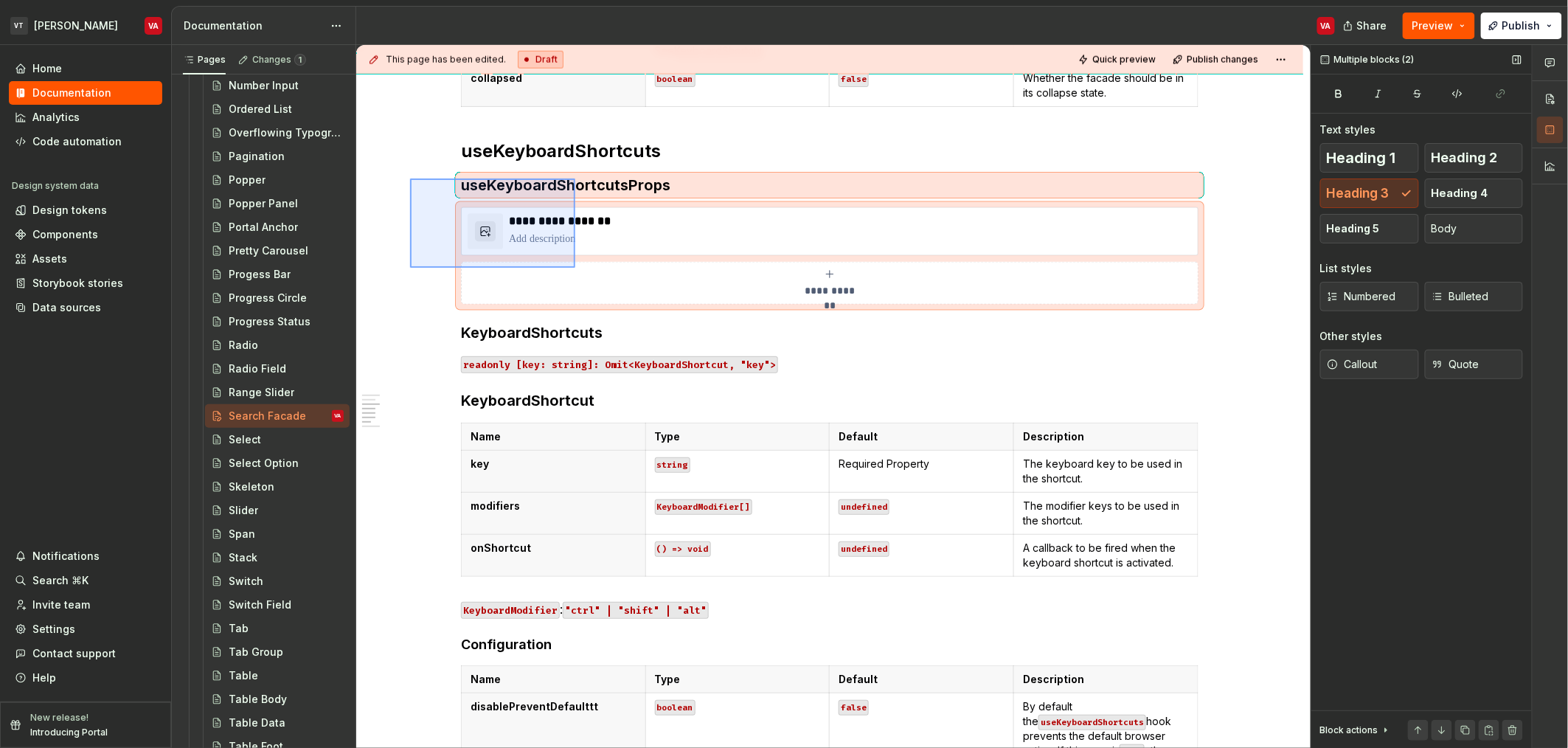
drag, startPoint x: 410, startPoint y: 179, endPoint x: 581, endPoint y: 273, distance: 195.1
click at [581, 273] on div "**********" at bounding box center [833, 396] width 954 height 704
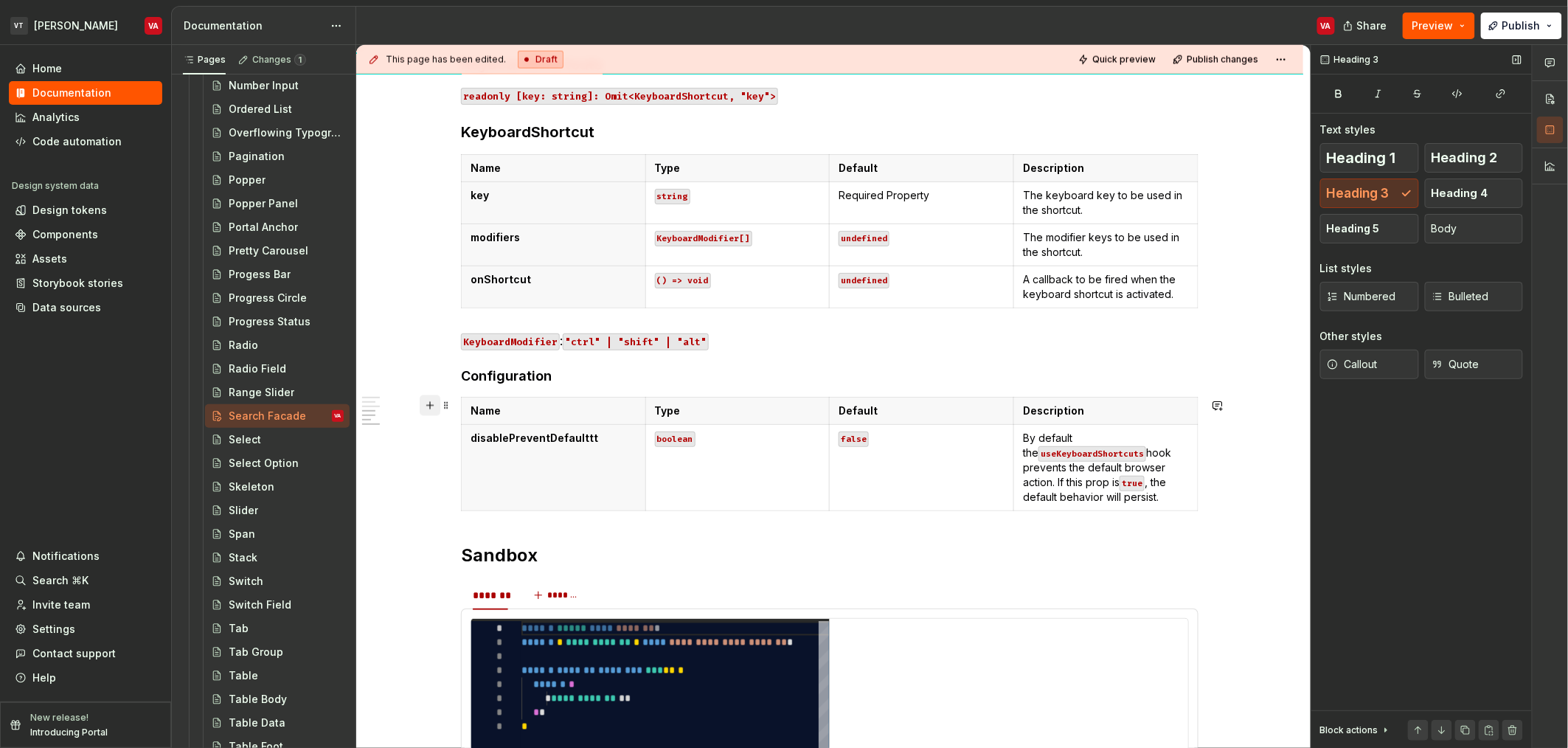
scroll to position [996, 0]
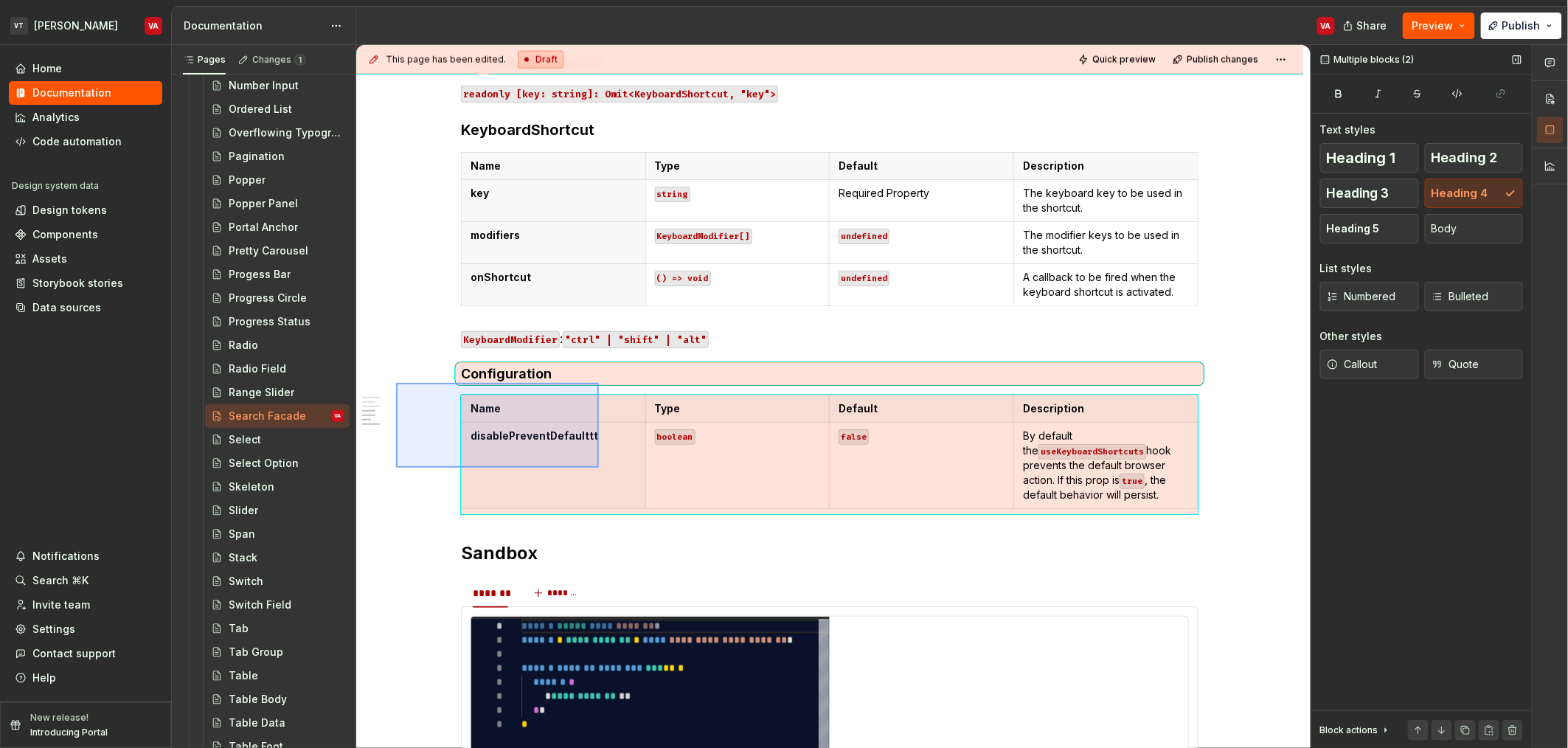
drag, startPoint x: 396, startPoint y: 383, endPoint x: 599, endPoint y: 468, distance: 220.1
click at [599, 468] on div "**********" at bounding box center [833, 396] width 954 height 704
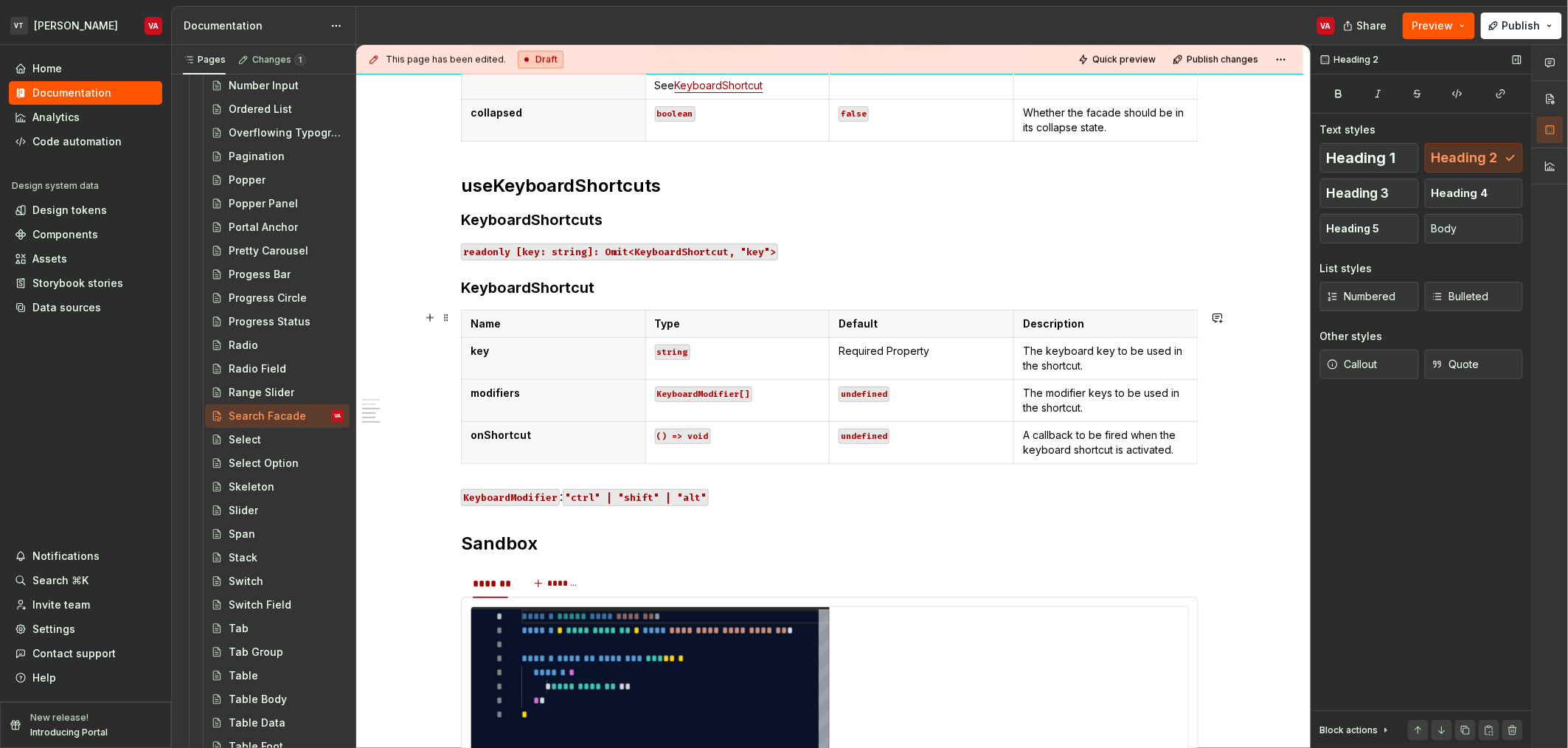
scroll to position [786, 0]
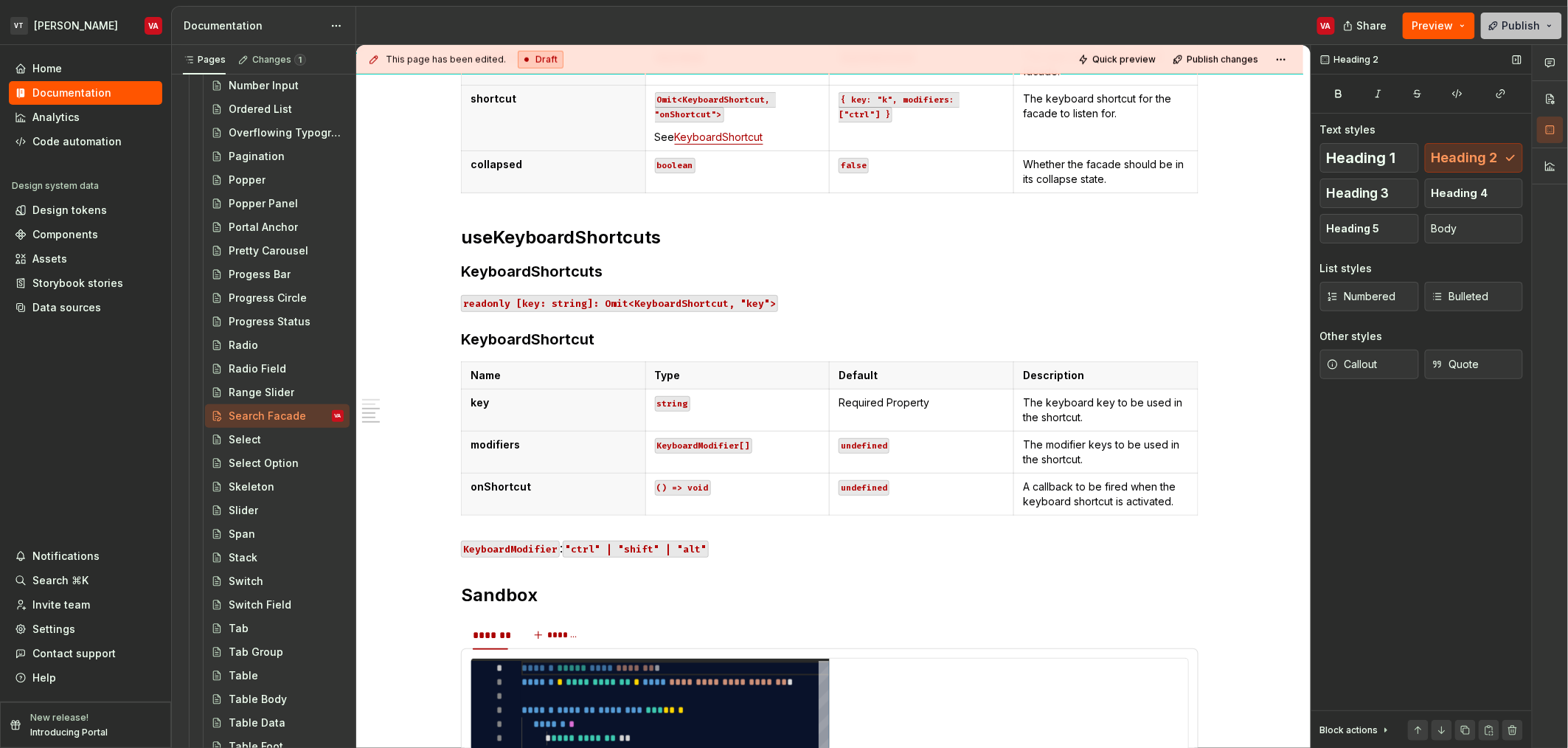
click at [1530, 28] on span "Publish" at bounding box center [1521, 26] width 38 height 15
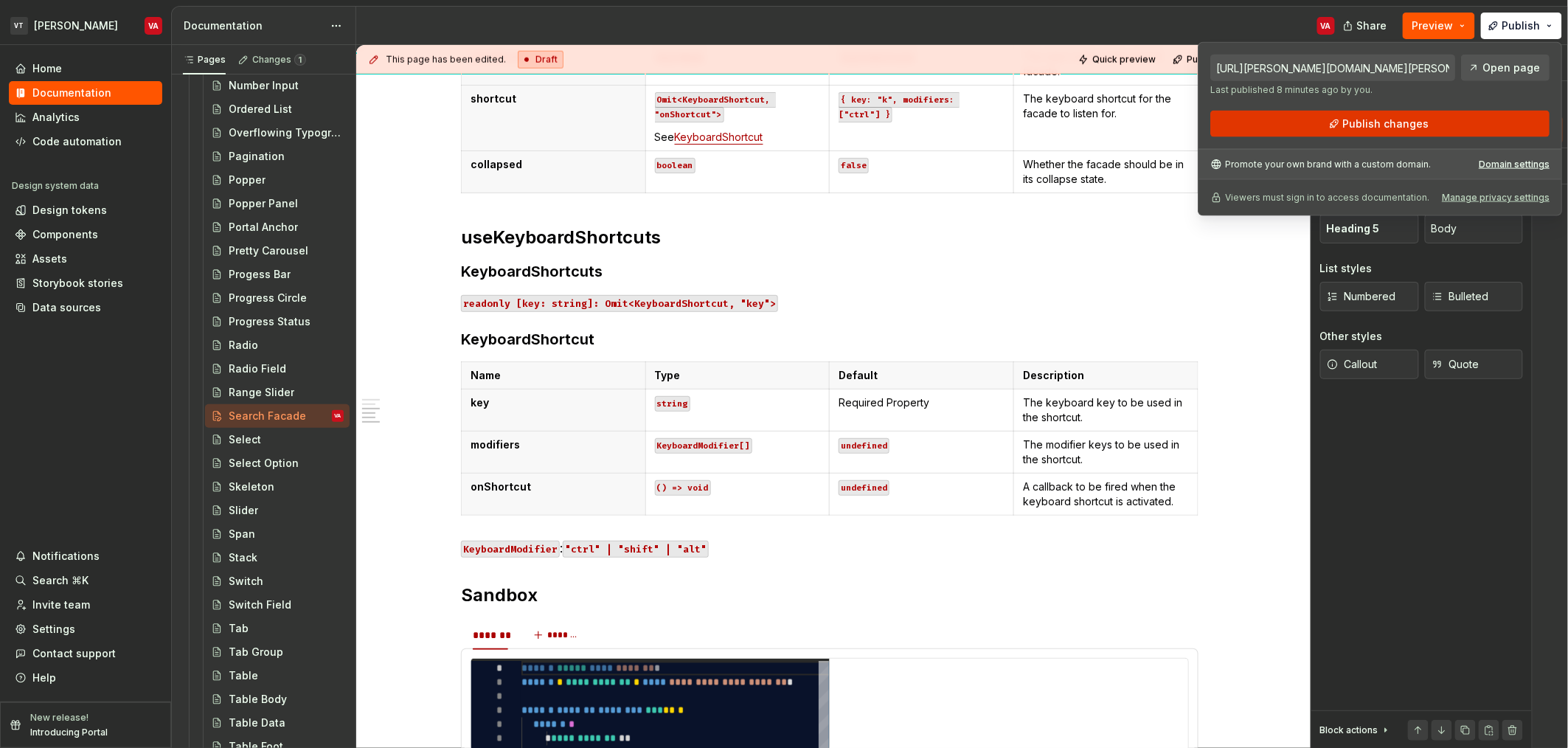
click at [1365, 123] on span "Publish changes" at bounding box center [1386, 124] width 86 height 15
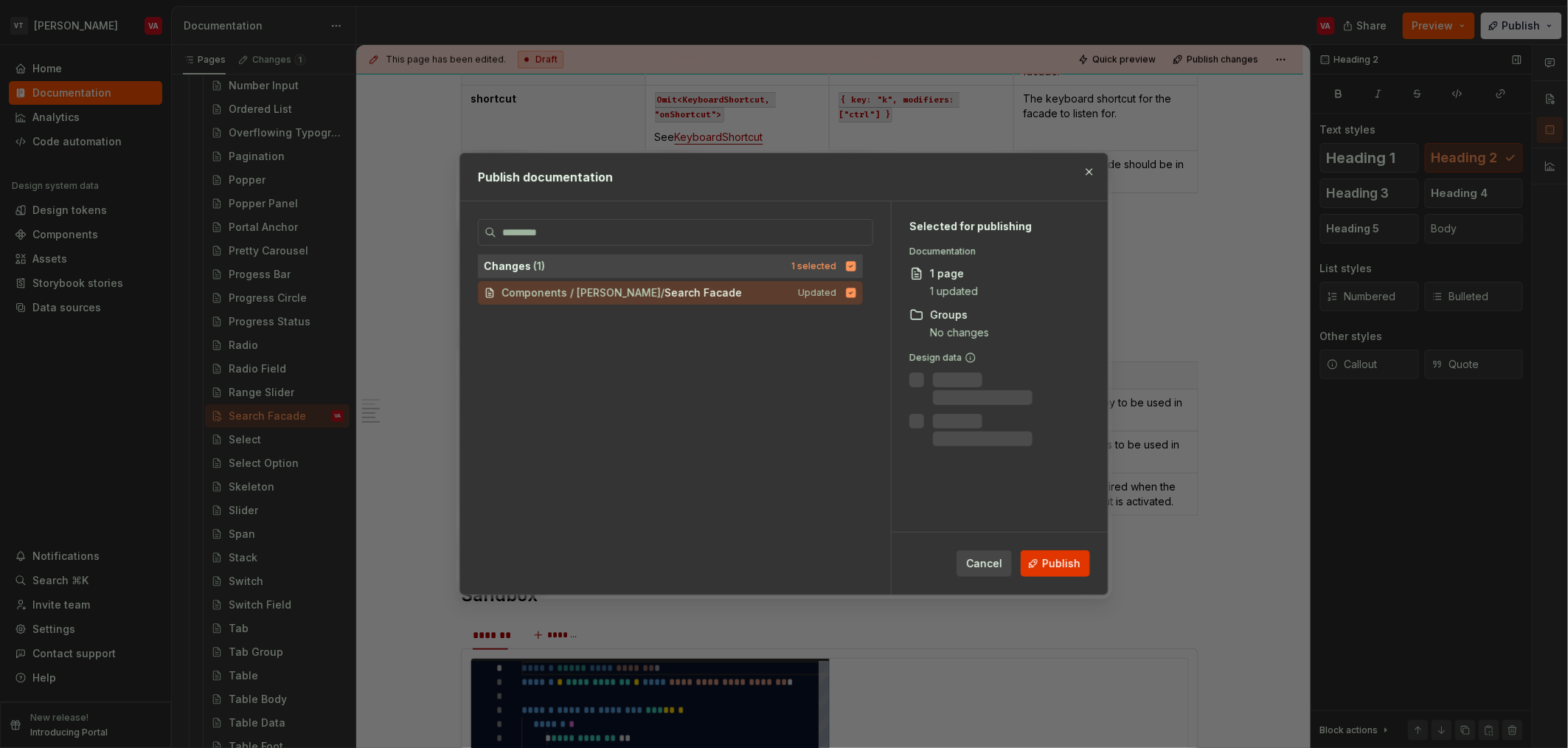
click at [1055, 560] on span "Publish" at bounding box center [1061, 564] width 38 height 15
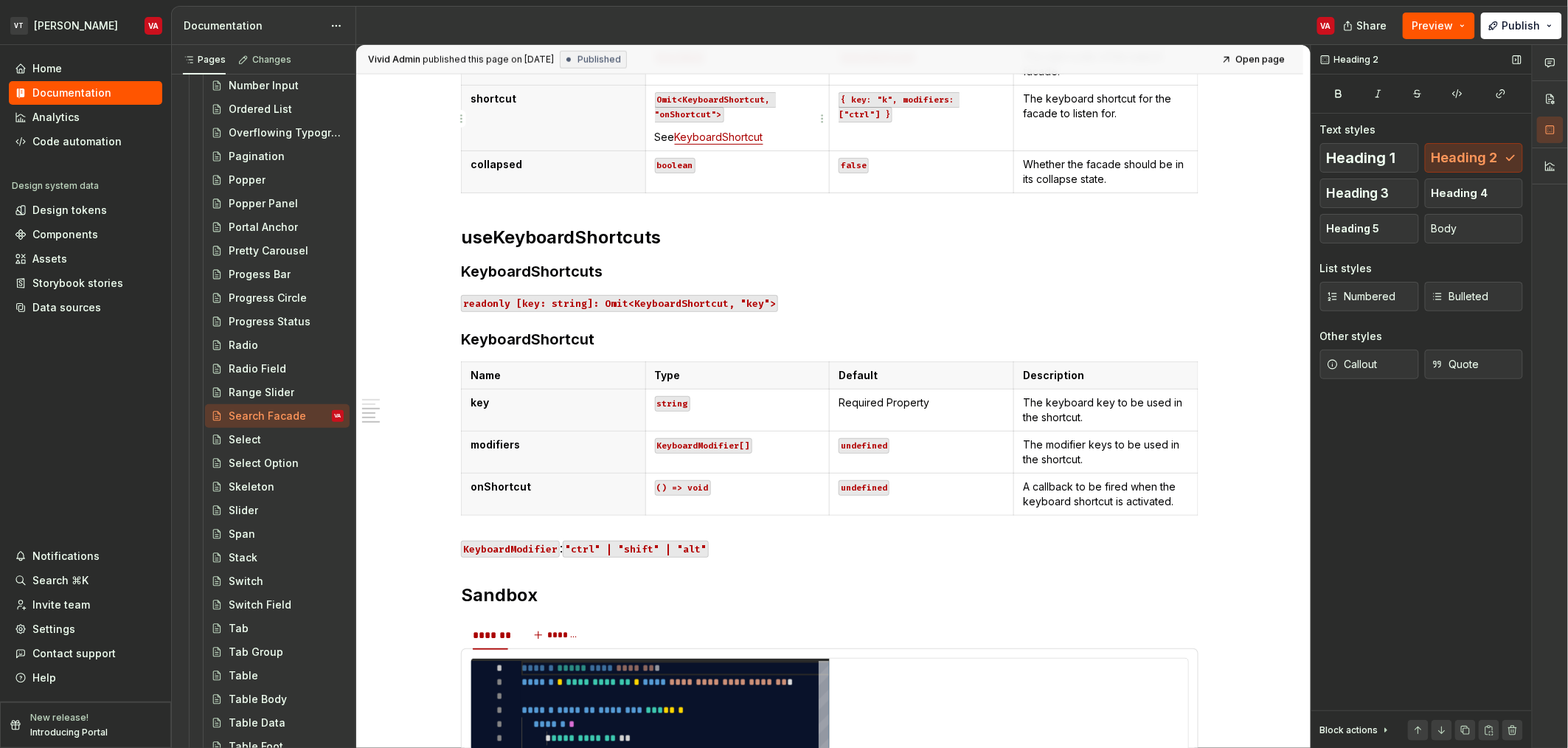
type textarea "*"
